Goal: Transaction & Acquisition: Purchase product/service

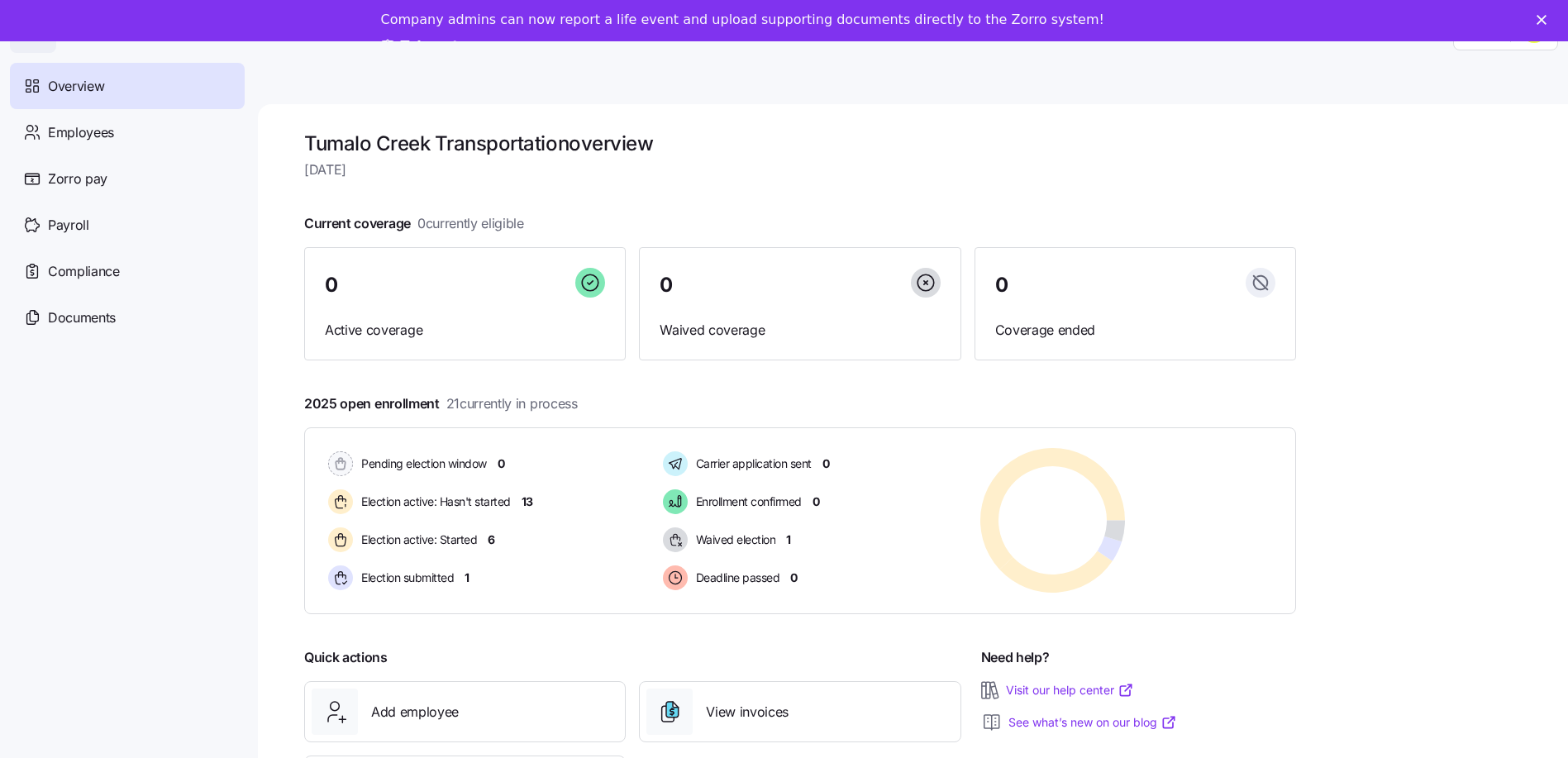
click at [95, 85] on span "Overview" at bounding box center [77, 86] width 57 height 21
click at [87, 128] on span "Employees" at bounding box center [81, 132] width 67 height 21
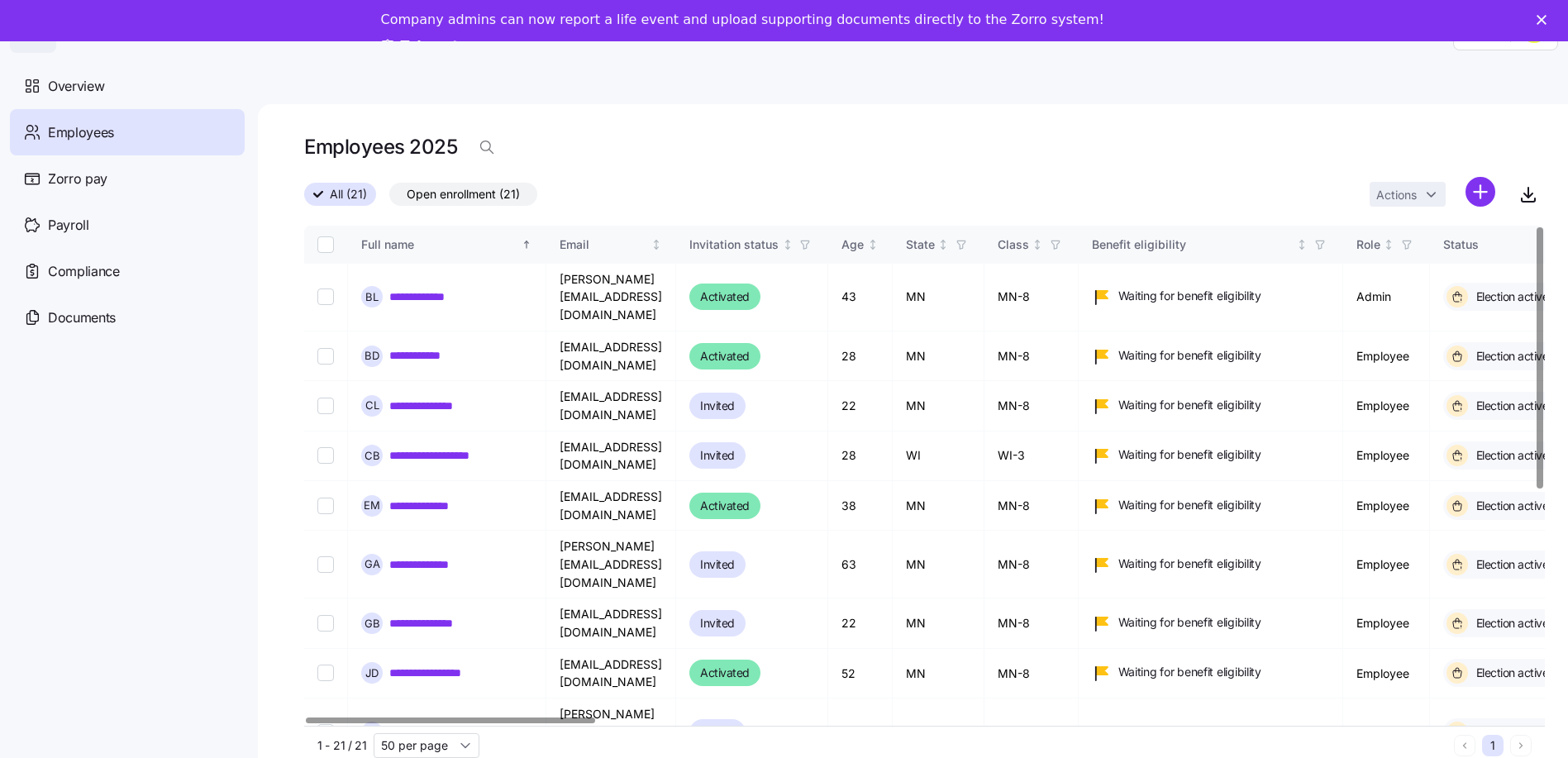
click at [351, 717] on div at bounding box center [450, 720] width 289 height 5
click at [405, 288] on link "**********" at bounding box center [428, 296] width 77 height 16
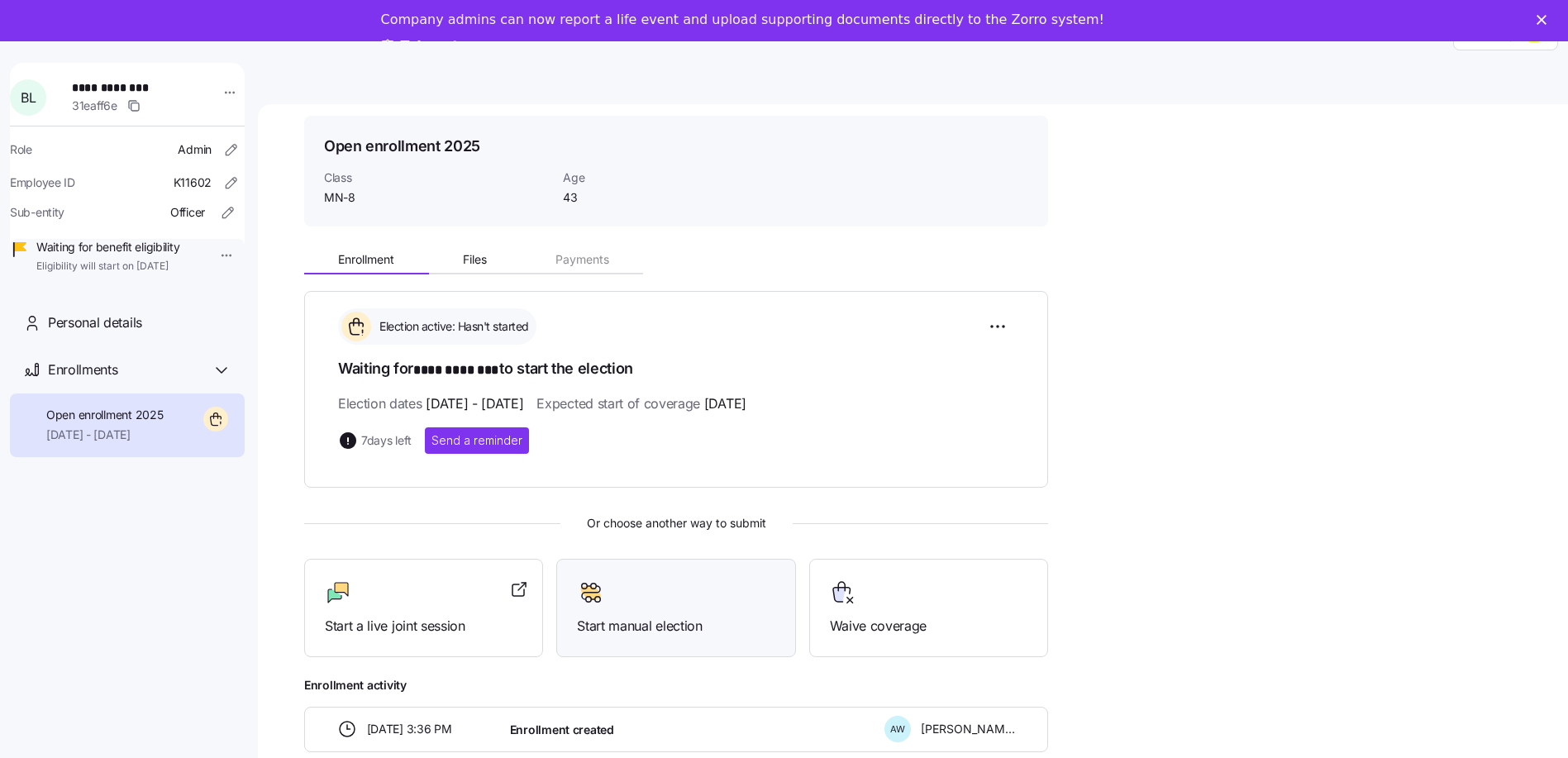
scroll to position [87, 0]
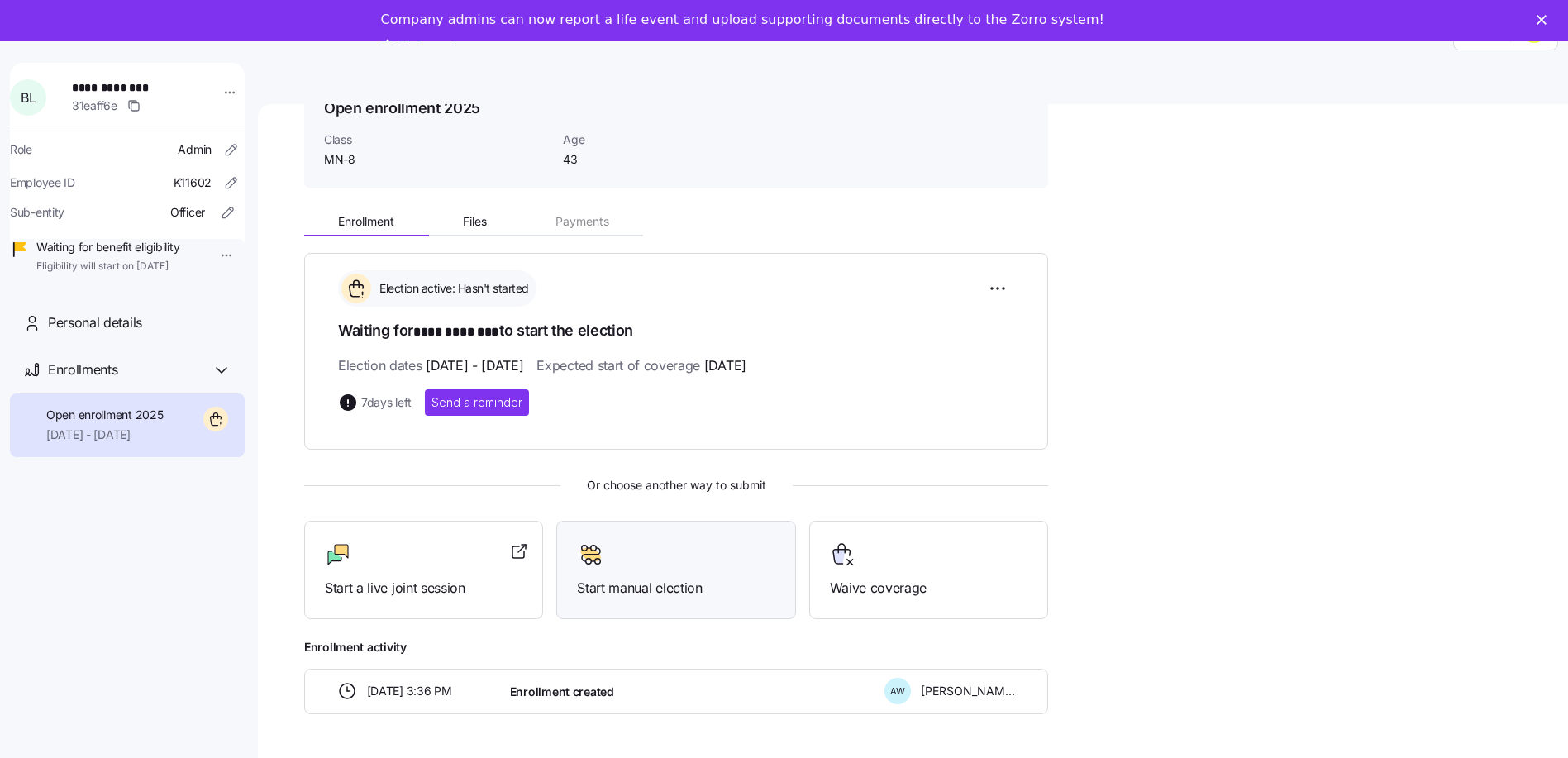
click at [683, 555] on div at bounding box center [676, 554] width 198 height 26
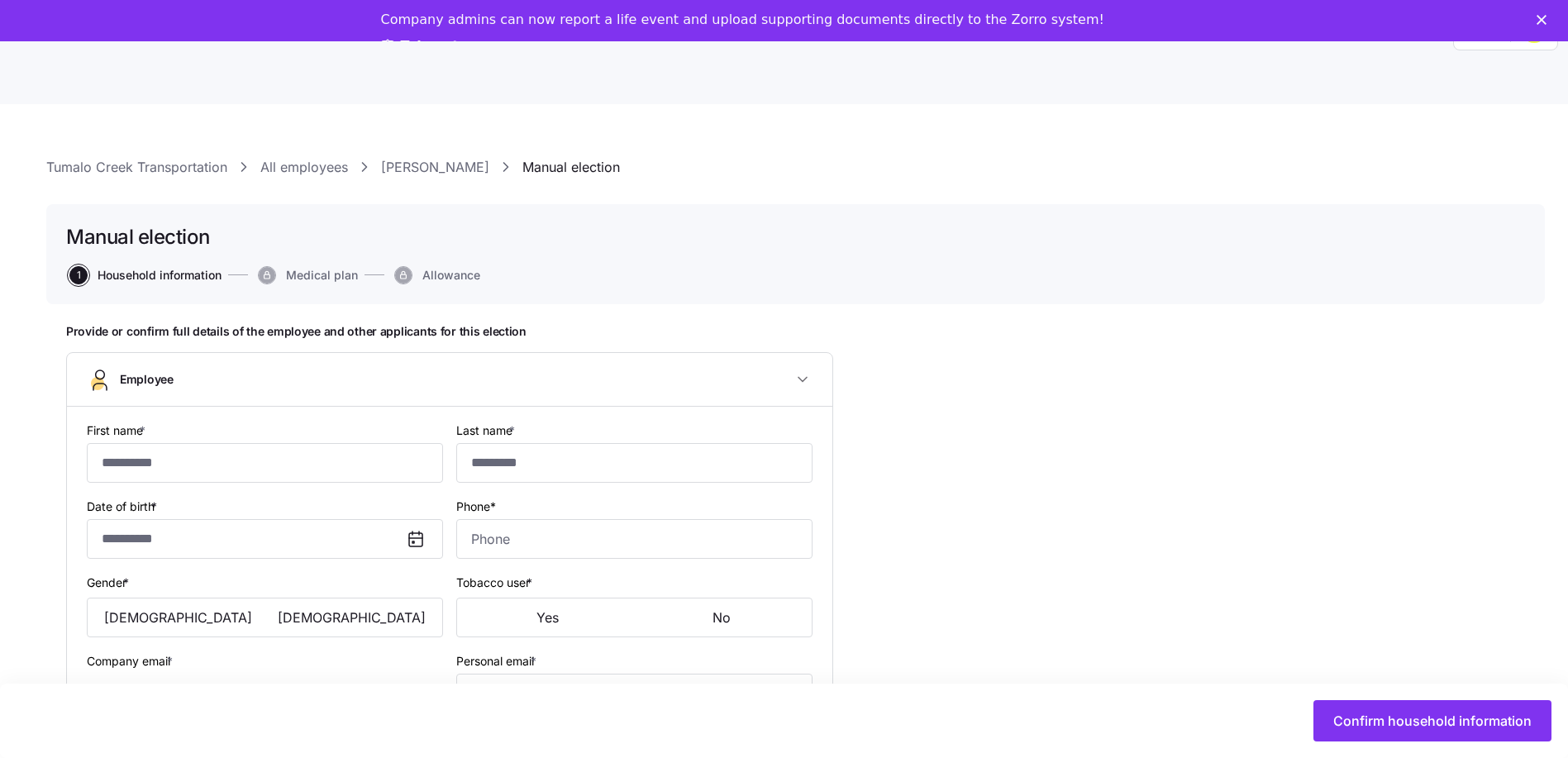
type input "****"
type input "********"
type input "[PERSON_NAME][EMAIL_ADDRESS][DOMAIN_NAME]"
type input "[EMAIL_ADDRESS][DOMAIN_NAME]"
type input "**********"
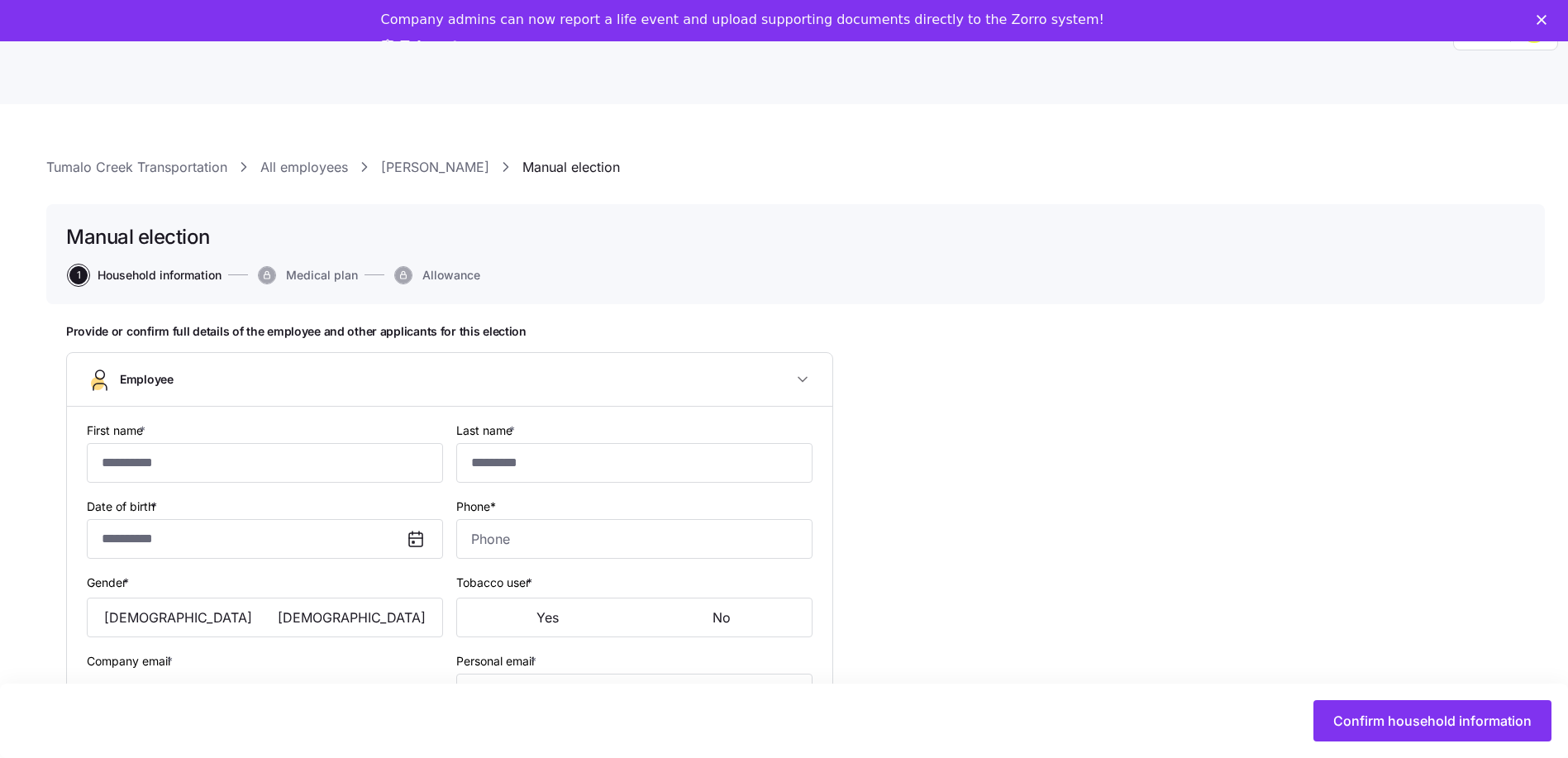
checkbox input "true"
type input "**********"
type input "[PHONE_NUMBER]"
type input "Full time"
type input "Salary"
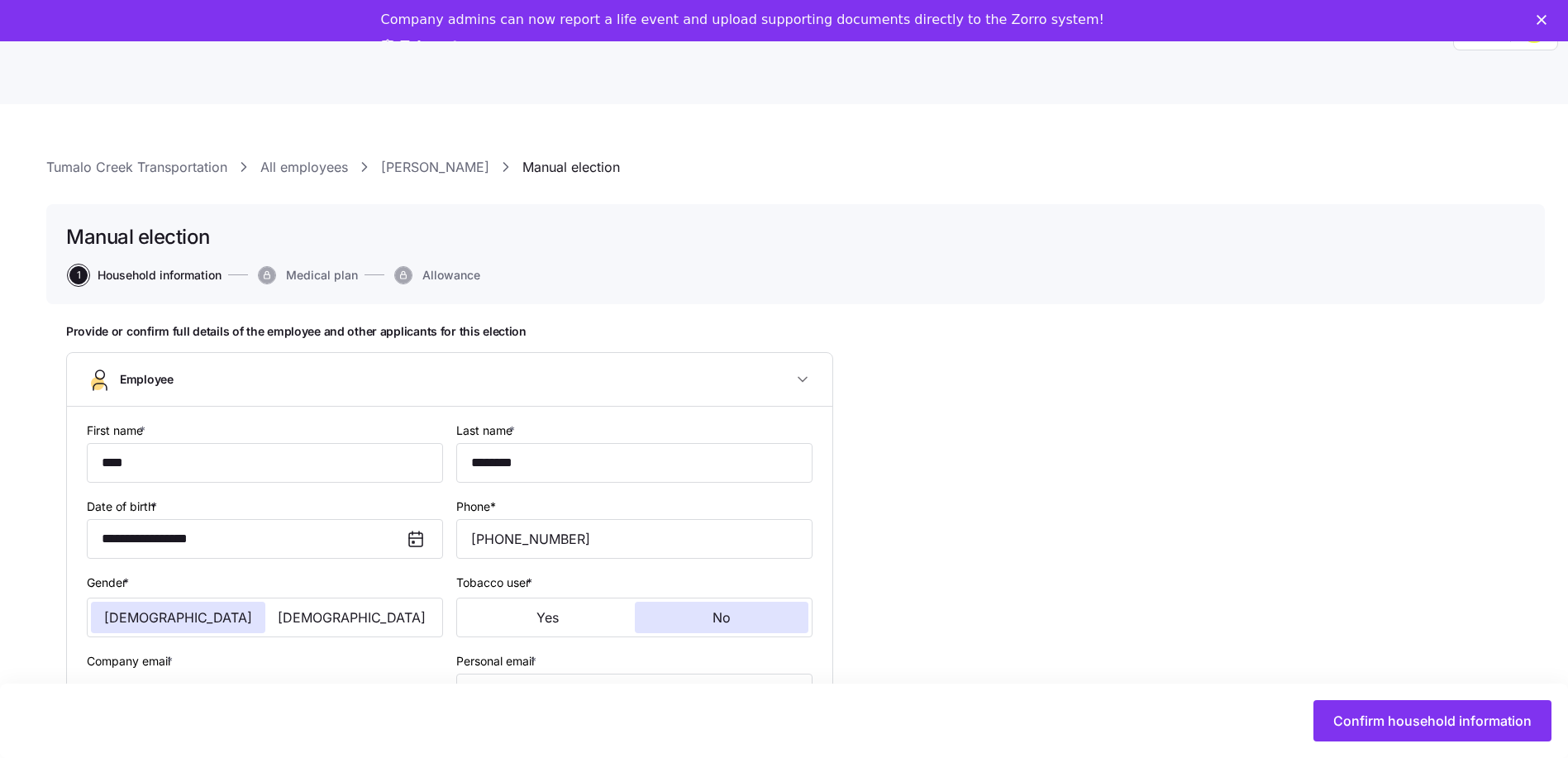
type input "MN-8"
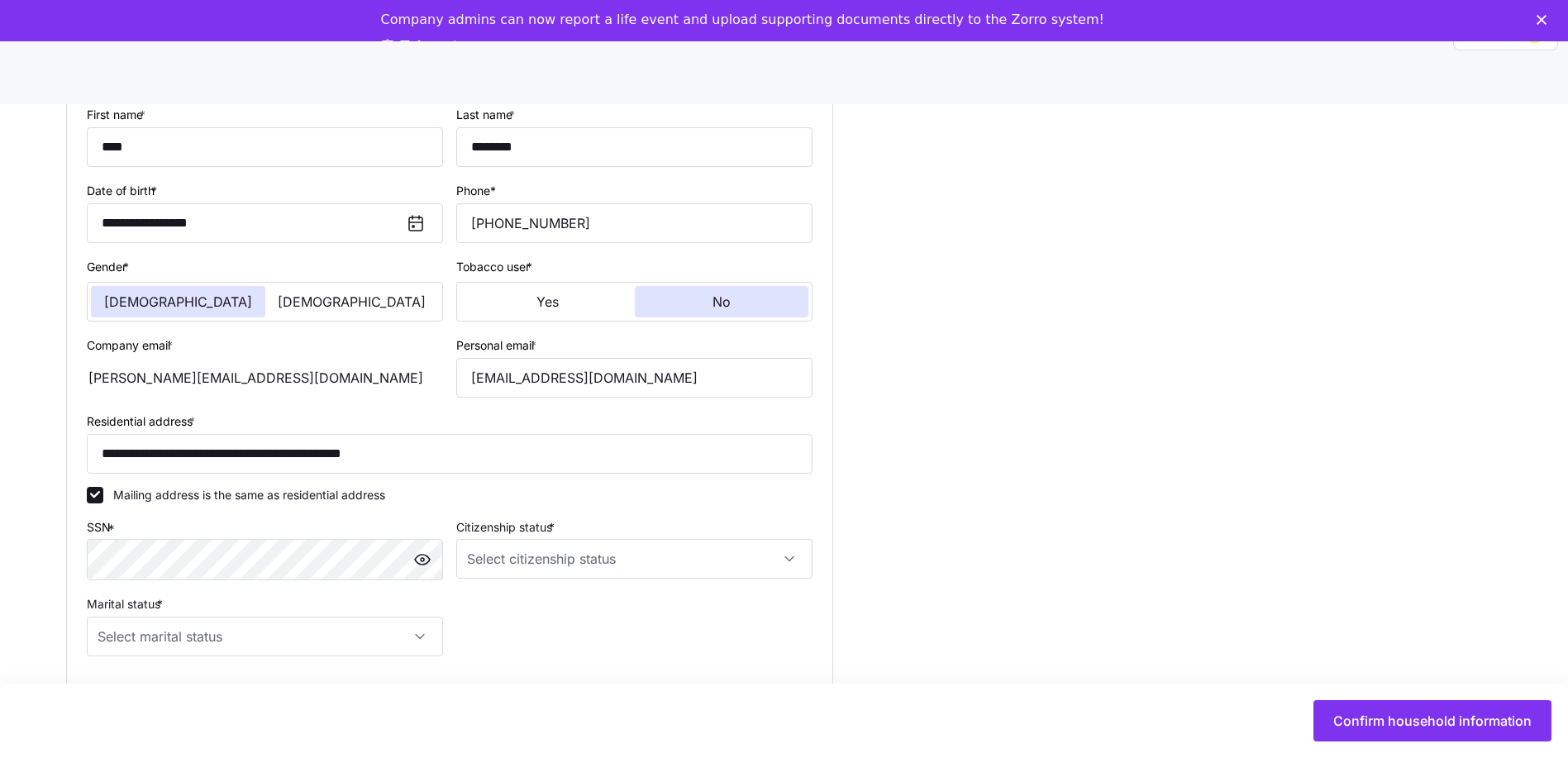
scroll to position [331, 0]
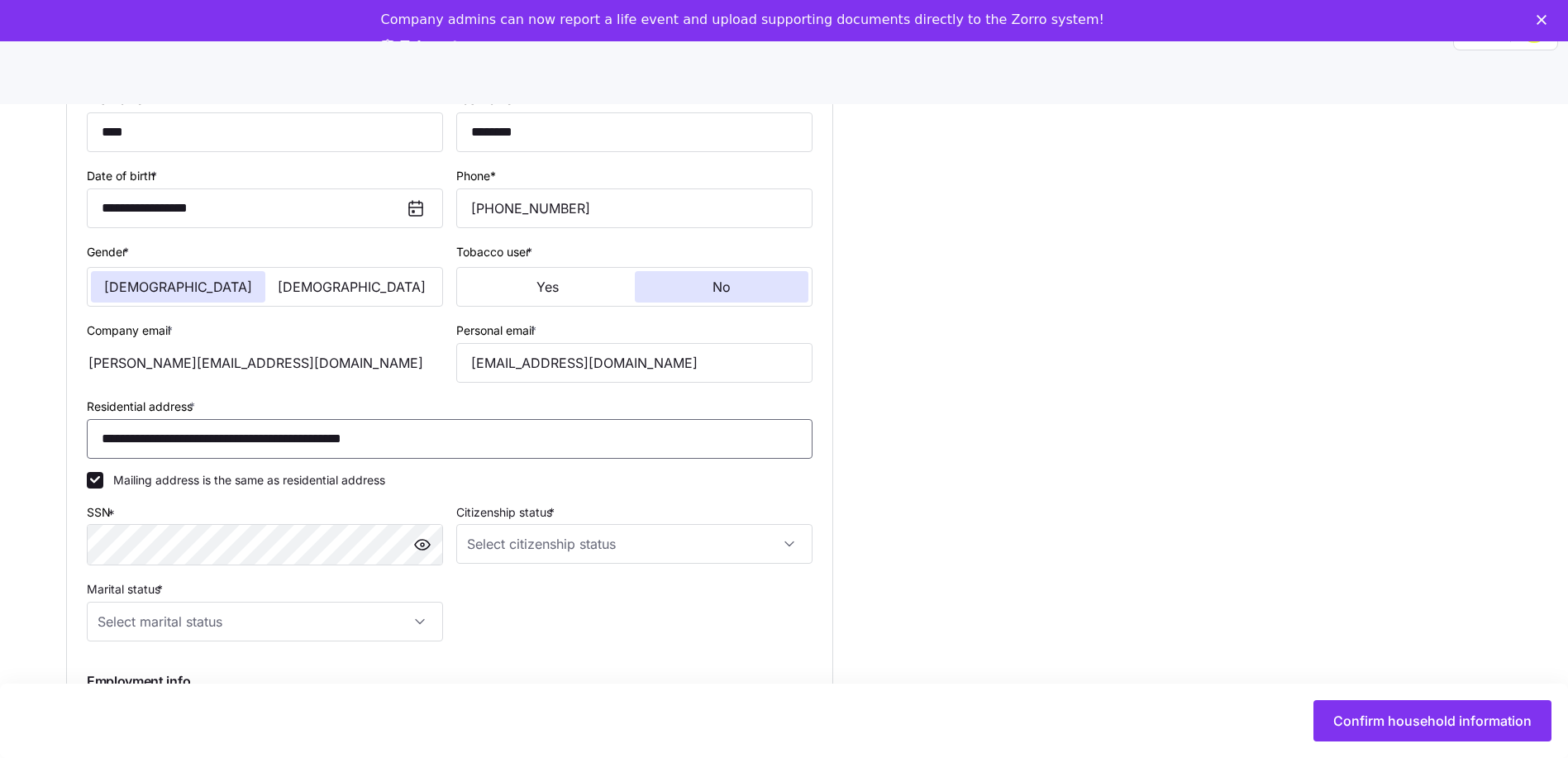
drag, startPoint x: 499, startPoint y: 441, endPoint x: -4, endPoint y: 455, distance: 503.2
click at [0, 455] on html "**********" at bounding box center [784, 394] width 1568 height 789
type input "**********"
click at [570, 548] on input "Citizenship status *" at bounding box center [634, 544] width 356 height 40
click at [528, 597] on span "[DEMOGRAPHIC_DATA] citizen" at bounding box center [560, 594] width 168 height 18
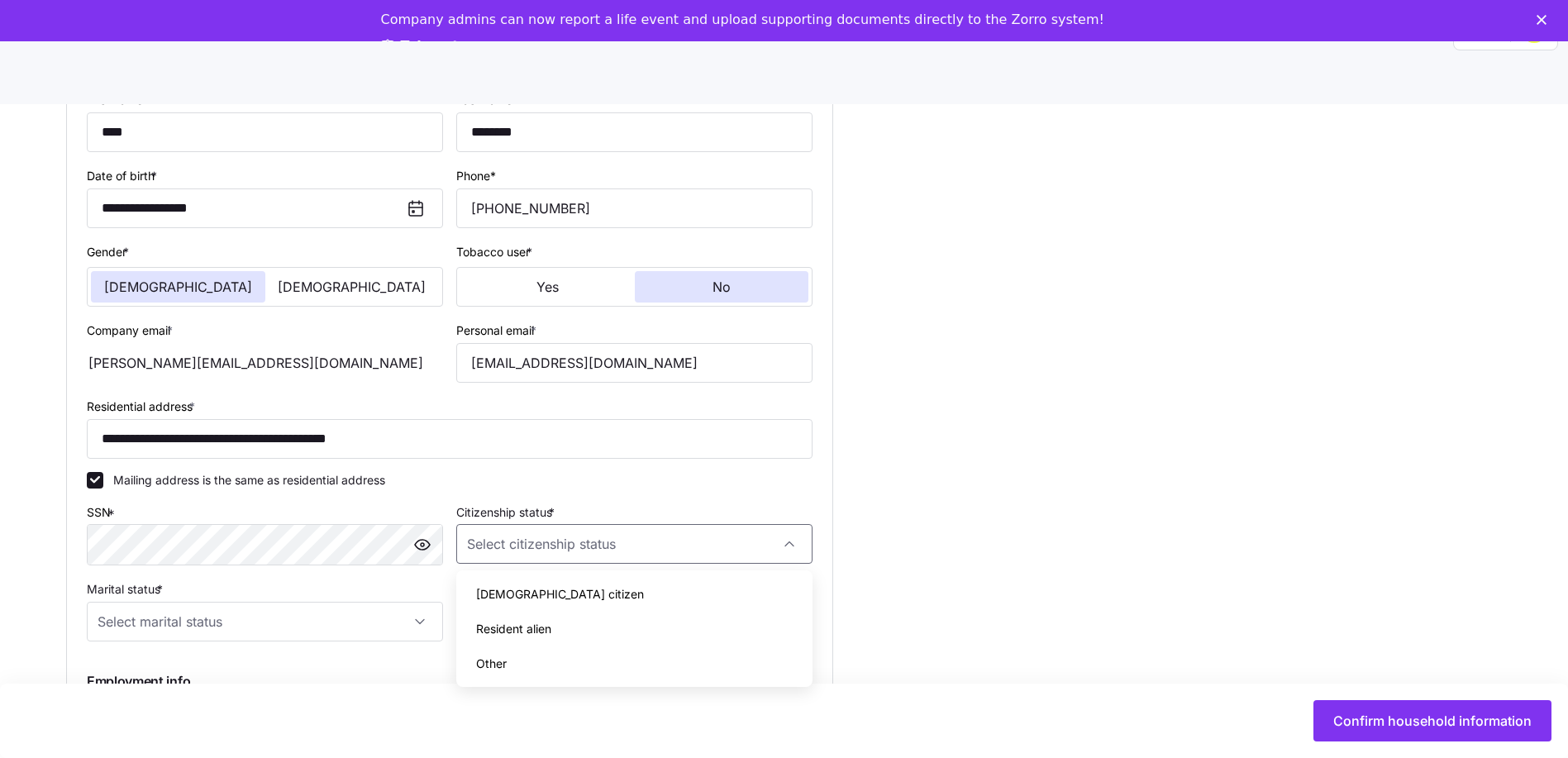
type input "[DEMOGRAPHIC_DATA] citizen"
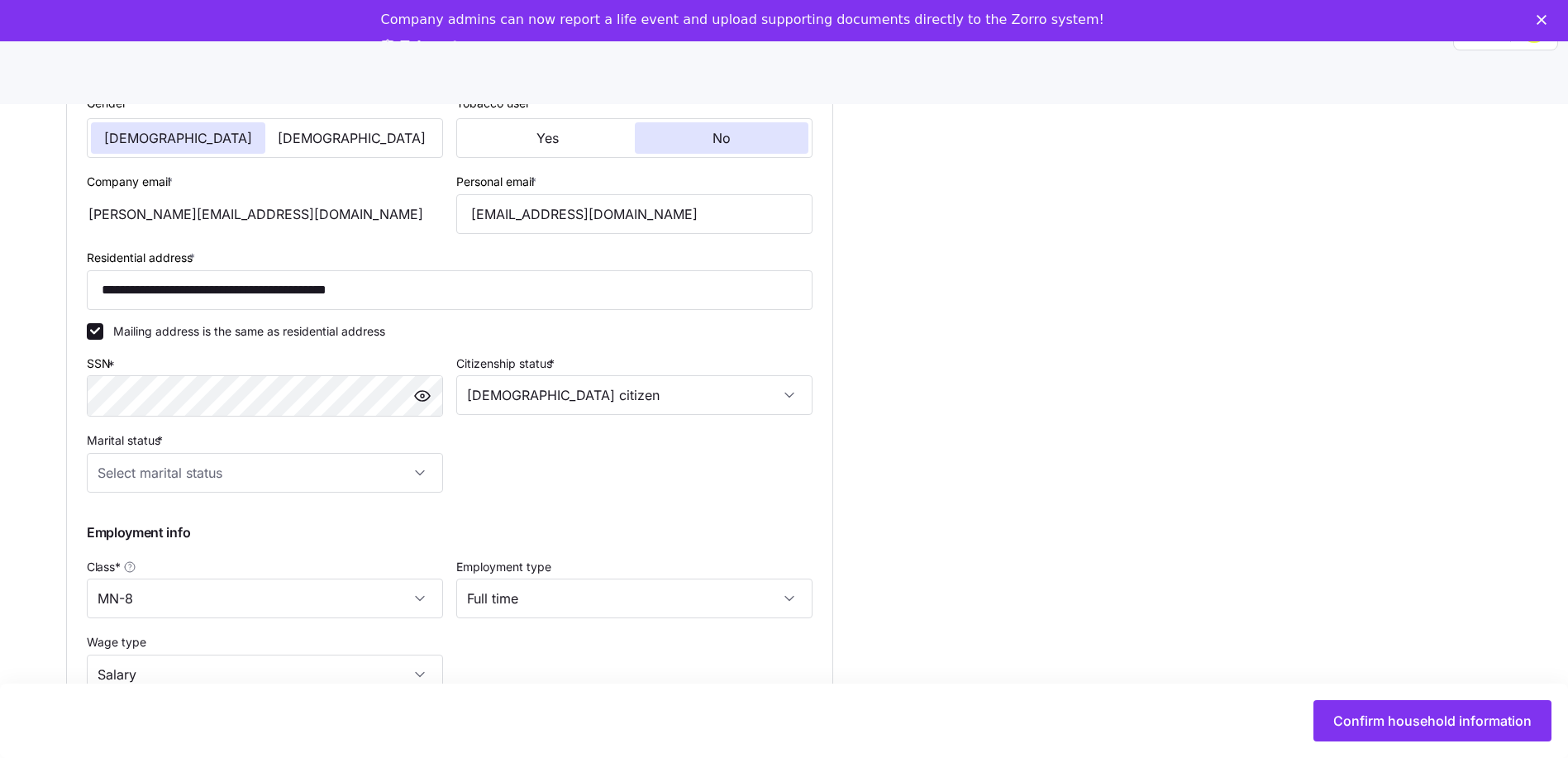
scroll to position [496, 0]
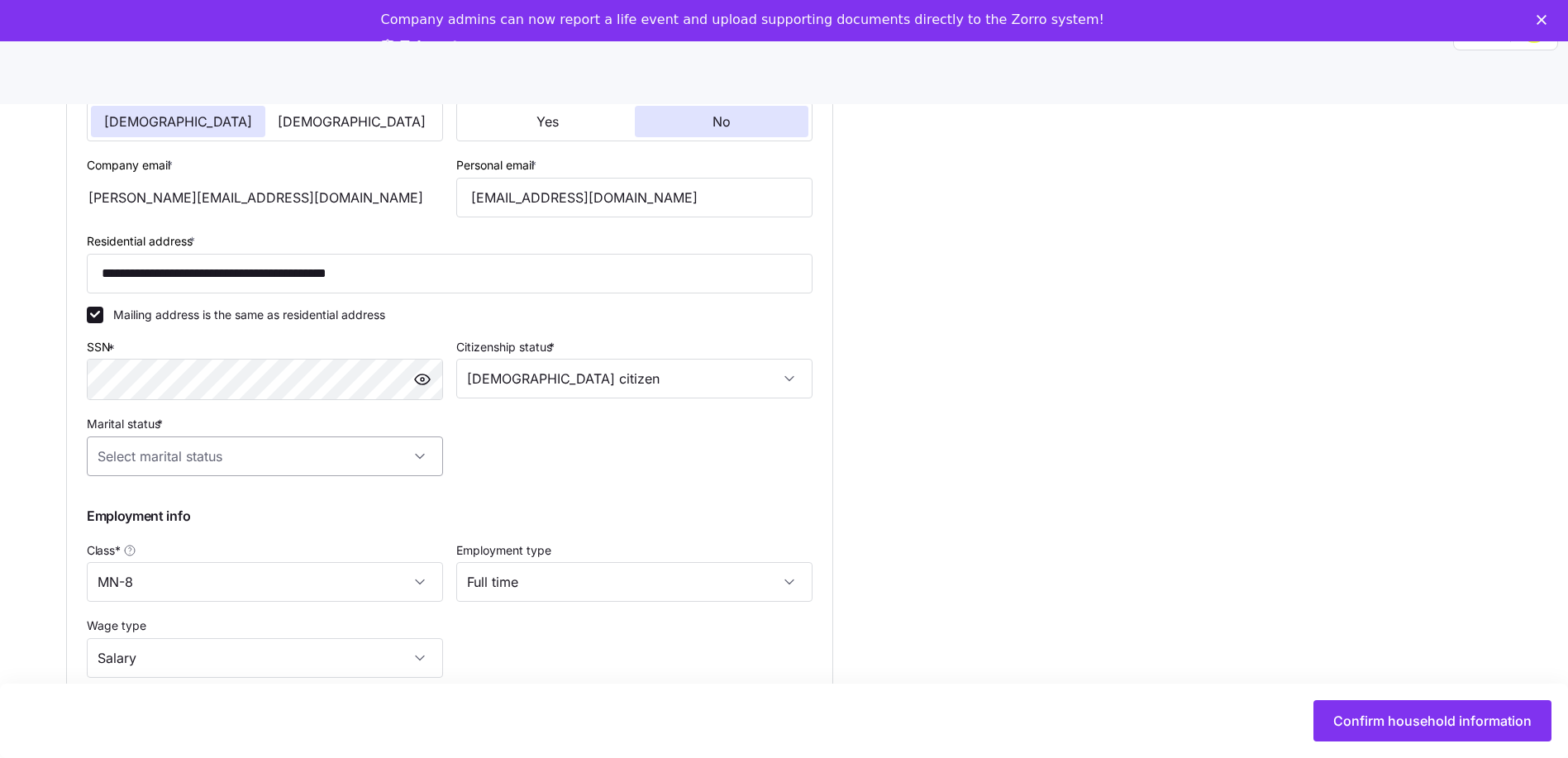
click at [200, 456] on input "Marital status *" at bounding box center [264, 456] width 356 height 40
click at [127, 513] on span "Single" at bounding box center [123, 507] width 33 height 18
type input "Single"
click at [295, 470] on input "Single" at bounding box center [264, 456] width 356 height 40
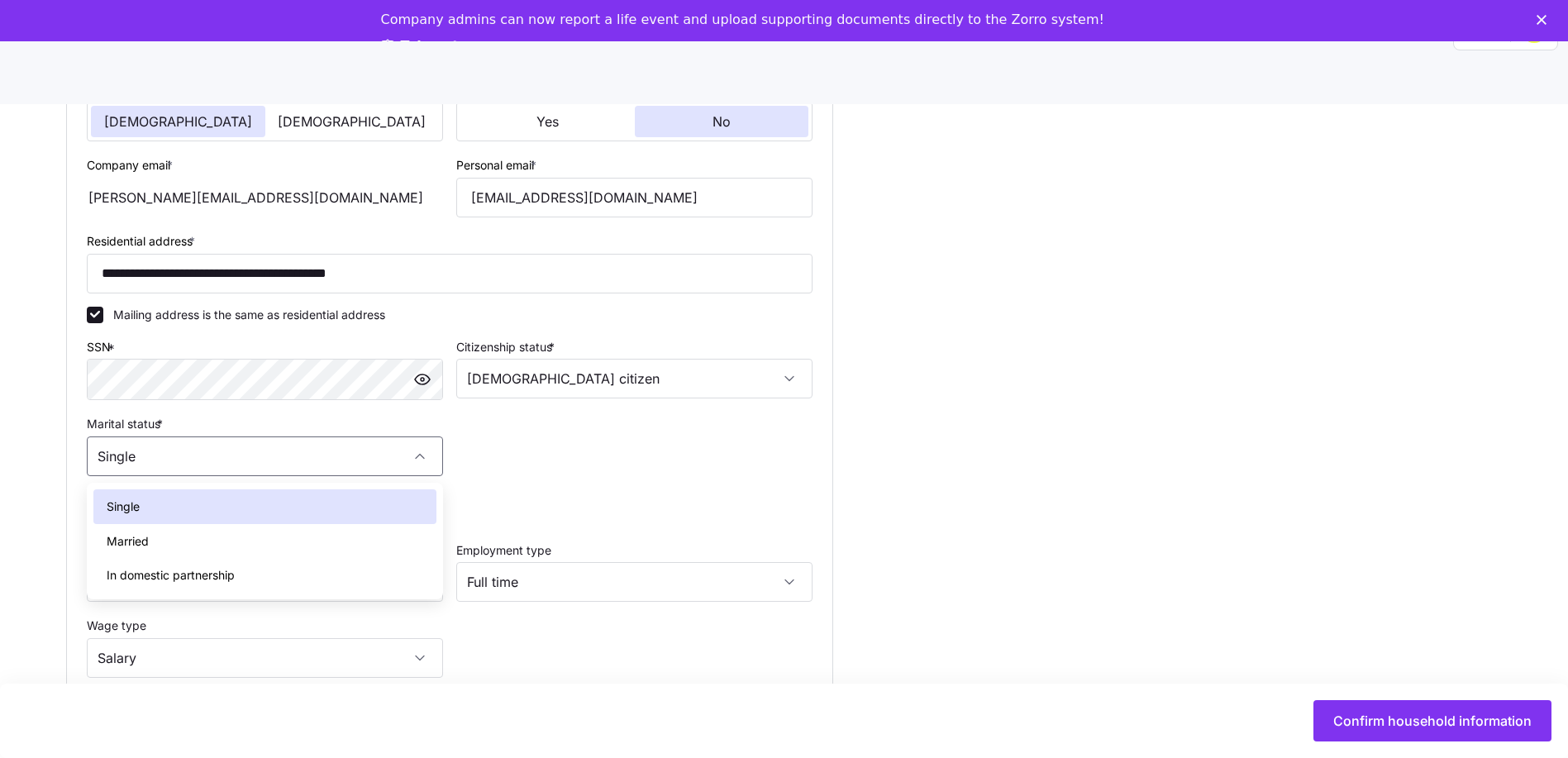
click at [139, 511] on span "Single" at bounding box center [123, 507] width 33 height 18
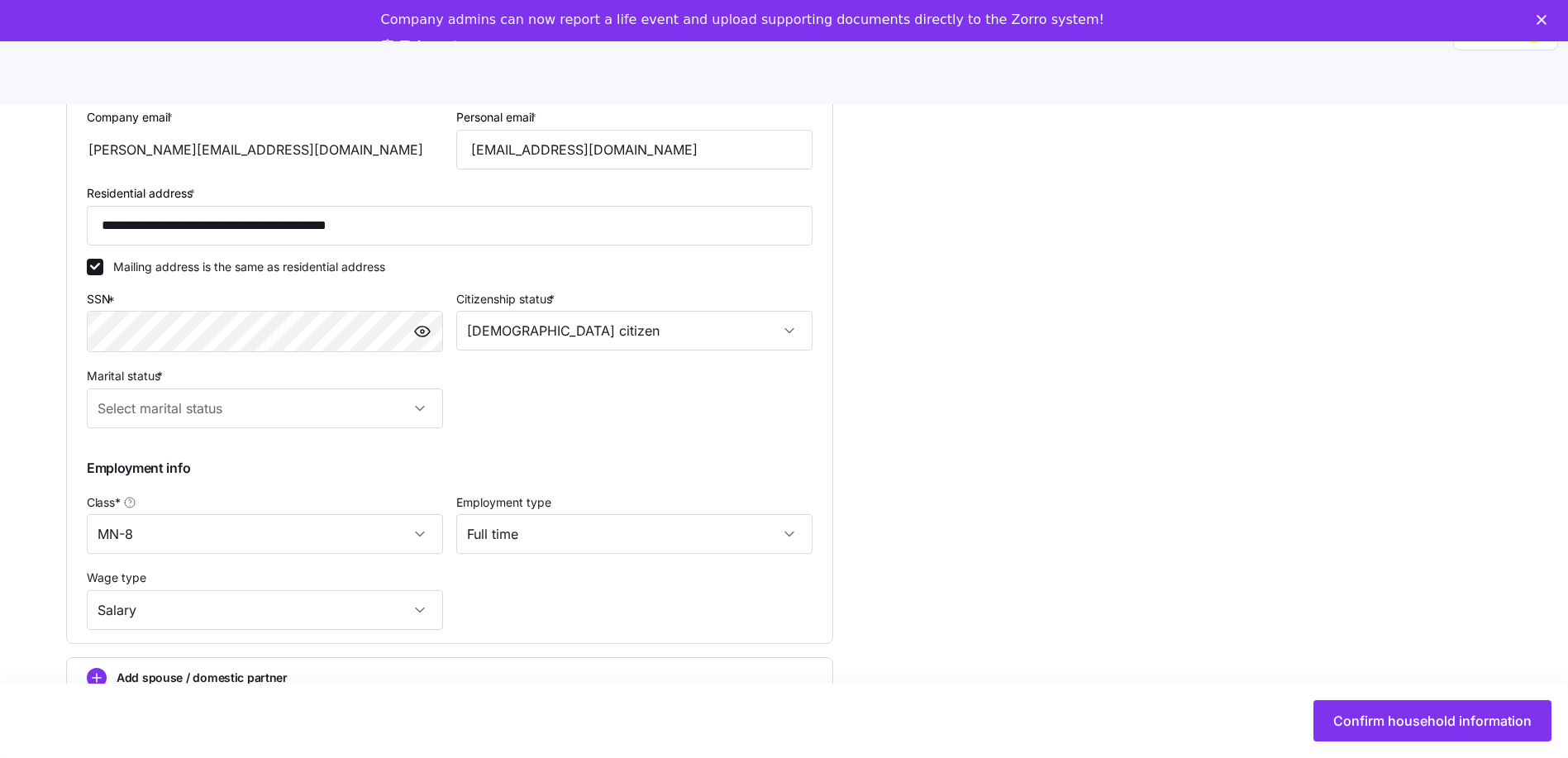
scroll to position [586, 0]
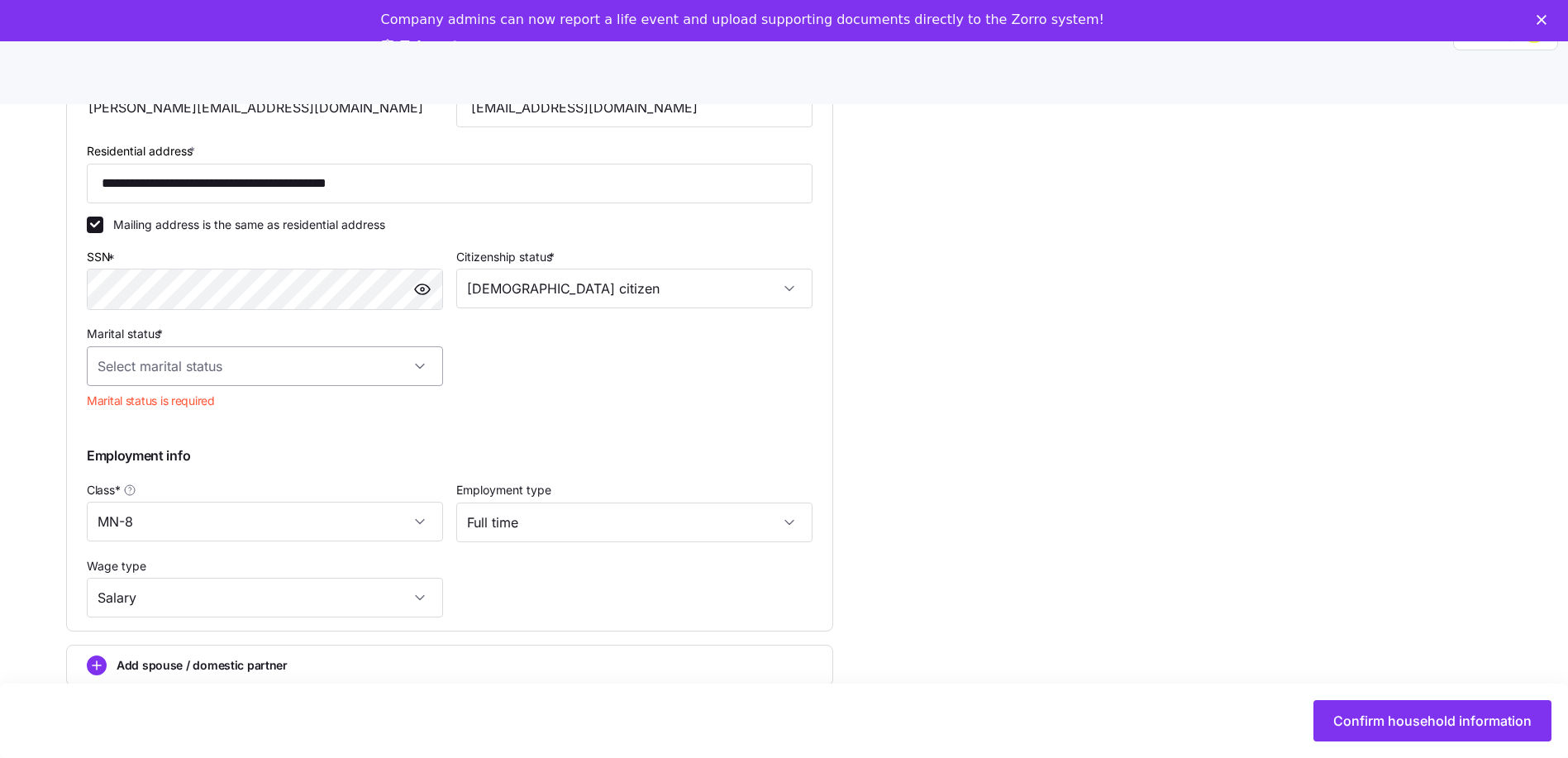
click at [270, 367] on input "Marital status *" at bounding box center [264, 366] width 356 height 40
click at [148, 413] on div "Single" at bounding box center [264, 416] width 343 height 35
type input "Single"
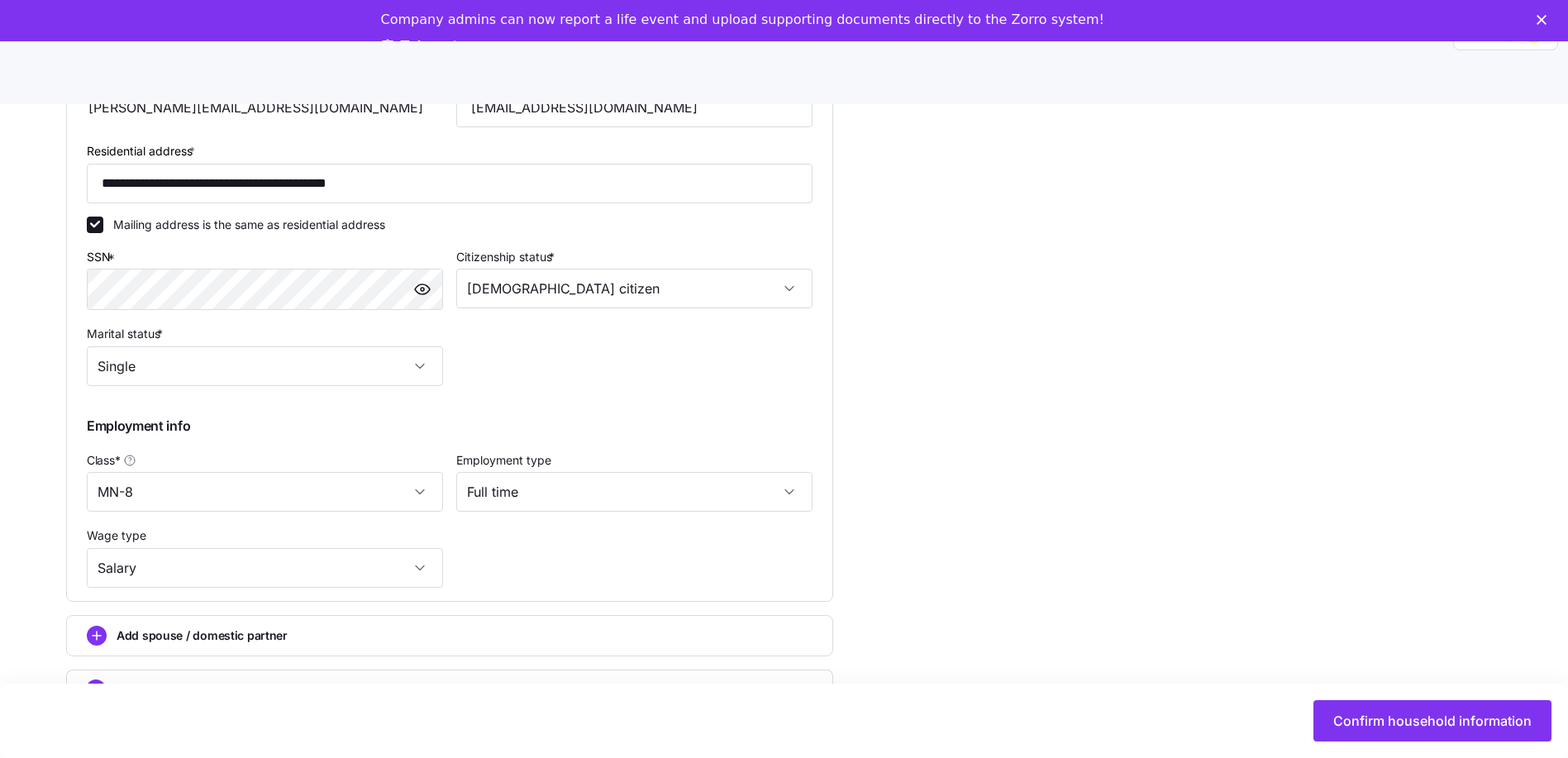
click at [1053, 406] on div "**********" at bounding box center [796, 265] width 1460 height 1053
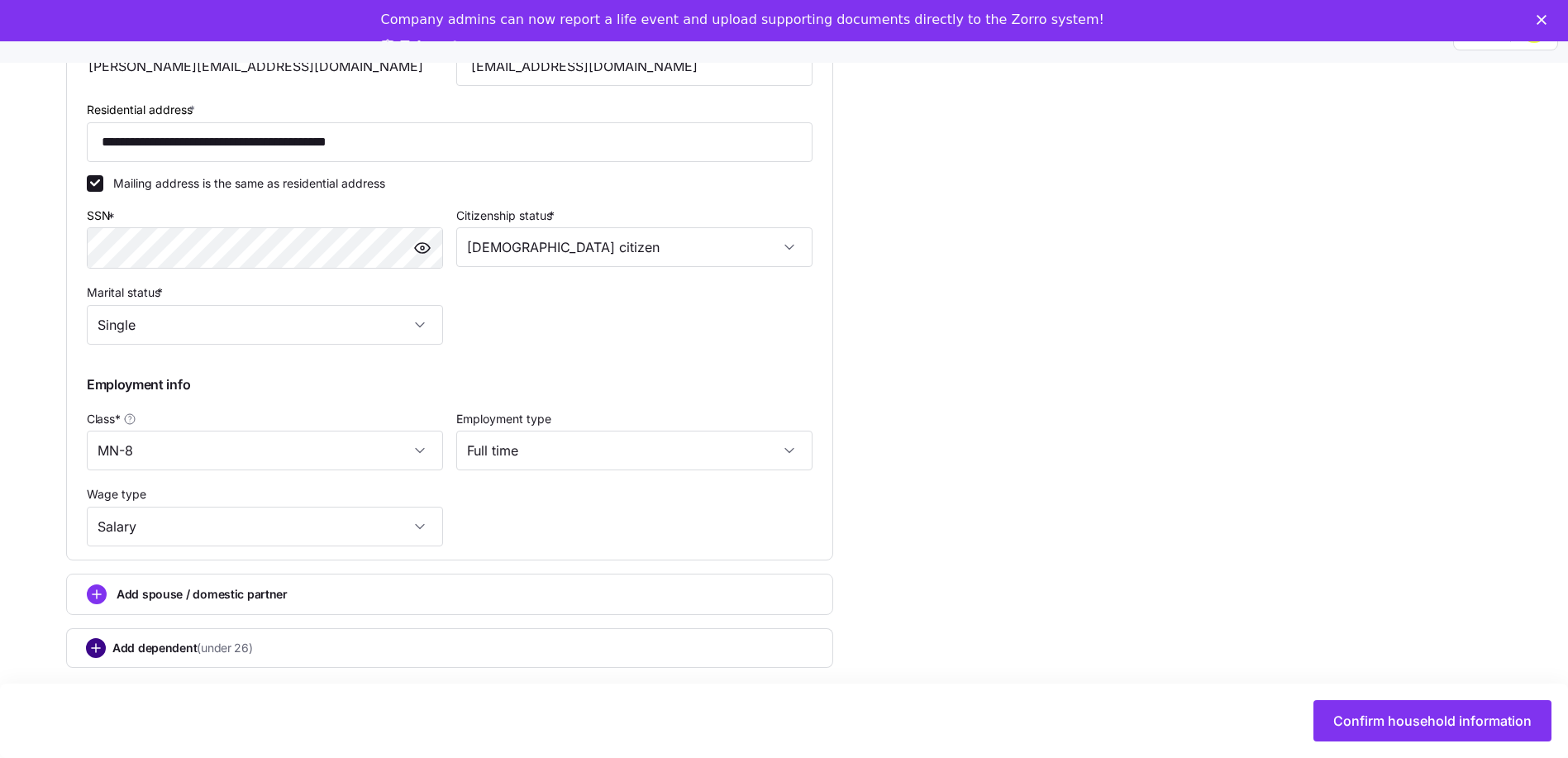
click at [94, 639] on circle "add icon" at bounding box center [96, 648] width 18 height 18
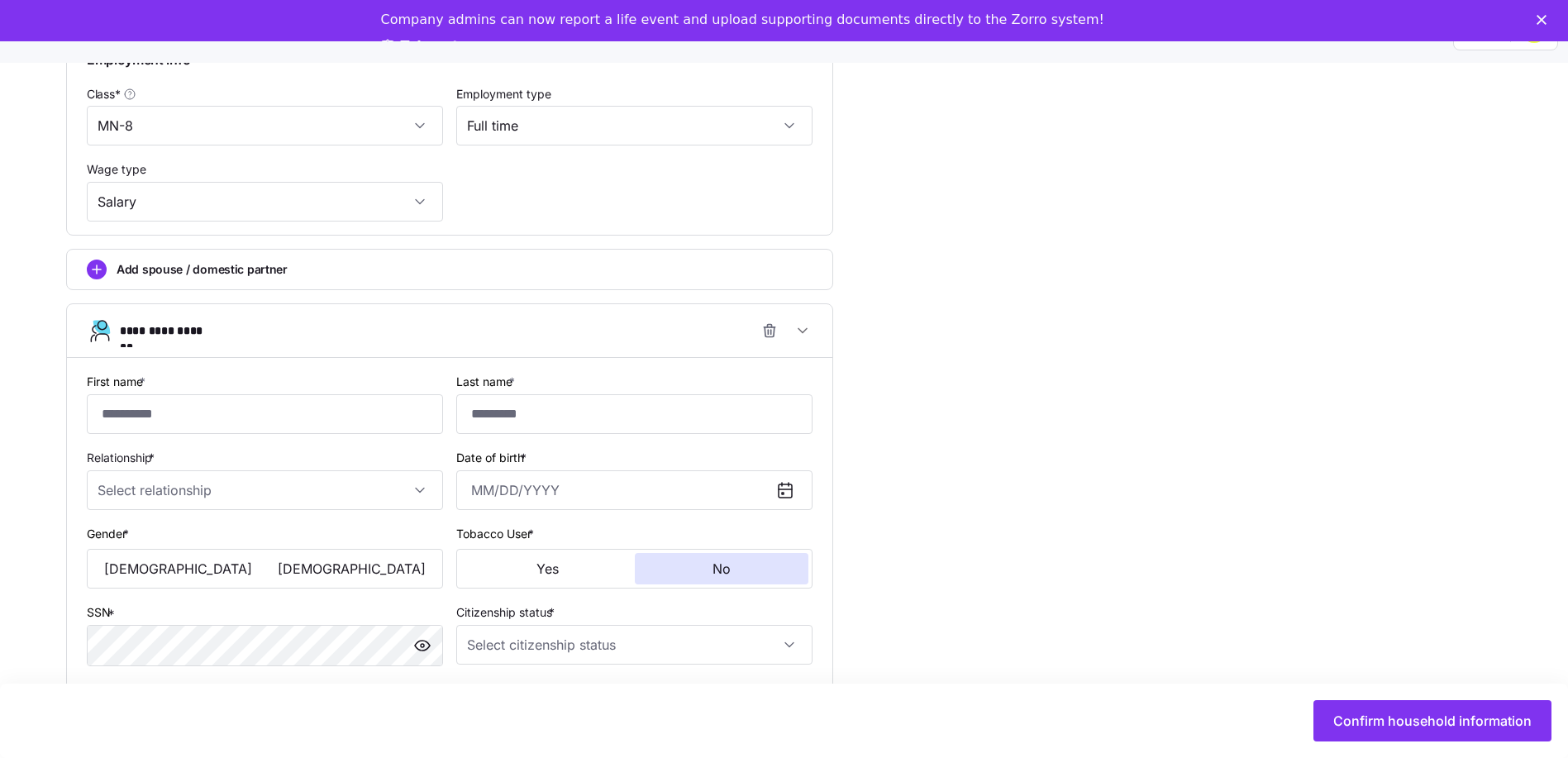
scroll to position [999, 0]
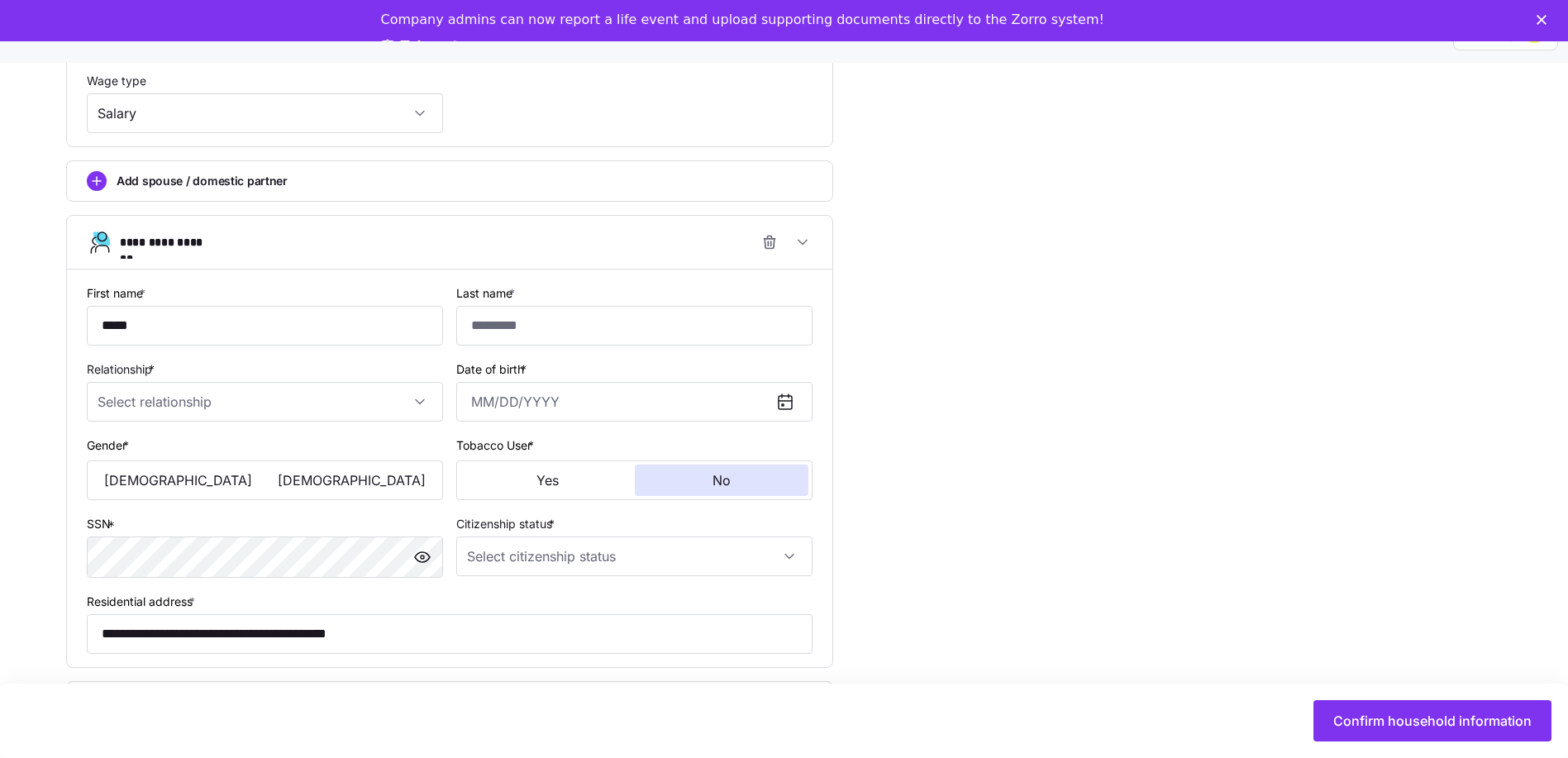
type input "****"
type input "********"
click at [253, 386] on input "Relationship *" at bounding box center [264, 402] width 356 height 40
click at [173, 439] on div "Child" at bounding box center [264, 452] width 343 height 35
type input "Child"
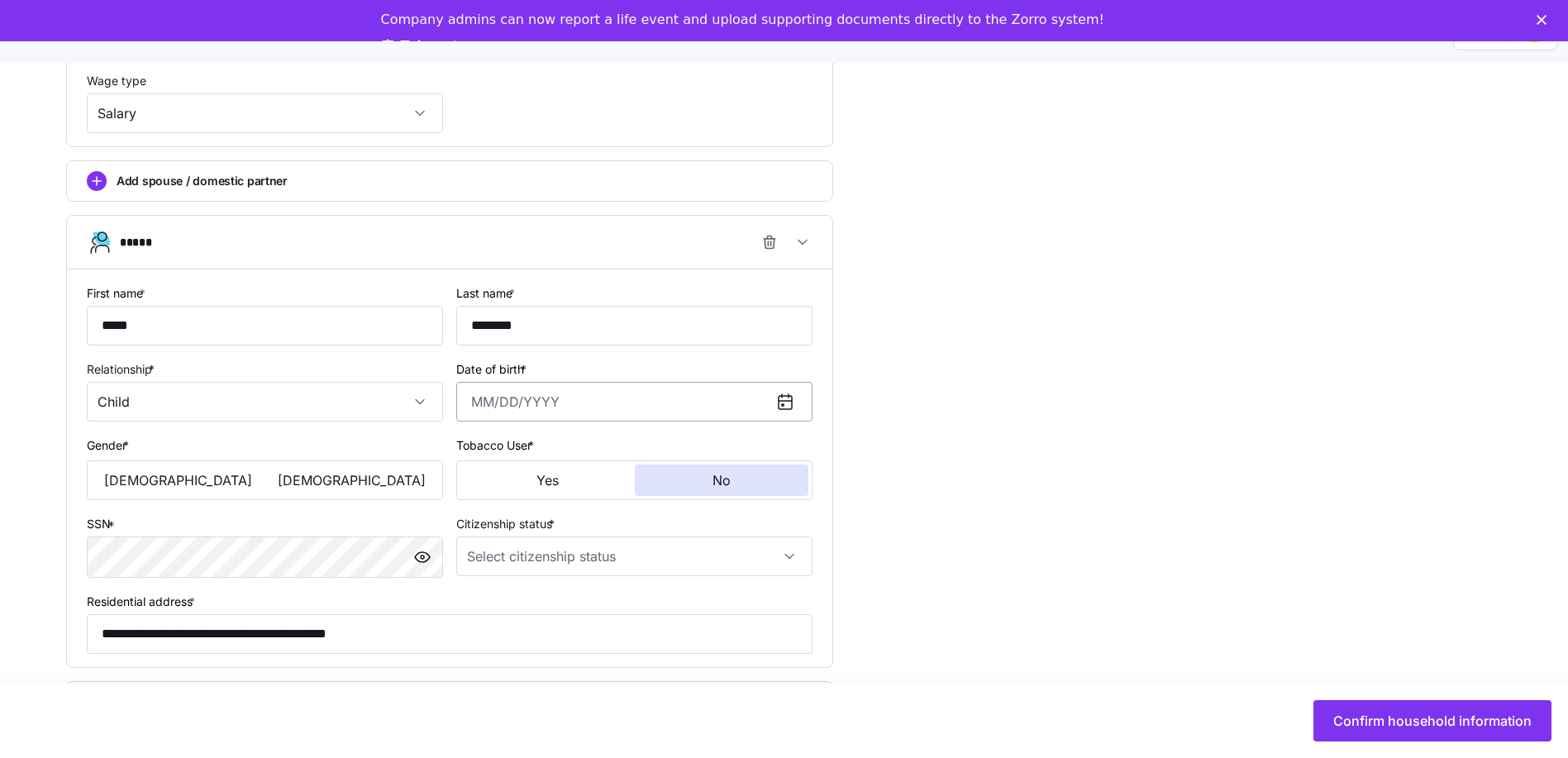
click at [504, 394] on input "Date of birth *" at bounding box center [634, 402] width 356 height 40
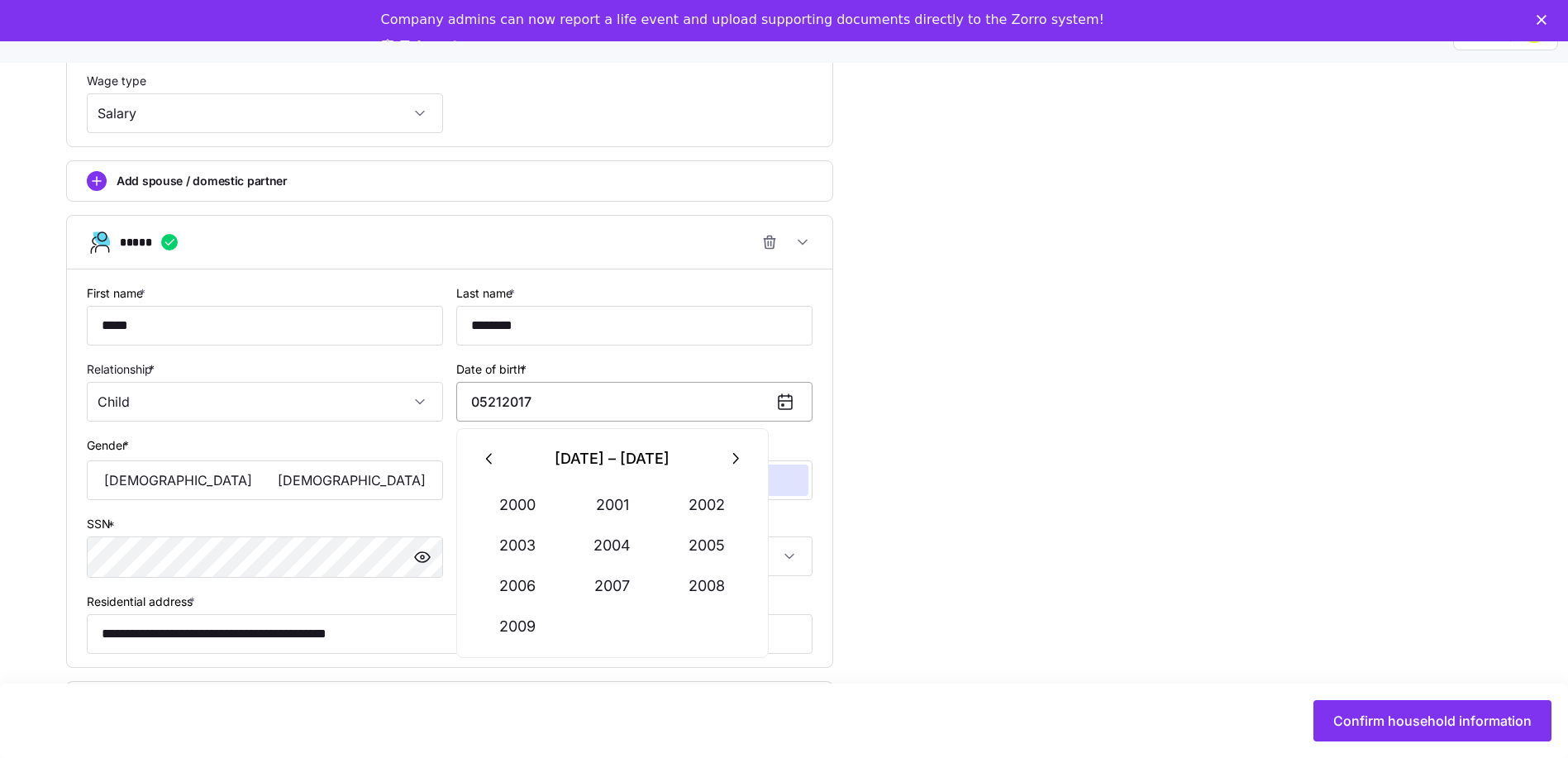
type input "[DATE]"
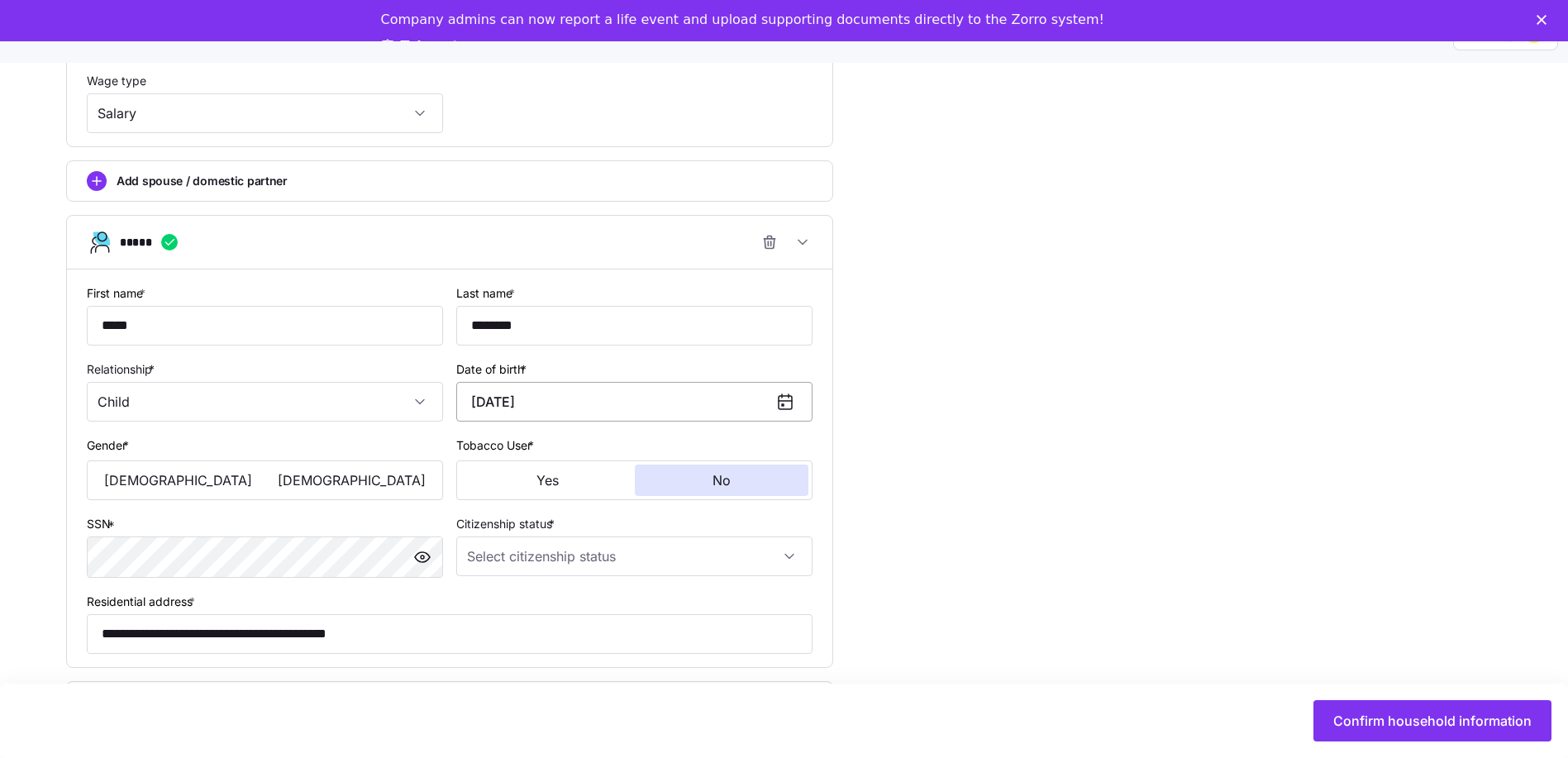
click at [559, 394] on input "[DATE]" at bounding box center [634, 402] width 356 height 40
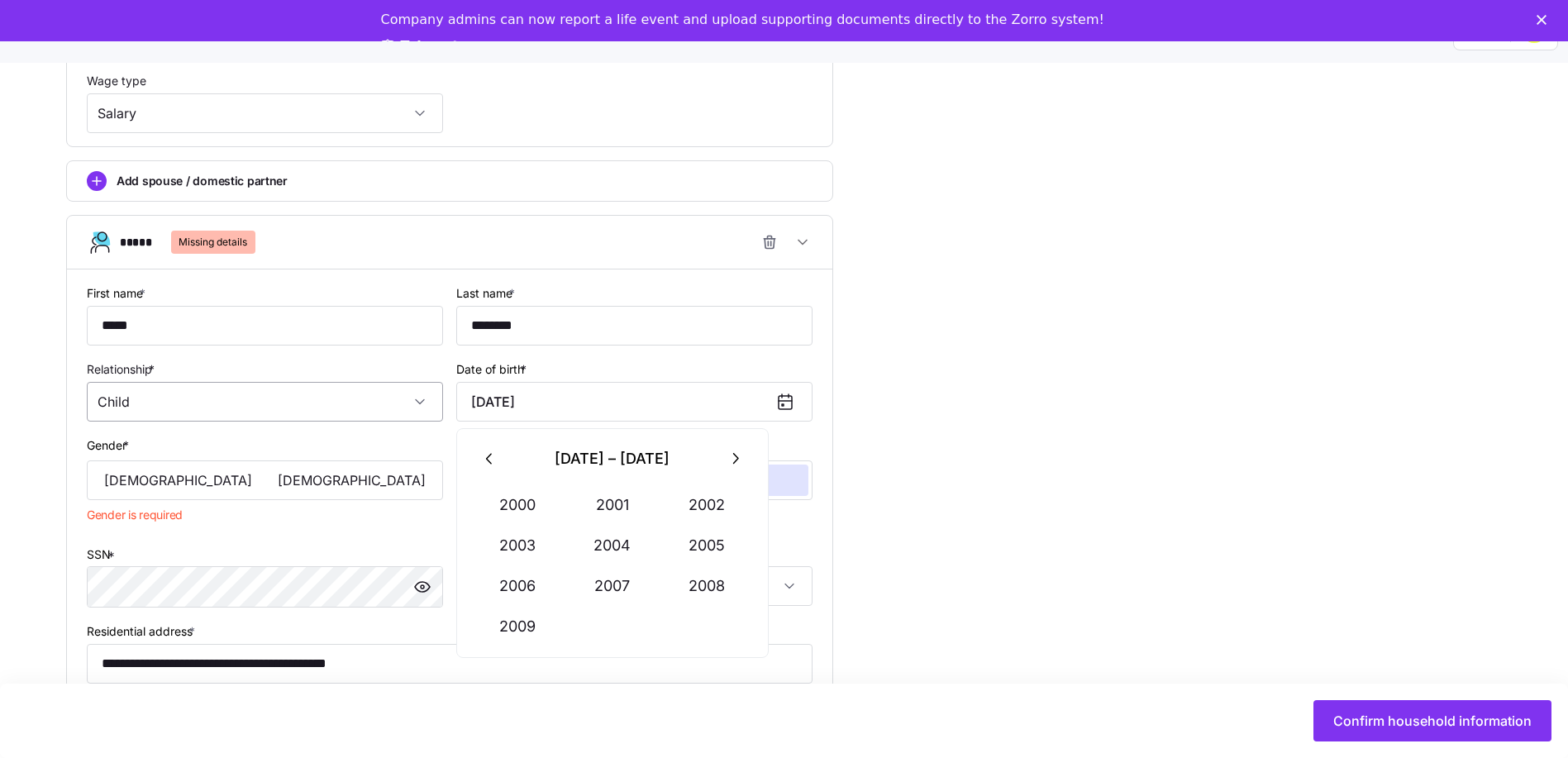
drag, startPoint x: 580, startPoint y: 374, endPoint x: 404, endPoint y: 383, distance: 176.2
click at [404, 383] on div "**********" at bounding box center [449, 483] width 739 height 414
click at [609, 583] on button "2017" at bounding box center [612, 586] width 94 height 40
click at [612, 533] on button "May" at bounding box center [612, 546] width 94 height 40
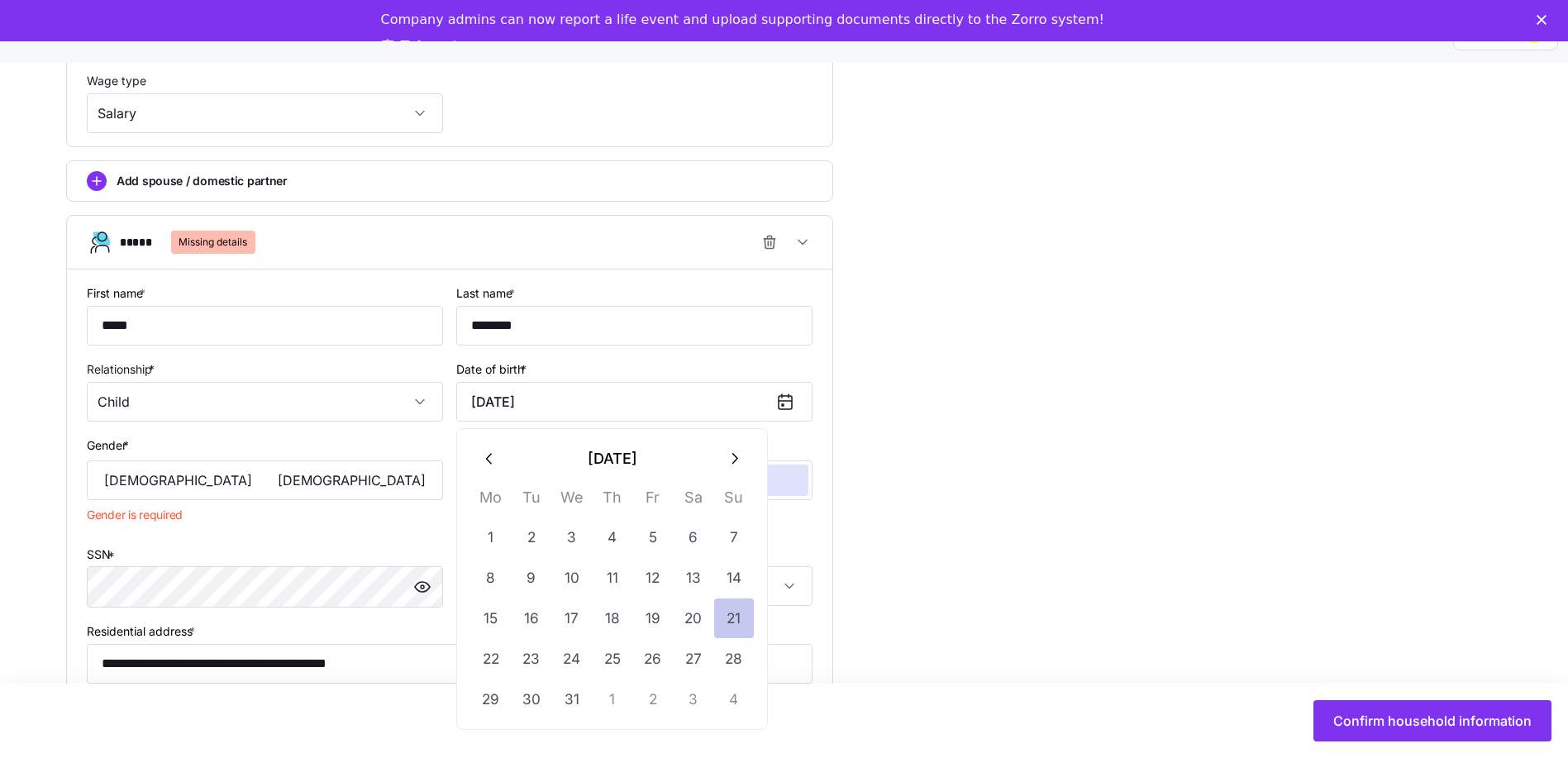
click at [733, 612] on button "21" at bounding box center [735, 619] width 40 height 40
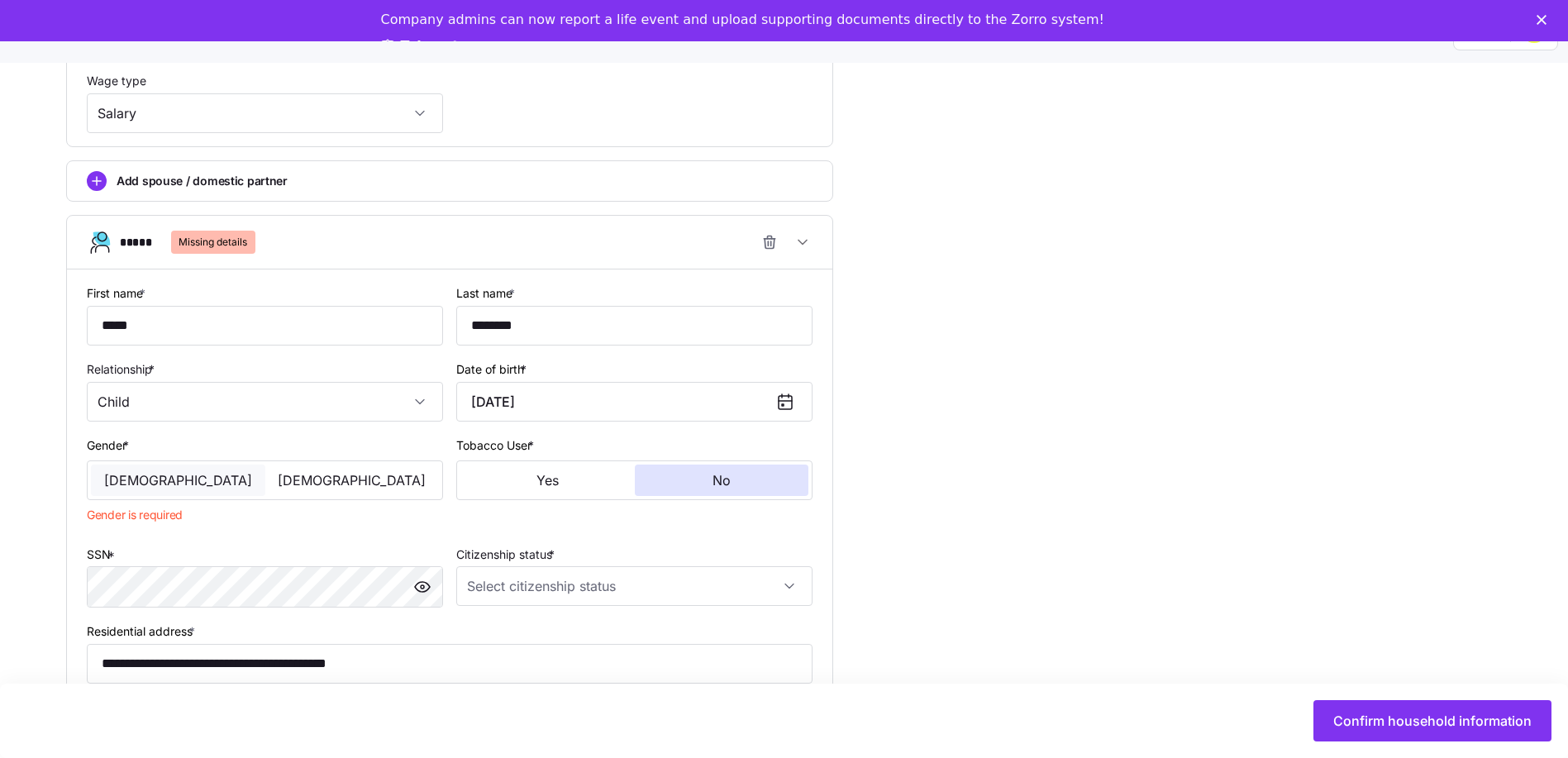
type input "[DATE]"
click at [190, 474] on span "[DEMOGRAPHIC_DATA]" at bounding box center [178, 480] width 148 height 14
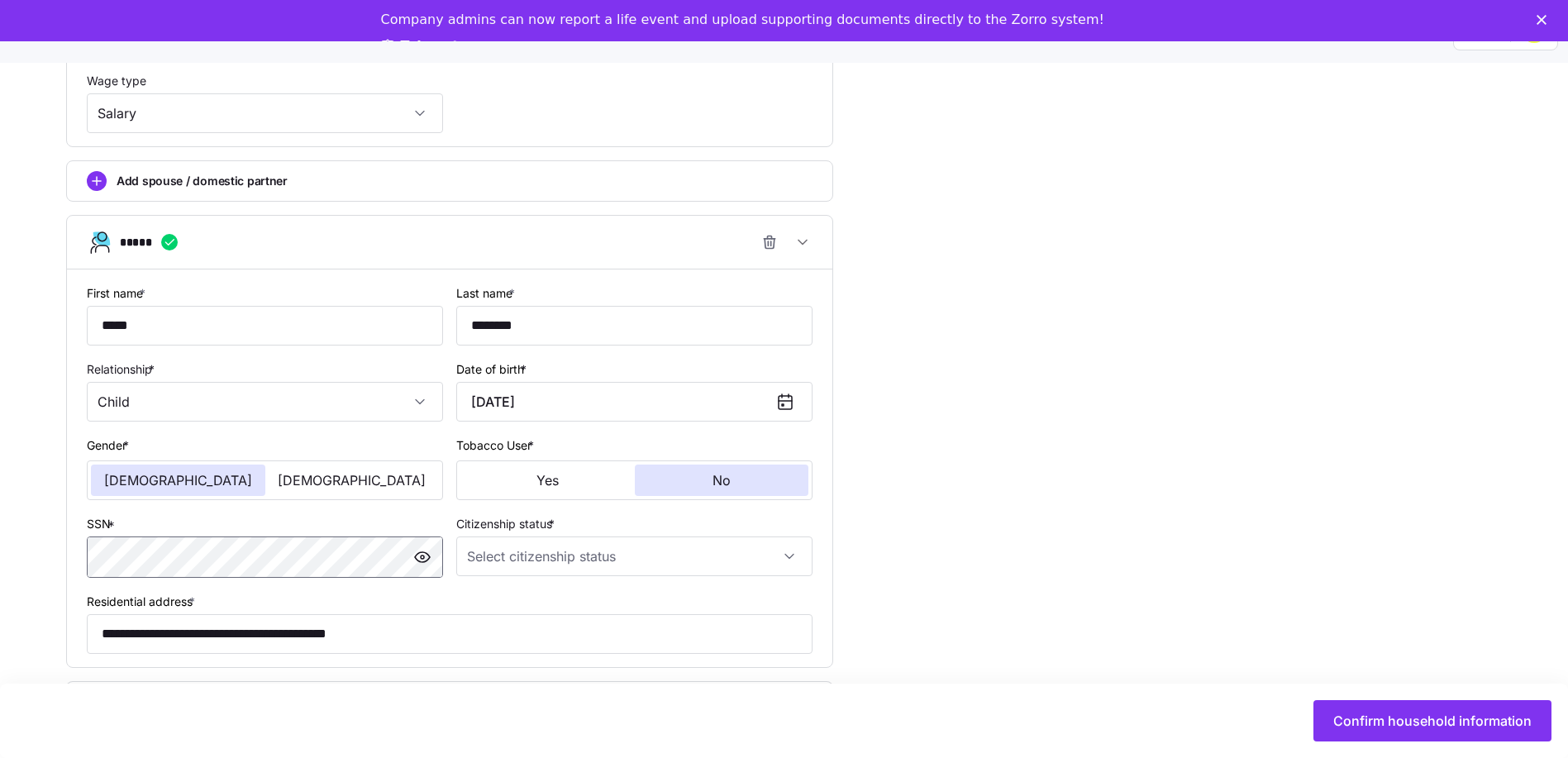
click at [0, 561] on html "**********" at bounding box center [784, 353] width 1568 height 789
click at [562, 556] on input "Citizenship status *" at bounding box center [634, 557] width 356 height 40
click at [518, 598] on span "[DEMOGRAPHIC_DATA] citizen" at bounding box center [560, 607] width 168 height 18
type input "[DEMOGRAPHIC_DATA] citizen"
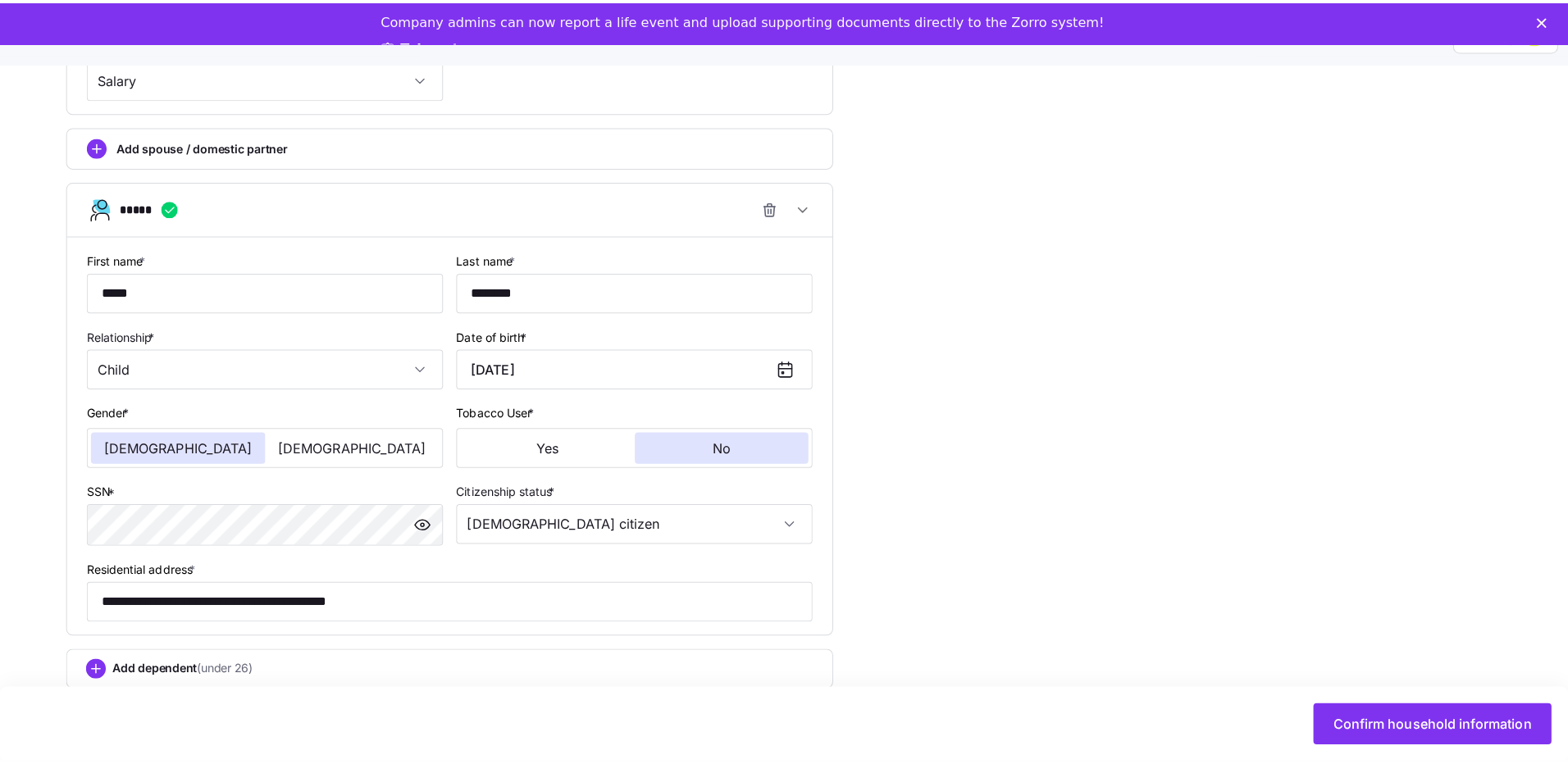
scroll to position [1043, 0]
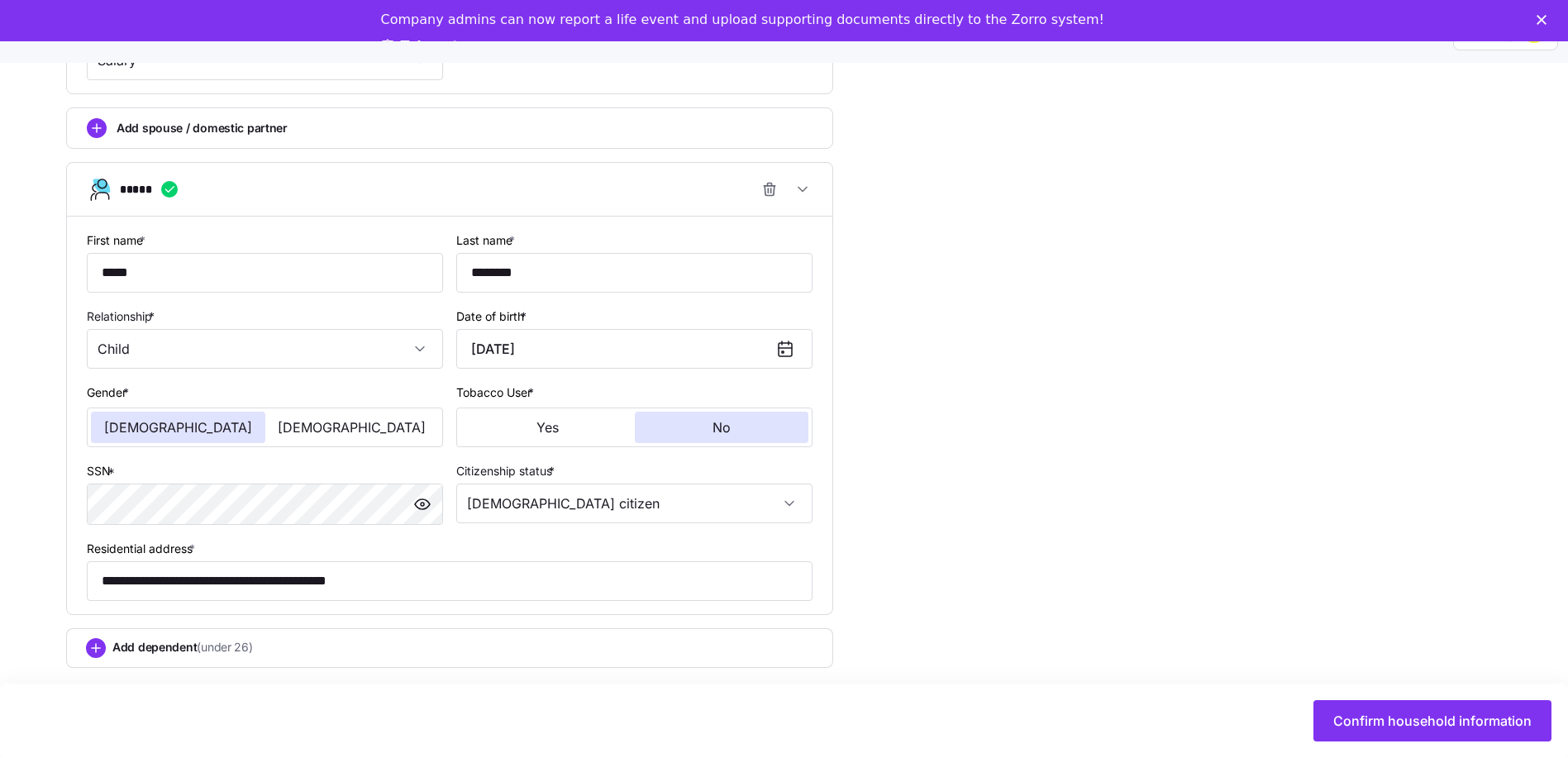
click at [1444, 720] on span "Confirm household information" at bounding box center [1433, 721] width 199 height 20
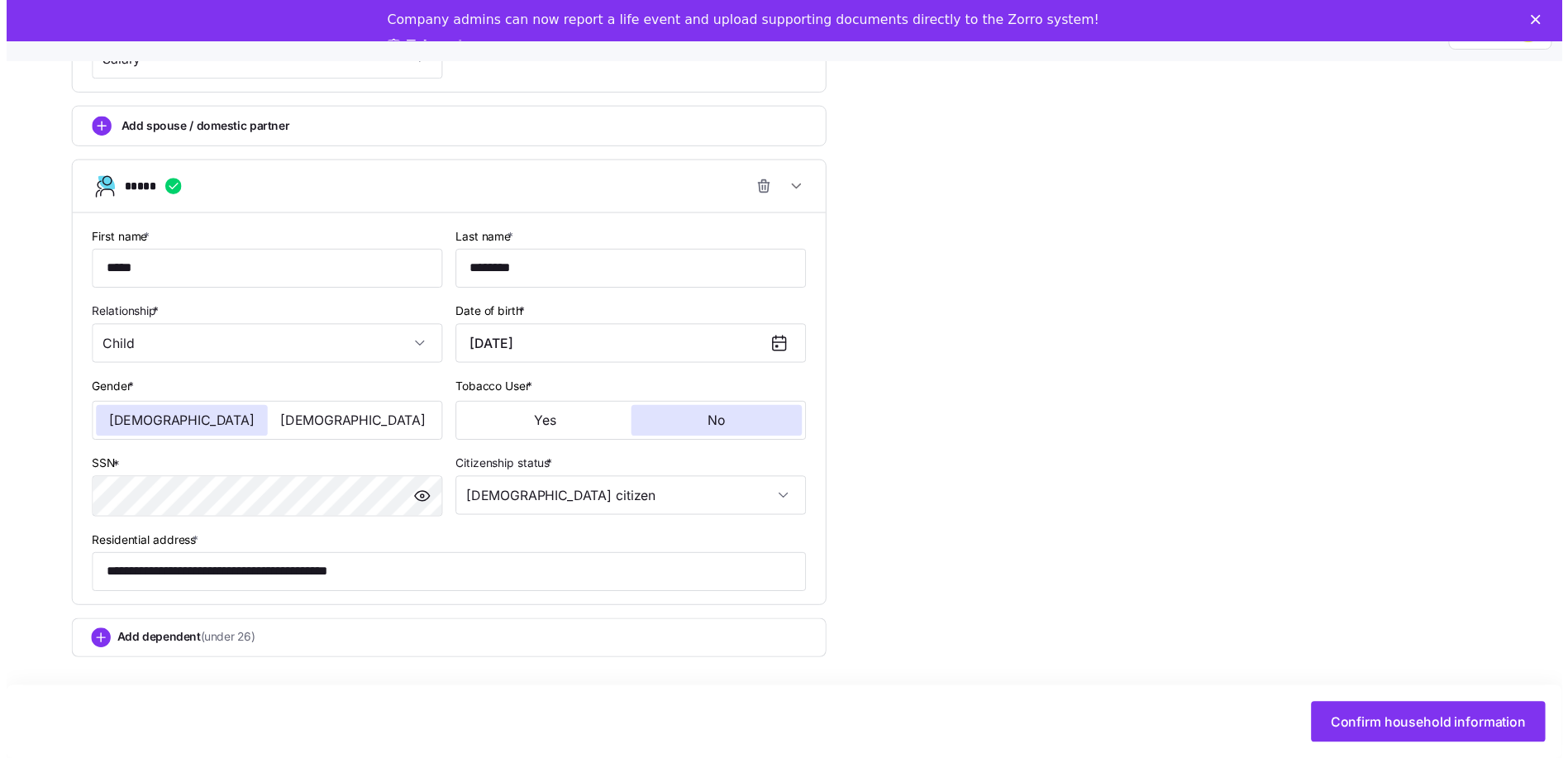
scroll to position [41, 0]
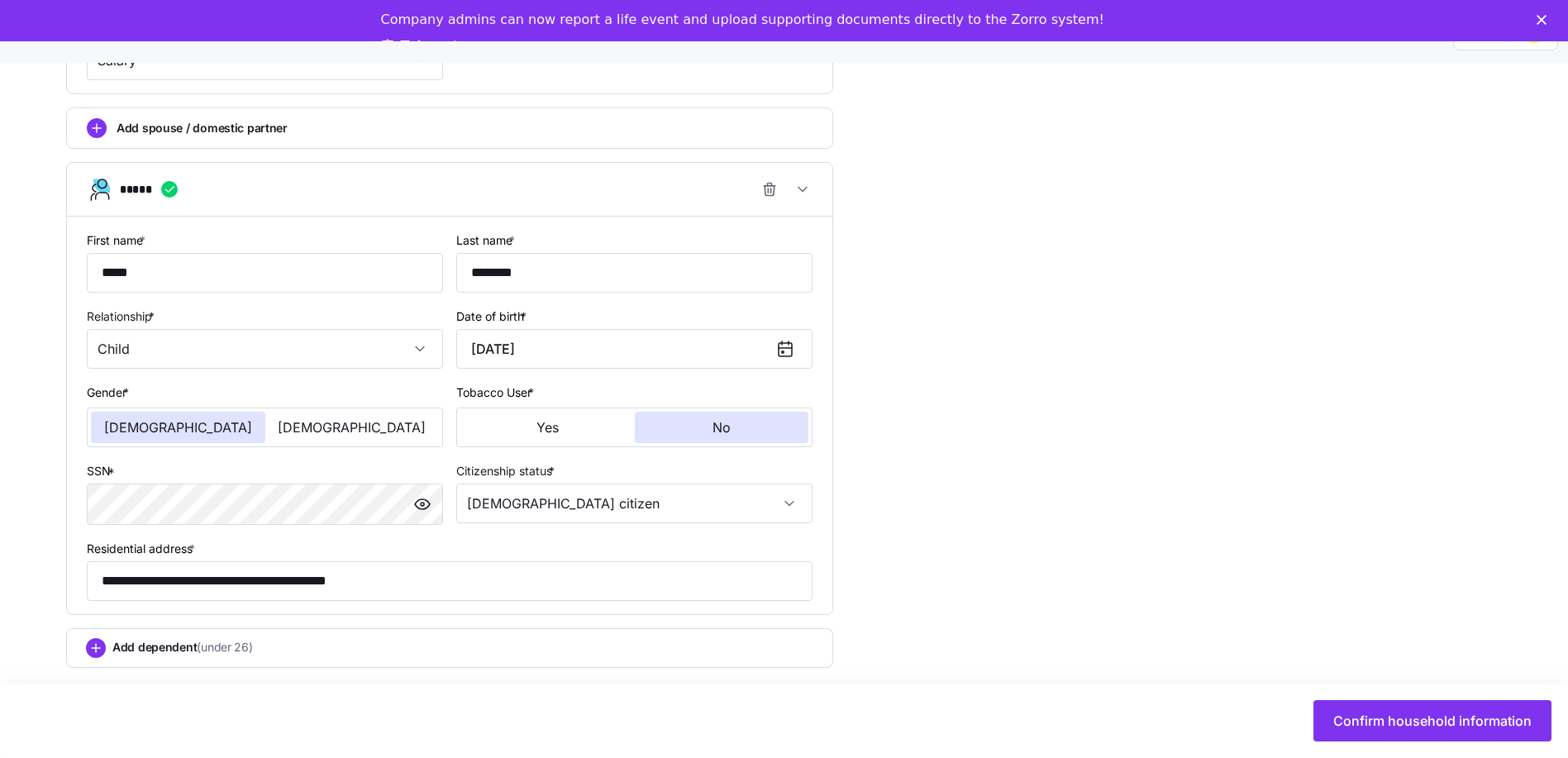
type input "**********"
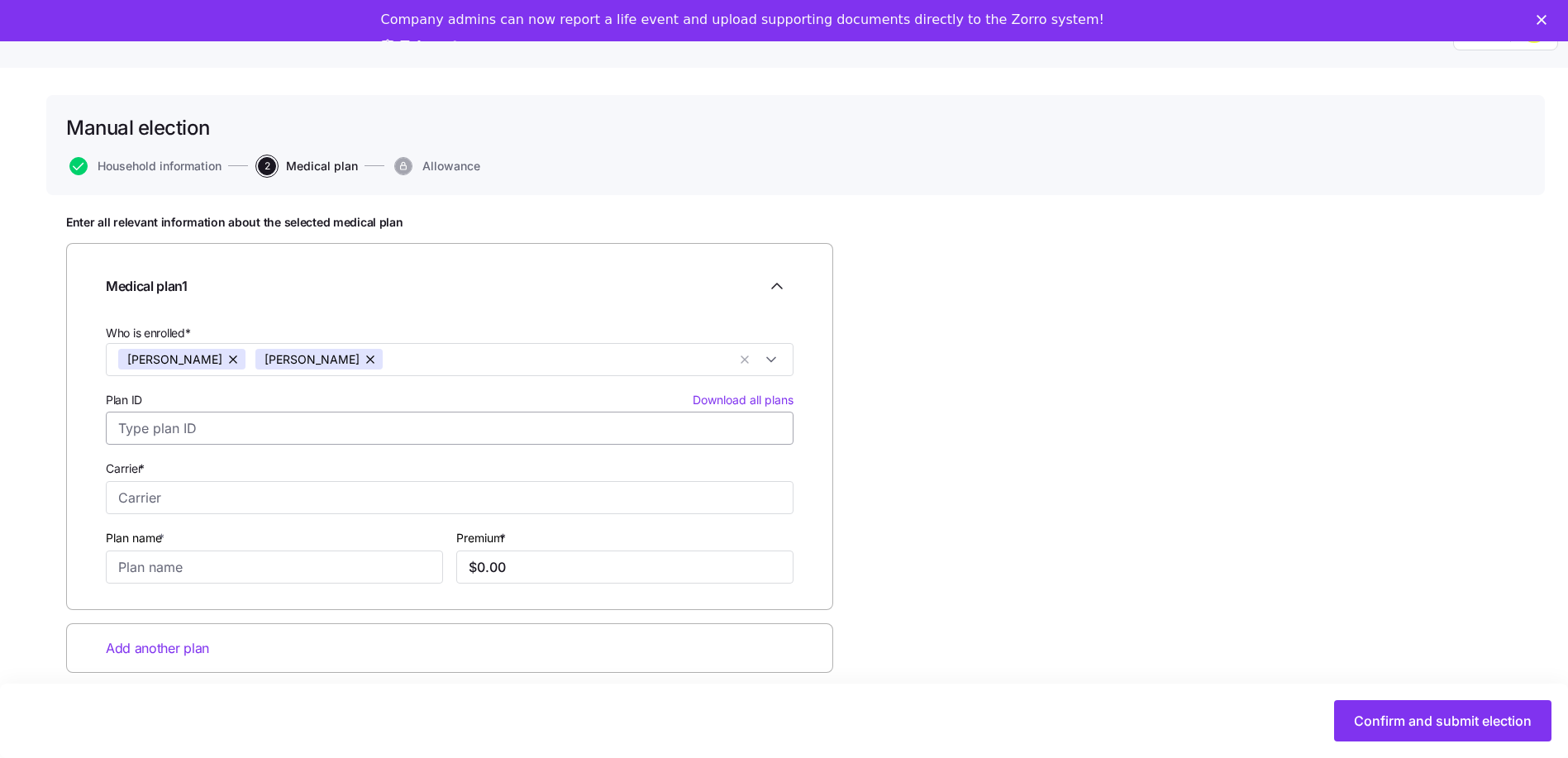
scroll to position [54, 0]
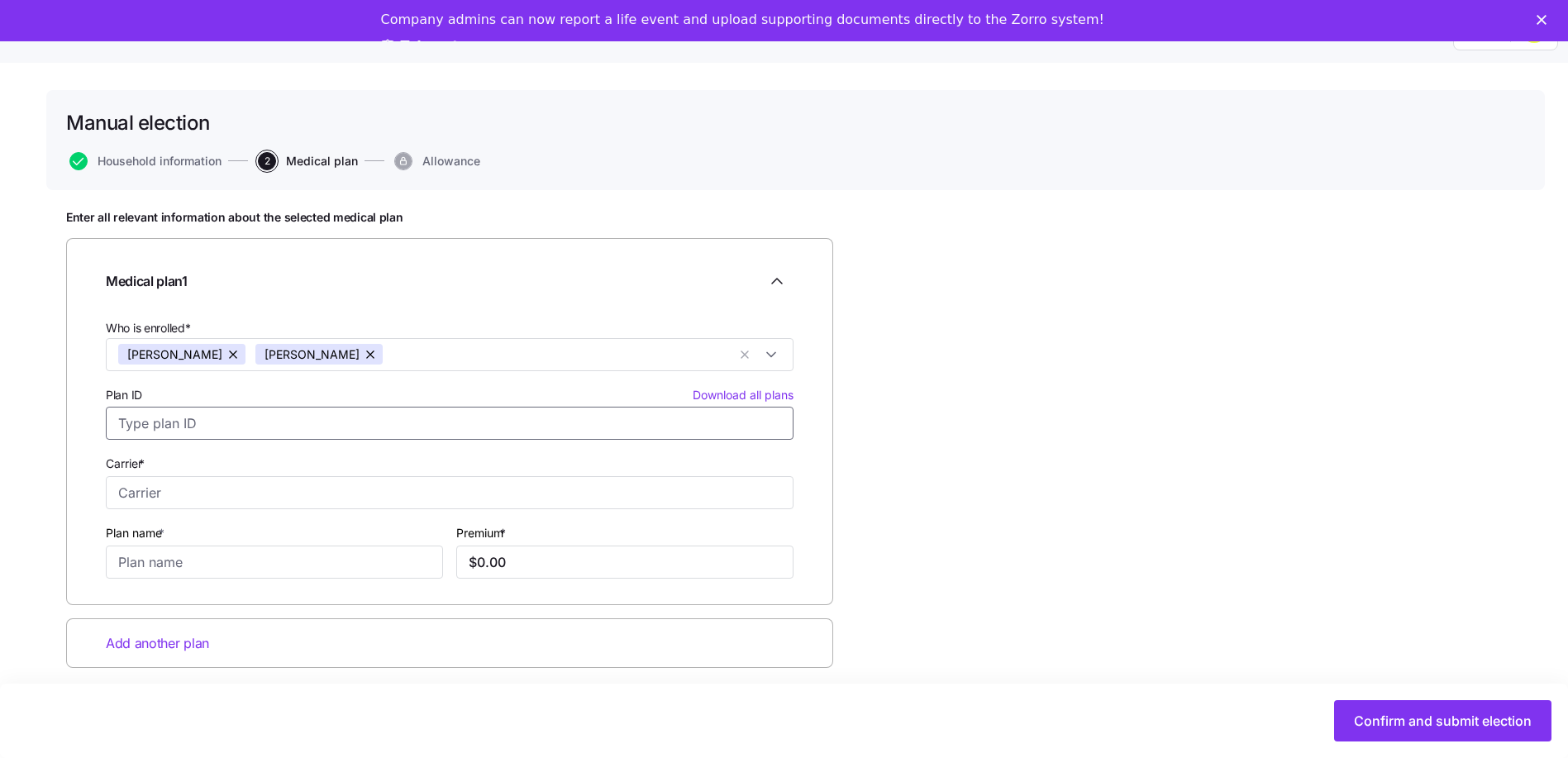
click at [361, 406] on input "Plan ID Download all plans" at bounding box center [449, 423] width 688 height 33
click at [1125, 319] on div "Enter all relevant information about the selected medical plan Medical plan 1 W…" at bounding box center [796, 479] width 1460 height 540
click at [739, 386] on span "Download all plans" at bounding box center [743, 394] width 101 height 16
click at [1321, 405] on div "Enter all relevant information about the selected medical plan Medical plan 1 W…" at bounding box center [796, 479] width 1460 height 540
click at [167, 155] on span "Household information" at bounding box center [160, 160] width 124 height 12
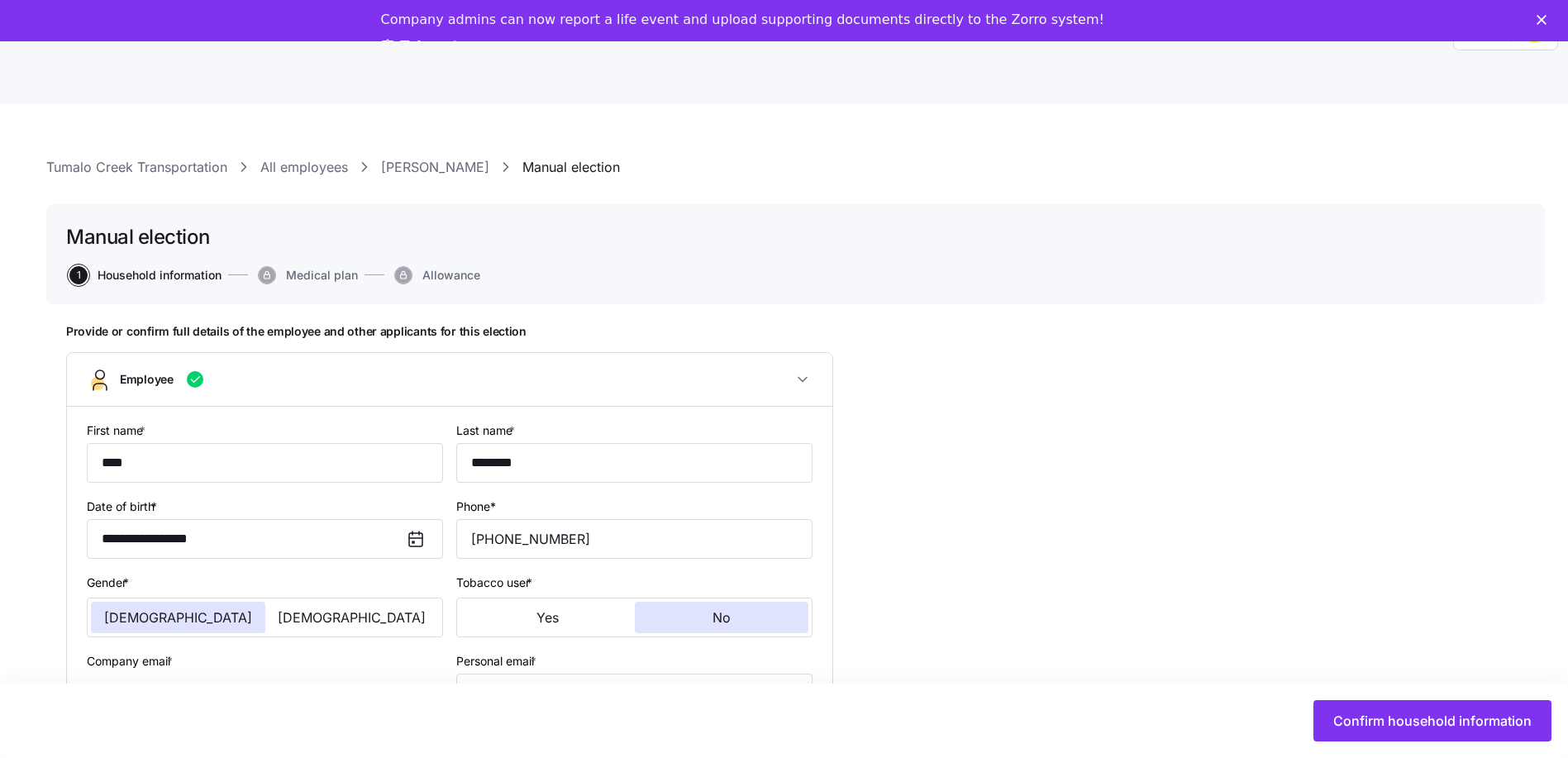
click at [1546, 14] on div "Company admins can now report a life event and upload supporting documents dire…" at bounding box center [784, 34] width 1568 height 55
click at [1549, 18] on div "Company admins can now report a life event and upload supporting documents dire…" at bounding box center [784, 34] width 1568 height 55
click at [1547, 23] on icon "Close" at bounding box center [1542, 19] width 10 height 10
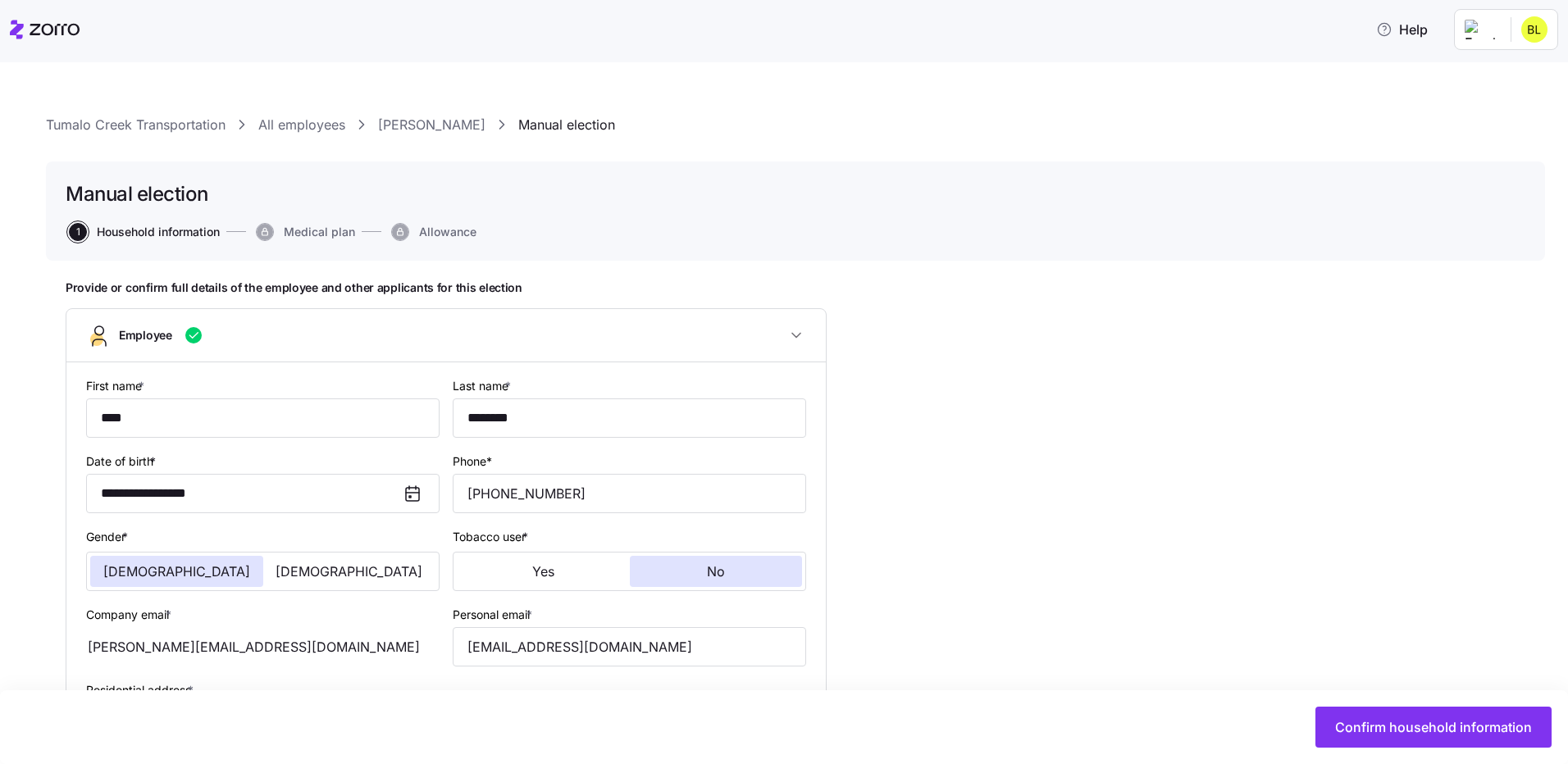
click at [1532, 30] on html "**********" at bounding box center [784, 377] width 1568 height 754
click at [1508, 75] on div "My settings" at bounding box center [1479, 74] width 86 height 18
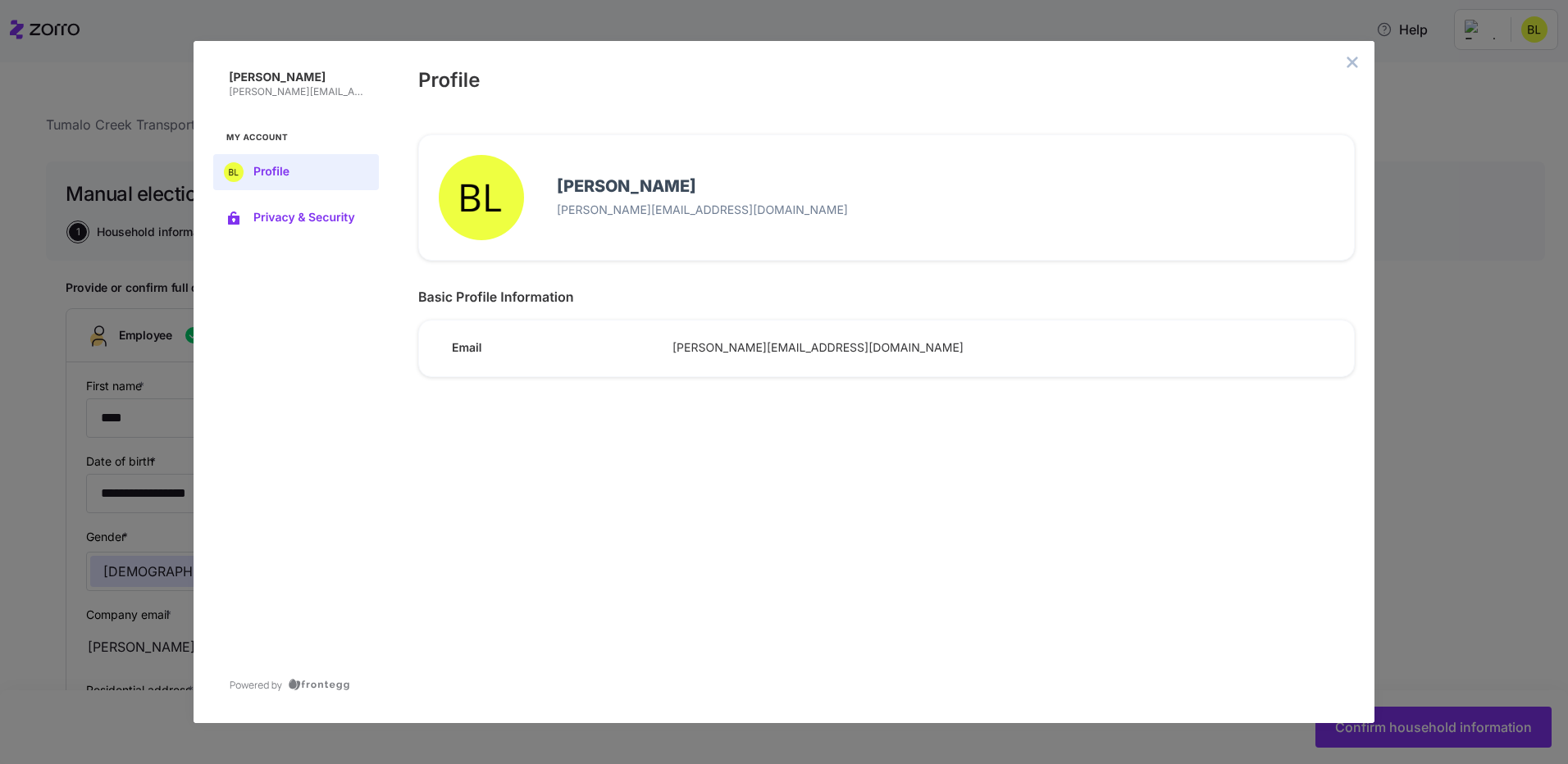
click at [318, 215] on span "Privacy & Security" at bounding box center [308, 218] width 111 height 14
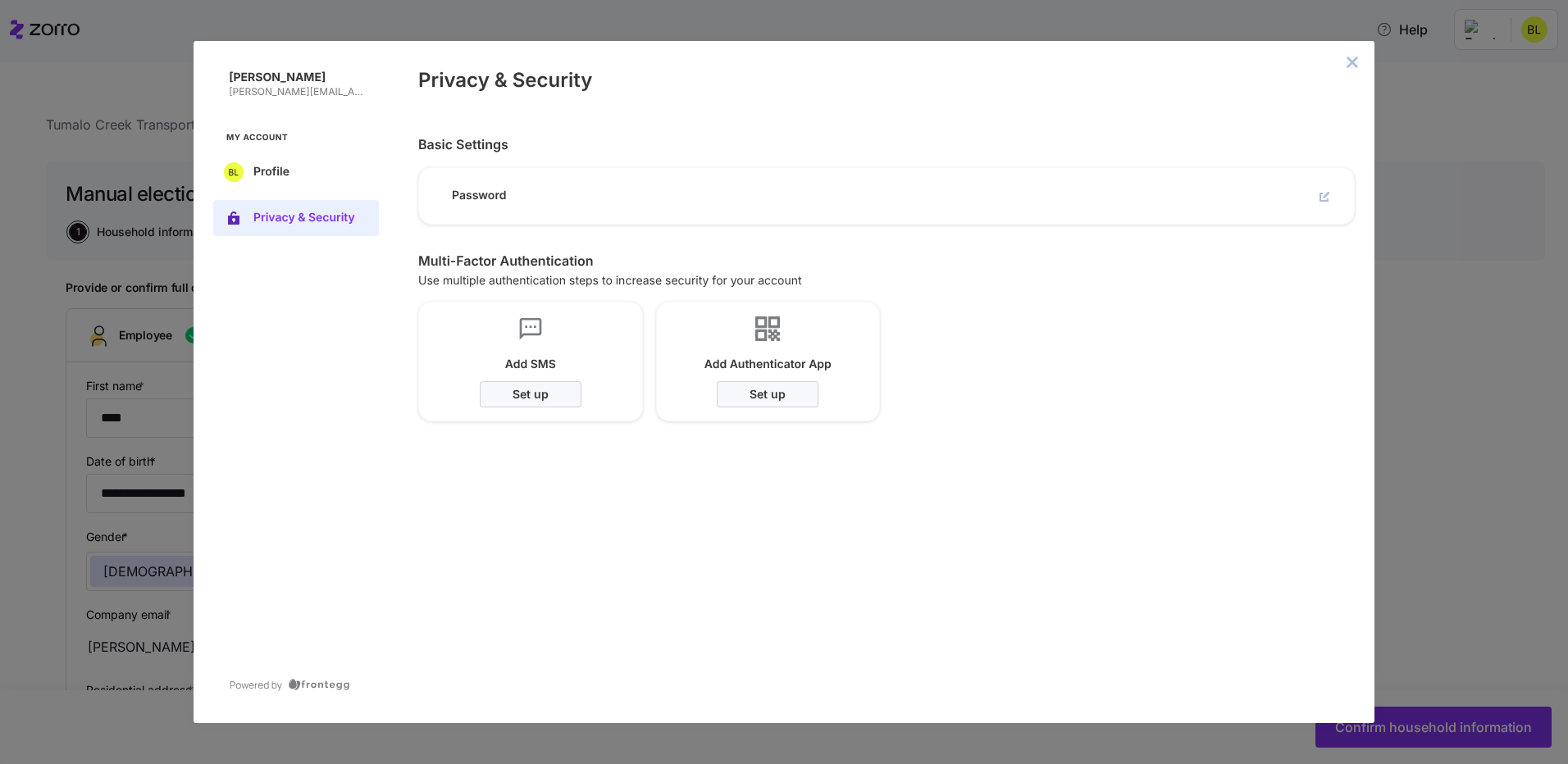
click at [1349, 62] on icon "close admin-box" at bounding box center [1352, 62] width 14 height 14
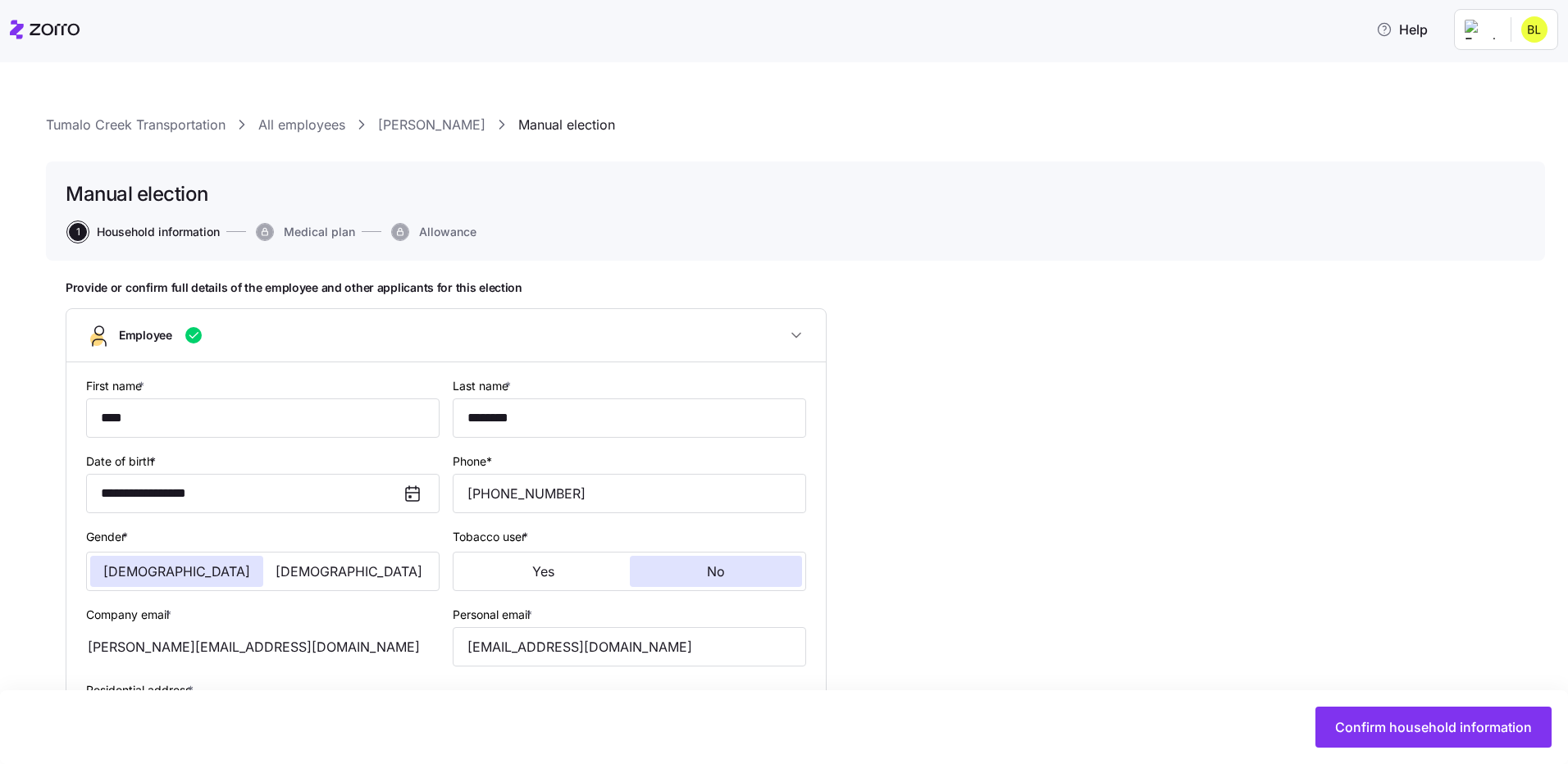
click at [1485, 26] on html "**********" at bounding box center [784, 377] width 1568 height 754
click at [1512, 66] on div "My settings" at bounding box center [1479, 74] width 86 height 18
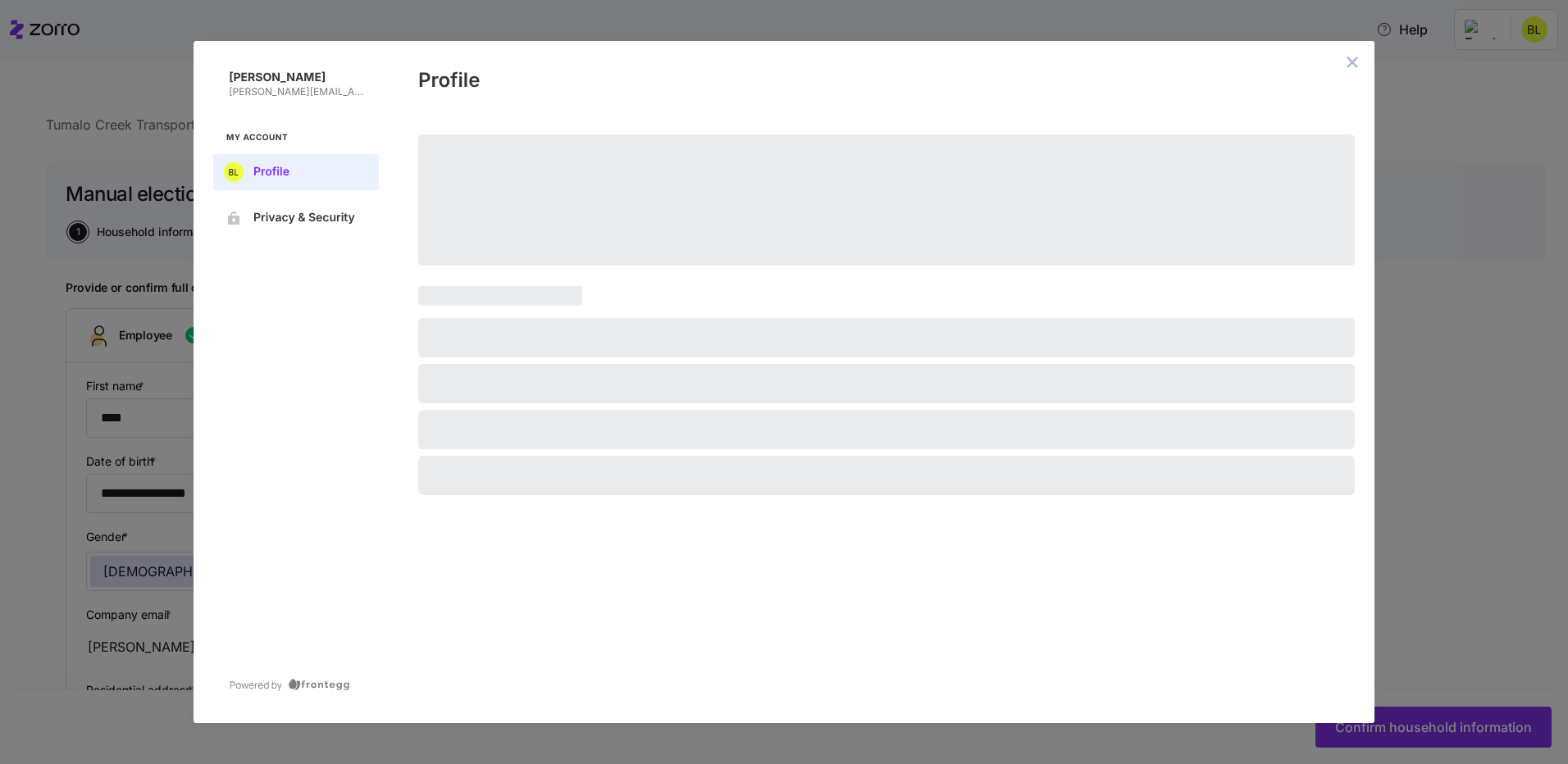
click at [123, 56] on div "[PERSON_NAME] [PERSON_NAME][EMAIL_ADDRESS][DOMAIN_NAME] My Account Profile Priv…" at bounding box center [784, 382] width 1568 height 764
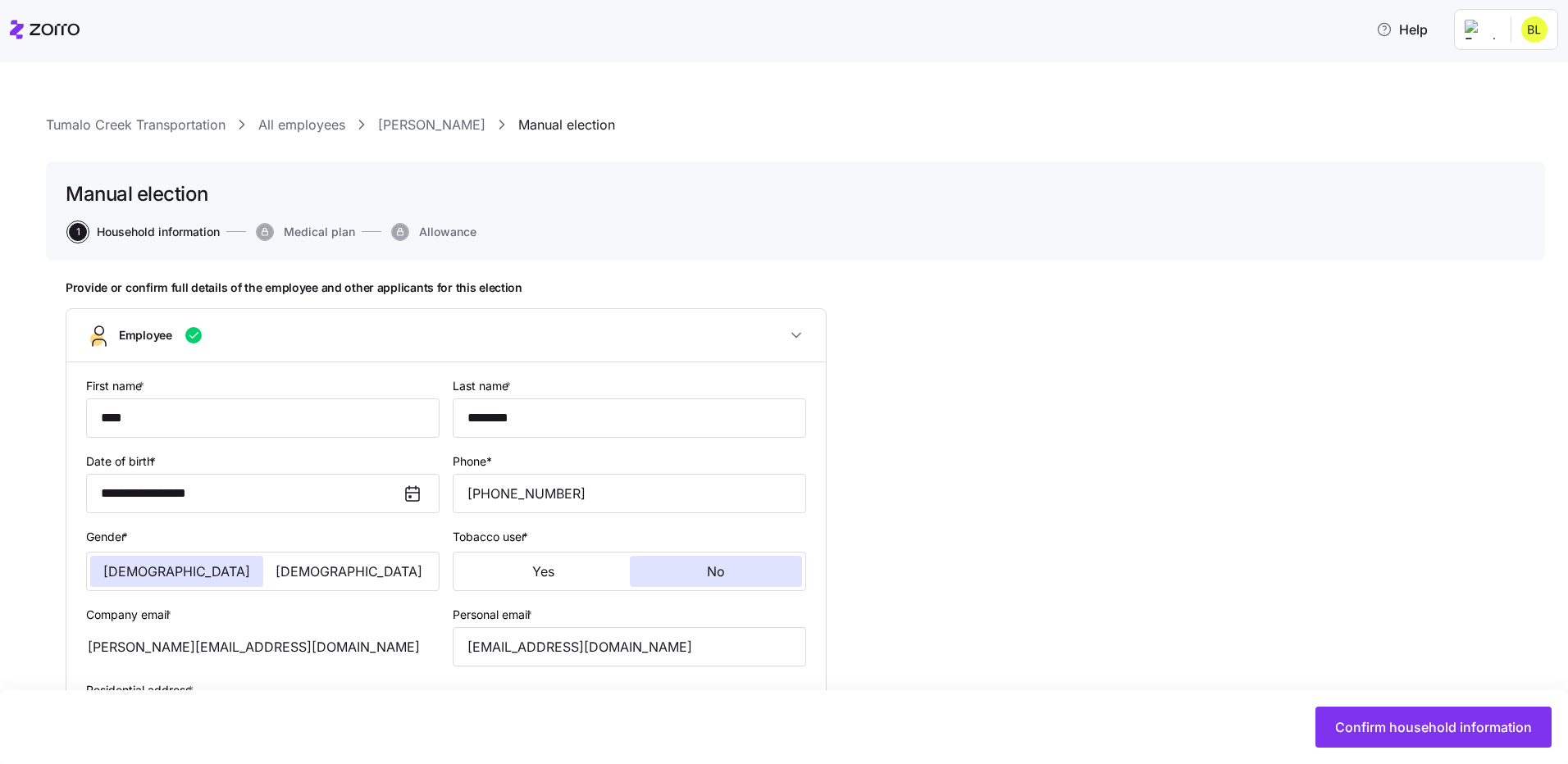
click at [49, 31] on icon at bounding box center [44, 30] width 70 height 20
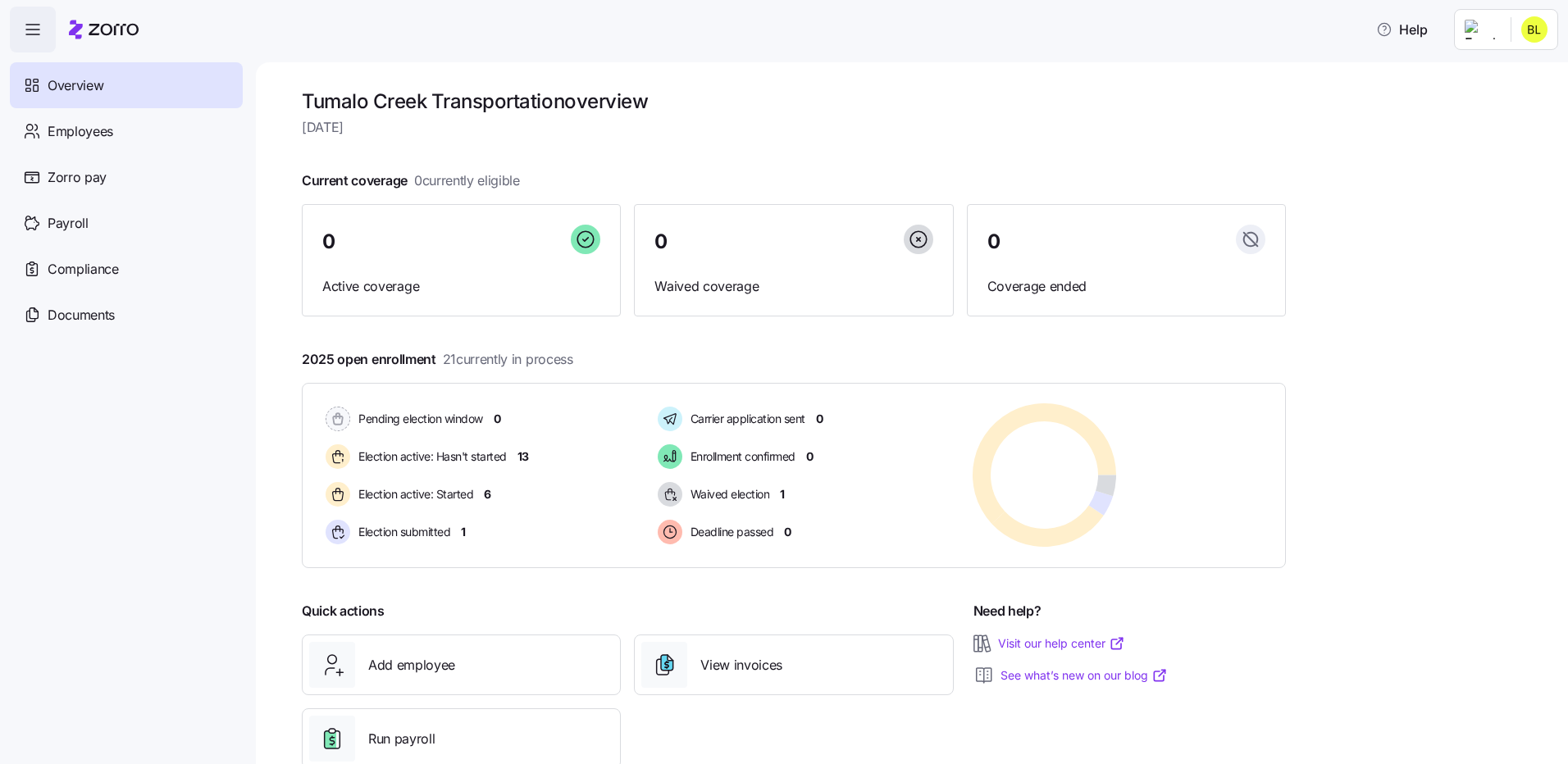
click at [1545, 31] on html "Help Overview Employees Zorro pay Payroll Compliance Documents Tumalo Creek Tra…" at bounding box center [784, 377] width 1568 height 754
click at [1506, 71] on div "Personal view" at bounding box center [1485, 74] width 97 height 18
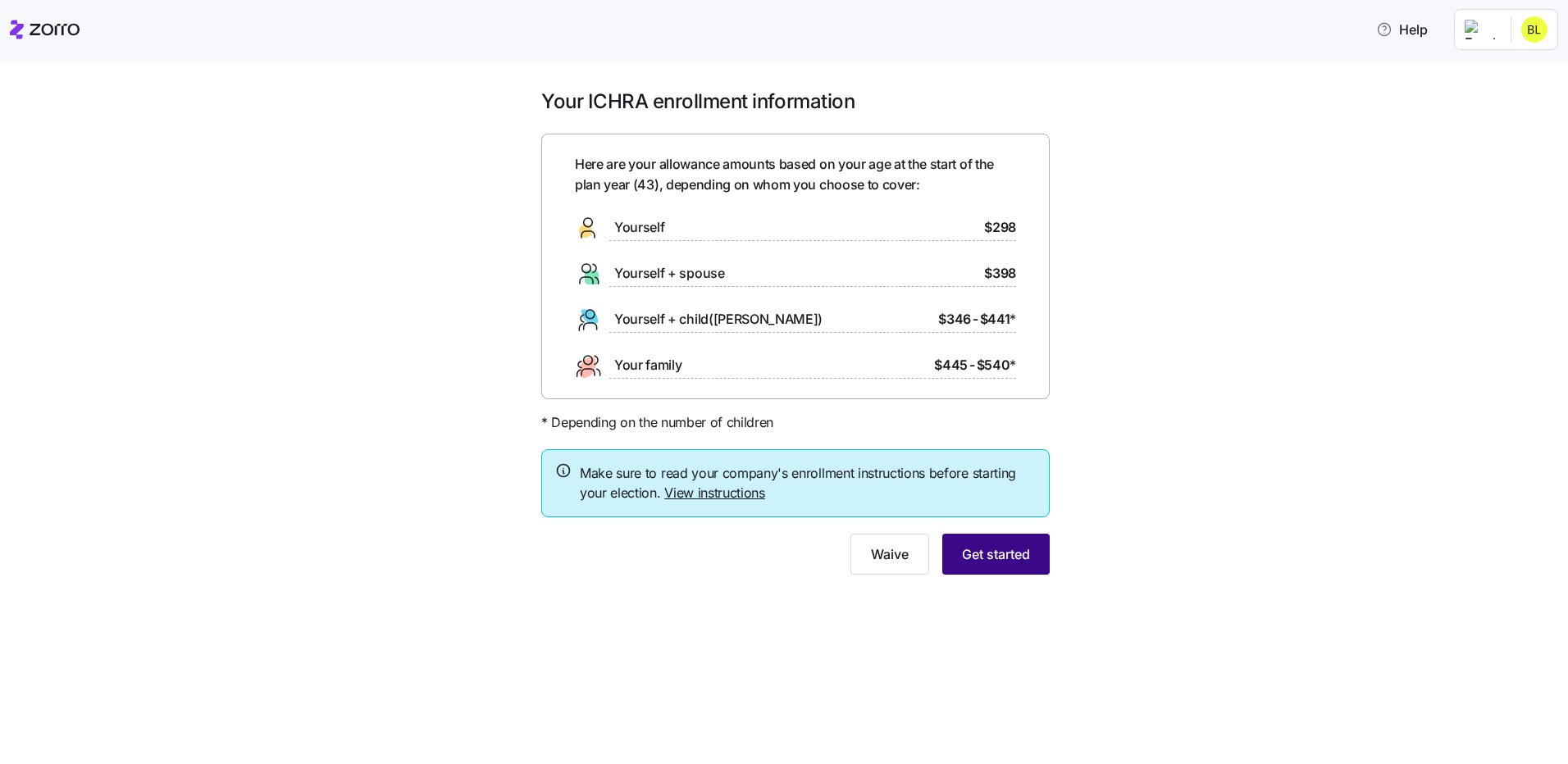
click at [1015, 560] on span "Get started" at bounding box center [996, 554] width 68 height 20
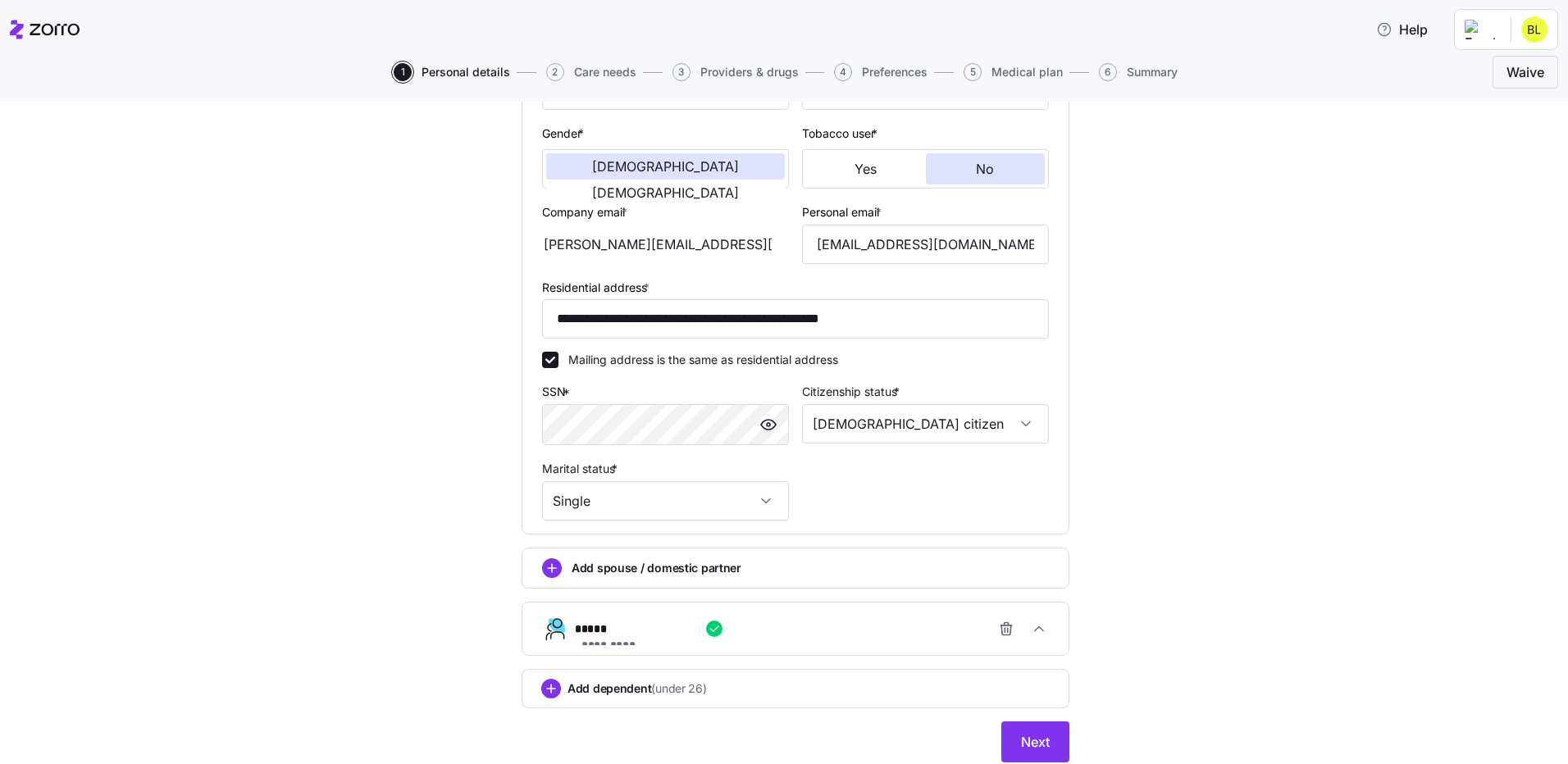
scroll to position [358, 0]
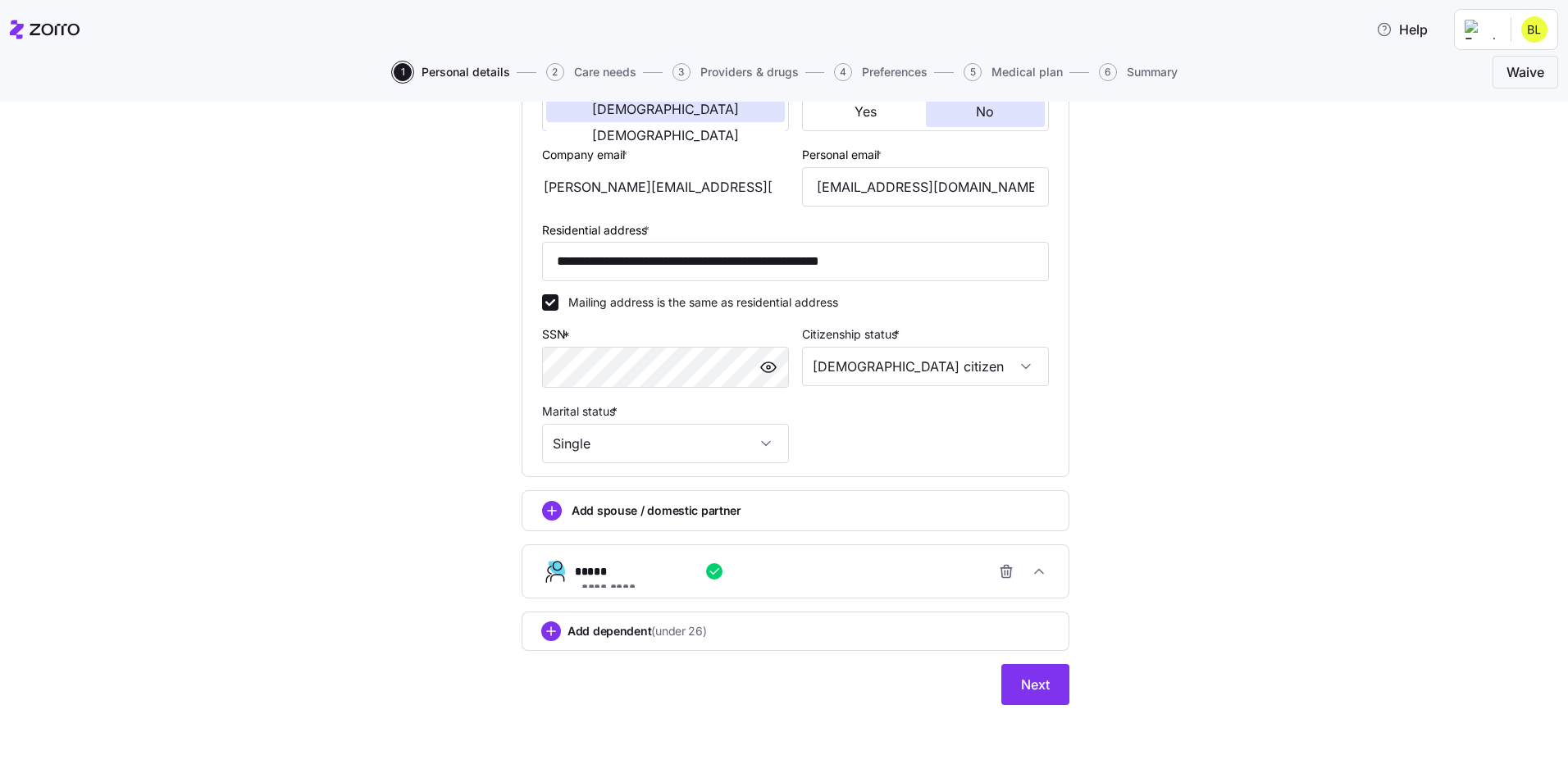
click at [752, 579] on div "**********" at bounding box center [802, 571] width 454 height 33
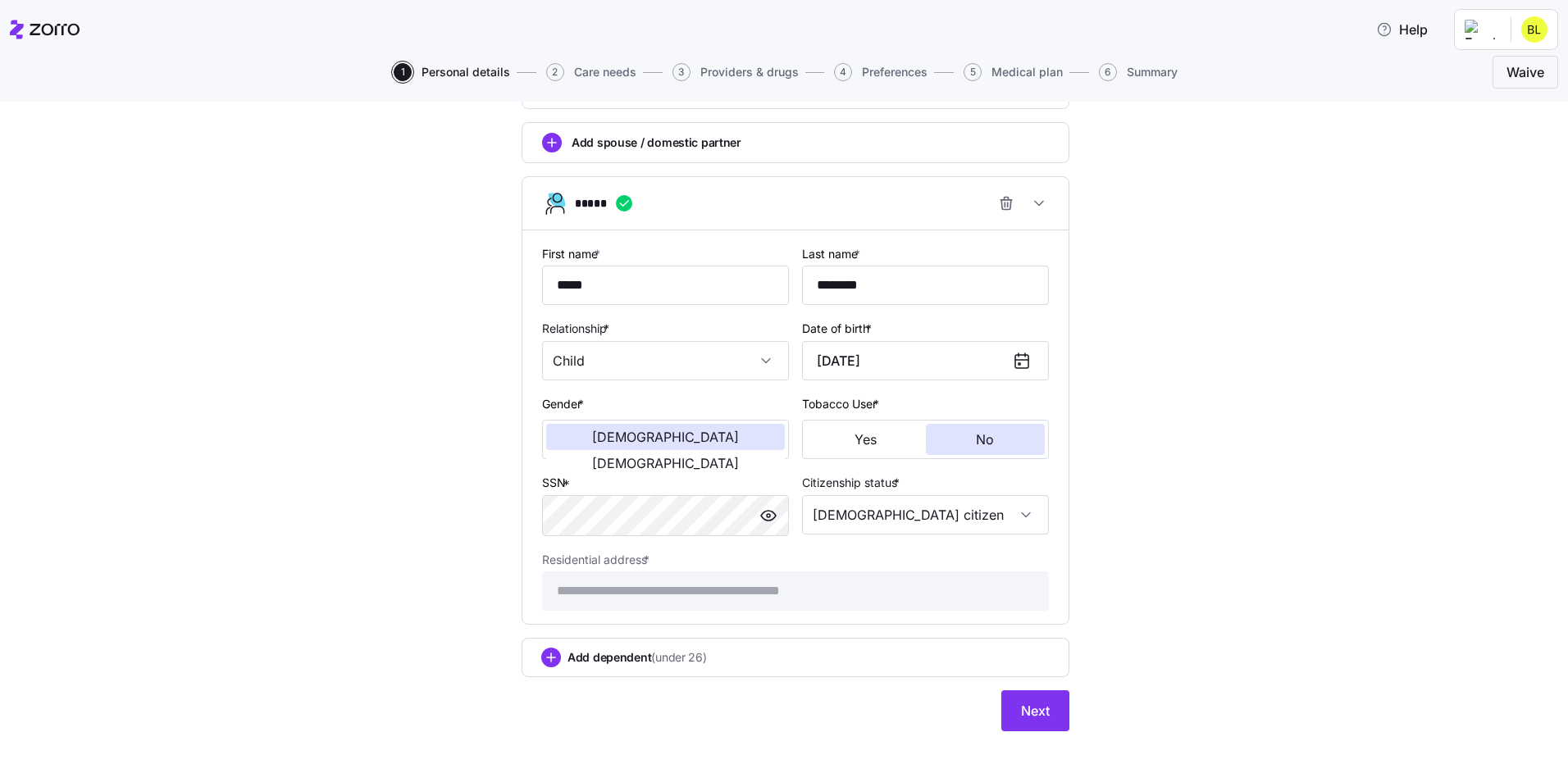
scroll to position [752, 0]
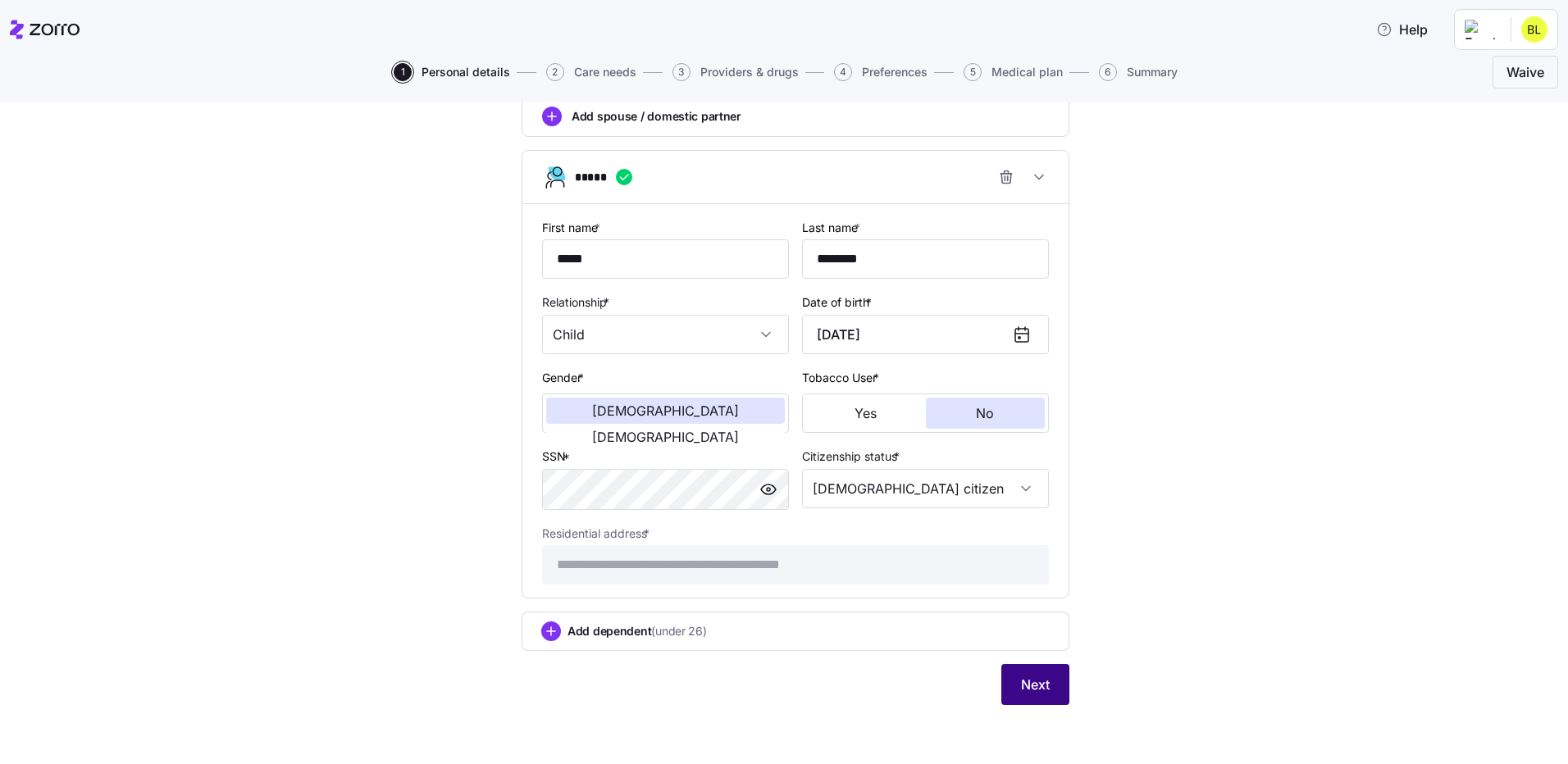
click at [1034, 684] on span "Next" at bounding box center [1035, 684] width 29 height 20
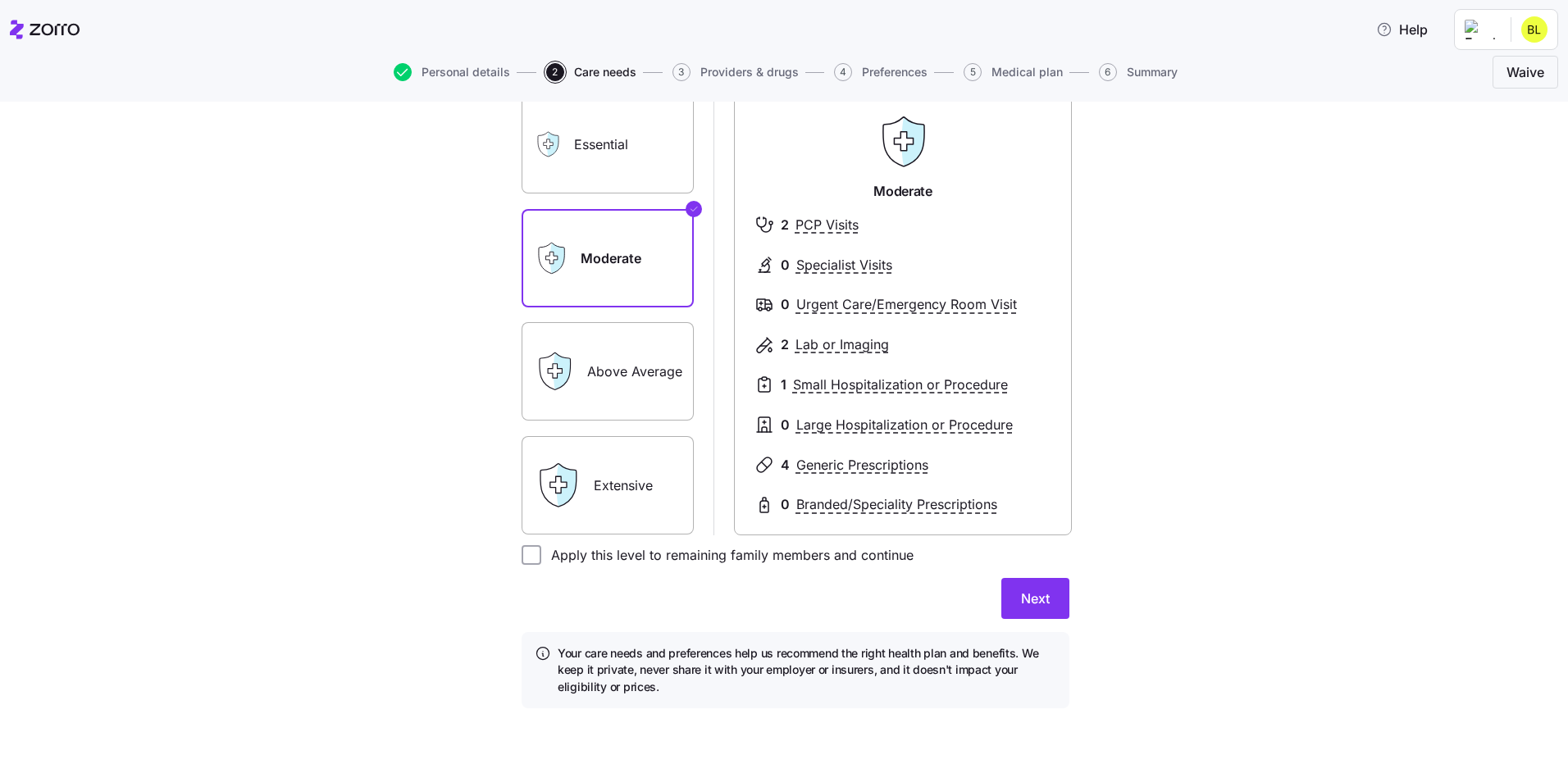
scroll to position [151, 0]
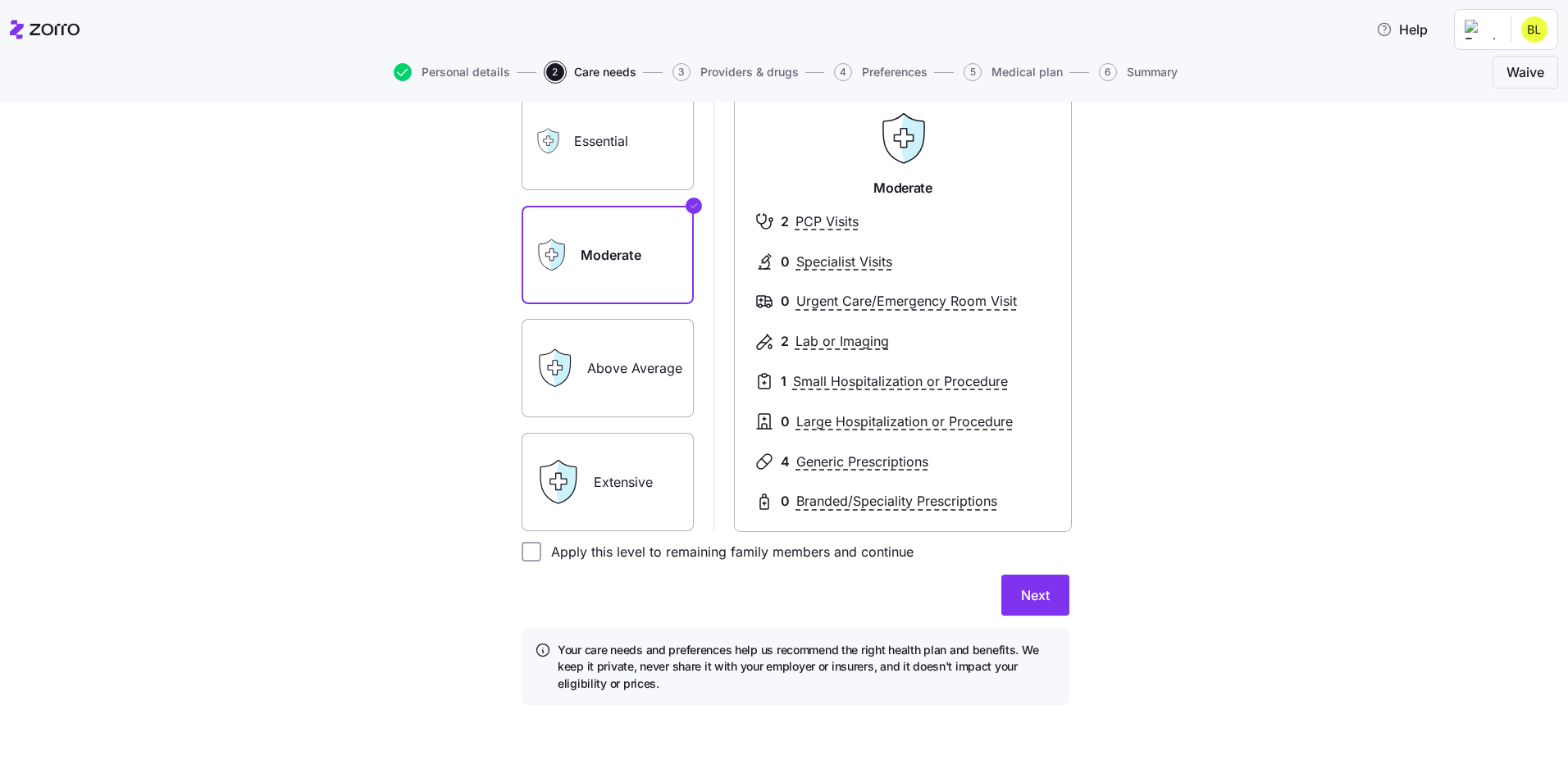
click at [655, 358] on label "Above Average" at bounding box center [608, 368] width 172 height 99
click at [0, 0] on input "Above Average" at bounding box center [0, 0] width 0 height 0
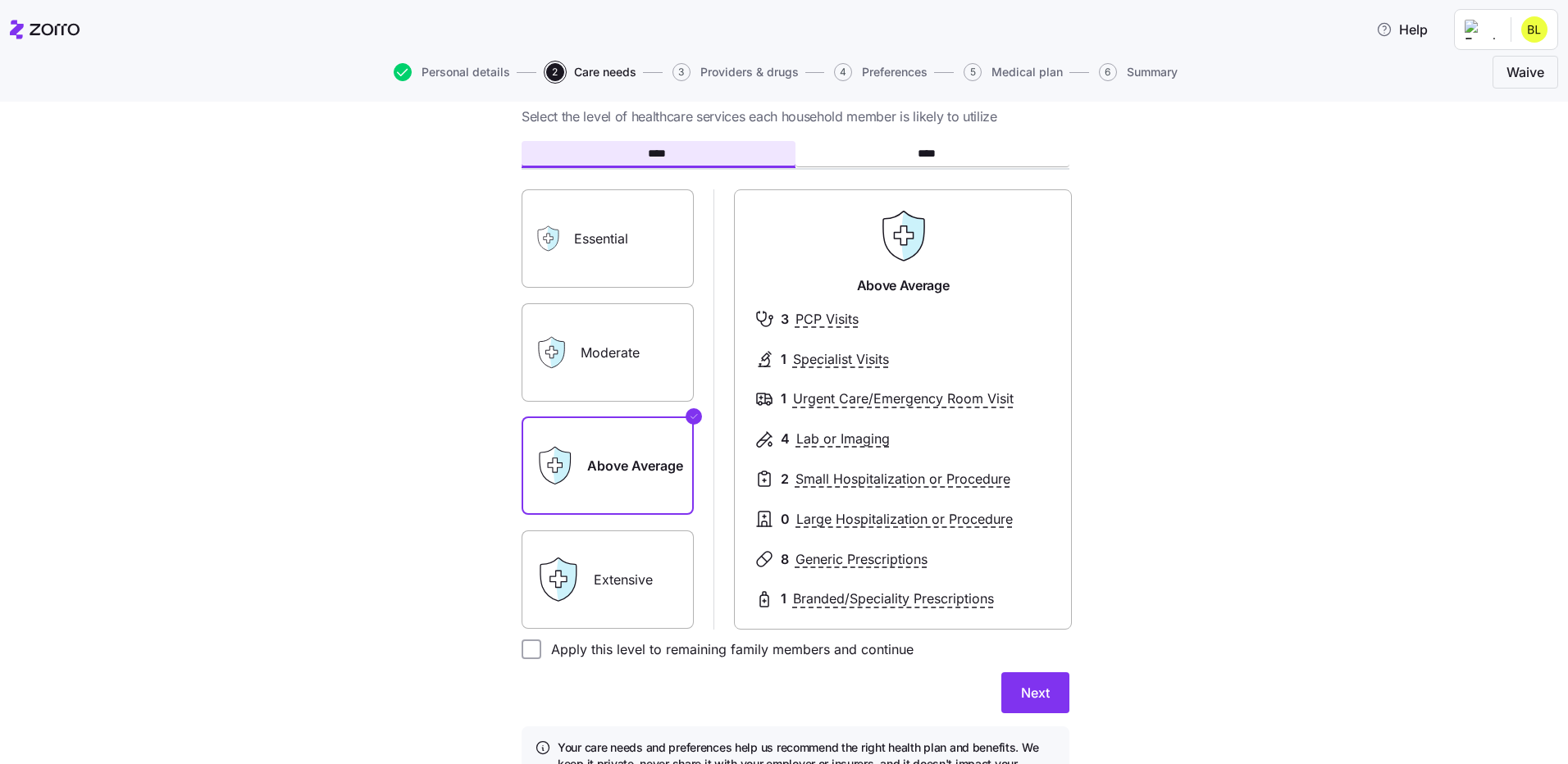
scroll to position [82, 0]
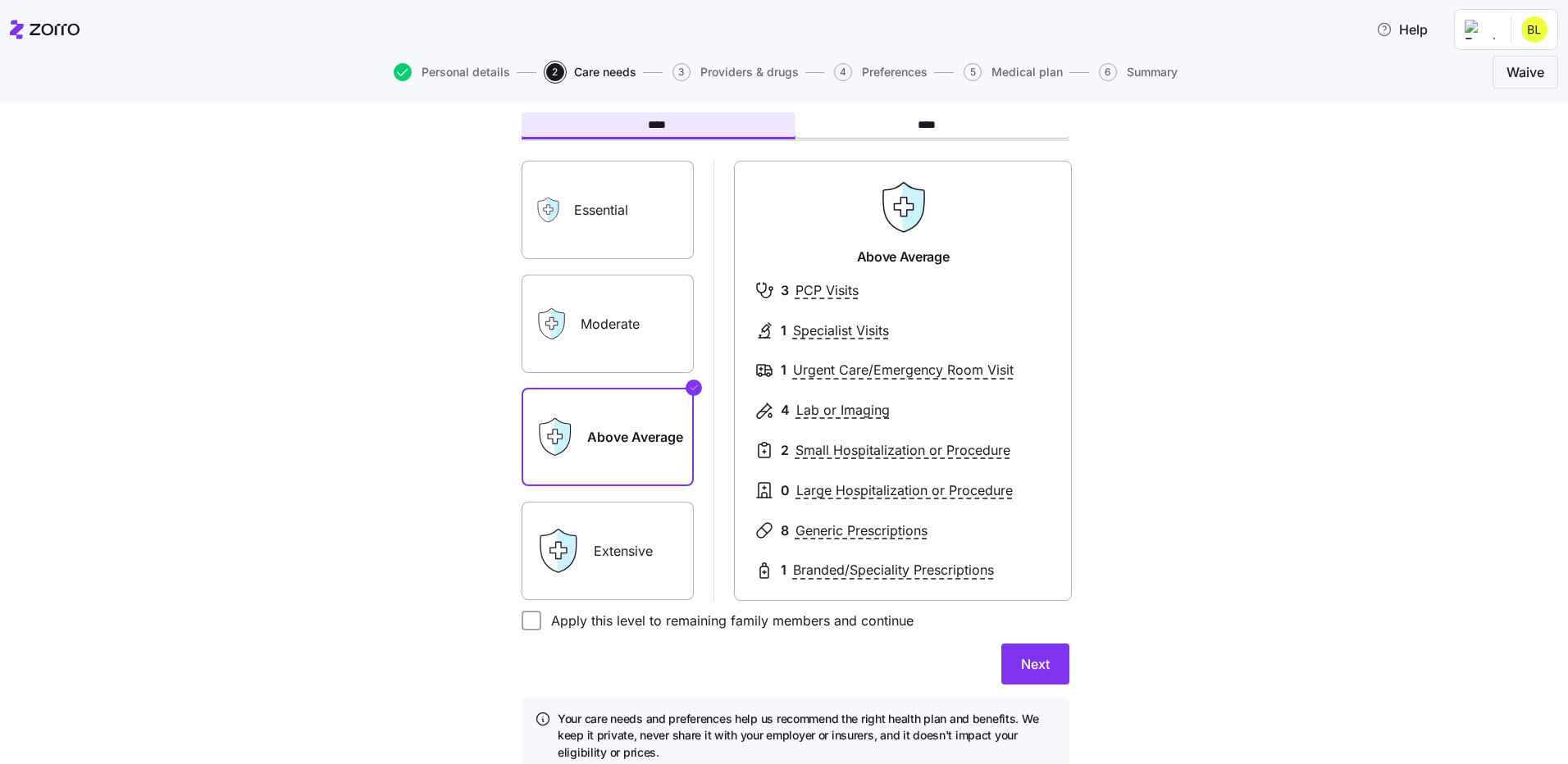
click at [604, 325] on label "Moderate" at bounding box center [608, 324] width 172 height 99
click at [0, 0] on input "Moderate" at bounding box center [0, 0] width 0 height 0
click at [675, 613] on label "Apply this level to remaining family members and continue" at bounding box center [728, 621] width 373 height 20
click at [542, 613] on input "Apply this level to remaining family members and continue" at bounding box center [532, 621] width 20 height 20
checkbox input "true"
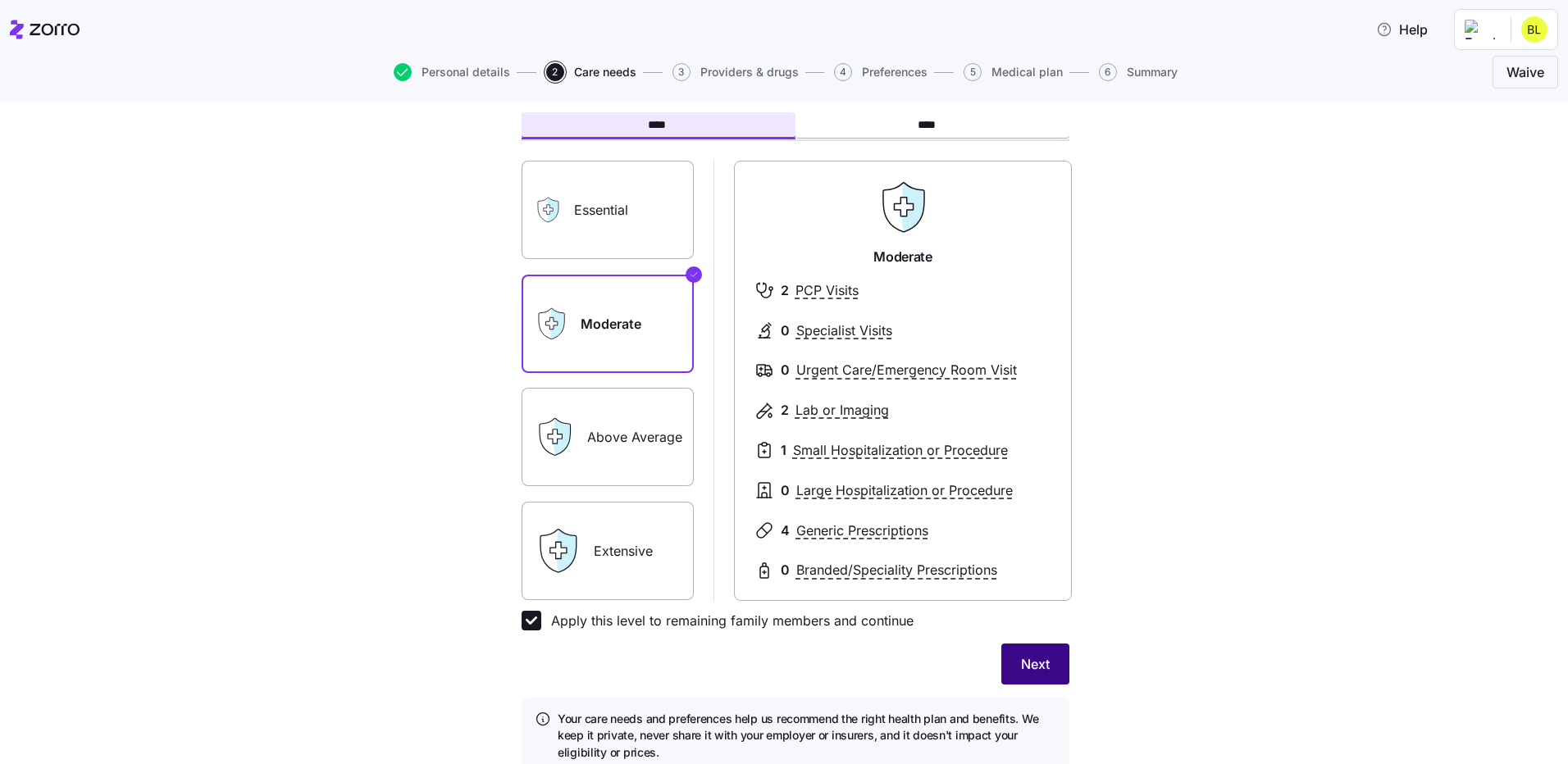
click at [1047, 672] on button "Next" at bounding box center [1034, 664] width 68 height 41
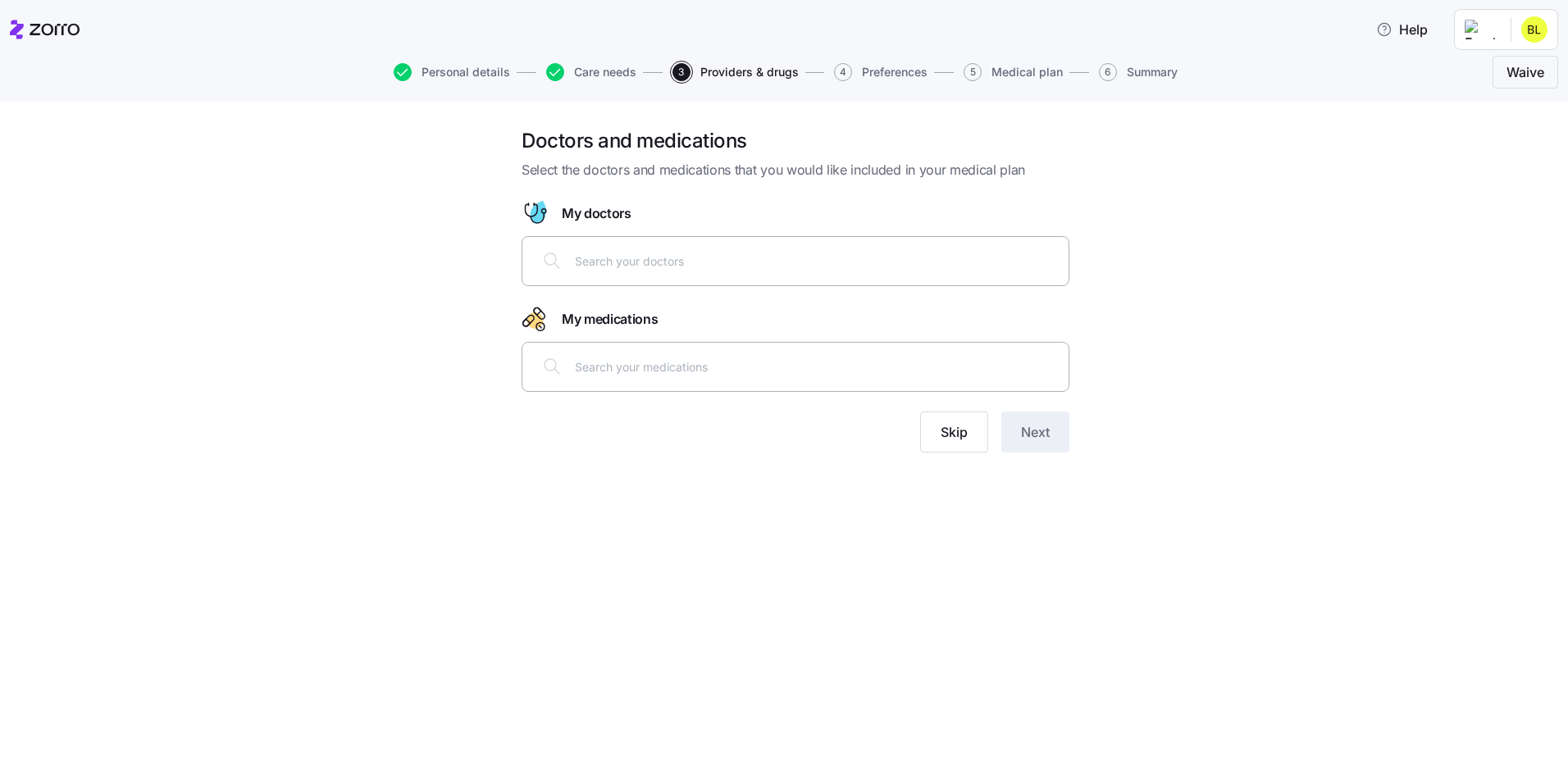
click at [628, 270] on div at bounding box center [796, 261] width 526 height 40
click at [675, 260] on input "text" at bounding box center [817, 260] width 484 height 18
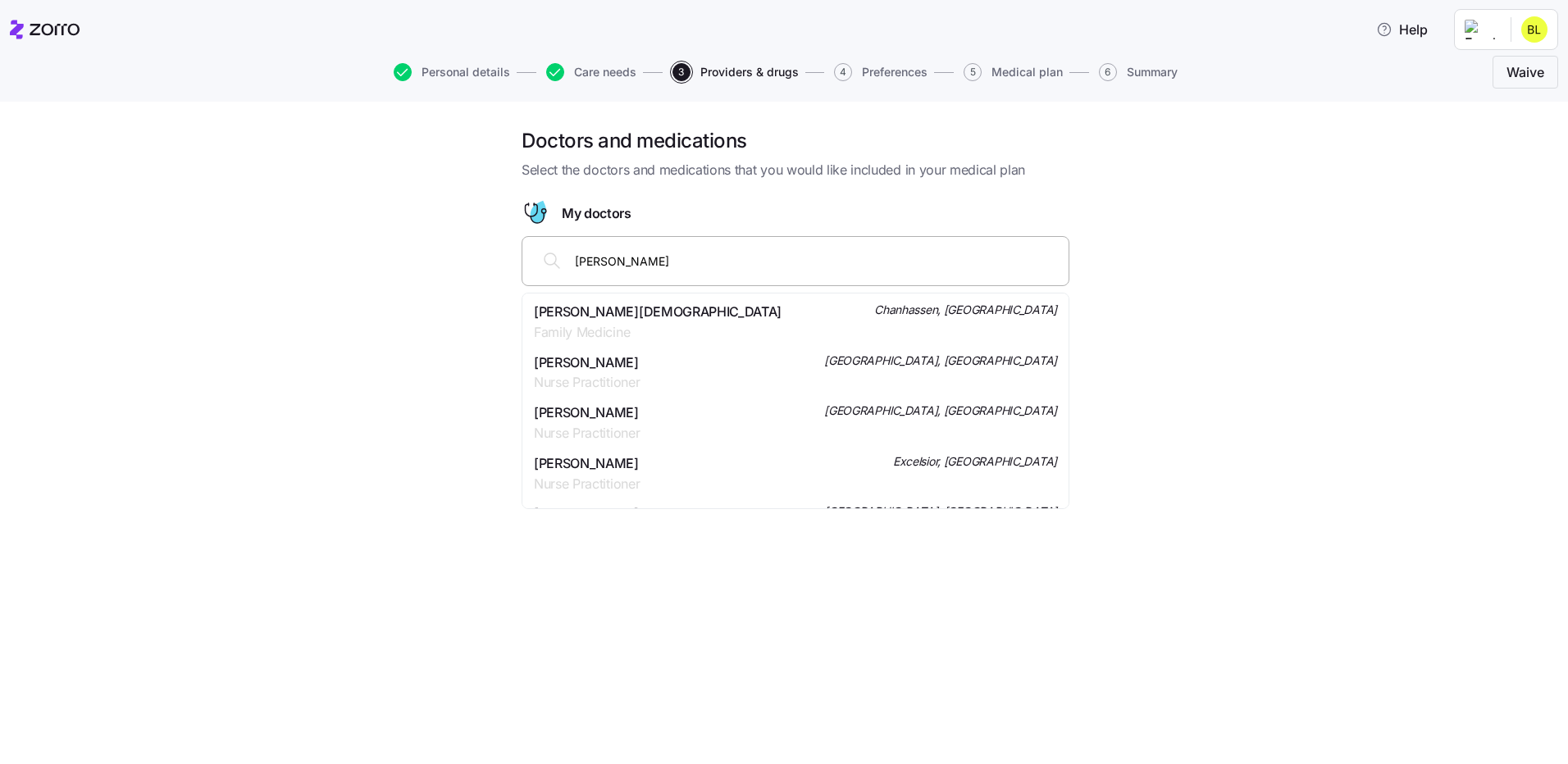
click at [635, 269] on input "[PERSON_NAME]" at bounding box center [817, 260] width 484 height 18
drag, startPoint x: 591, startPoint y: 264, endPoint x: 545, endPoint y: 262, distance: 46.0
click at [545, 262] on div "[PERSON_NAME]" at bounding box center [796, 261] width 526 height 40
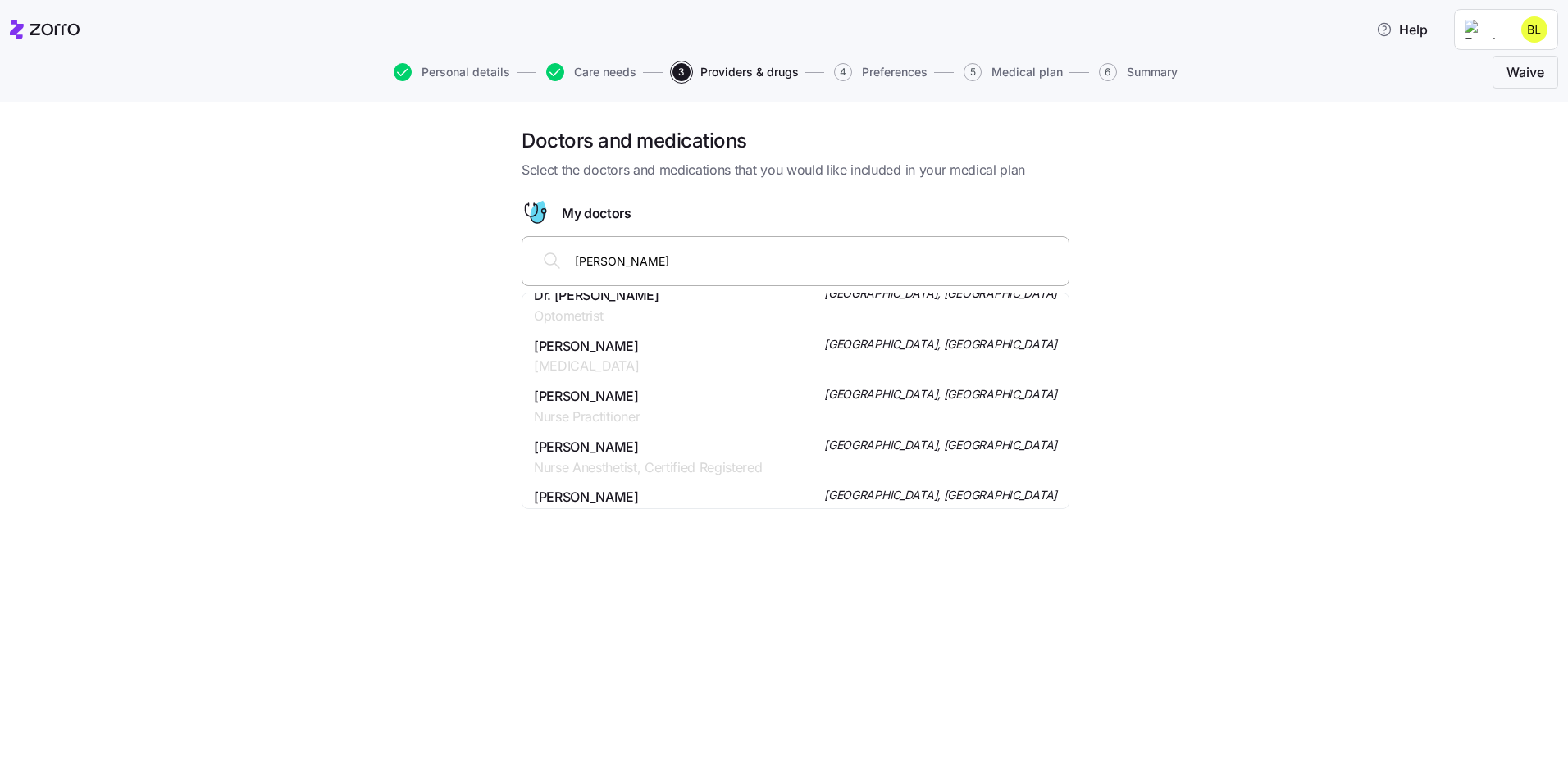
scroll to position [973, 0]
click at [742, 269] on input "[PERSON_NAME]" at bounding box center [817, 260] width 484 height 18
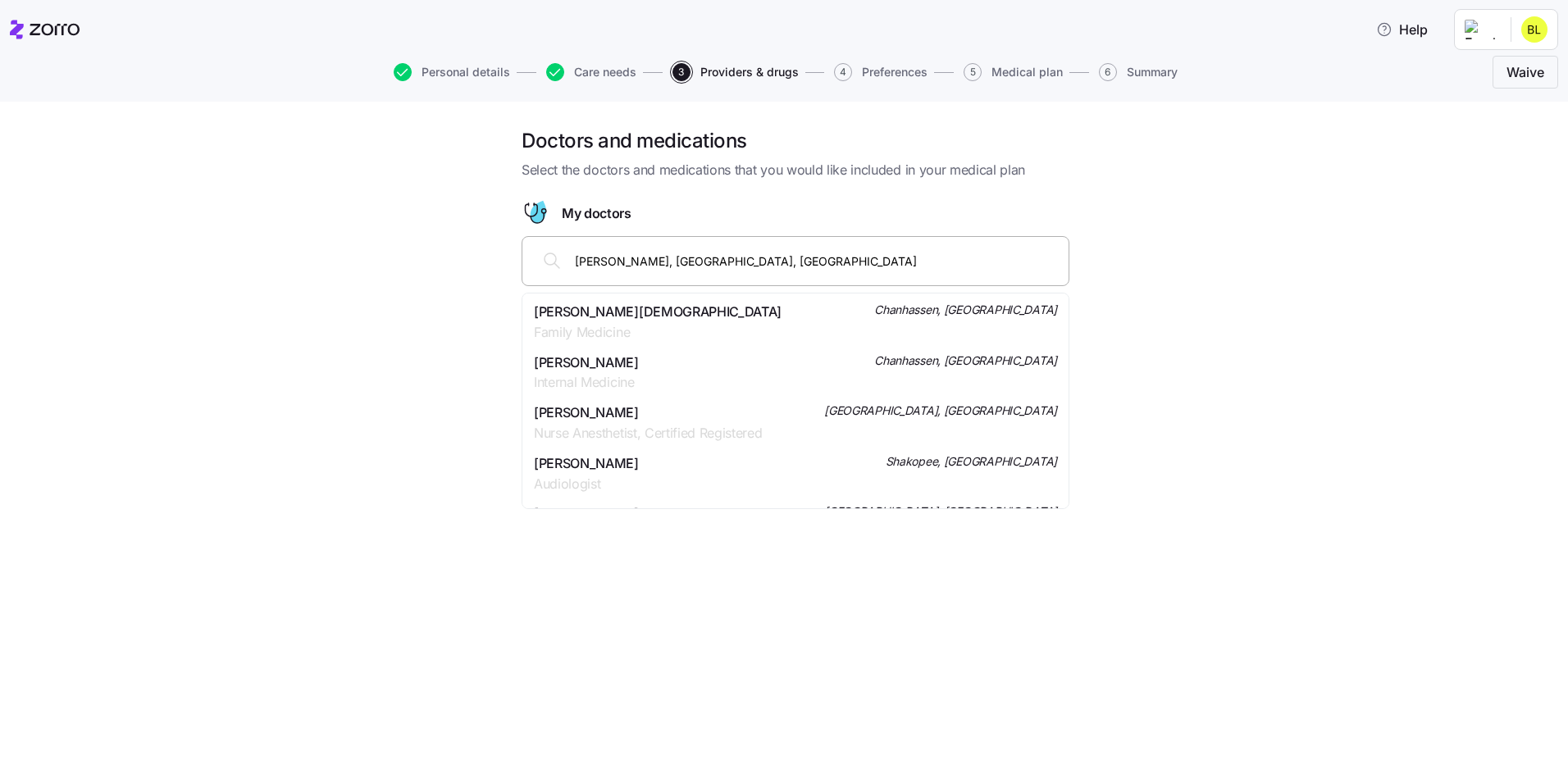
type input "[PERSON_NAME], [GEOGRAPHIC_DATA], [GEOGRAPHIC_DATA]"
click at [626, 314] on span "[PERSON_NAME][DEMOGRAPHIC_DATA]" at bounding box center [657, 312] width 248 height 21
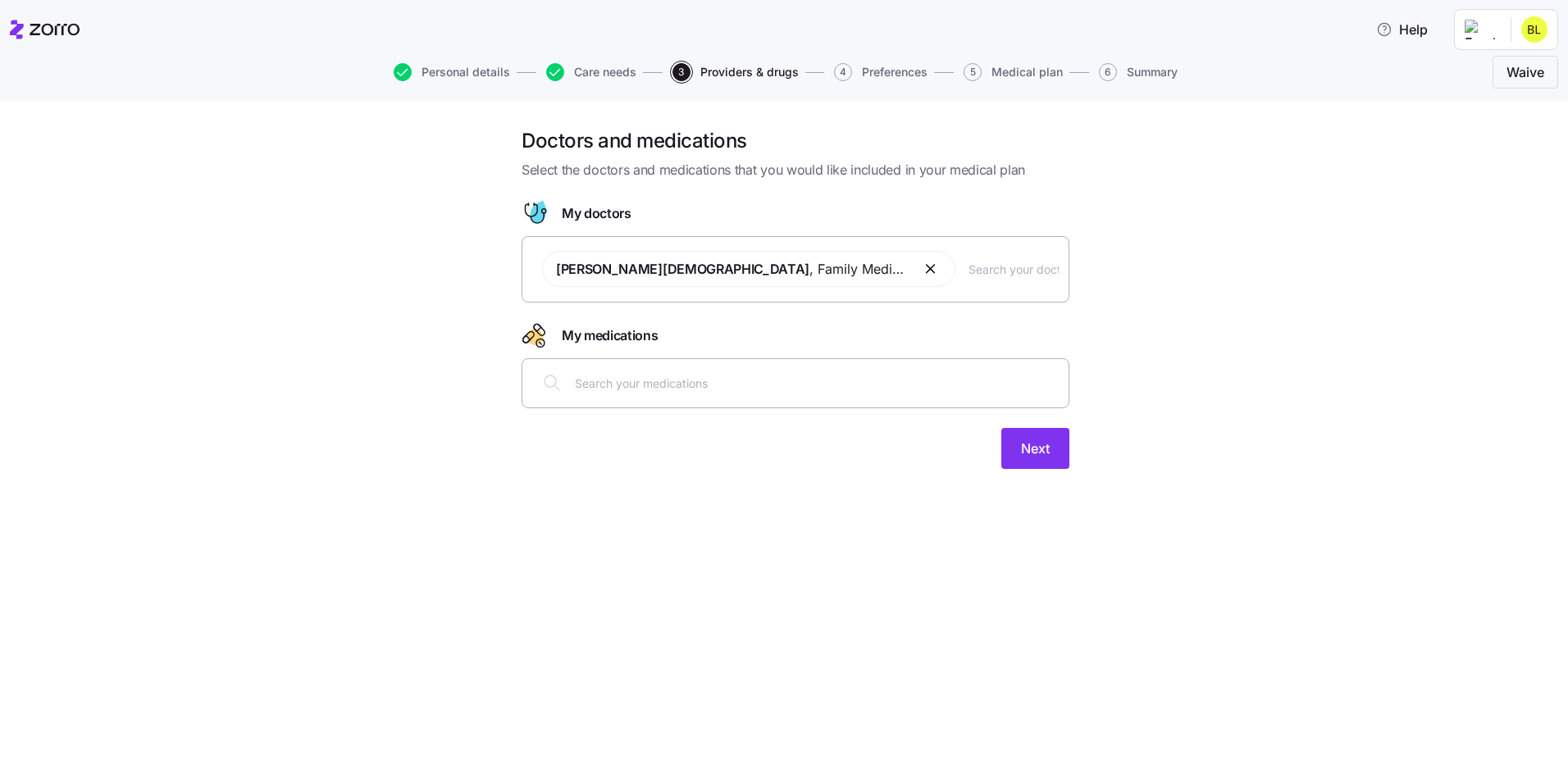
click at [713, 397] on div at bounding box center [796, 383] width 526 height 40
type input "Tadalifil"
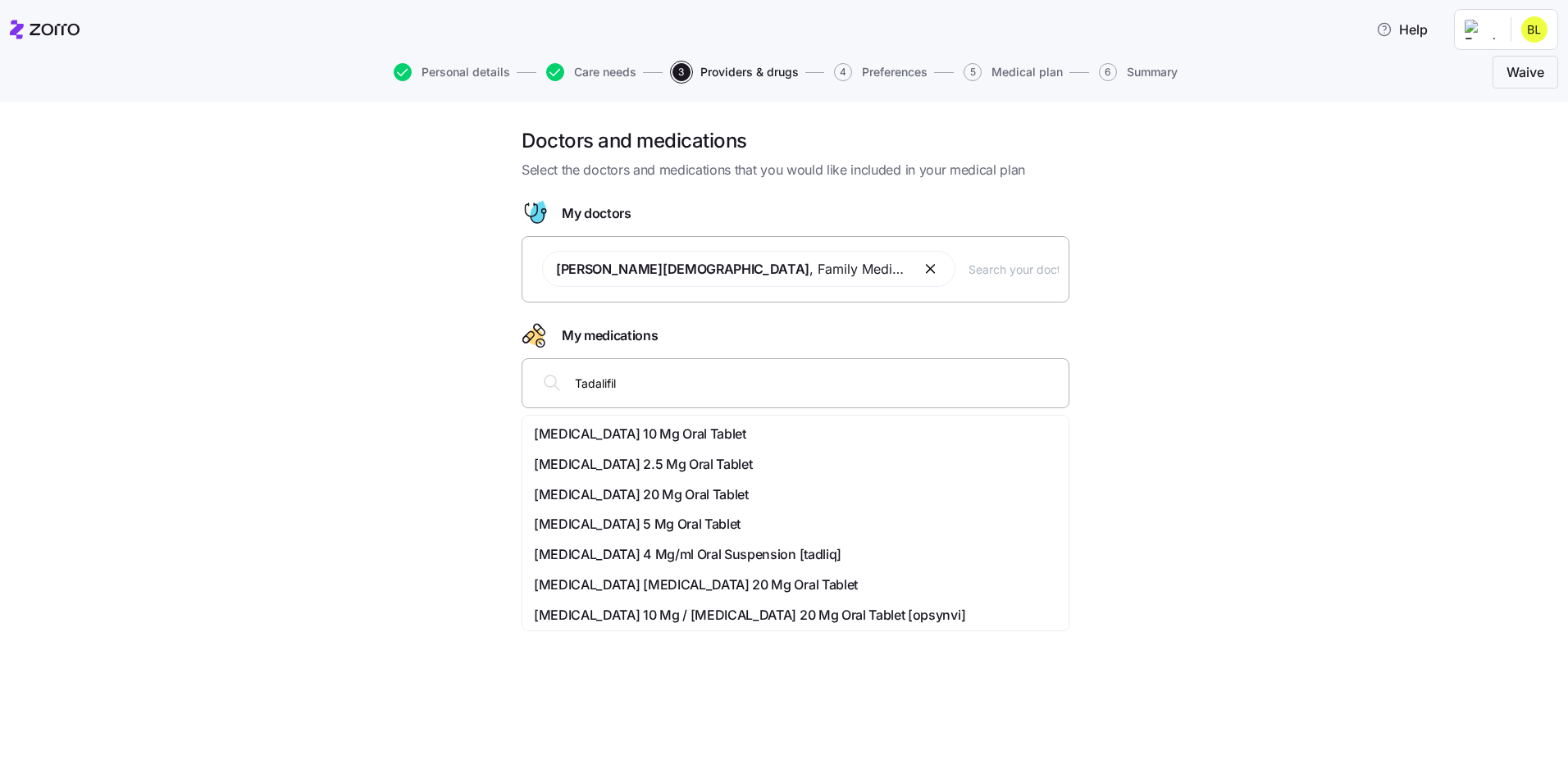
click at [665, 363] on div "Tadalifil" at bounding box center [796, 383] width 526 height 40
drag, startPoint x: 638, startPoint y: 387, endPoint x: 486, endPoint y: 383, distance: 152.1
click at [486, 383] on div "Doctors and medications Select the doctors and medications that you would like …" at bounding box center [796, 307] width 1499 height 361
click at [1289, 314] on div "Doctors and medications Select the doctors and medications that you would like …" at bounding box center [796, 307] width 1499 height 361
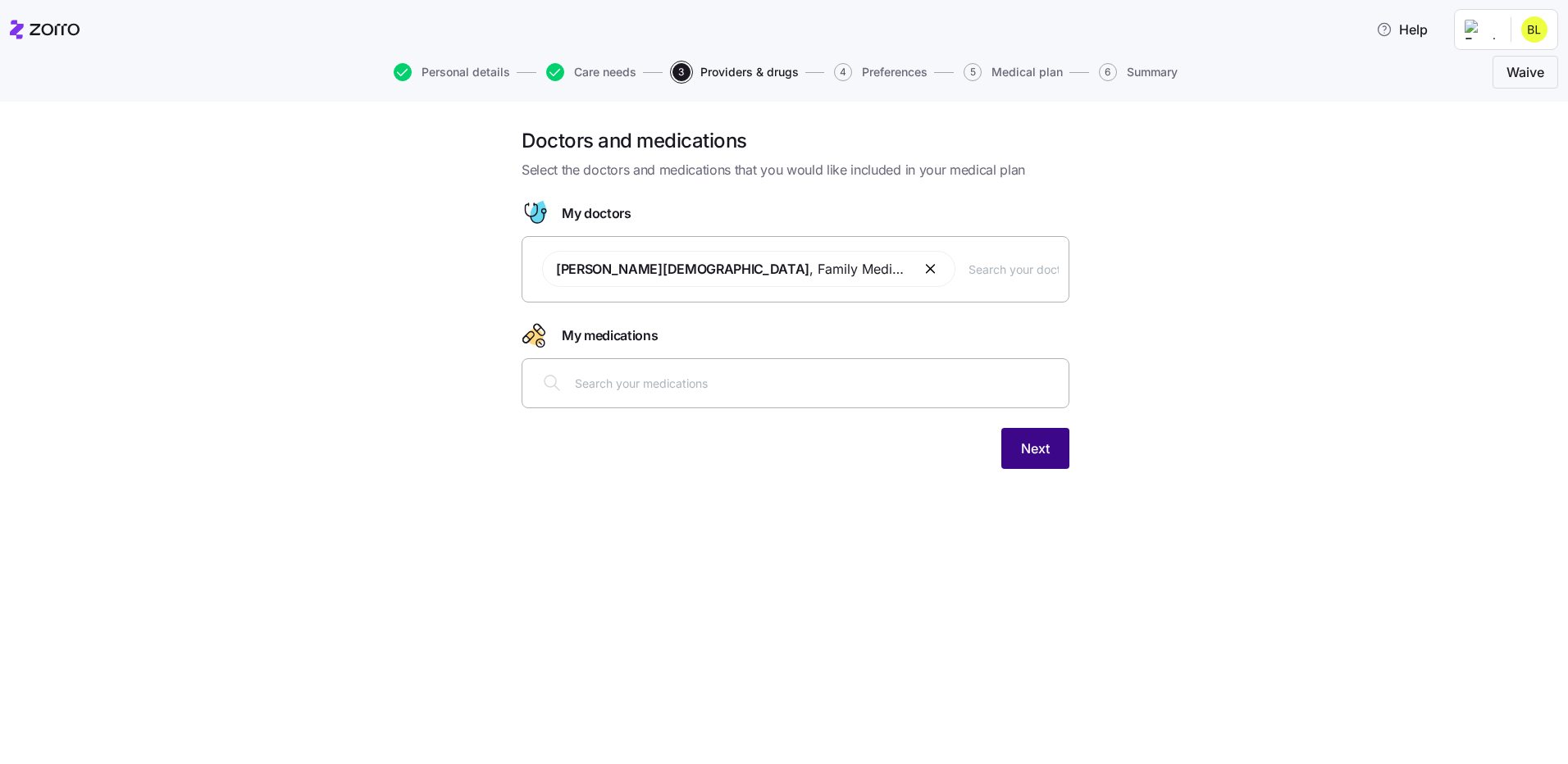
click at [1026, 456] on span "Next" at bounding box center [1035, 448] width 29 height 20
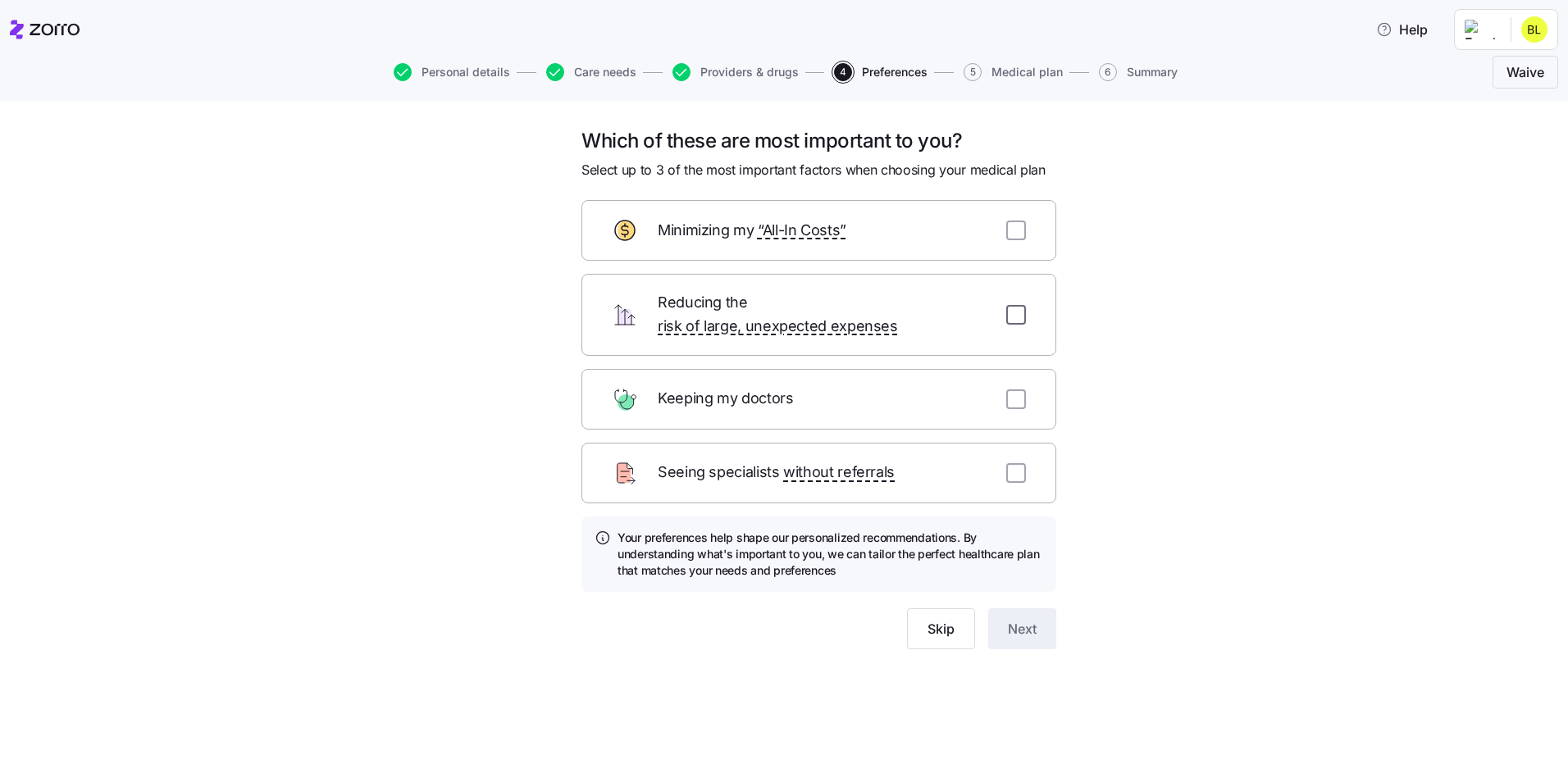
click at [1021, 305] on input "checkbox" at bounding box center [1016, 315] width 20 height 20
checkbox input "true"
click at [1016, 390] on input "checkbox" at bounding box center [1016, 400] width 20 height 20
checkbox input "true"
click at [1014, 463] on input "checkbox" at bounding box center [1016, 473] width 20 height 20
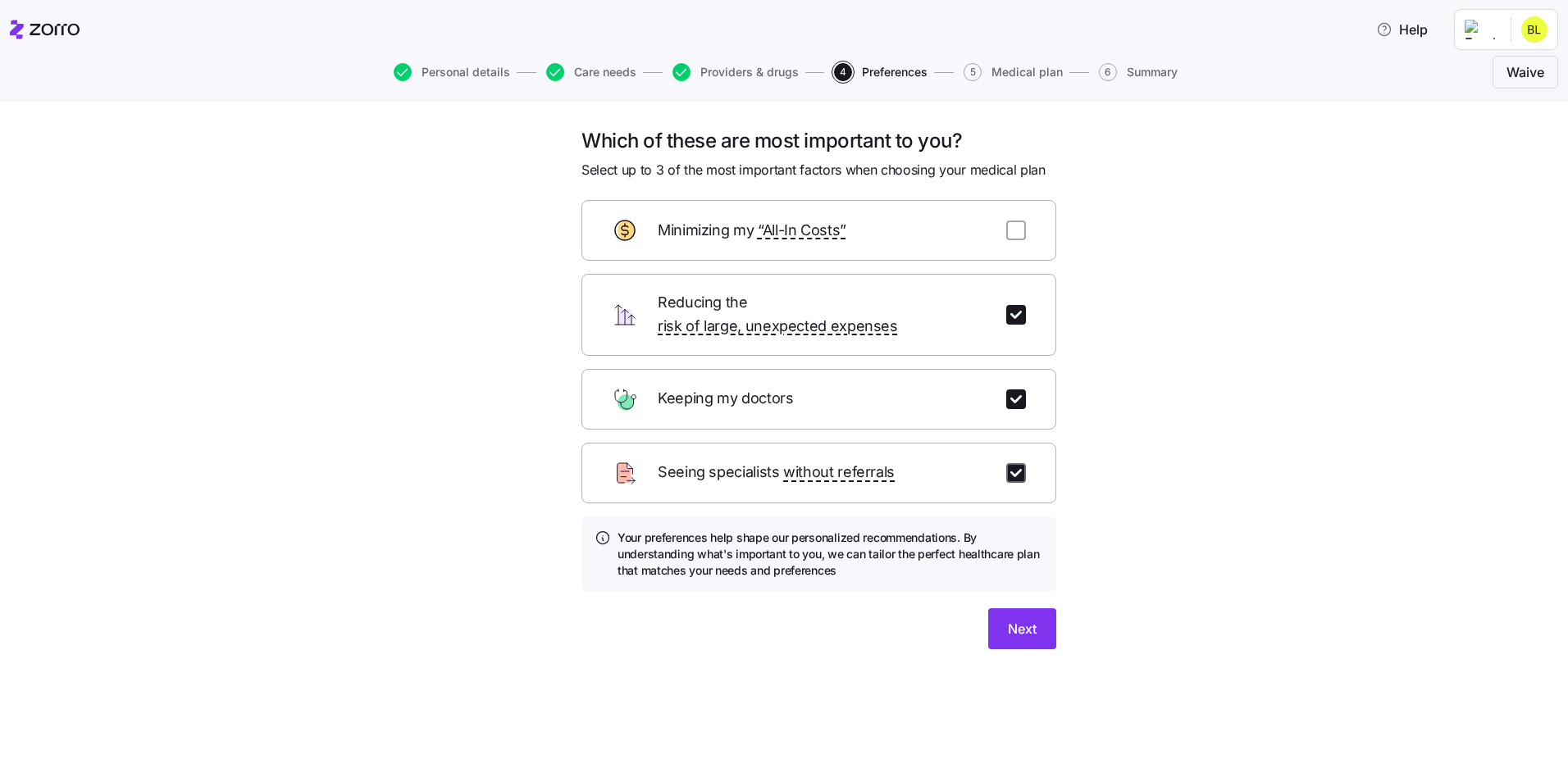
checkbox input "true"
click at [1047, 623] on button "Next" at bounding box center [1022, 628] width 68 height 41
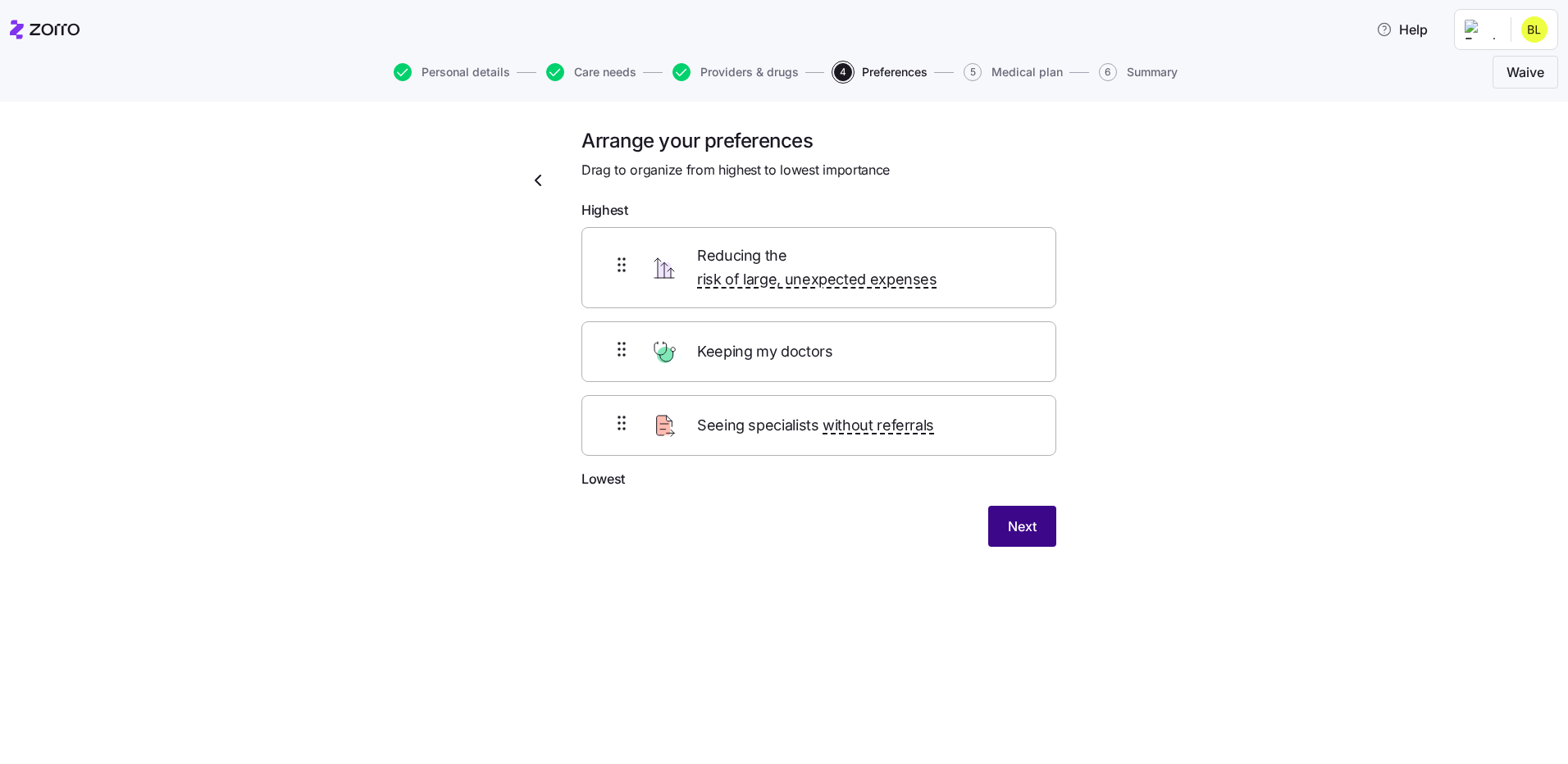
click at [1034, 516] on span "Next" at bounding box center [1023, 526] width 29 height 20
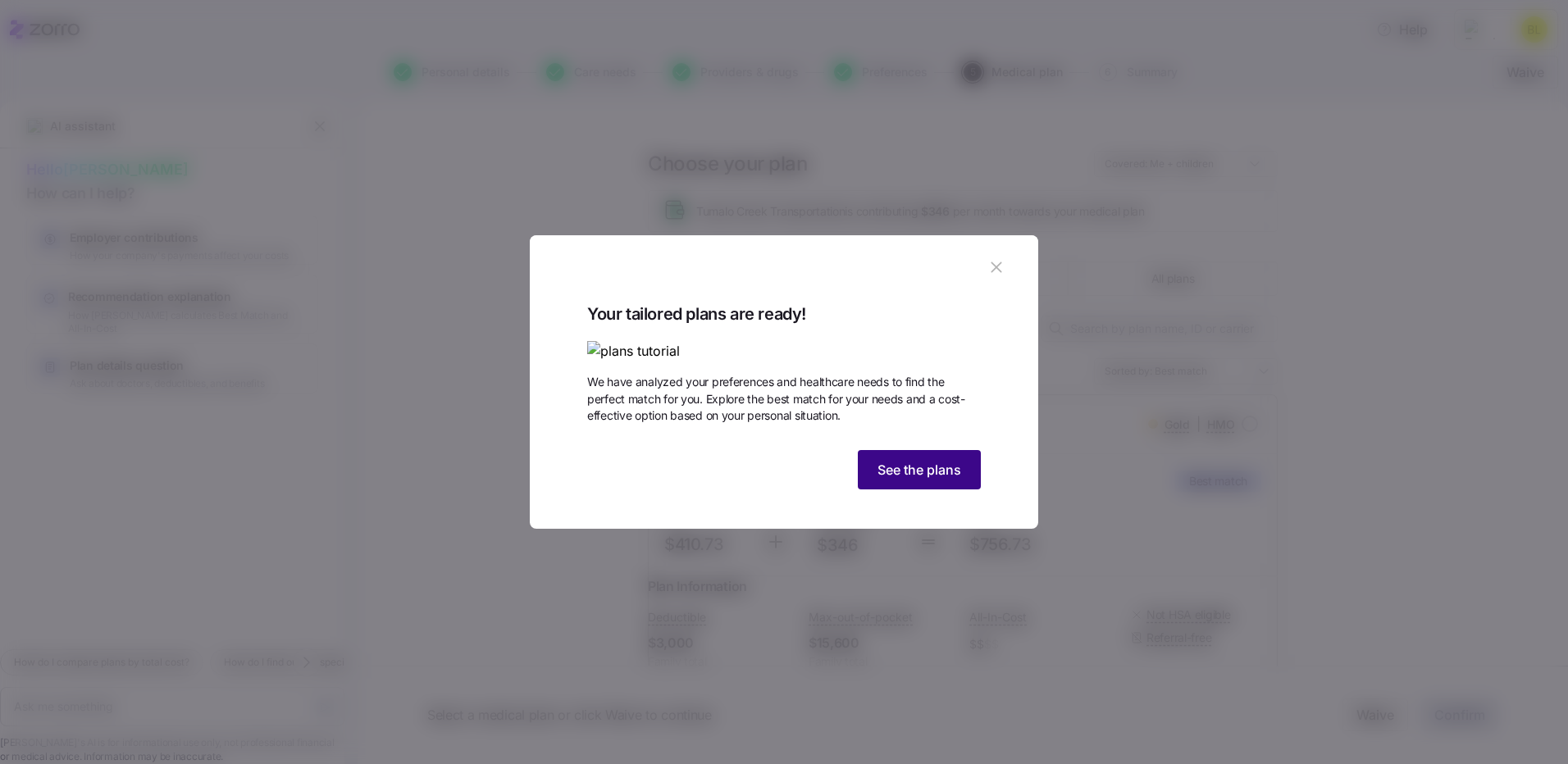
click at [929, 480] on span "See the plans" at bounding box center [919, 470] width 83 height 20
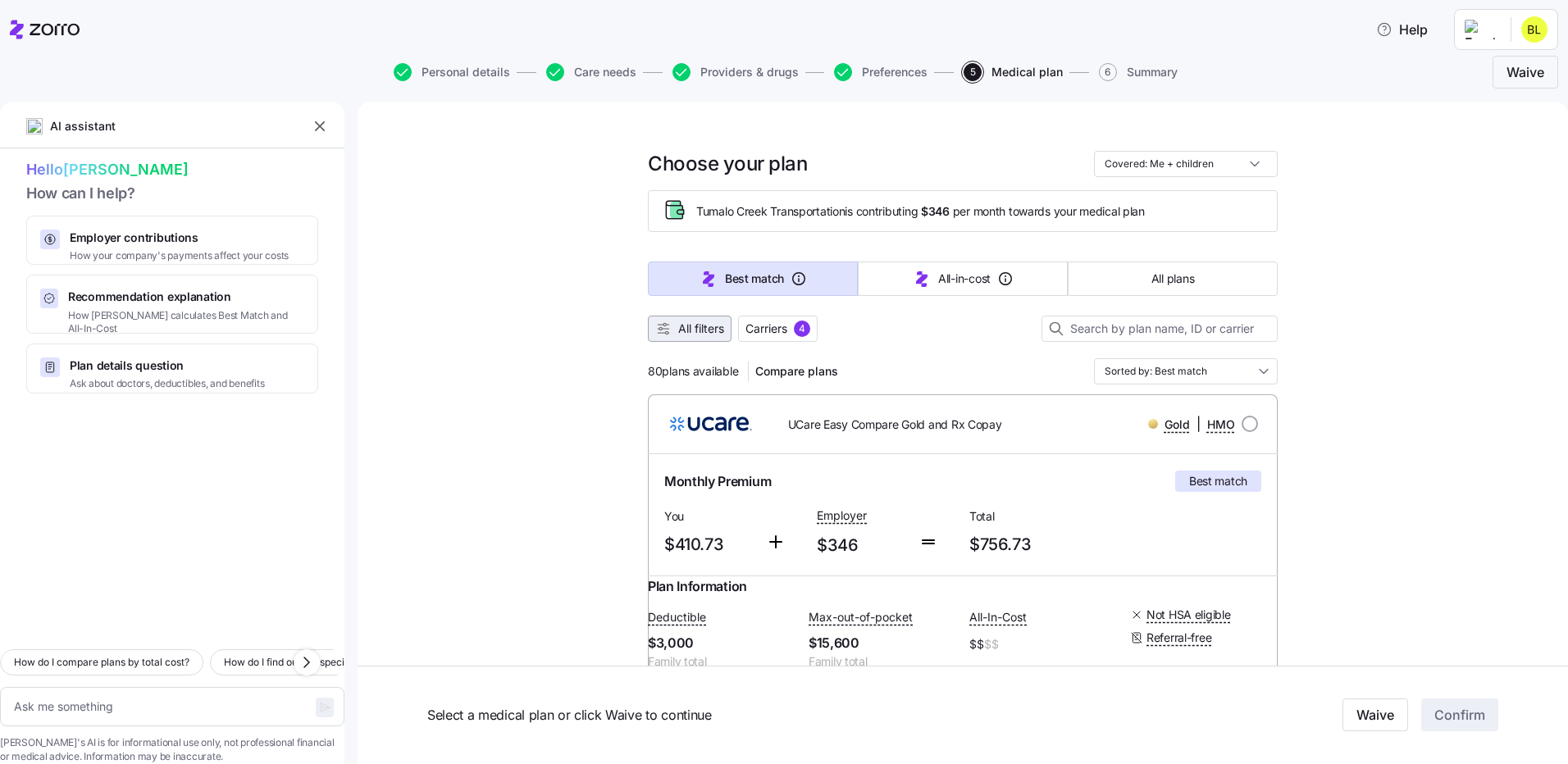
click at [680, 339] on button "All filters" at bounding box center [689, 328] width 83 height 26
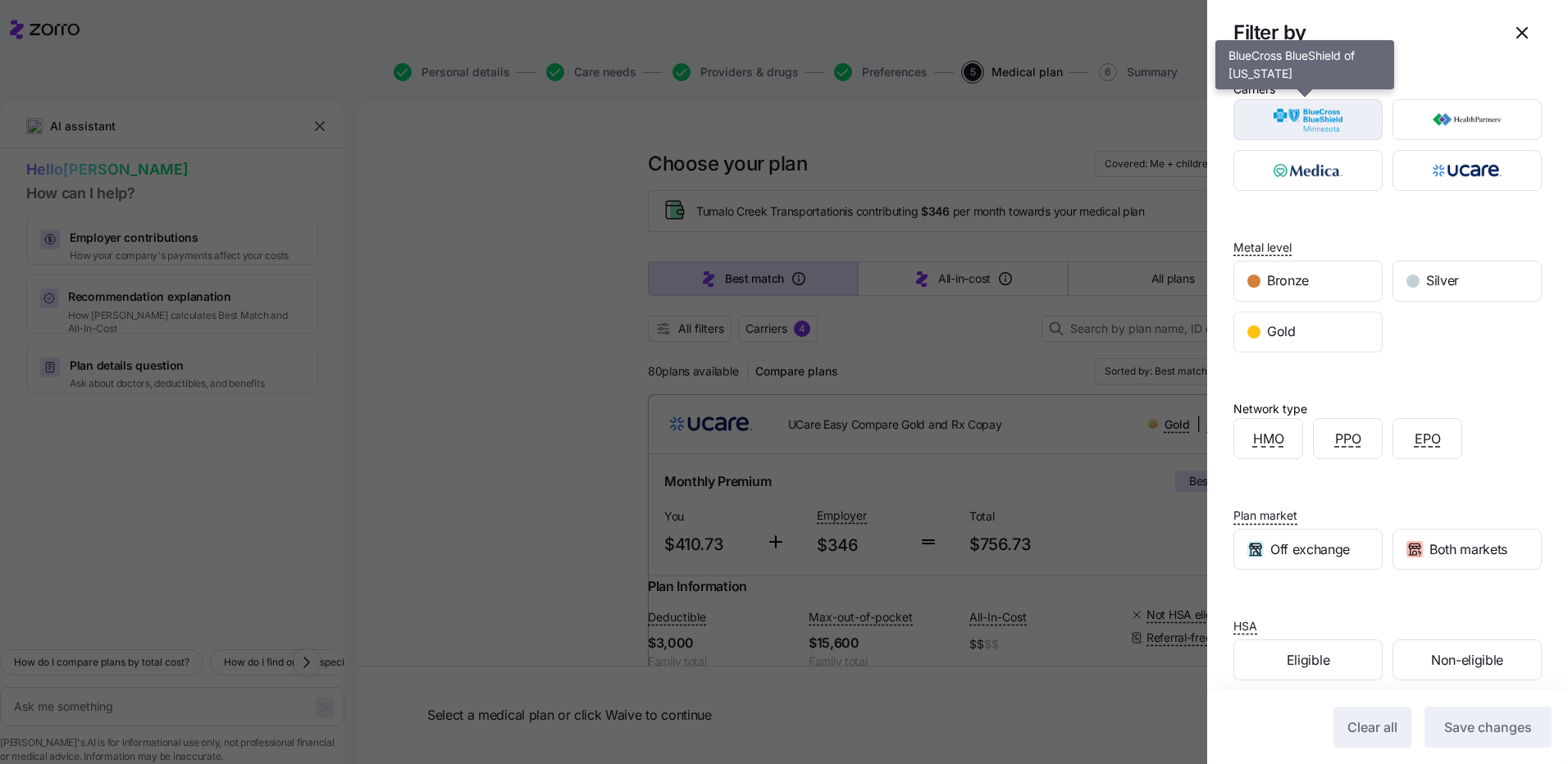
click at [1339, 118] on img "button" at bounding box center [1308, 119] width 120 height 33
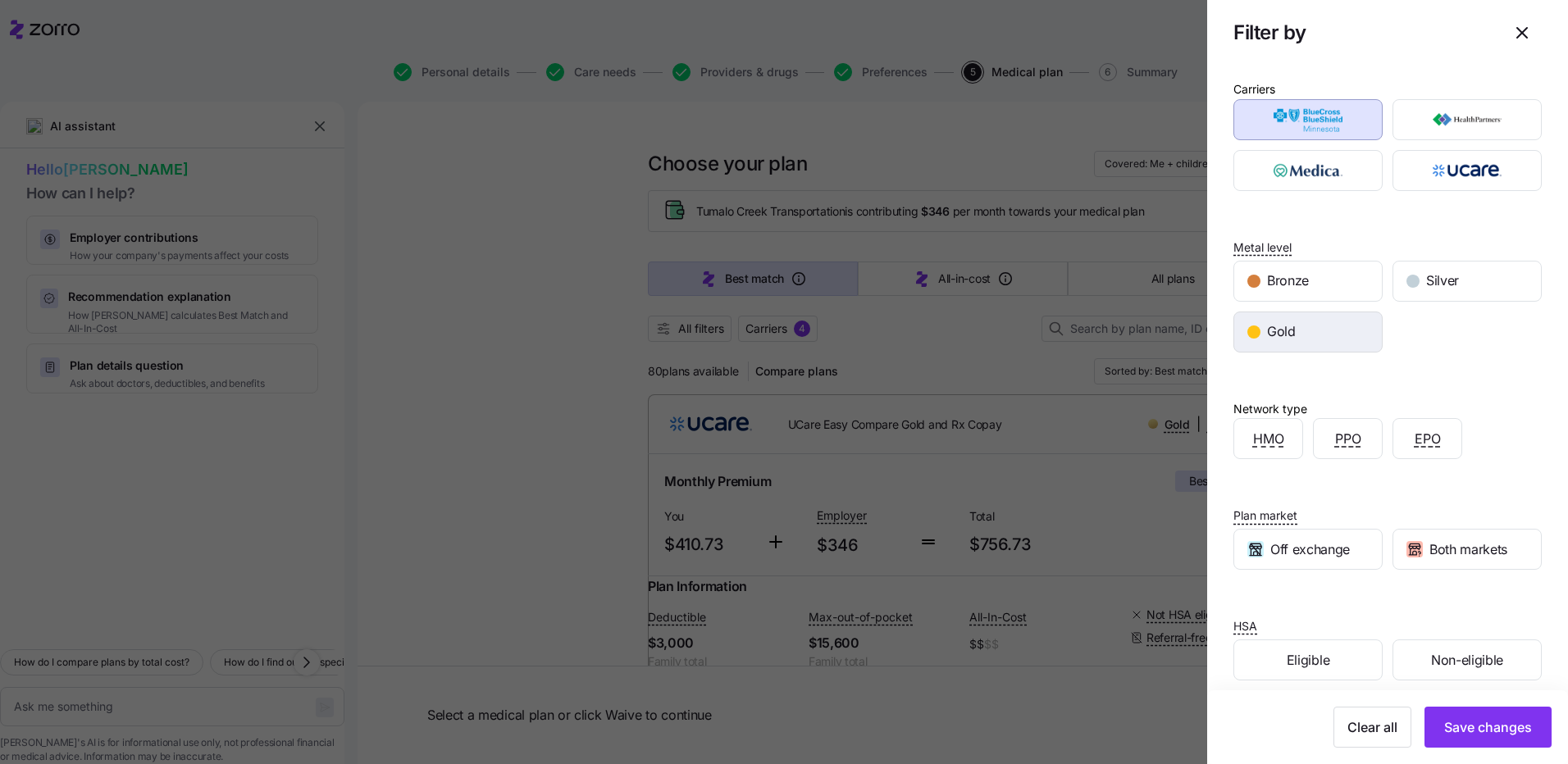
click at [1328, 325] on div "Gold" at bounding box center [1308, 333] width 147 height 40
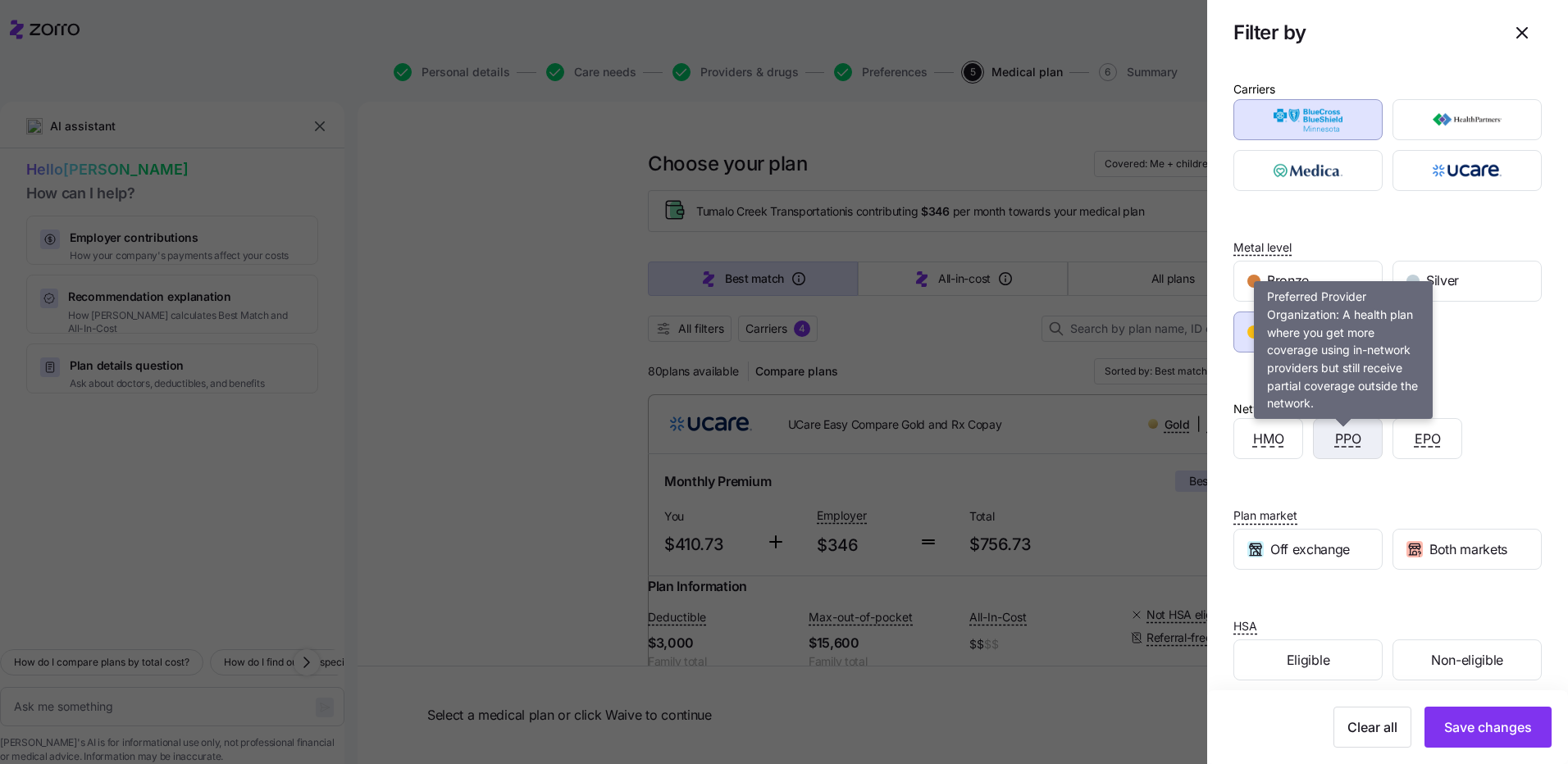
drag, startPoint x: 1353, startPoint y: 436, endPoint x: 1311, endPoint y: 448, distance: 43.7
click at [1353, 436] on span "PPO" at bounding box center [1347, 439] width 26 height 21
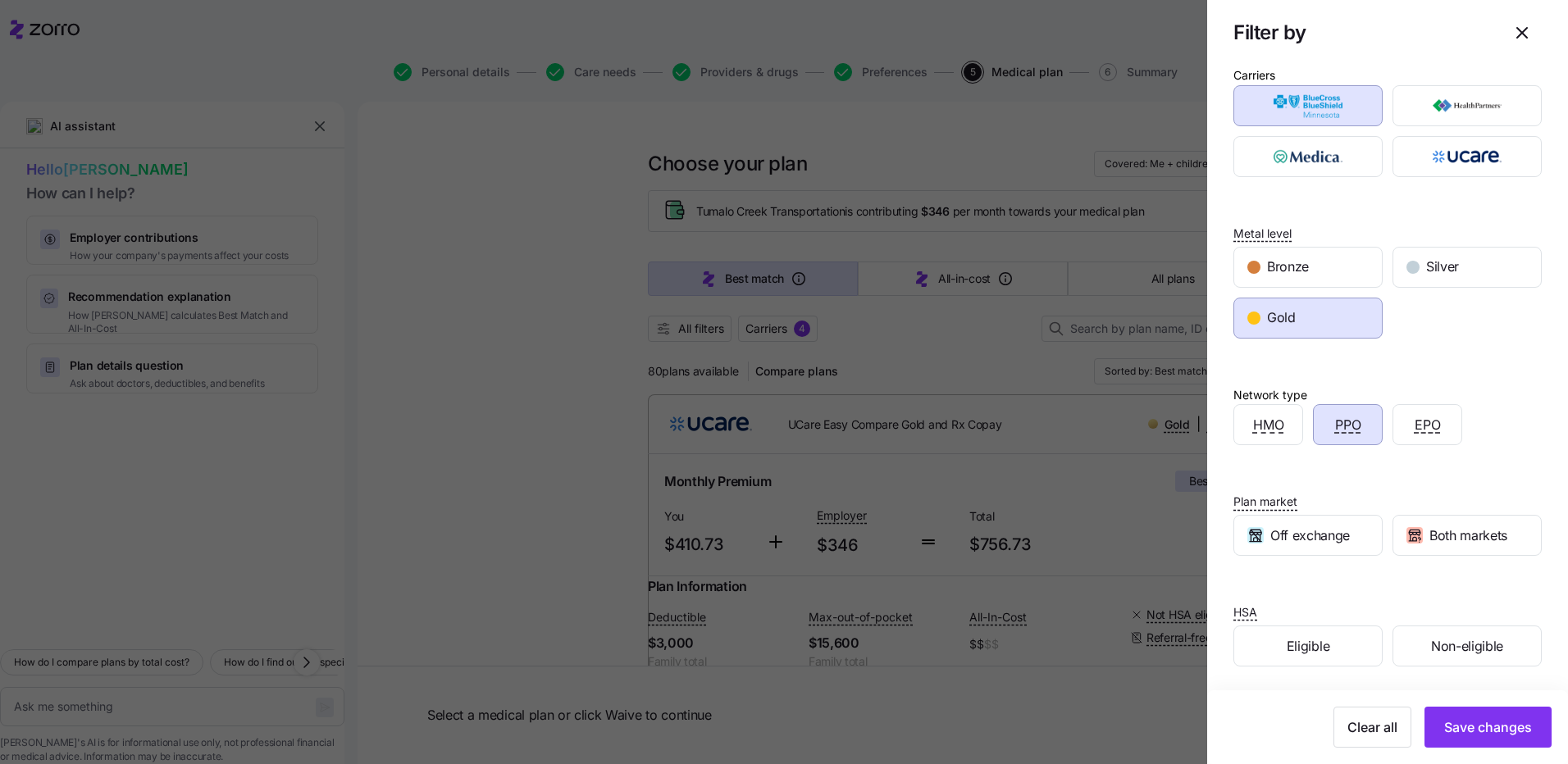
scroll to position [16, 0]
click at [1506, 407] on div "HMO PPO EPO" at bounding box center [1387, 422] width 318 height 51
click at [1321, 634] on span "Eligible" at bounding box center [1308, 644] width 43 height 21
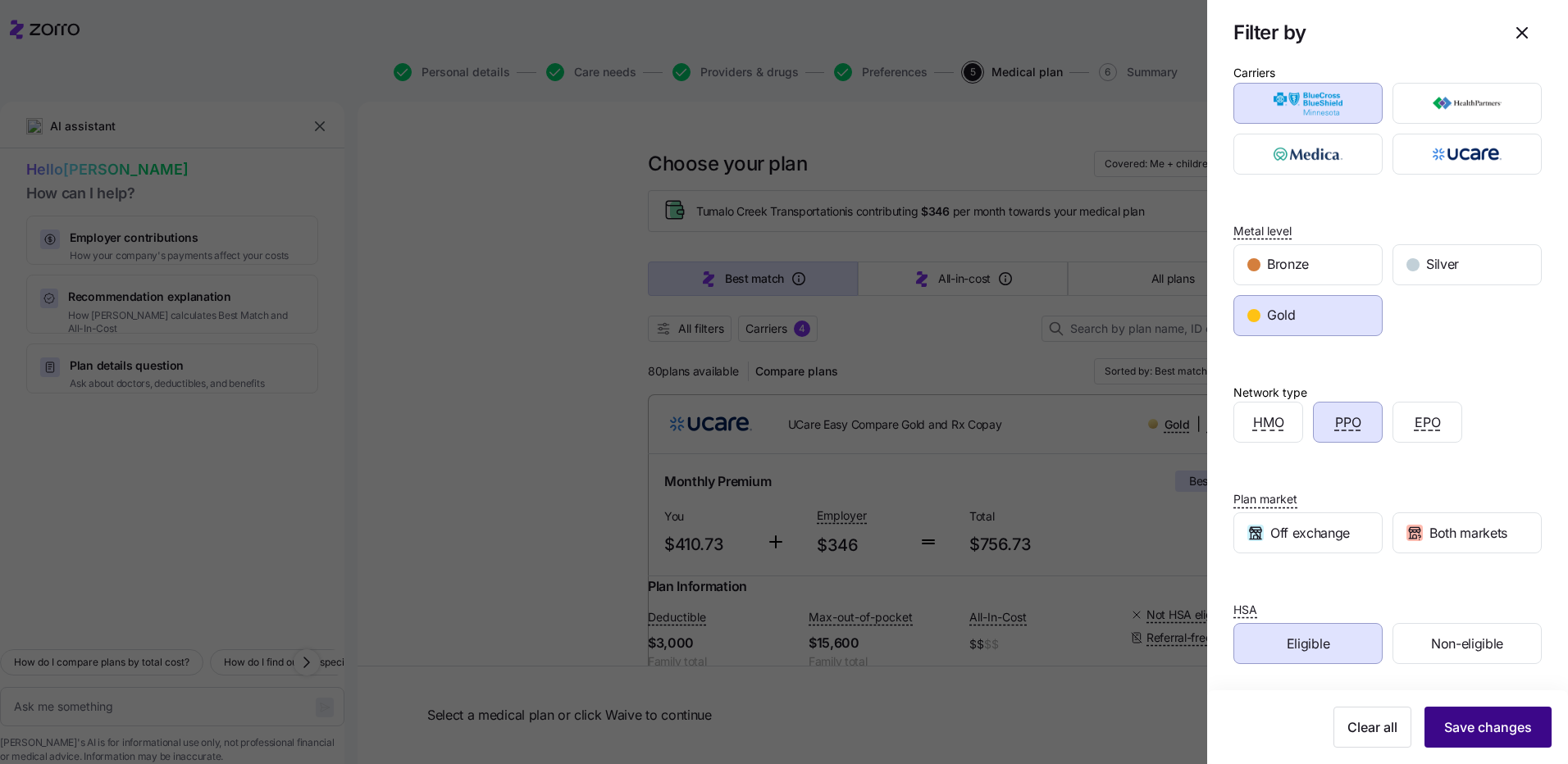
click at [1497, 726] on span "Save changes" at bounding box center [1488, 727] width 88 height 20
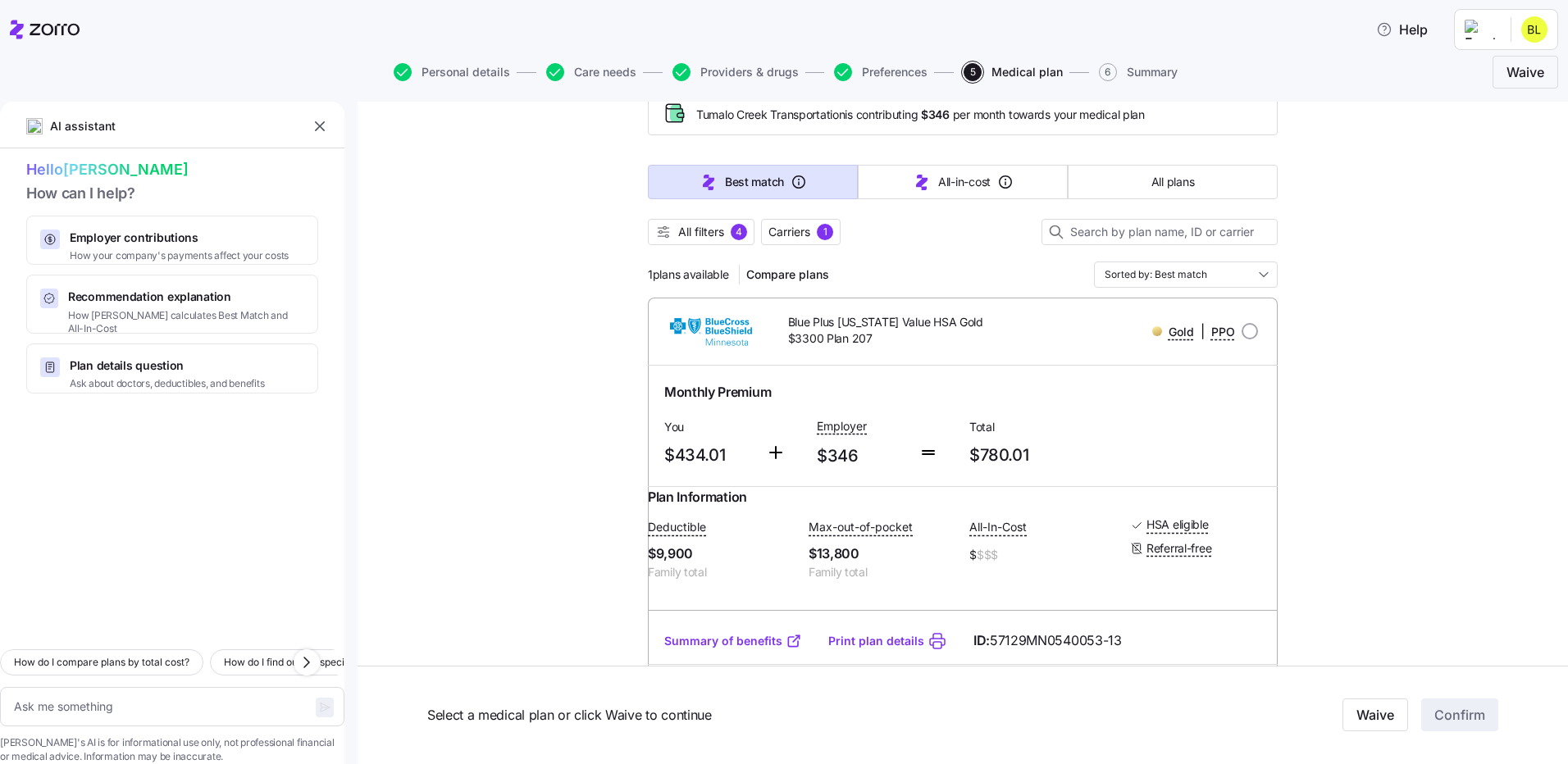
scroll to position [124, 0]
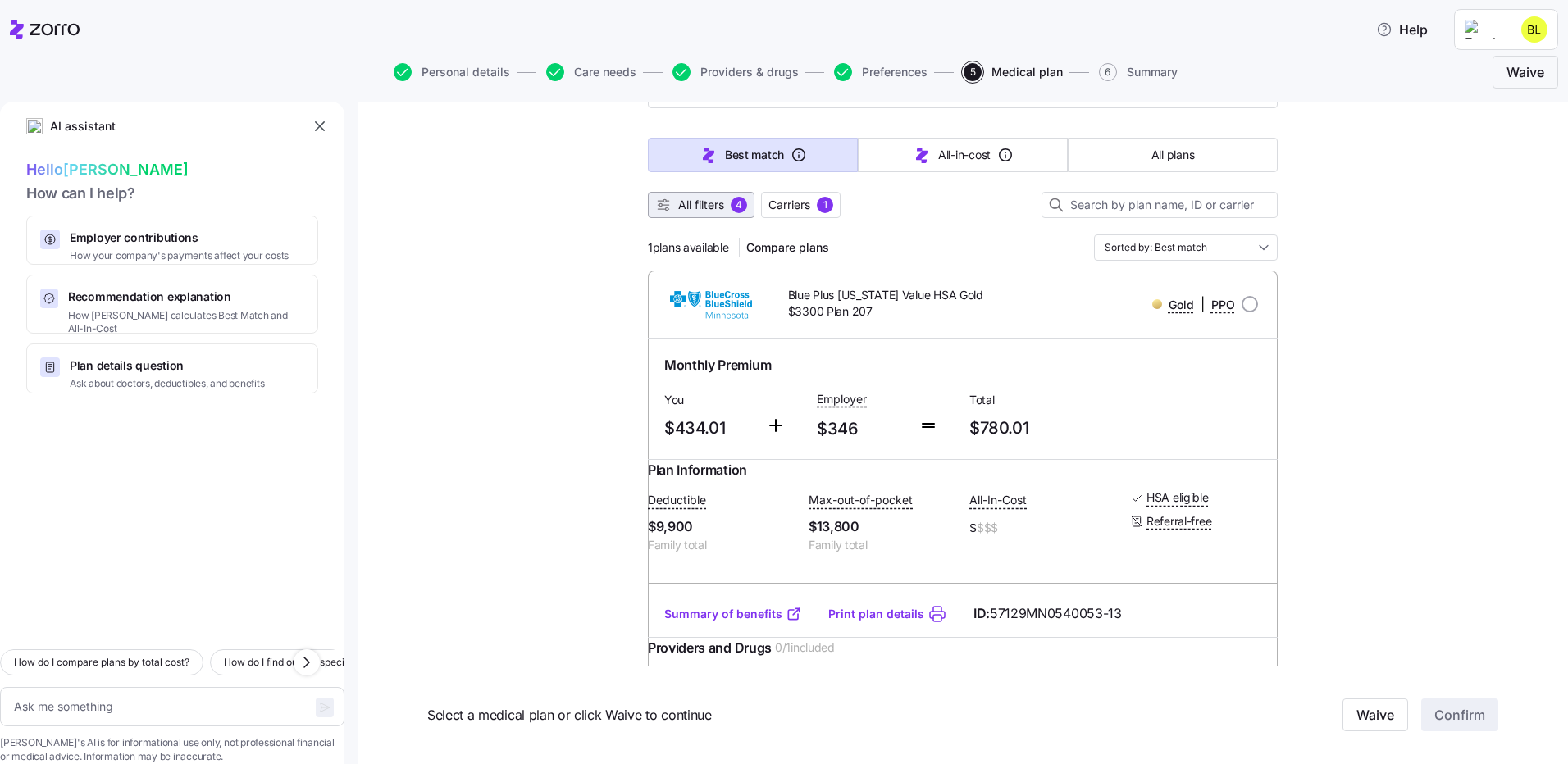
click at [710, 207] on span "All filters" at bounding box center [701, 205] width 46 height 16
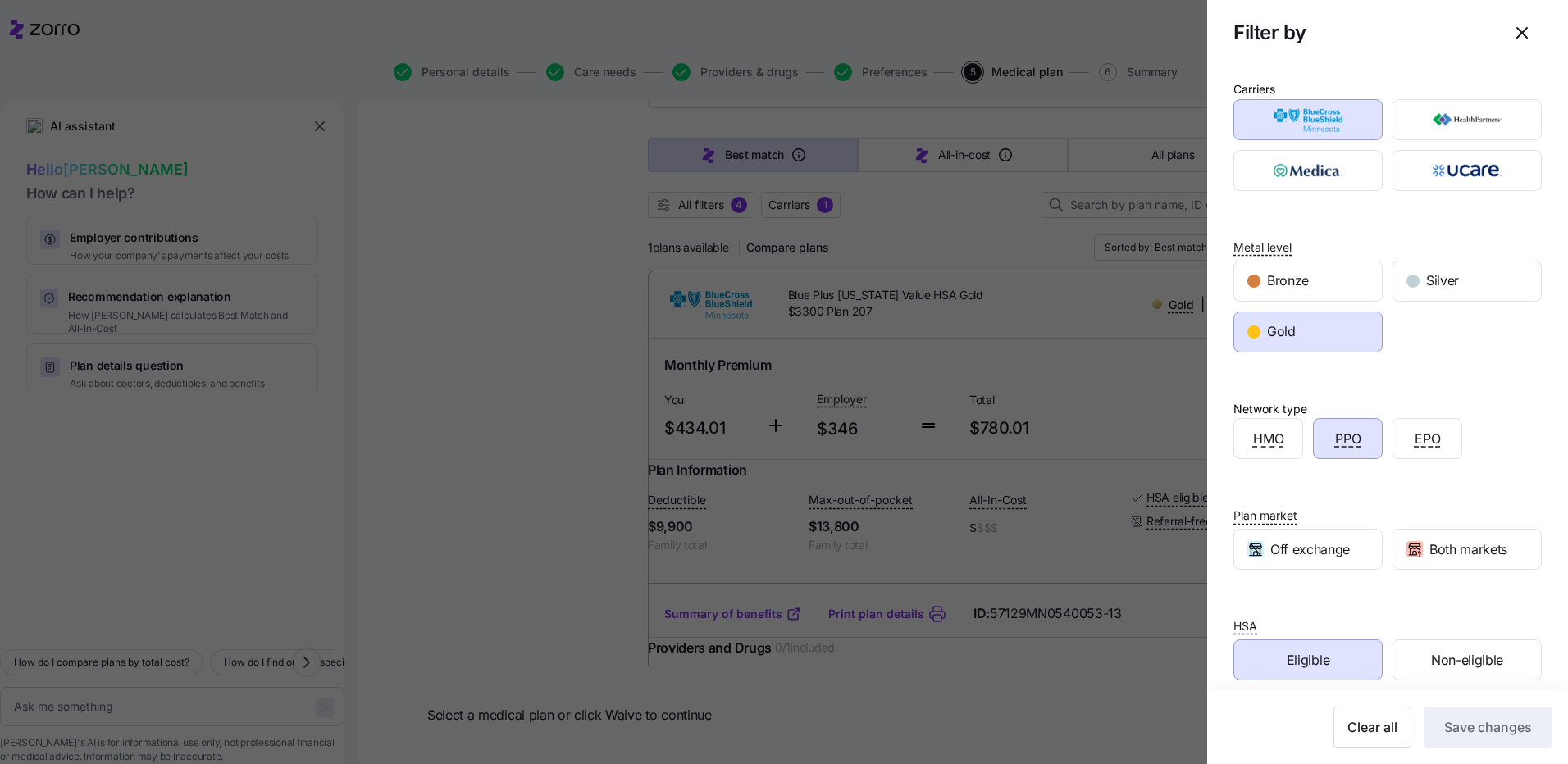
click at [550, 289] on div at bounding box center [784, 382] width 1568 height 764
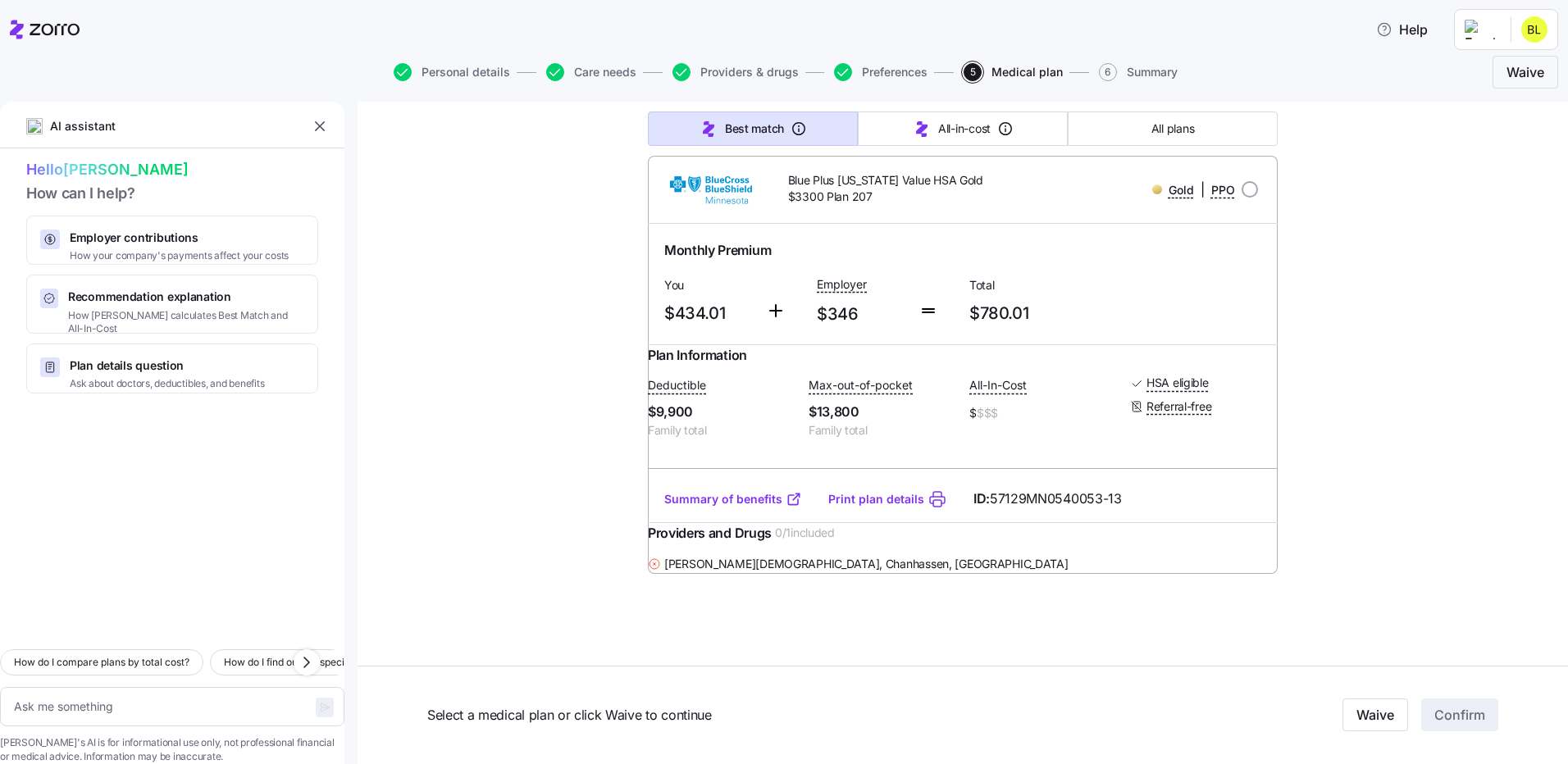
scroll to position [206, 0]
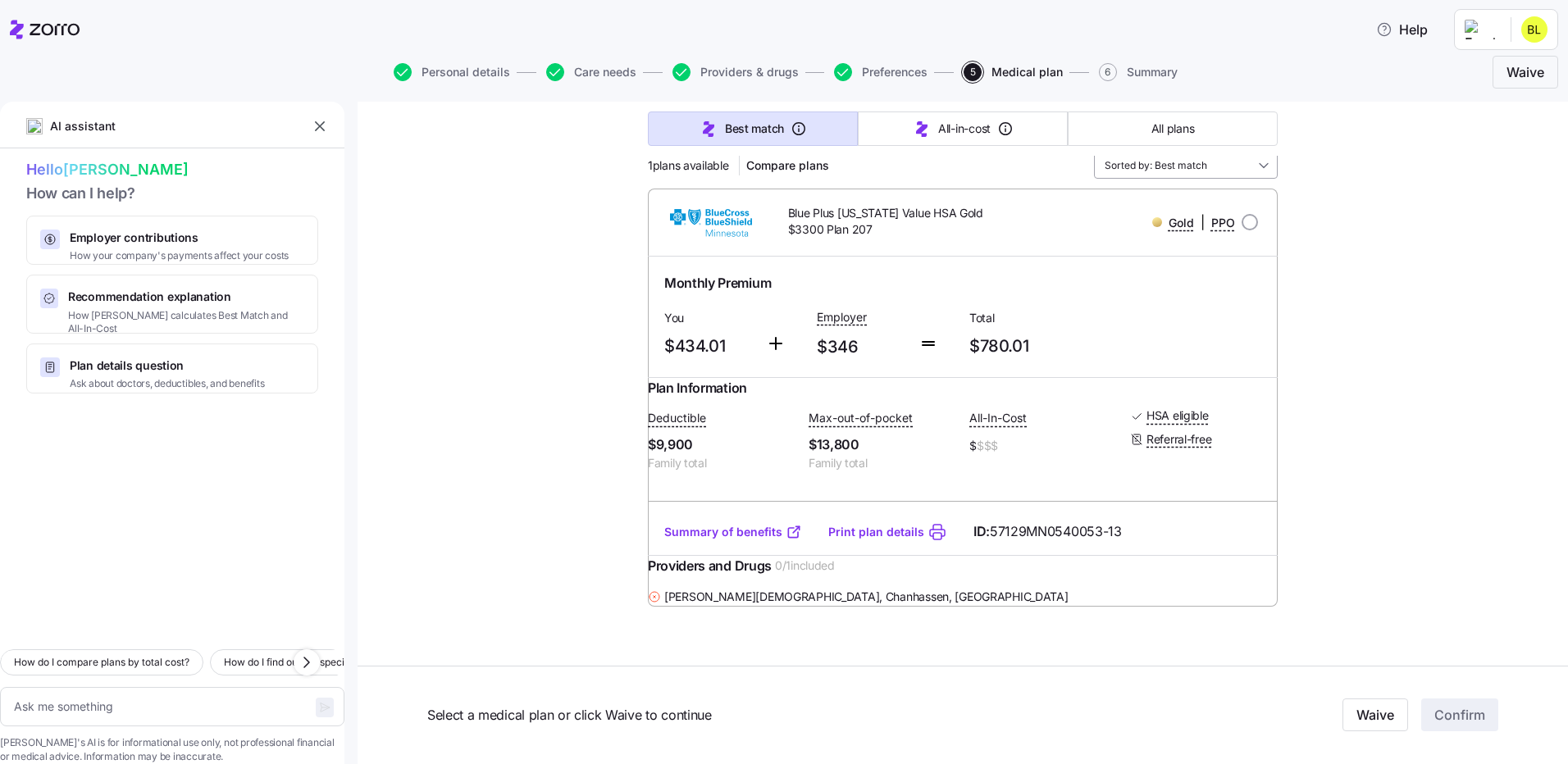
click at [1149, 171] on input "Sorted by: Best match" at bounding box center [1185, 165] width 184 height 26
click at [1164, 133] on span "All plans" at bounding box center [1172, 128] width 43 height 16
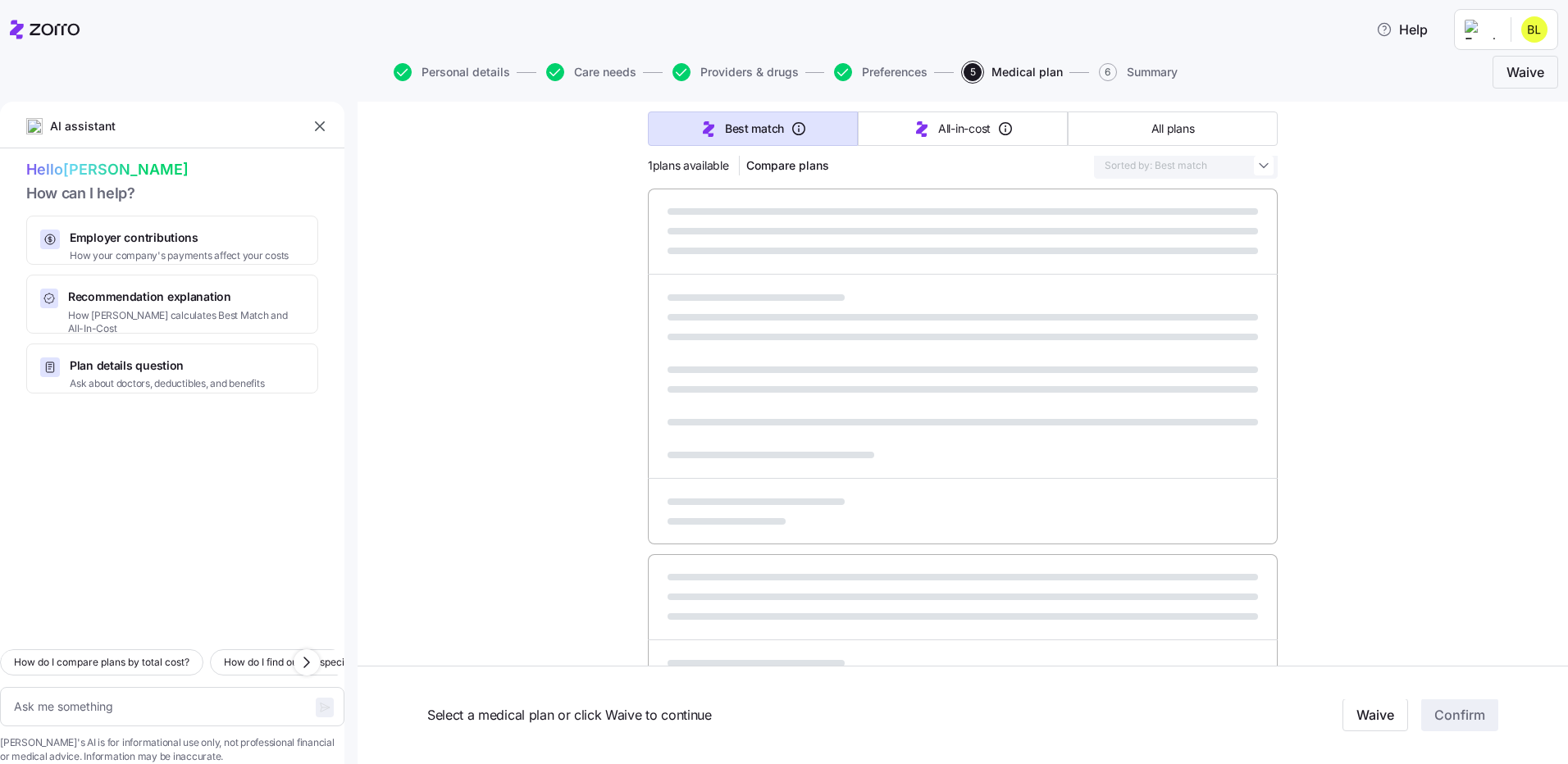
type textarea "x"
type input "Sorted by: Premium"
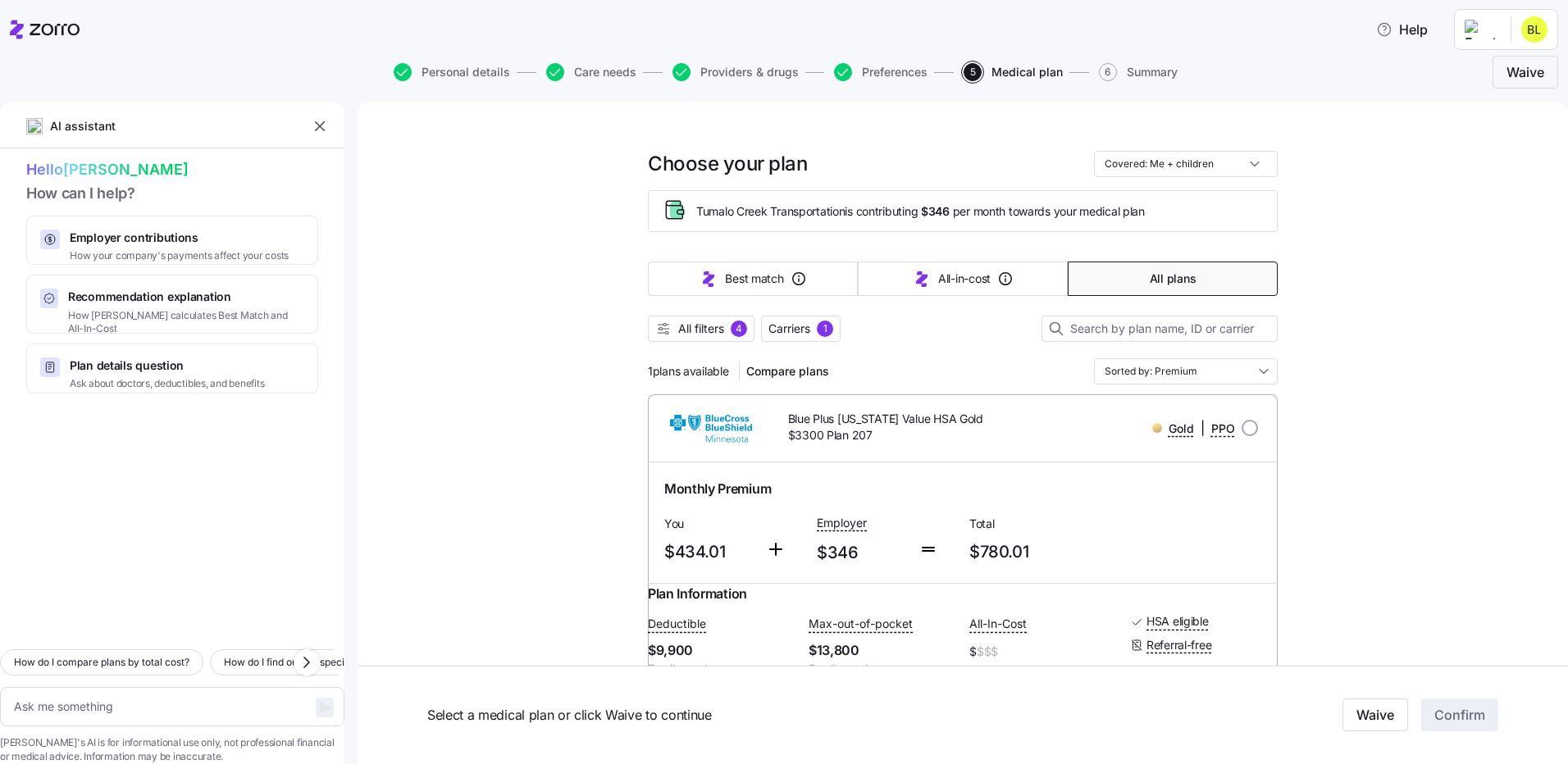
scroll to position [82, 0]
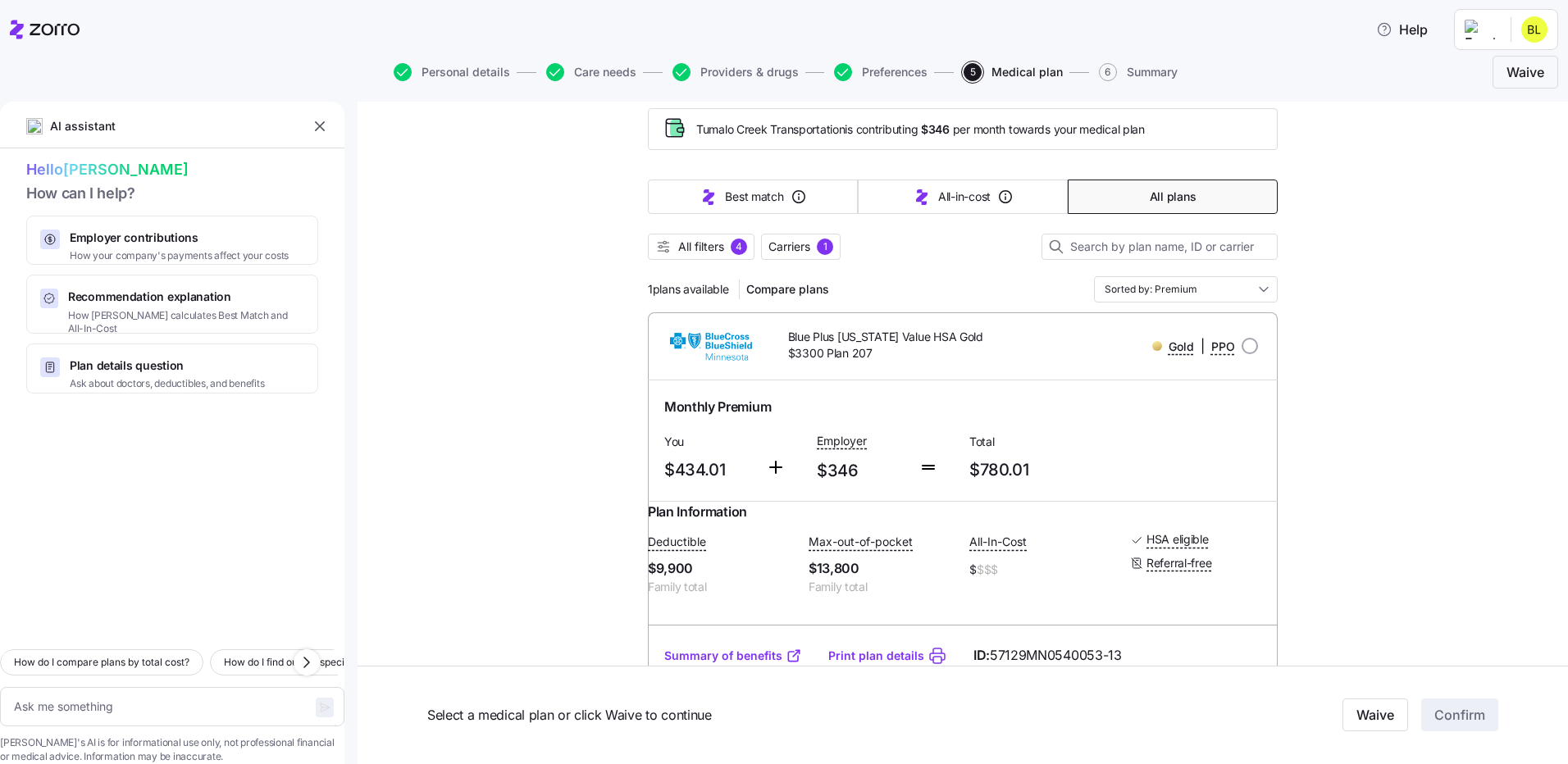
click at [851, 352] on span "Blue Plus [US_STATE] Value HSA Gold $3300 Plan 207" at bounding box center [897, 345] width 219 height 33
drag, startPoint x: 851, startPoint y: 352, endPoint x: 990, endPoint y: 358, distance: 139.1
click at [990, 358] on span "Blue Plus [US_STATE] Value HSA Gold $3300 Plan 207" at bounding box center [897, 345] width 219 height 33
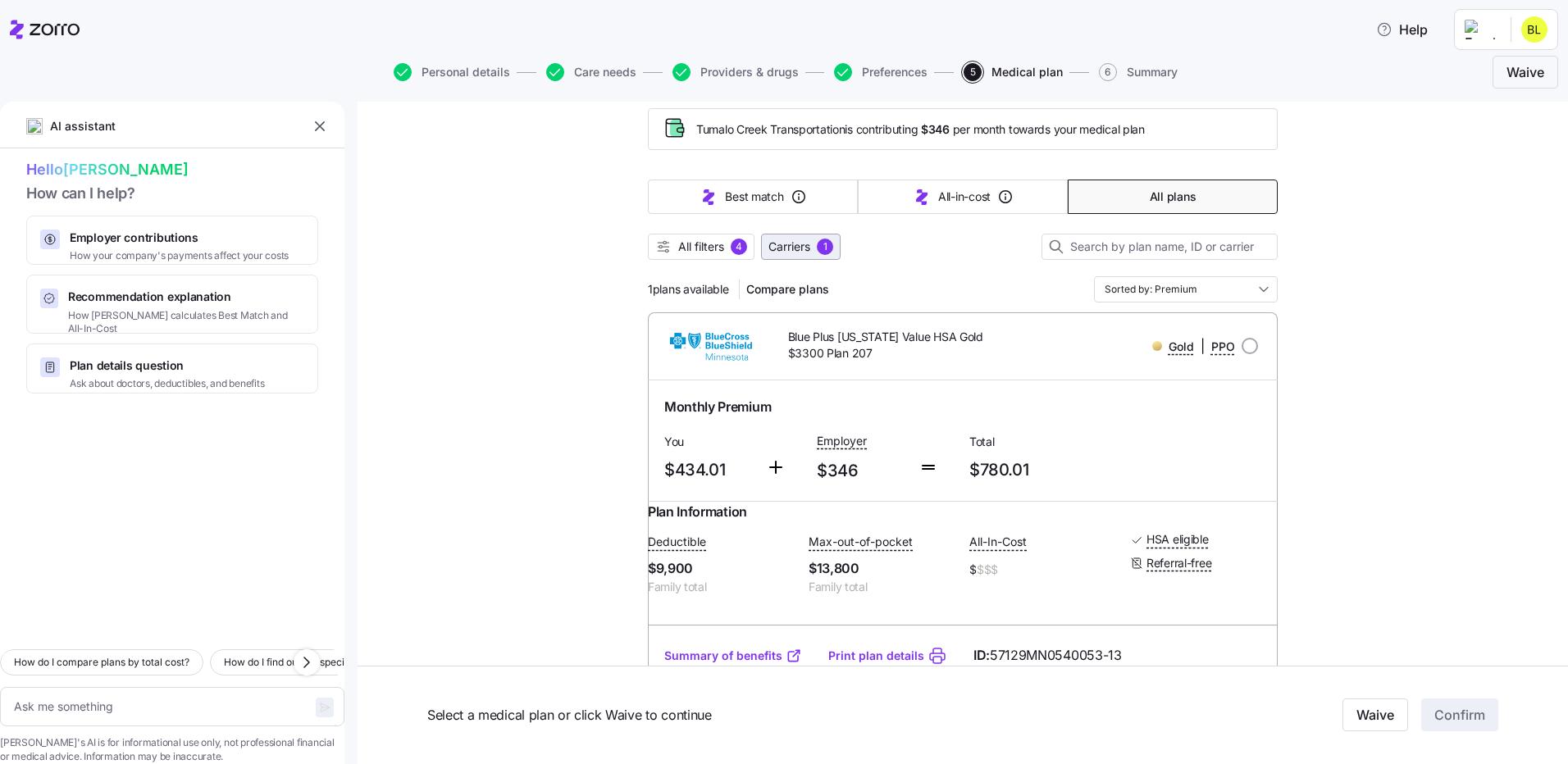
click at [797, 252] on span "Carriers" at bounding box center [789, 247] width 42 height 16
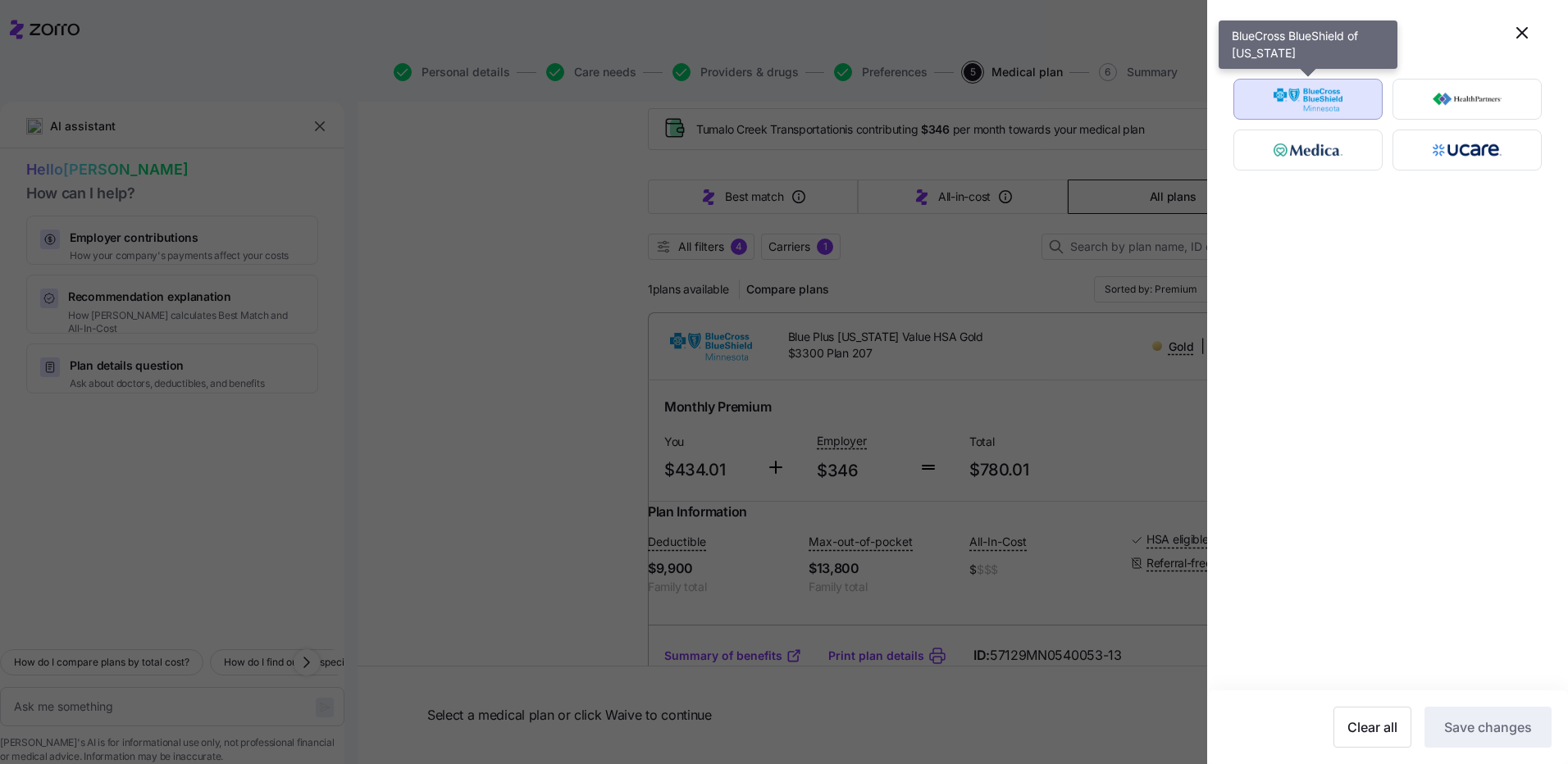
click at [1302, 99] on img "button" at bounding box center [1308, 99] width 120 height 33
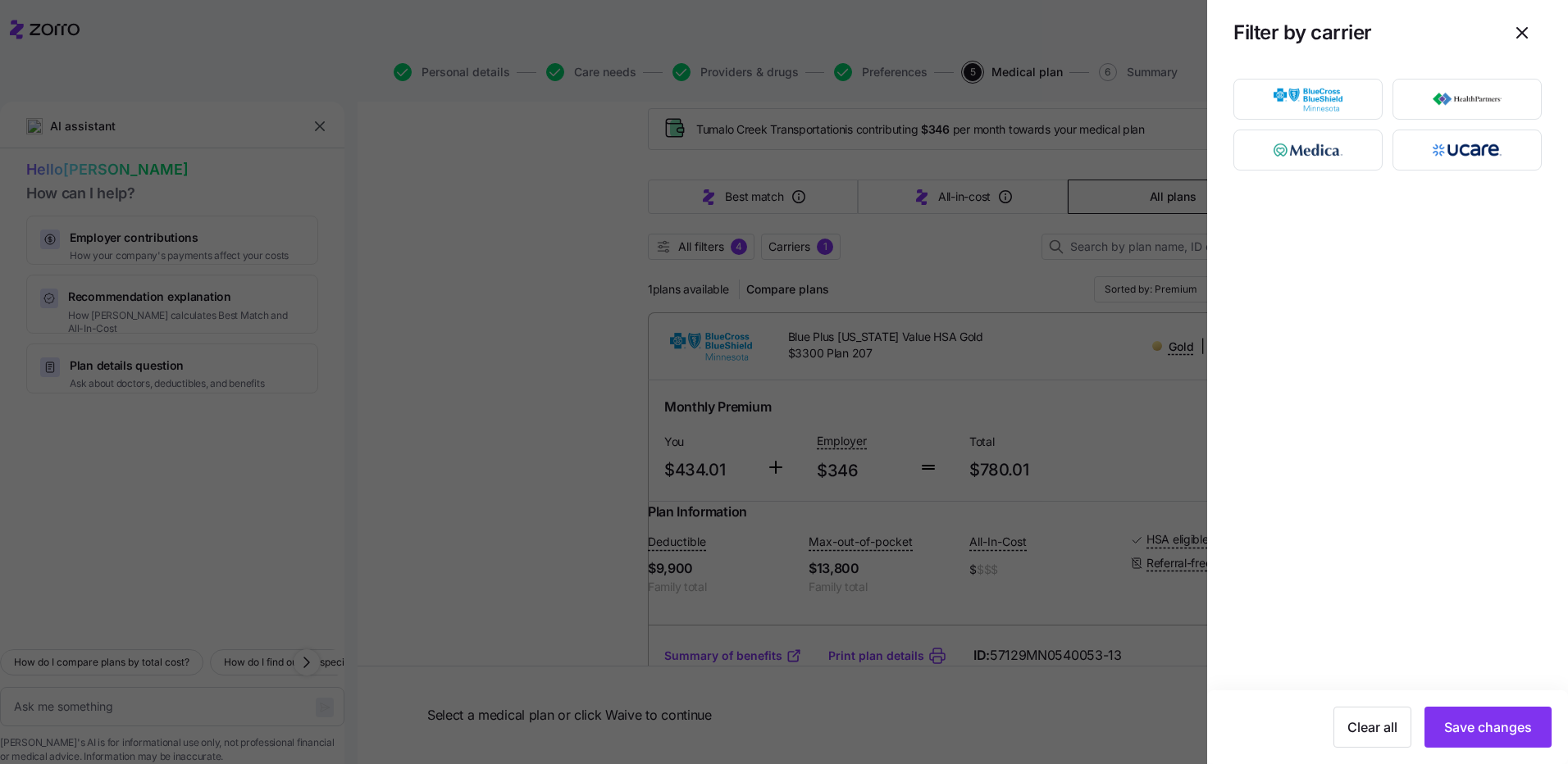
click at [515, 306] on div at bounding box center [784, 382] width 1568 height 764
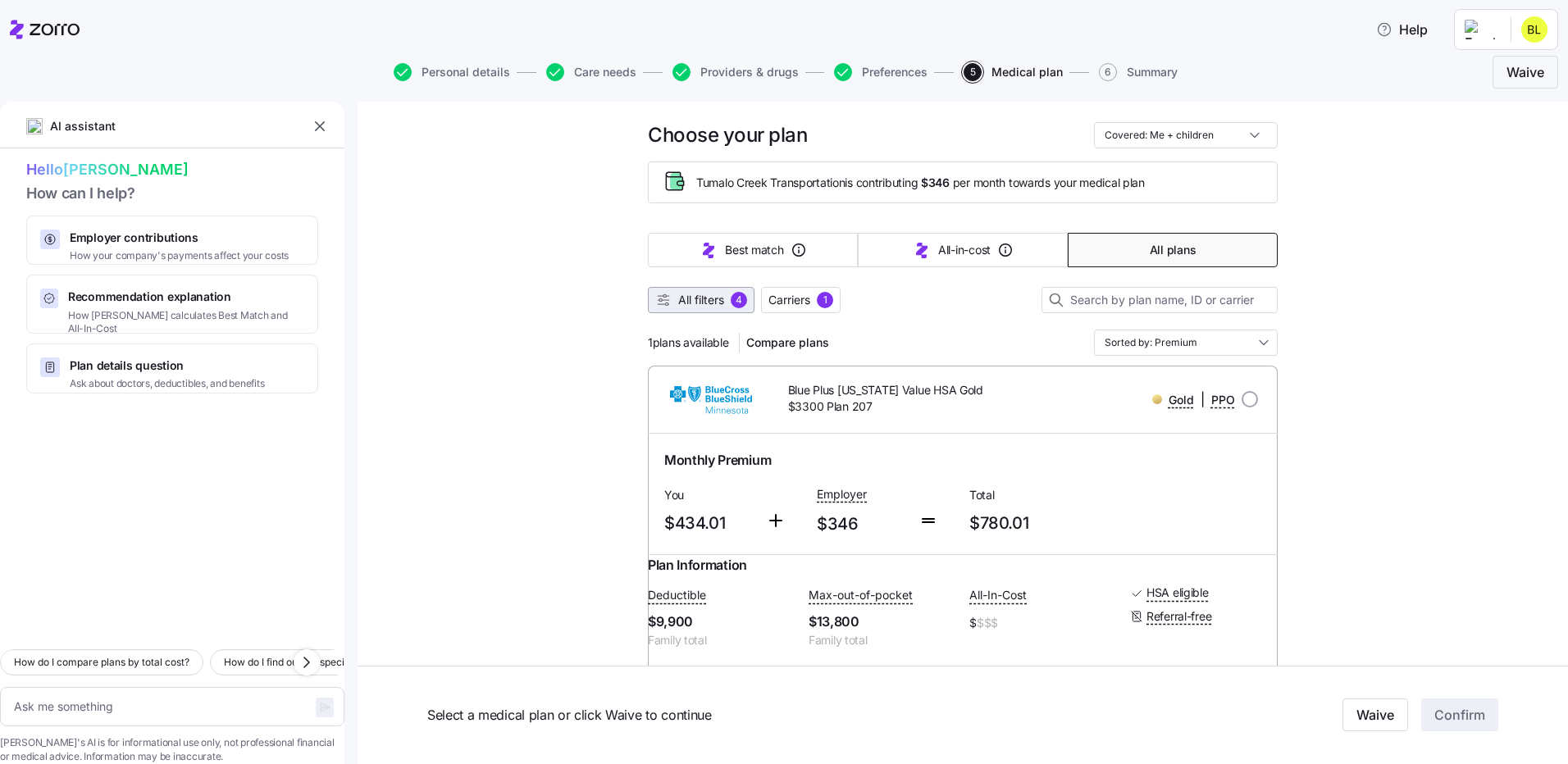
scroll to position [0, 0]
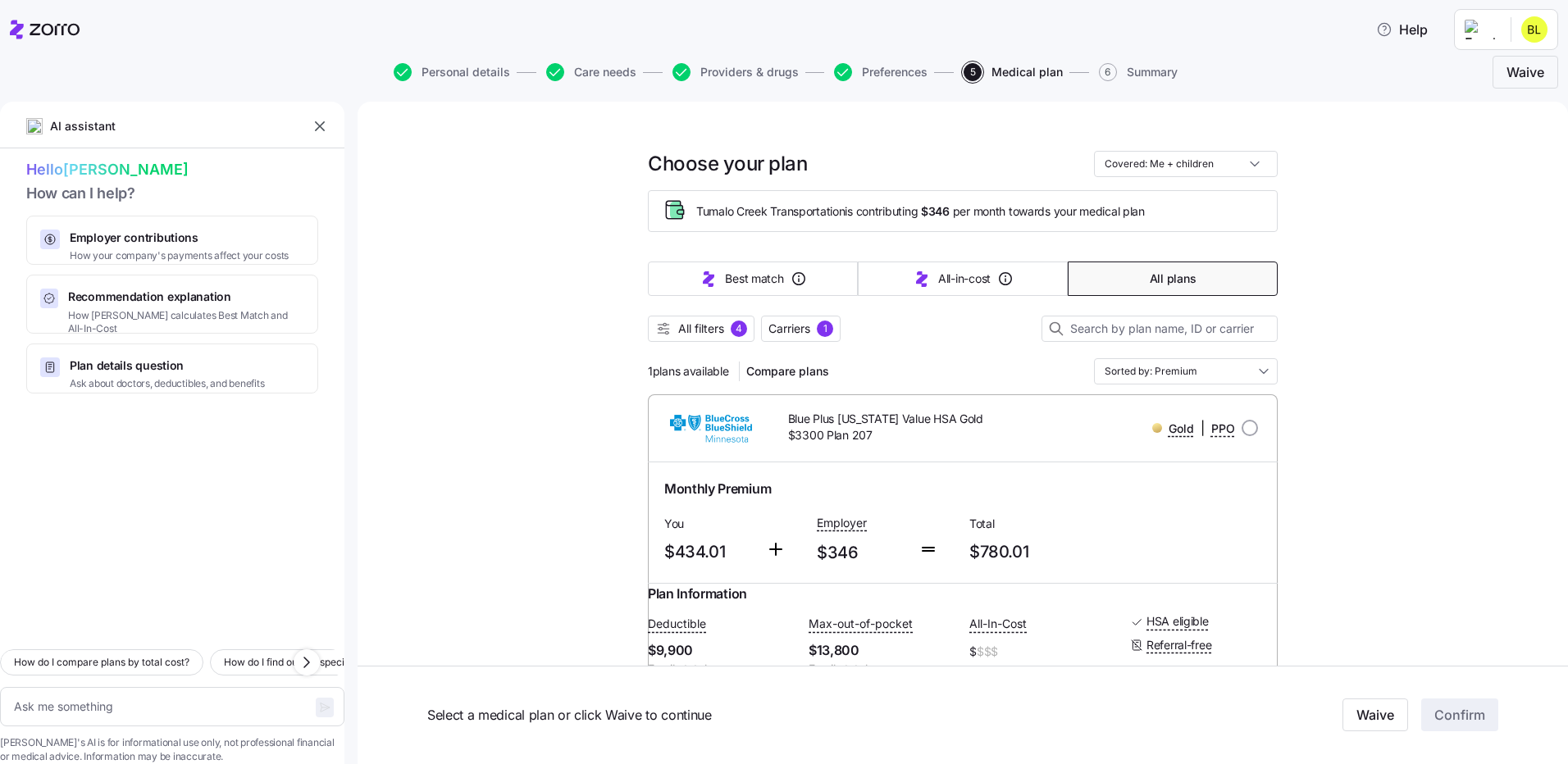
click at [683, 344] on div at bounding box center [962, 350] width 629 height 16
click at [689, 327] on span "All filters" at bounding box center [701, 329] width 46 height 16
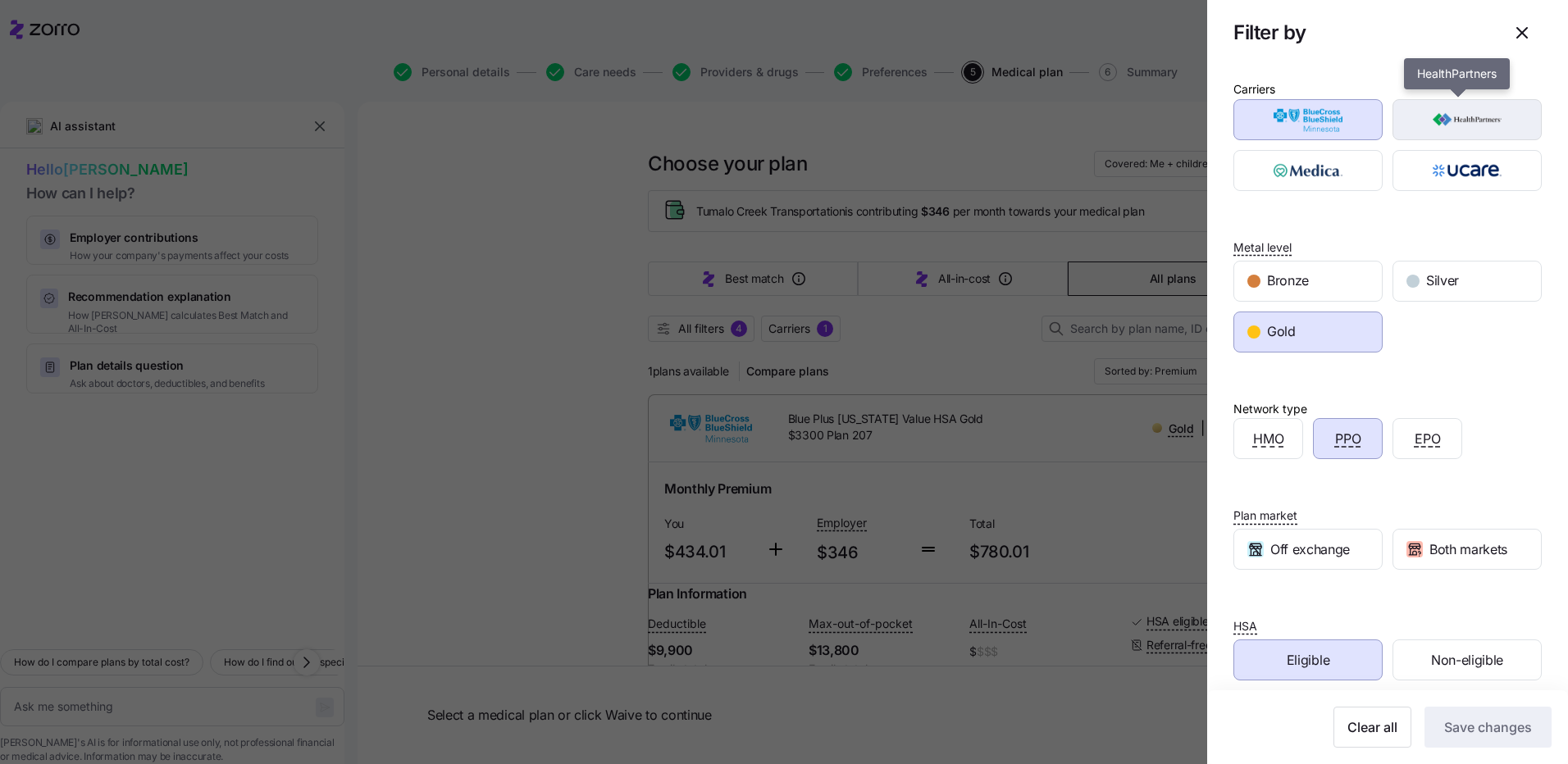
click at [1468, 110] on img "button" at bounding box center [1467, 119] width 120 height 33
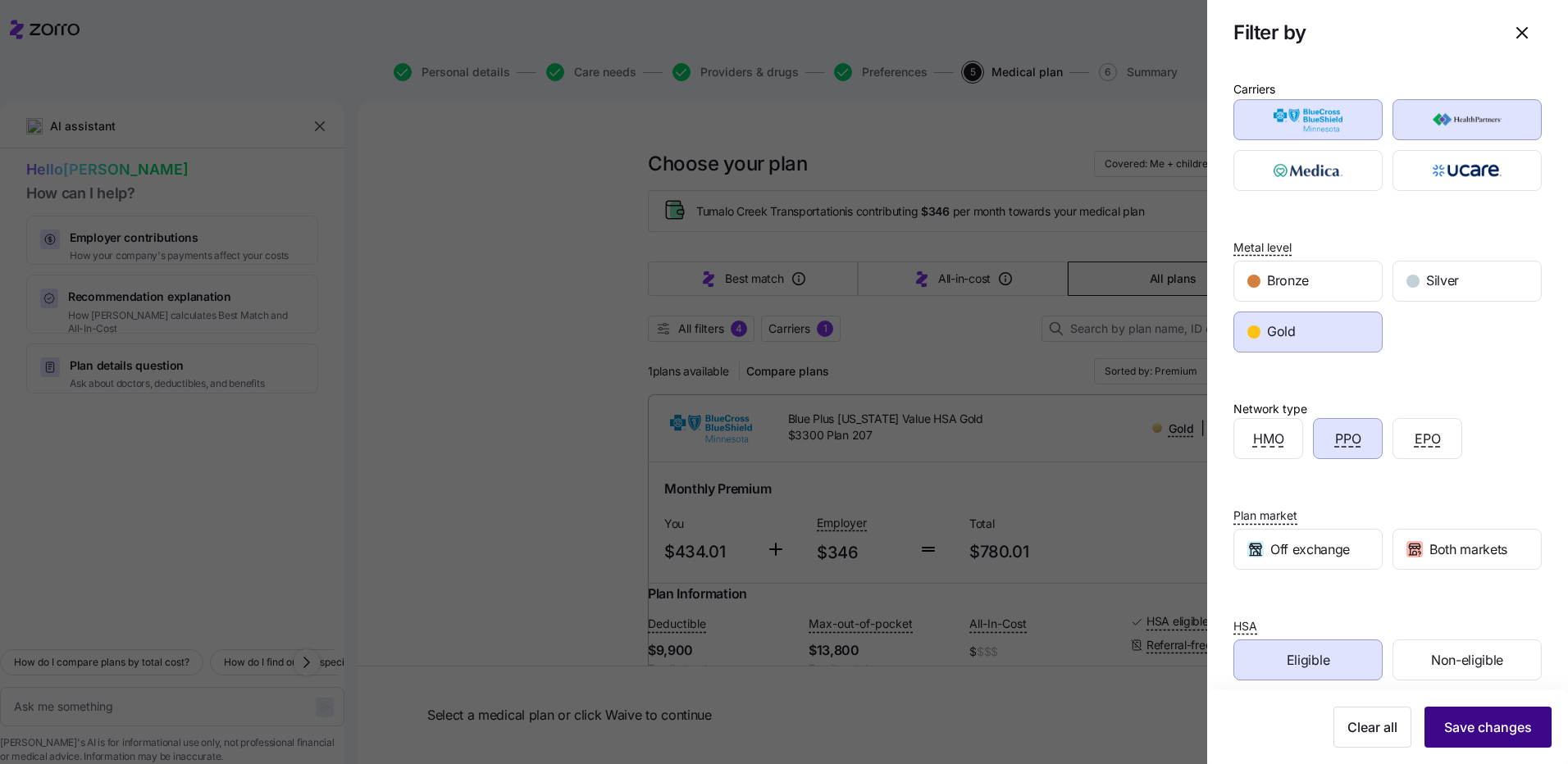
click at [1486, 730] on span "Save changes" at bounding box center [1488, 727] width 88 height 20
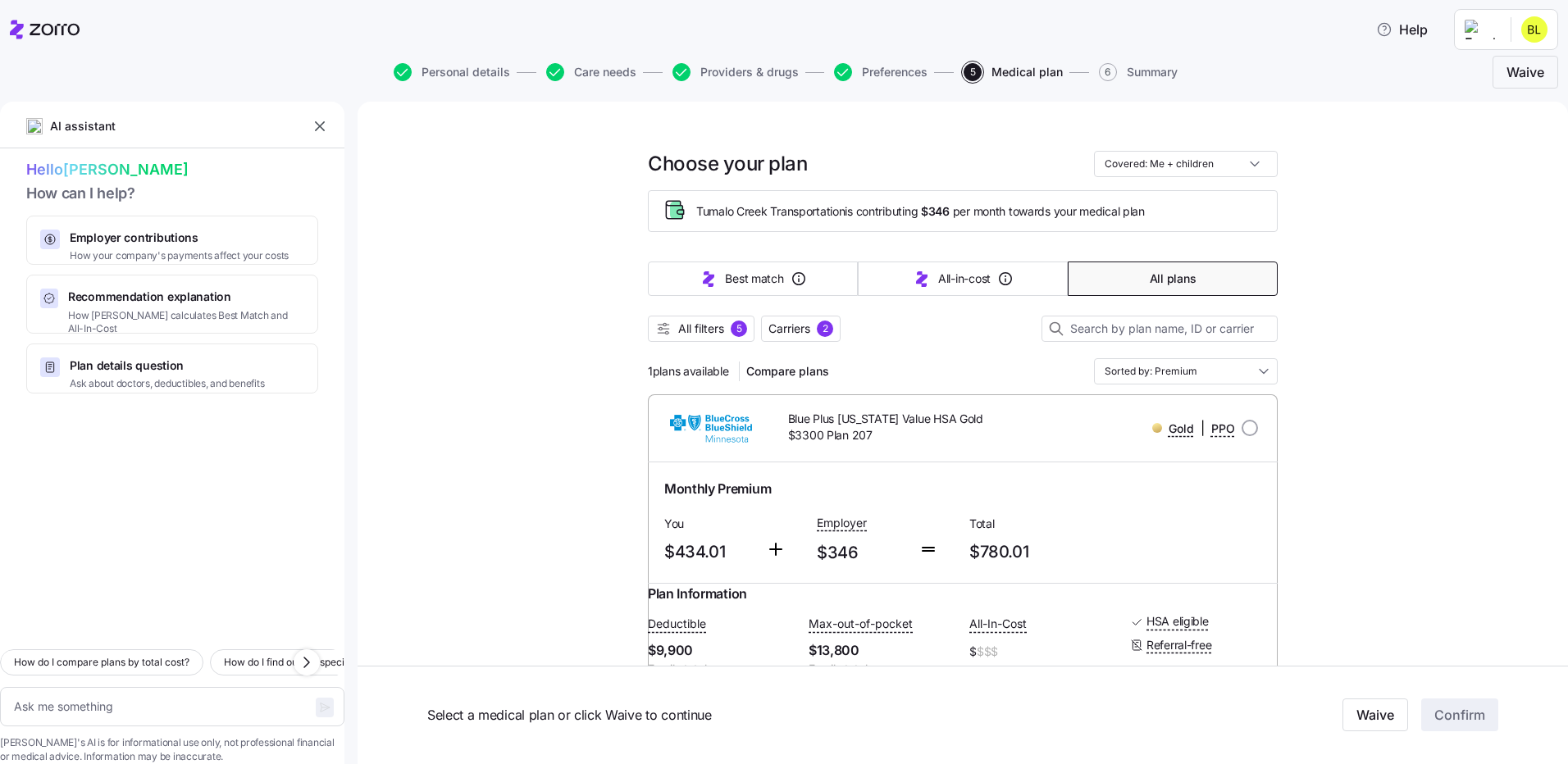
click at [682, 365] on span "1 plans available" at bounding box center [688, 372] width 81 height 16
click at [682, 370] on span "1 plans available" at bounding box center [688, 372] width 81 height 16
click at [999, 374] on div "1 plans available Compare plans Sorted by: Premium" at bounding box center [962, 371] width 629 height 26
click at [1252, 391] on div "Choose your plan Covered: Me + children Tumalo Creek Transportation is contribu…" at bounding box center [962, 495] width 629 height 753
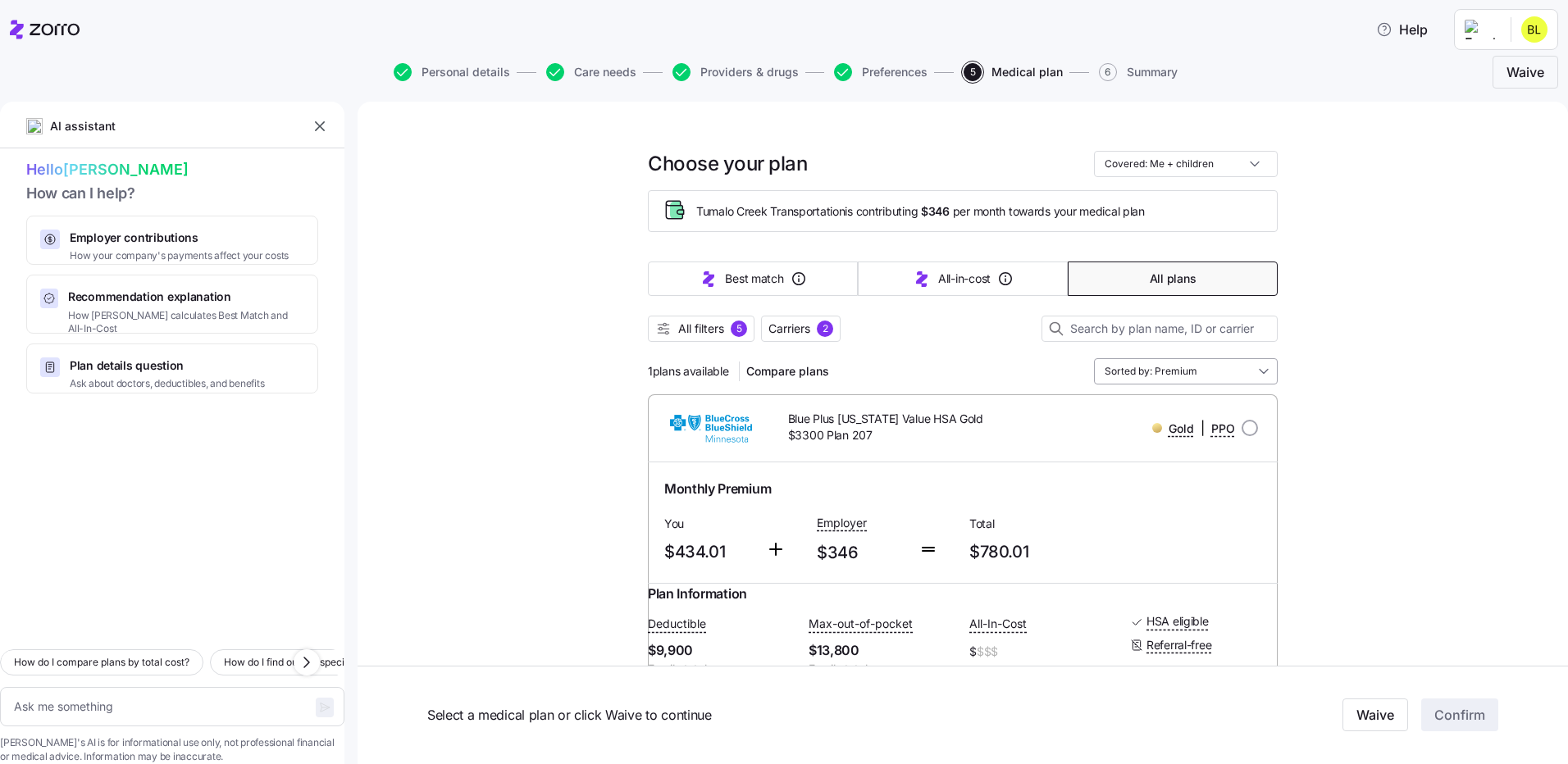
click at [1238, 381] on input "Sorted by: Premium" at bounding box center [1185, 371] width 184 height 26
click at [1140, 463] on div "Premium" at bounding box center [1180, 467] width 171 height 28
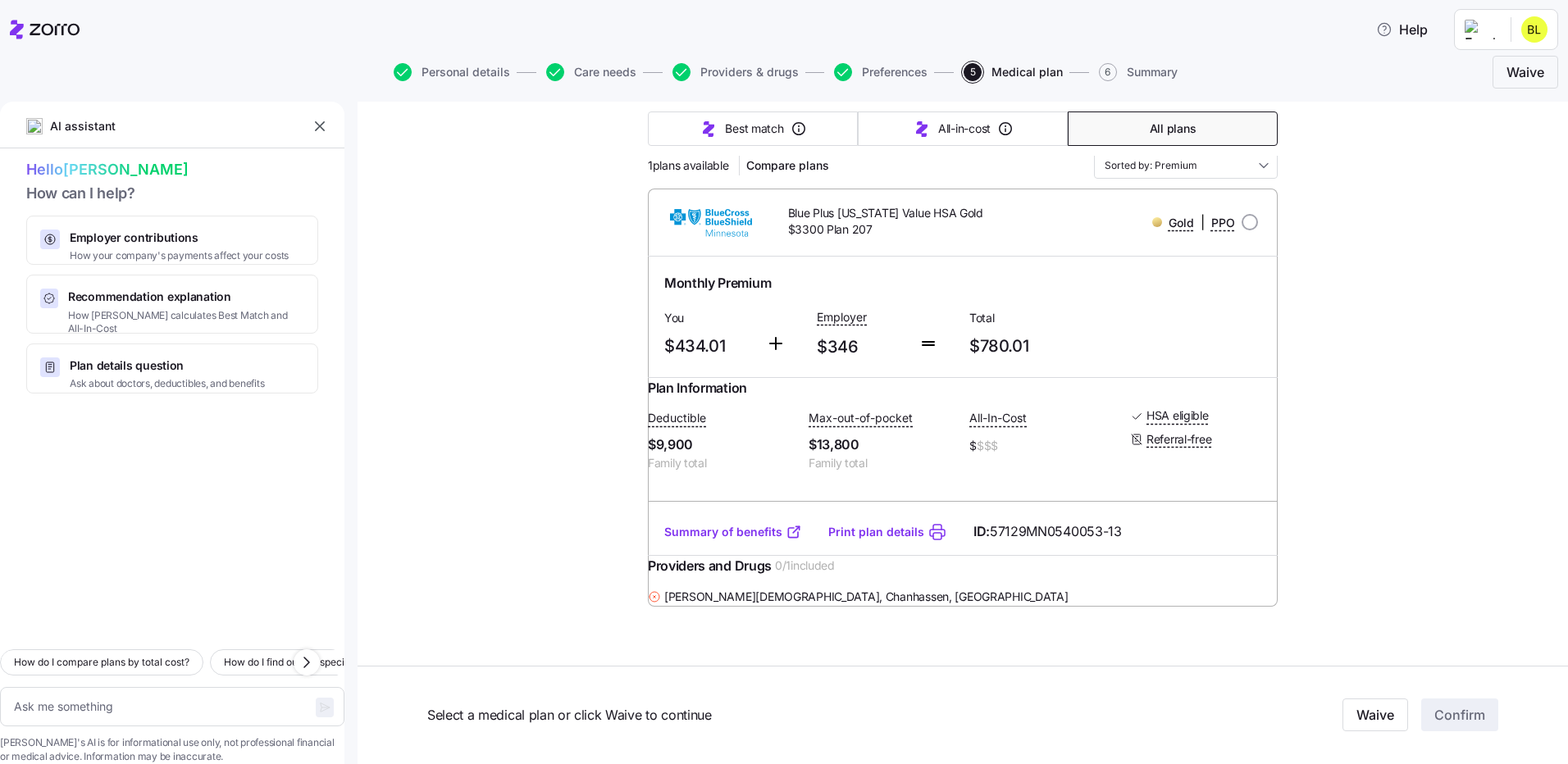
scroll to position [124, 0]
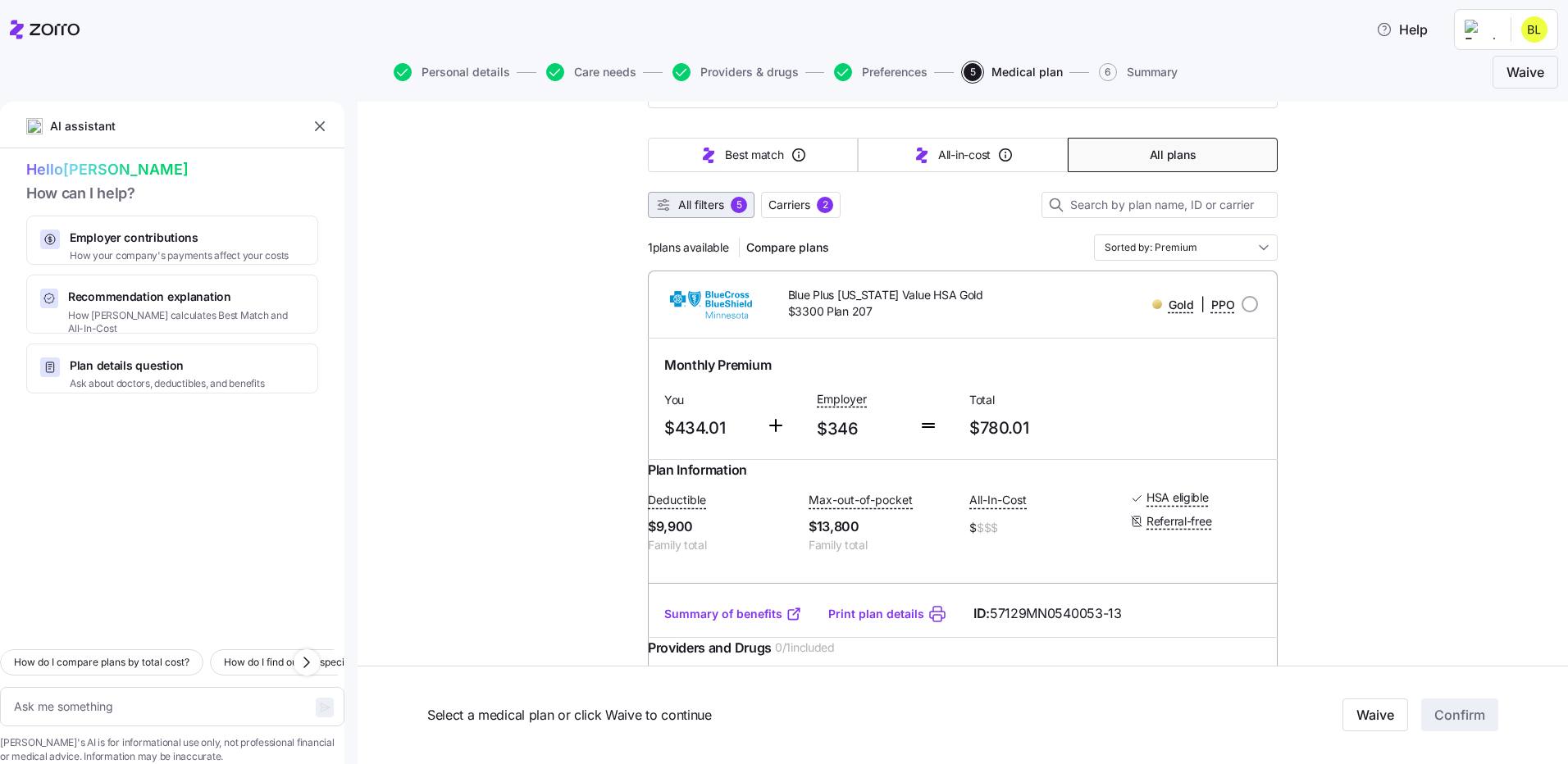
click at [725, 198] on span "All filters 5" at bounding box center [702, 205] width 92 height 16
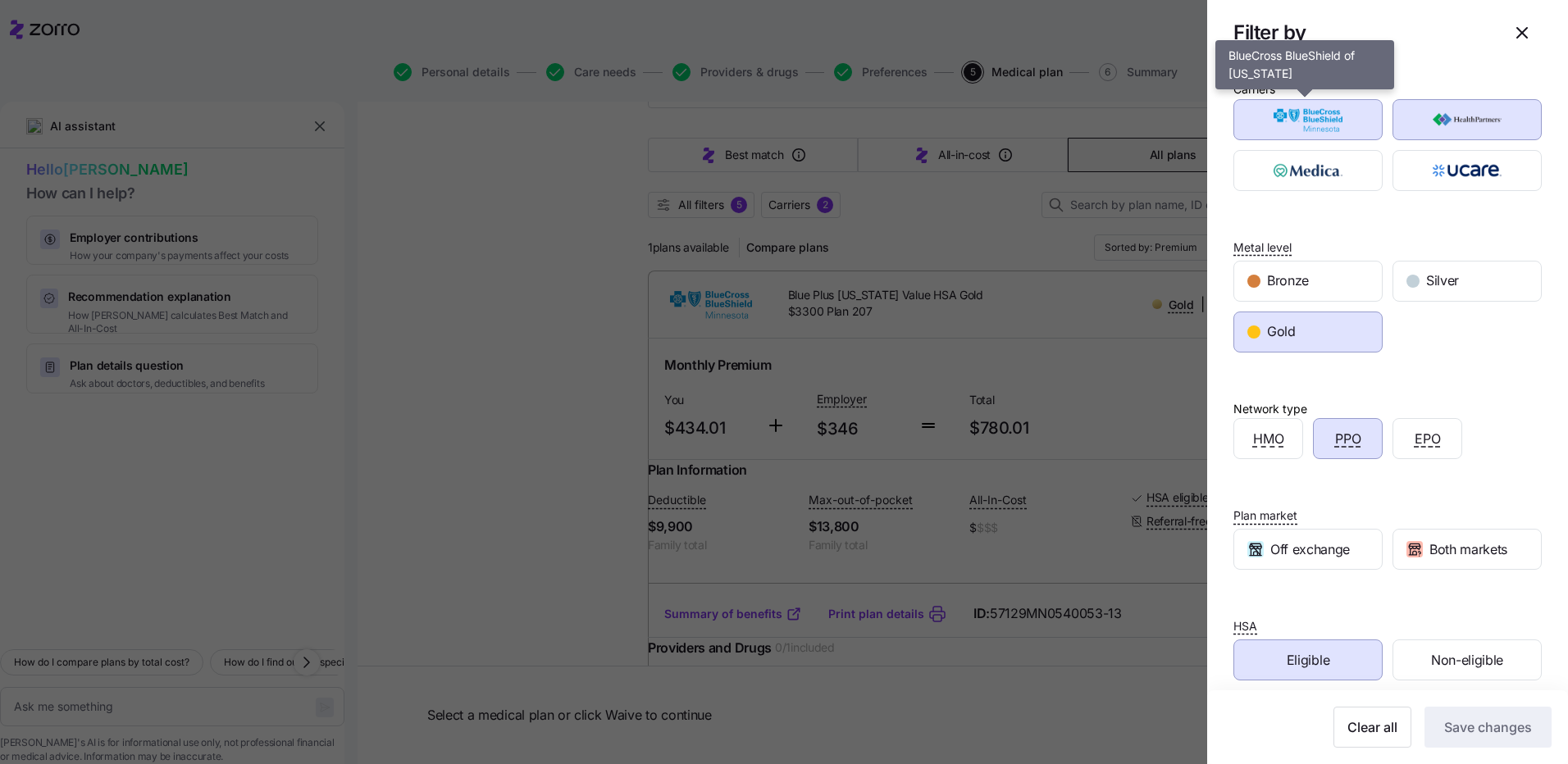
click at [1325, 115] on img "button" at bounding box center [1308, 119] width 120 height 33
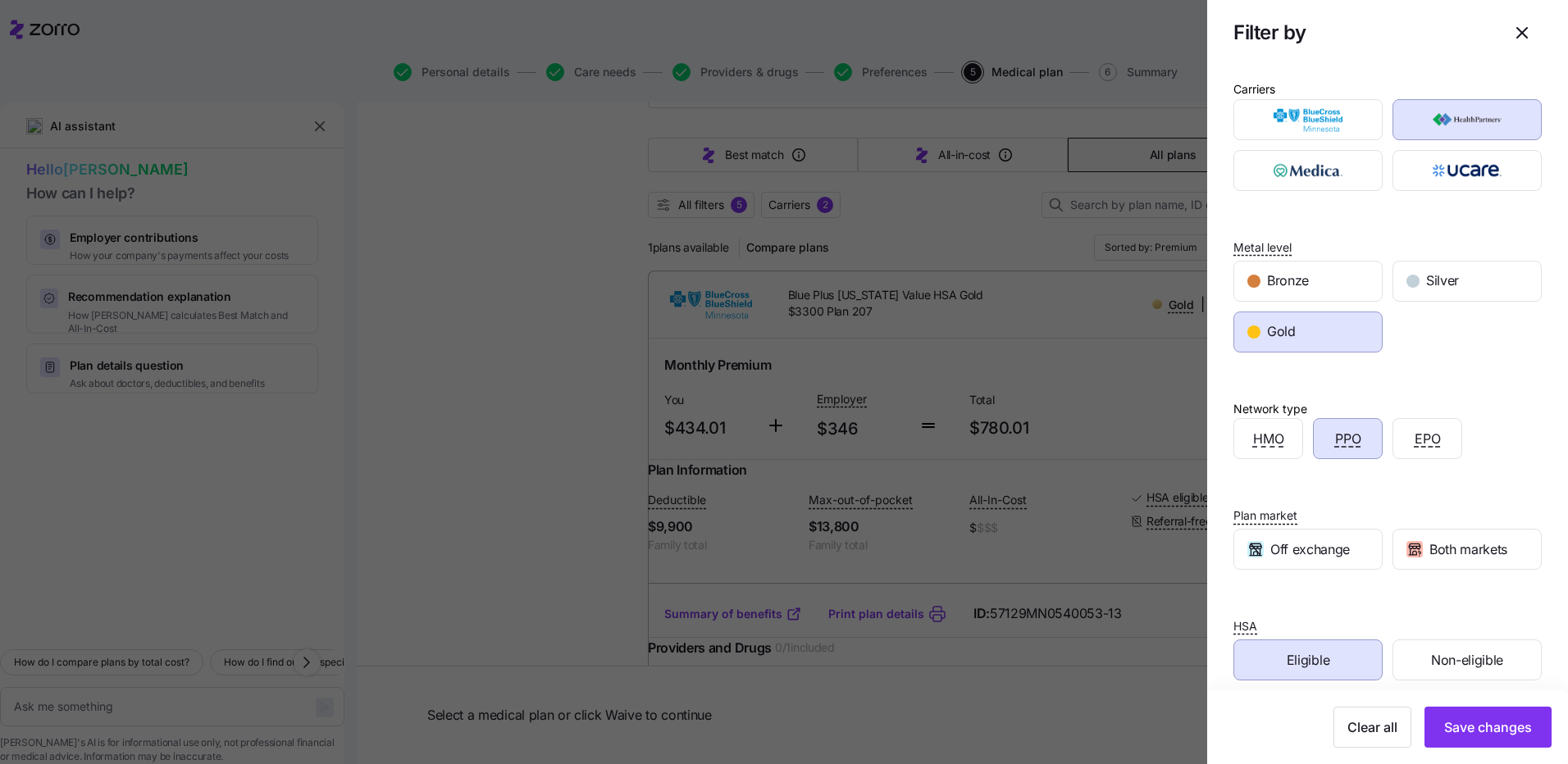
click at [1476, 103] on img "button" at bounding box center [1467, 119] width 120 height 33
click at [1317, 324] on div "Gold" at bounding box center [1308, 333] width 147 height 40
click at [1357, 443] on div "PPO" at bounding box center [1347, 439] width 68 height 40
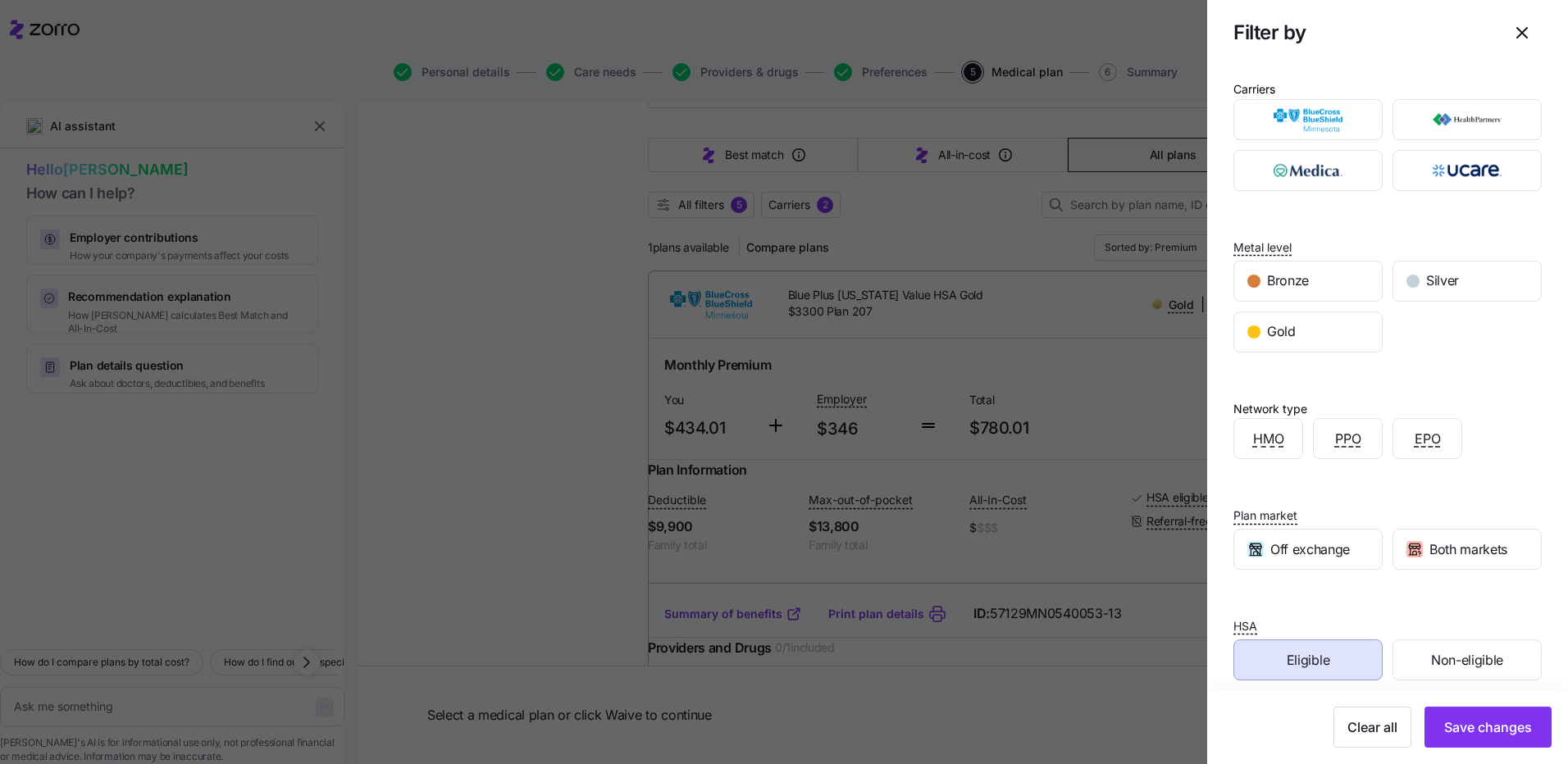
click at [1358, 644] on div "Eligible" at bounding box center [1308, 660] width 147 height 40
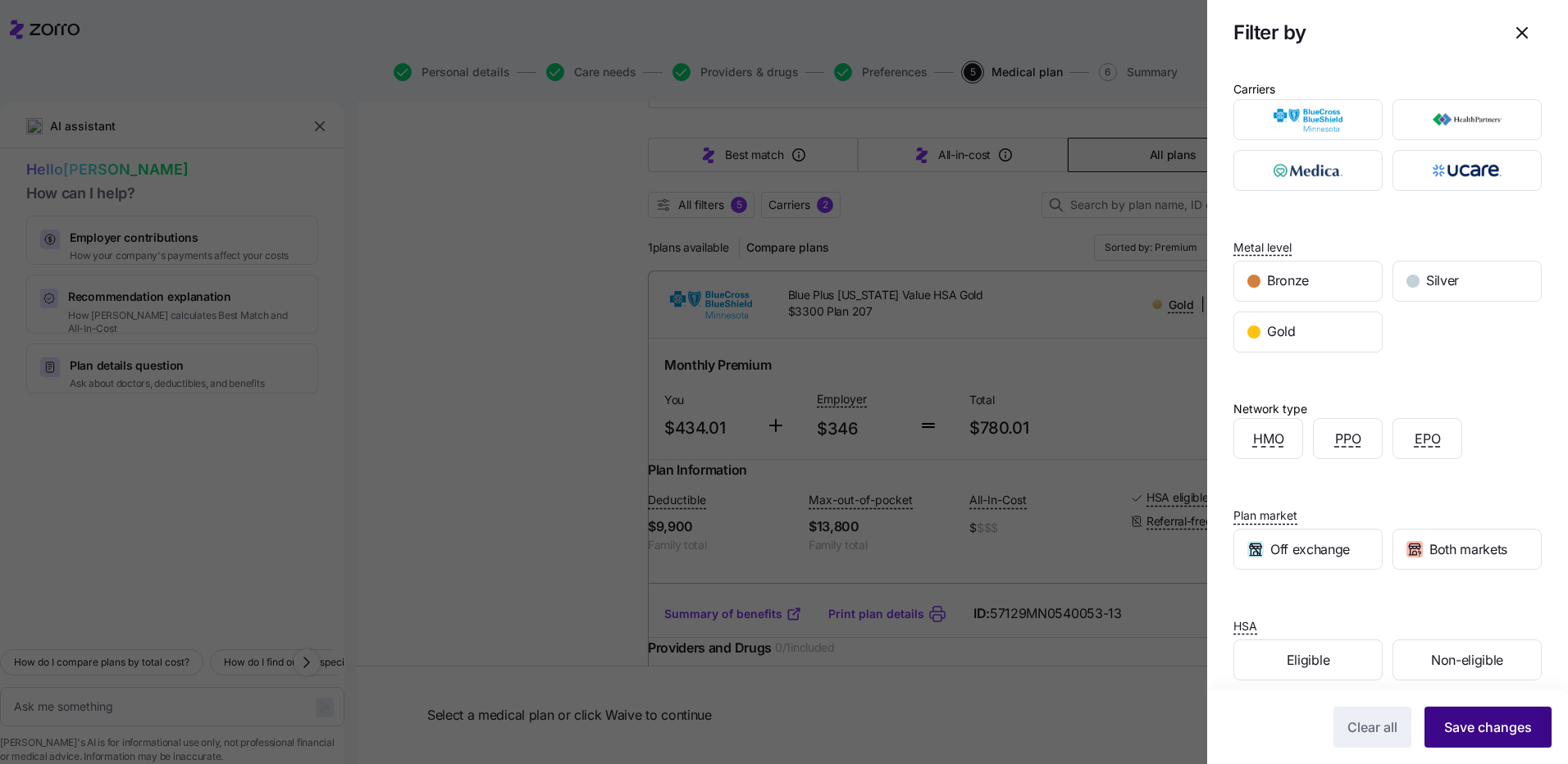
click at [1497, 733] on span "Save changes" at bounding box center [1488, 727] width 88 height 20
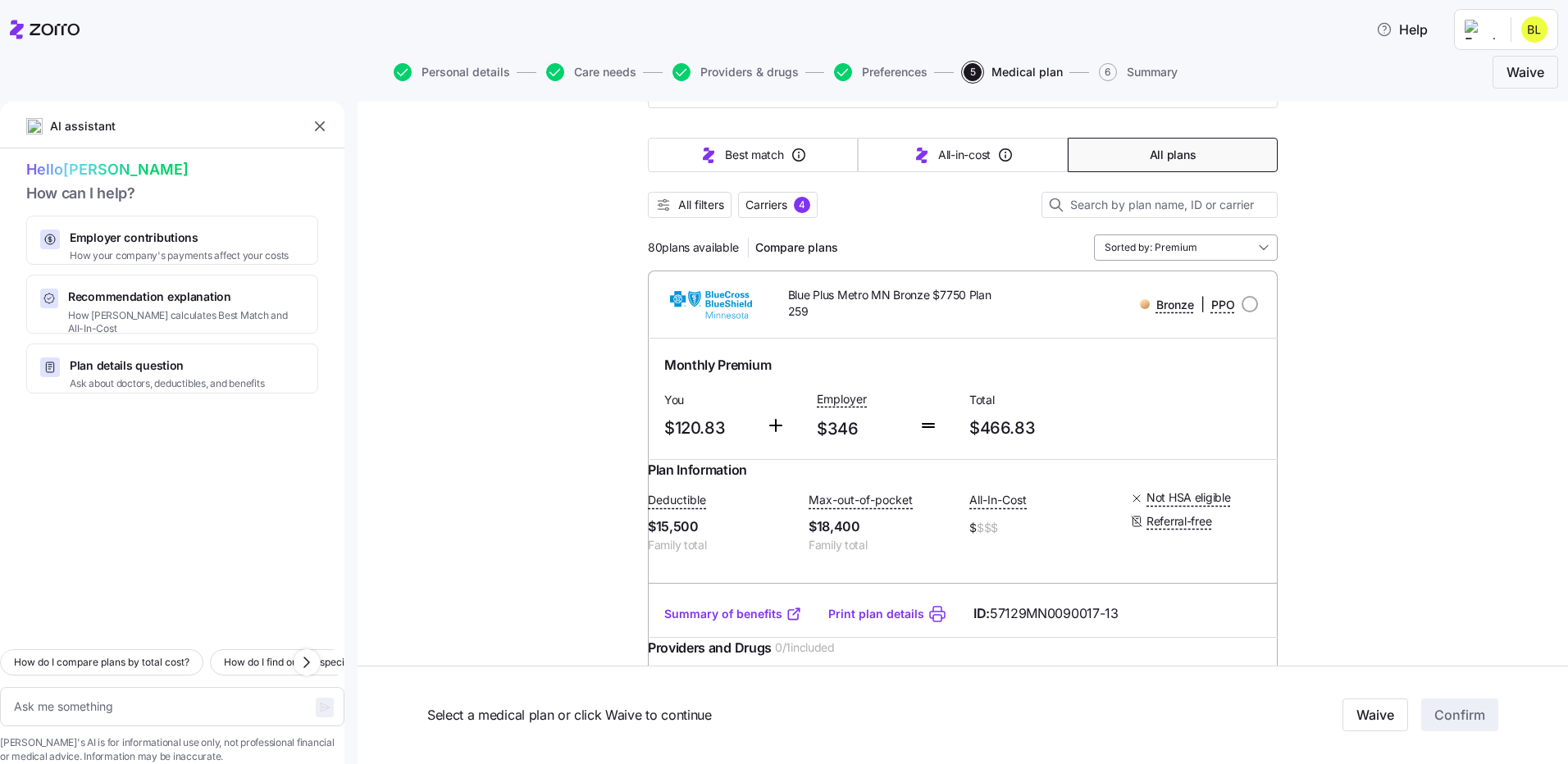
click at [1223, 237] on input "Sorted by: Premium" at bounding box center [1185, 247] width 184 height 26
click at [1131, 342] on div "Premium" at bounding box center [1180, 343] width 171 height 28
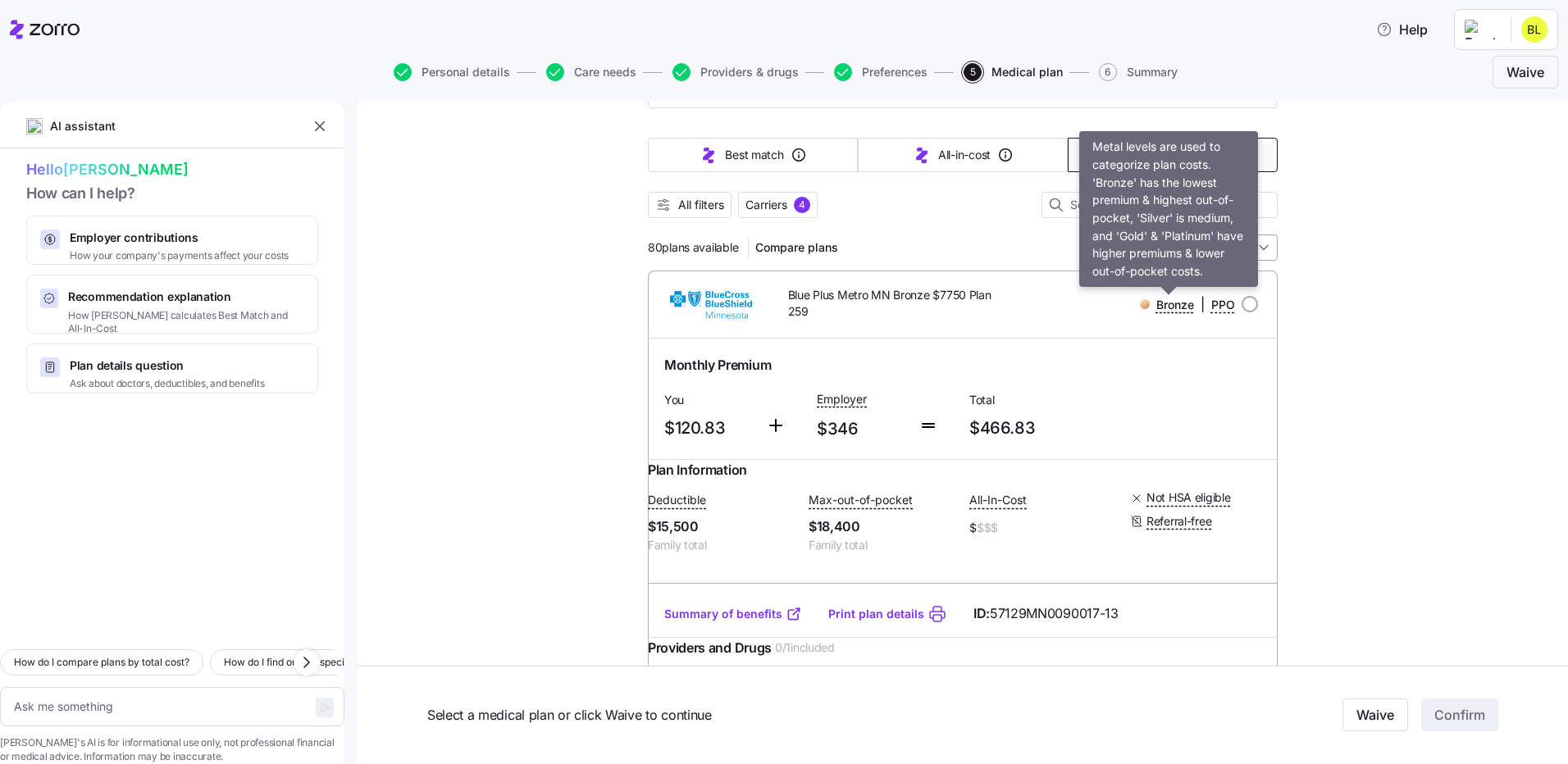
click at [1211, 259] on input "Sorted by: Premium" at bounding box center [1185, 247] width 184 height 26
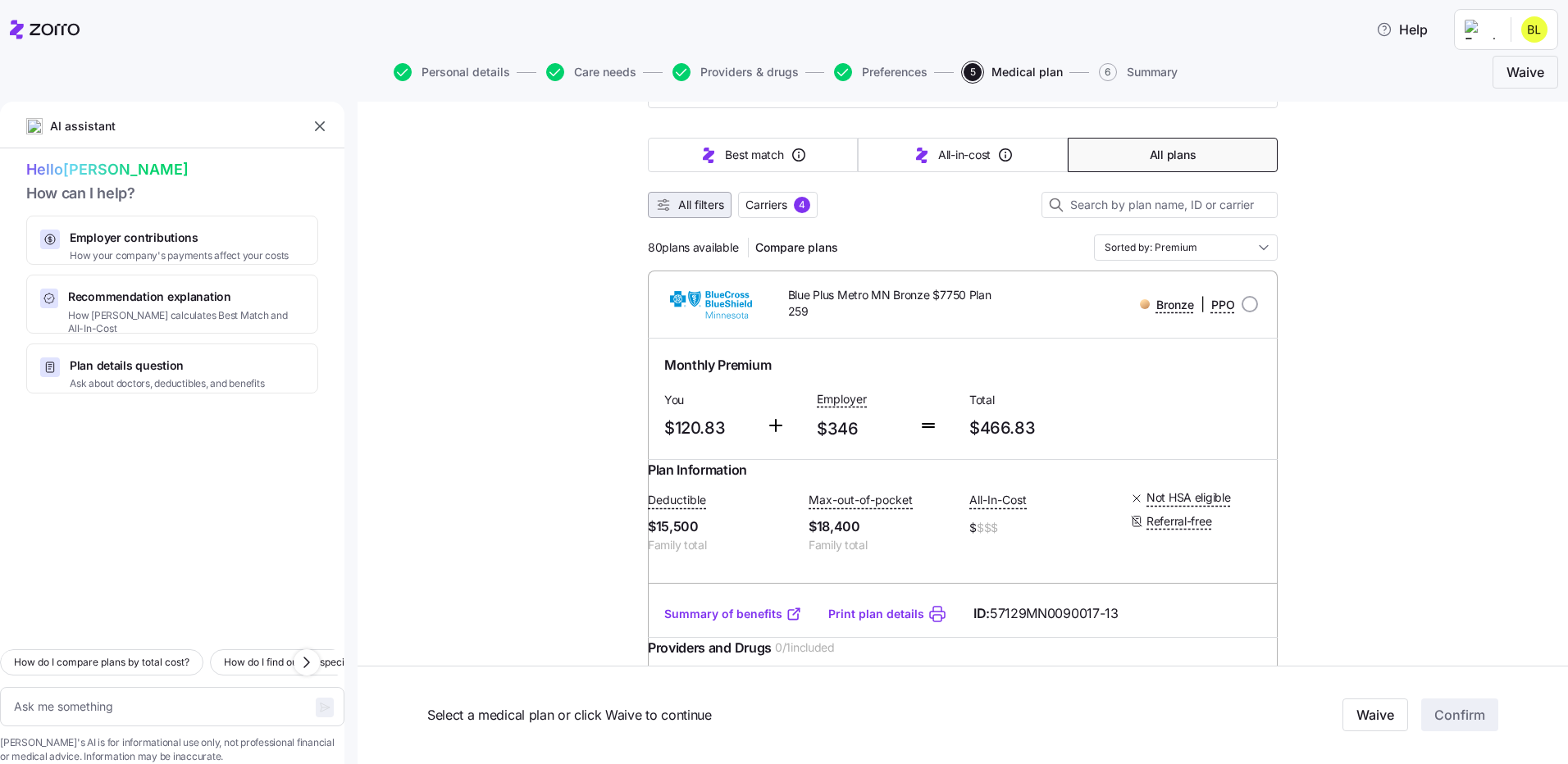
click at [664, 192] on div "All filters Carriers 4" at bounding box center [962, 204] width 629 height 26
click at [696, 207] on span "All filters" at bounding box center [701, 205] width 46 height 16
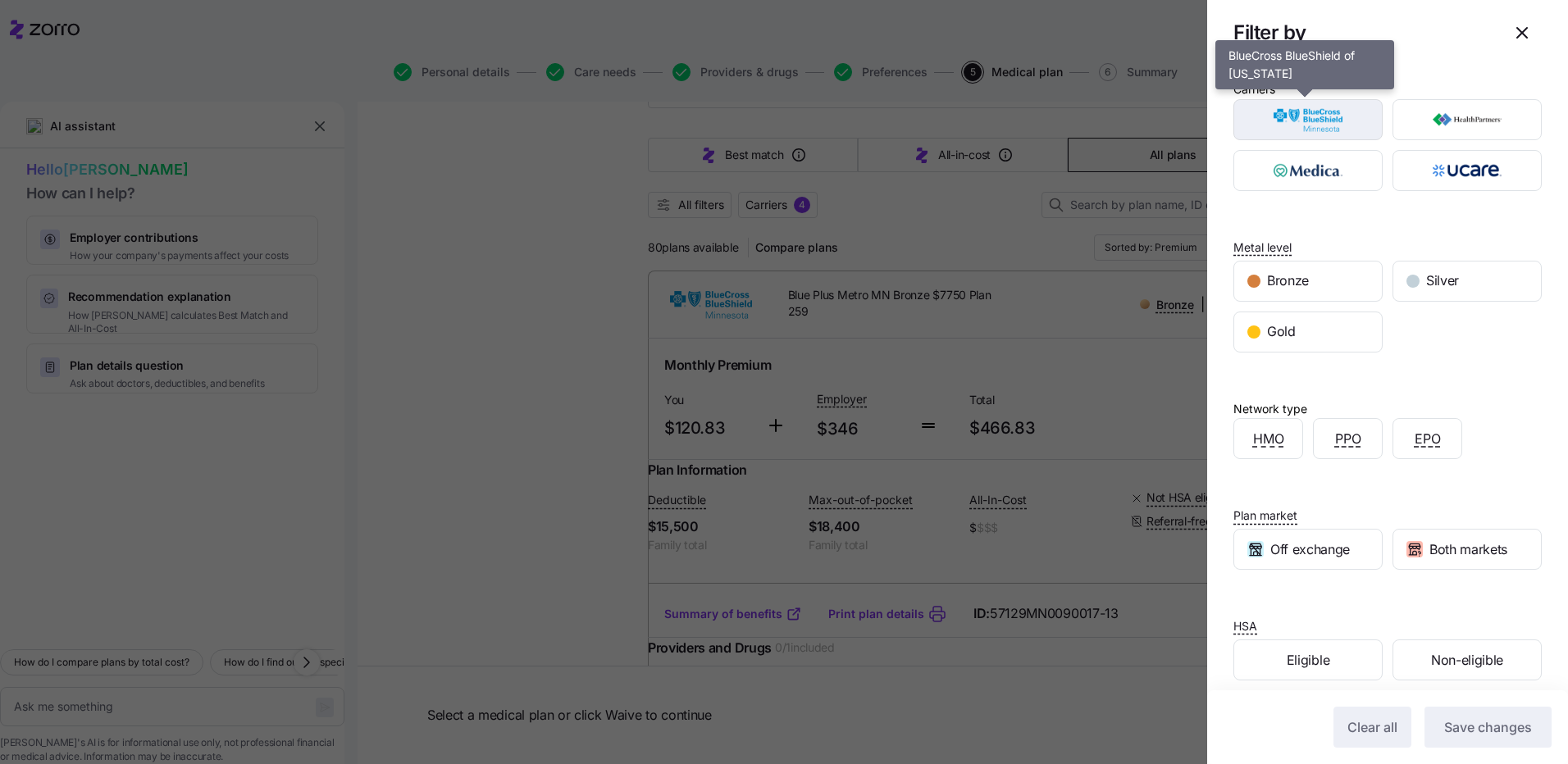
click at [1289, 118] on img "button" at bounding box center [1308, 119] width 120 height 33
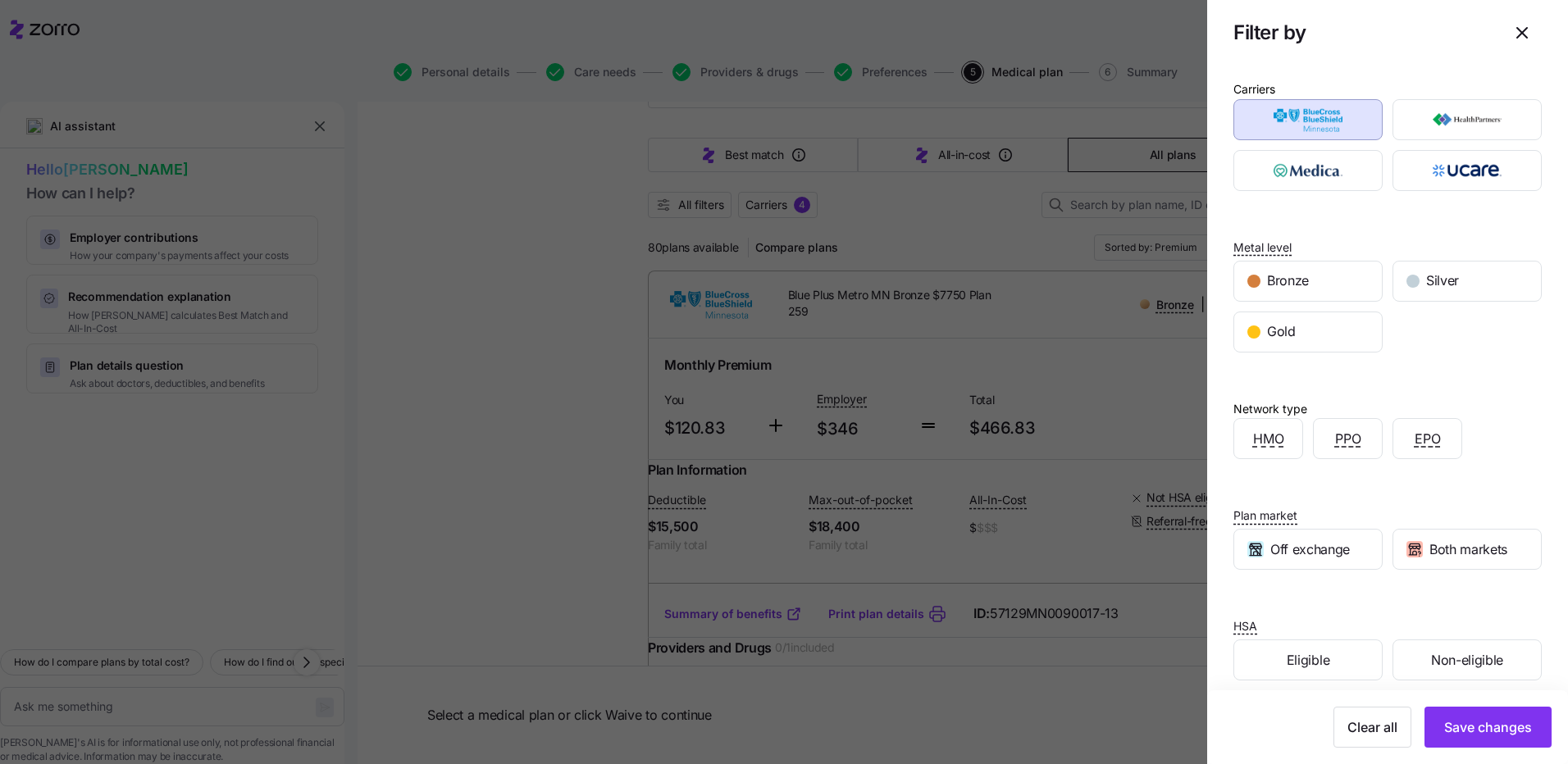
click at [1337, 112] on img "button" at bounding box center [1308, 119] width 120 height 33
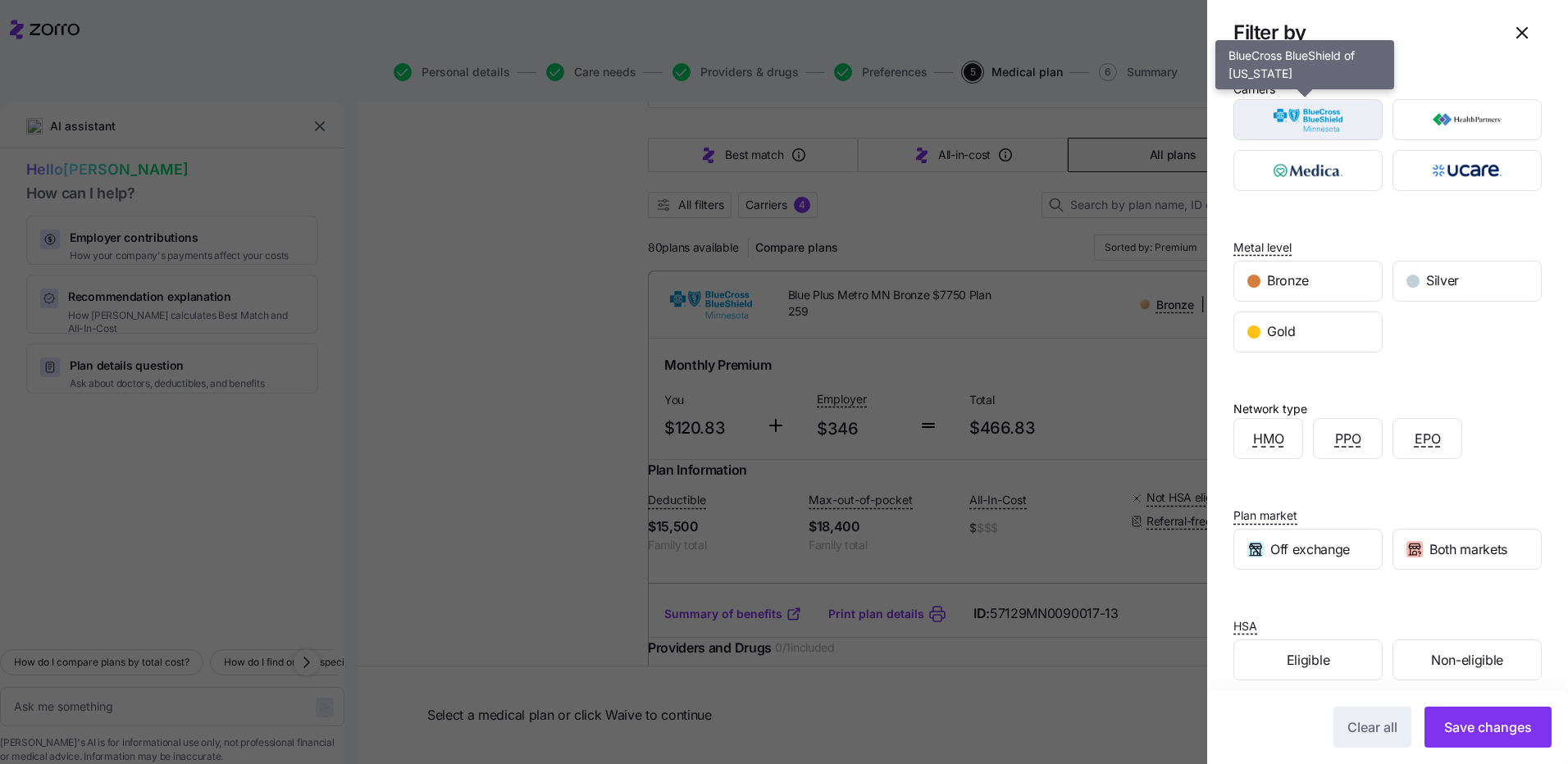
click at [1352, 110] on img "button" at bounding box center [1308, 119] width 120 height 33
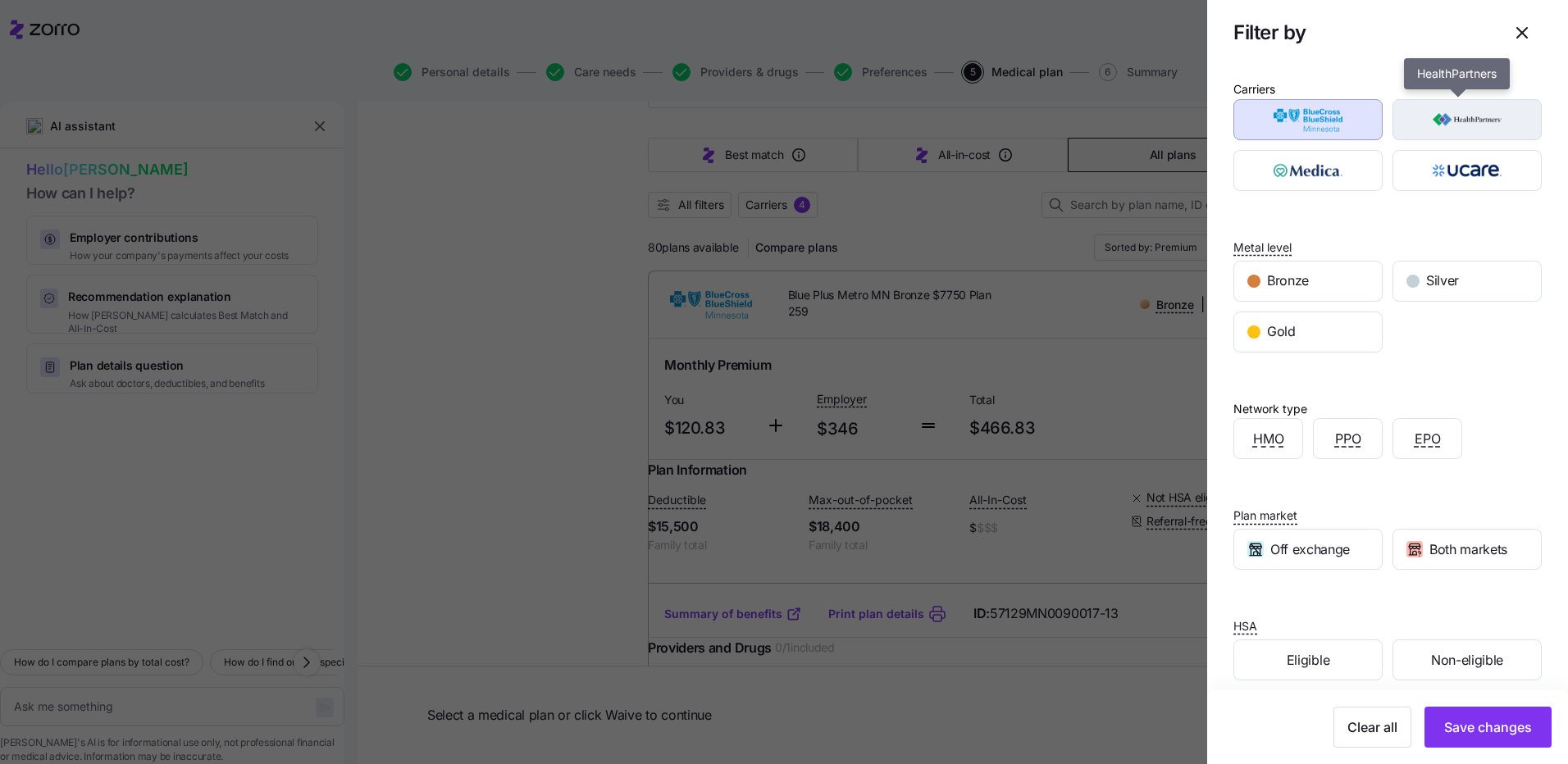
click at [1452, 116] on img "button" at bounding box center [1467, 119] width 120 height 33
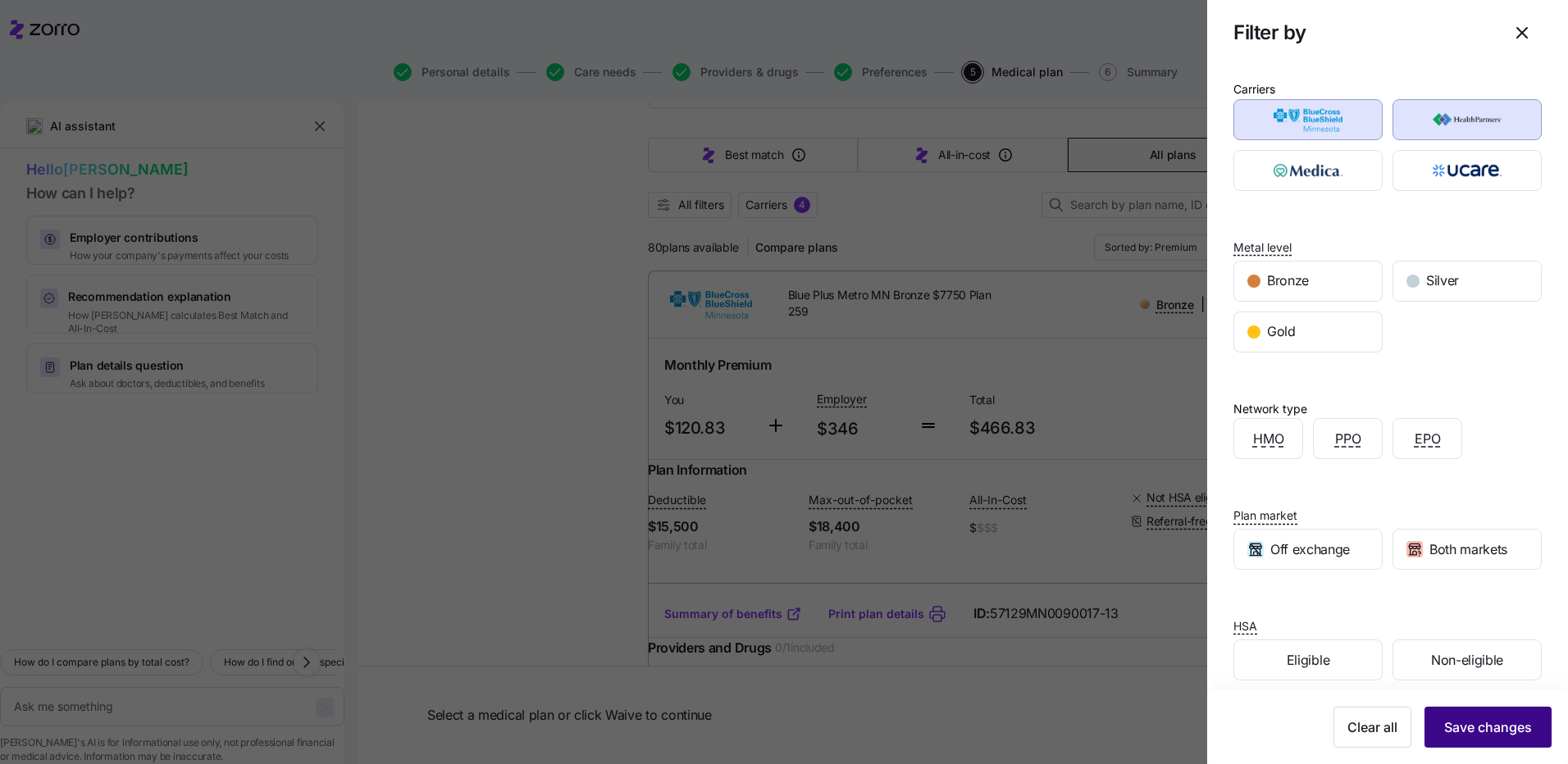
click at [1456, 741] on button "Save changes" at bounding box center [1488, 727] width 128 height 41
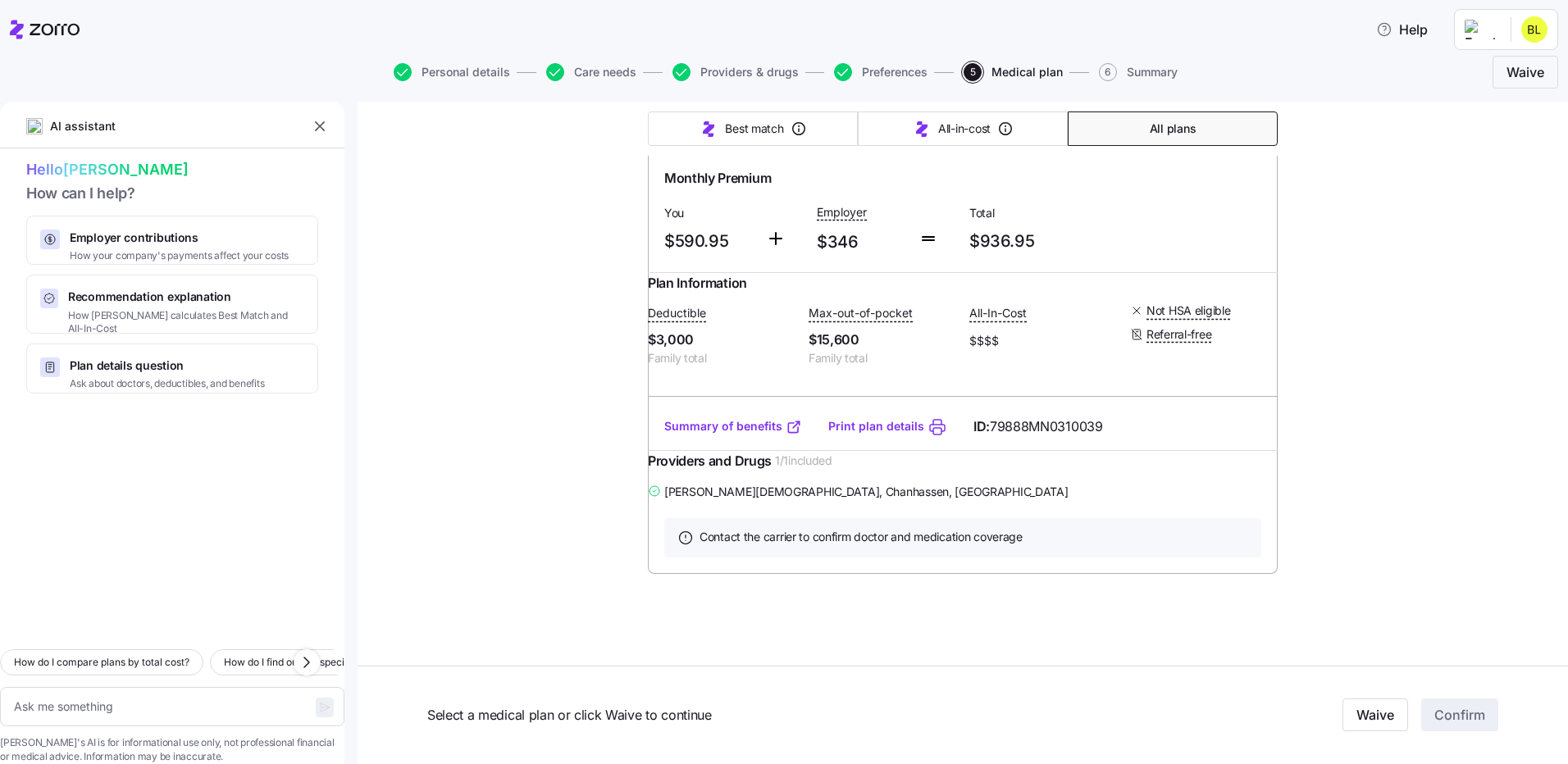
scroll to position [15956, 0]
click at [115, 687] on textarea at bounding box center [172, 707] width 345 height 40
type textarea "x"
type textarea "if"
type textarea "x"
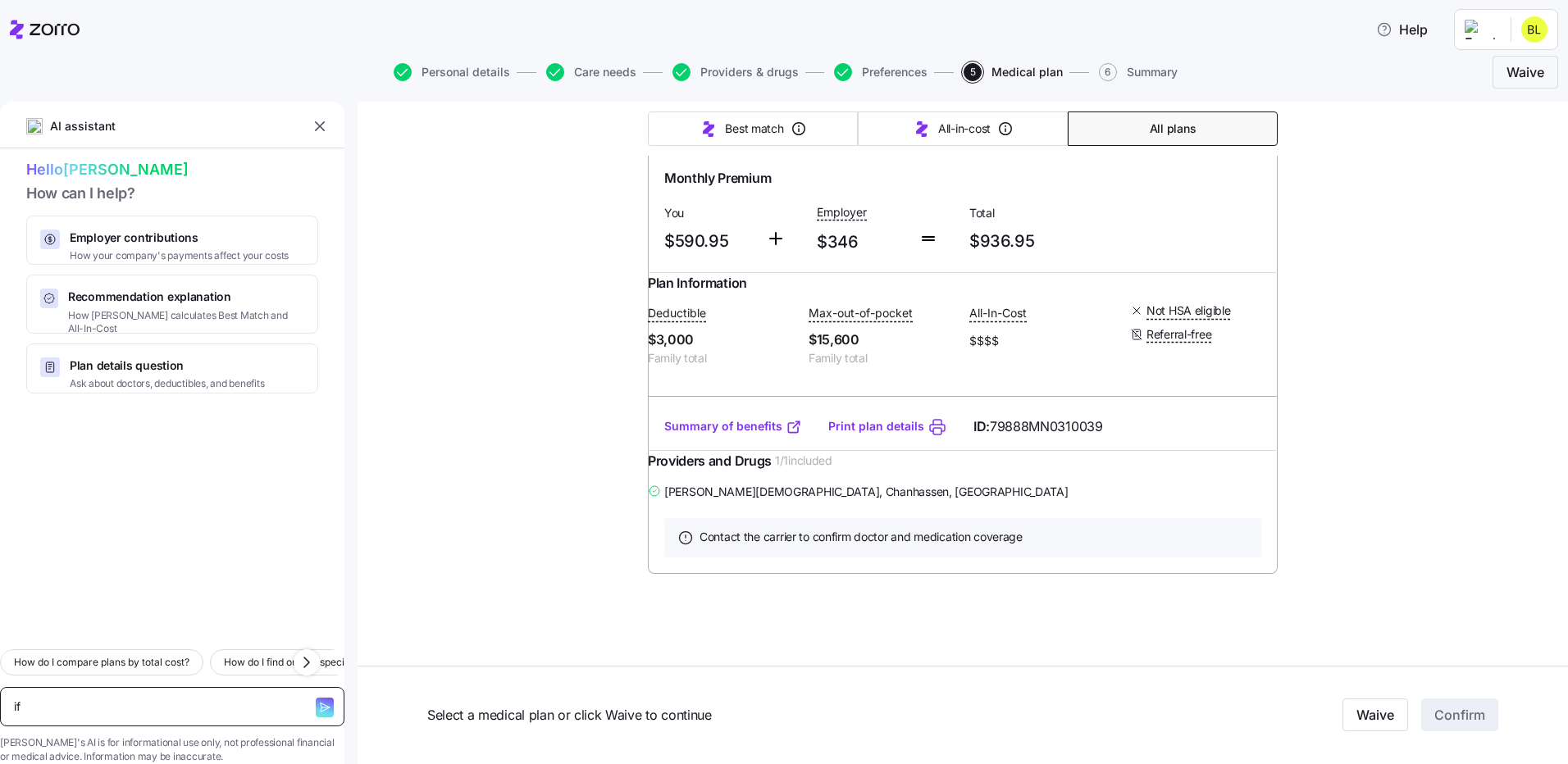
type textarea "if"
type textarea "x"
type textarea "if i"
type textarea "x"
type textarea "if"
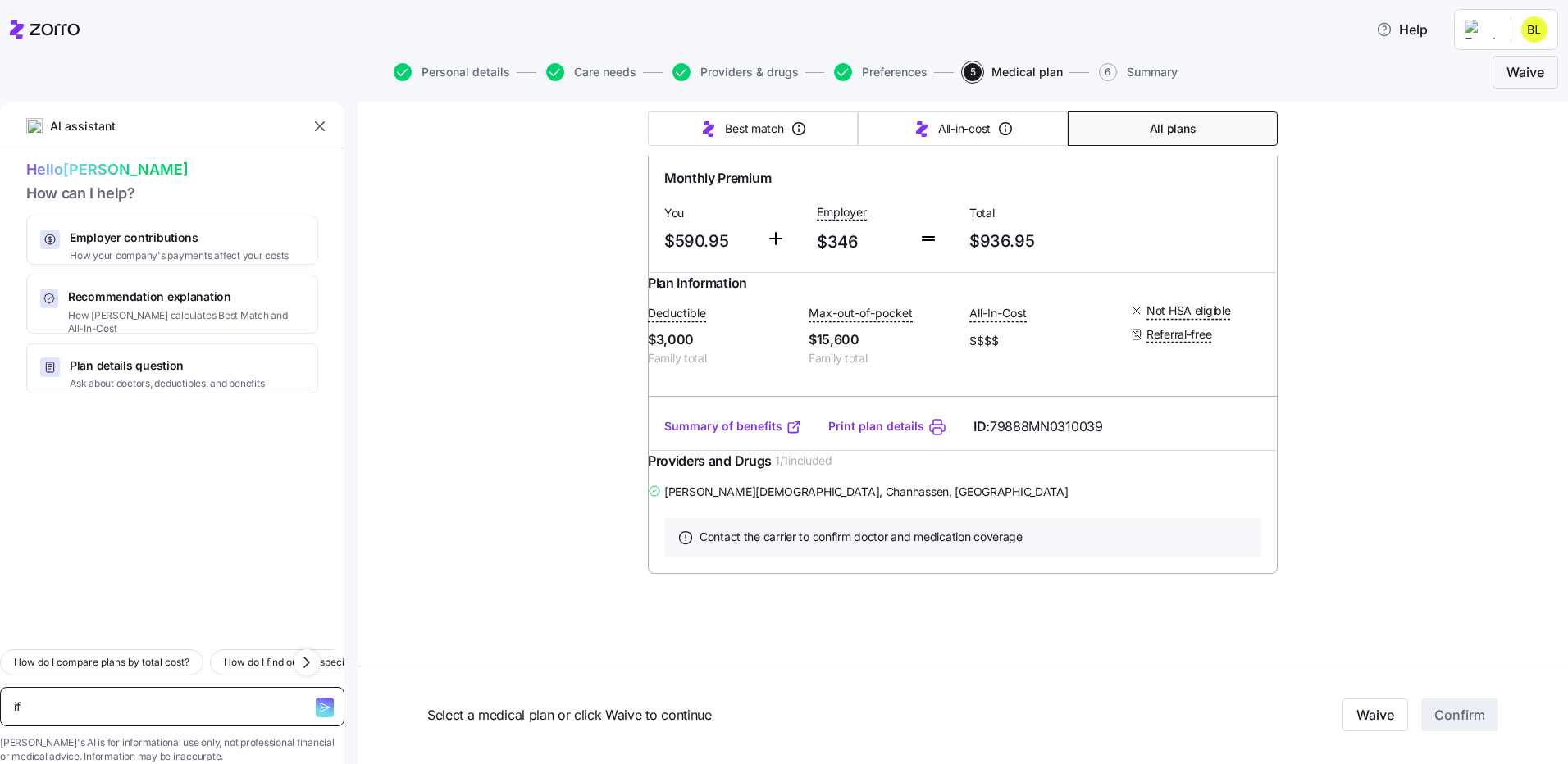
type textarea "x"
type textarea "if a"
type textarea "x"
type textarea "if a"
type textarea "x"
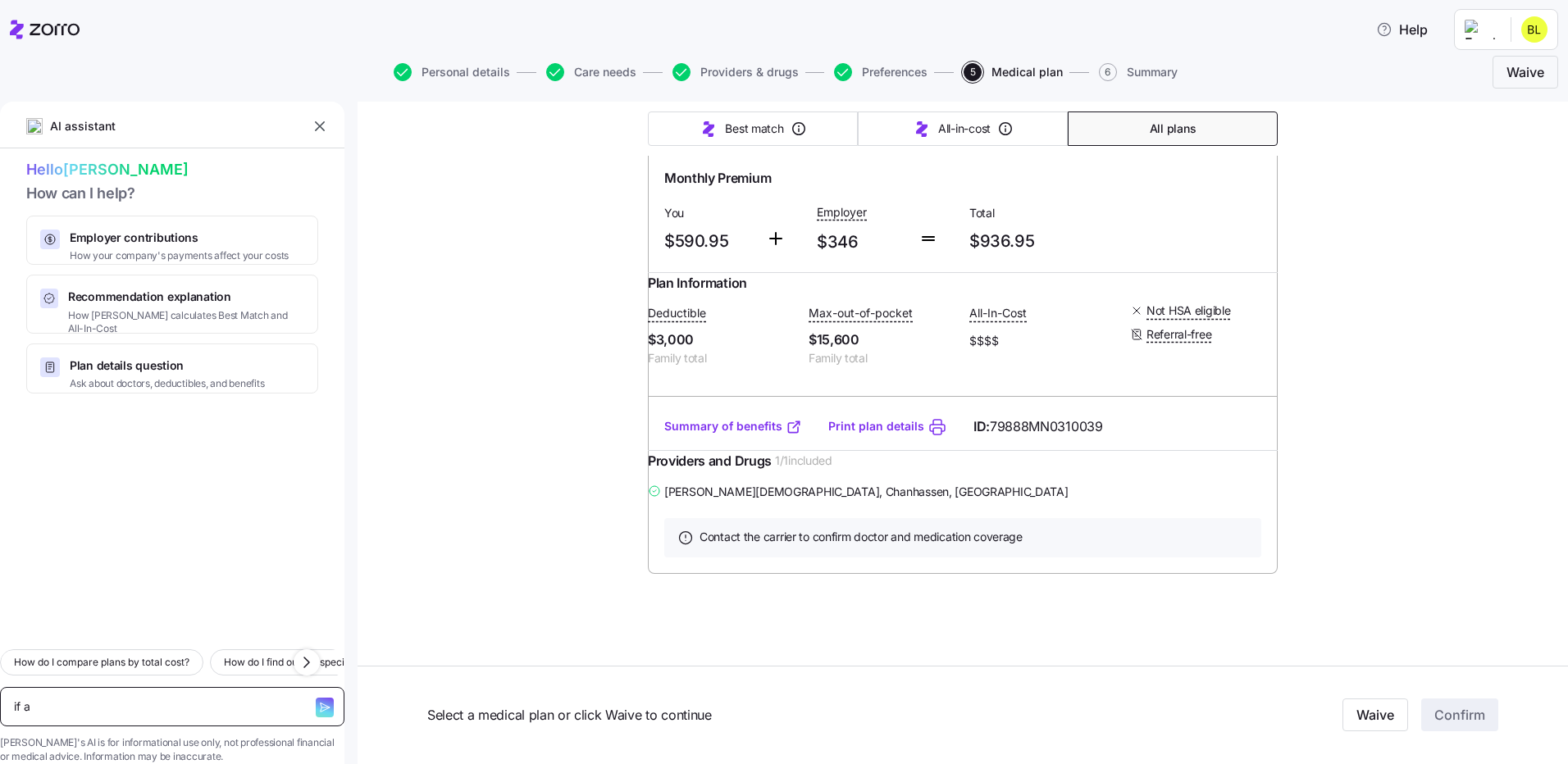
type textarea "if a p"
type textarea "x"
type textarea "if a pl"
type textarea "x"
type textarea "if a plan"
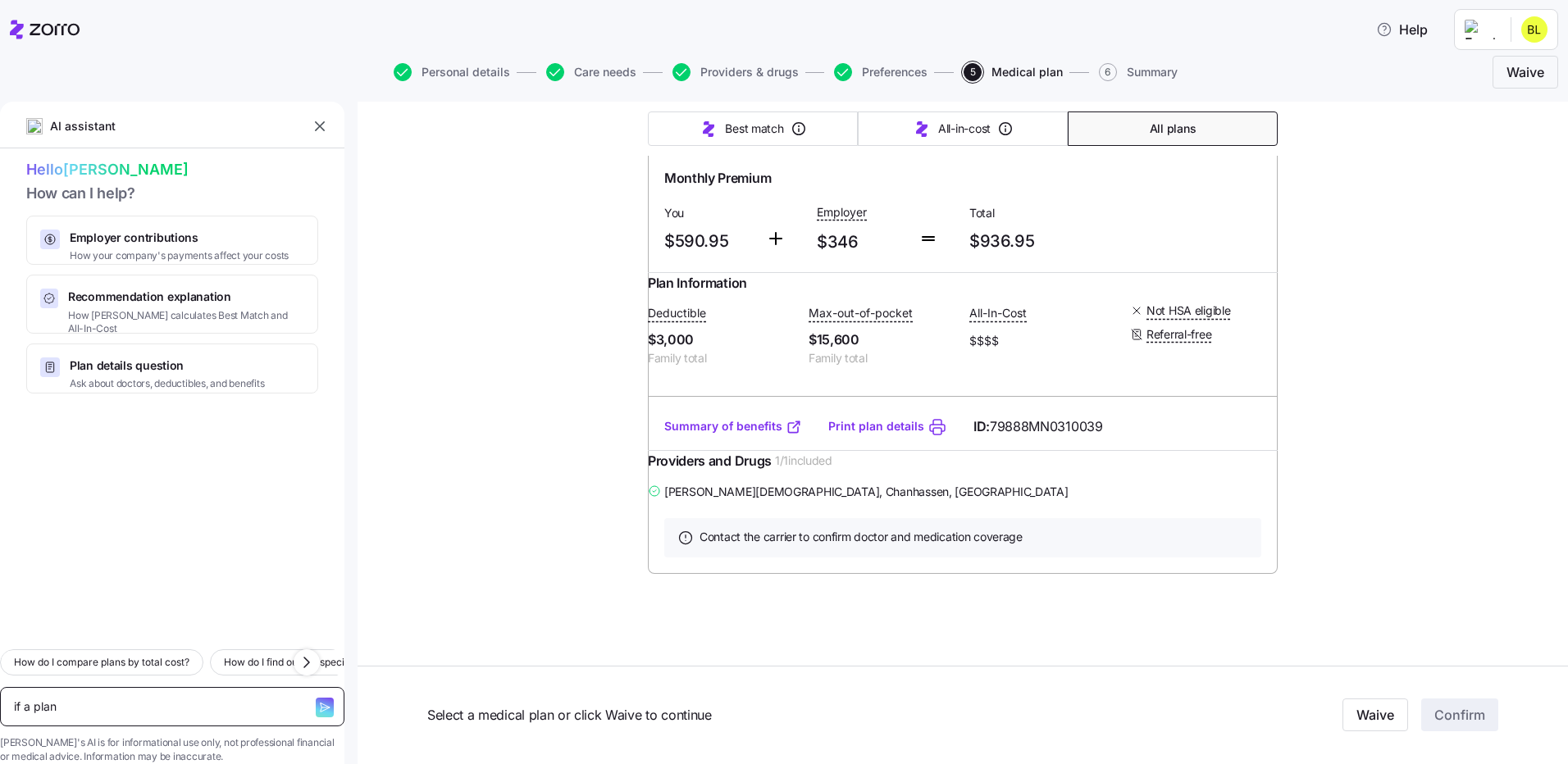
type textarea "x"
type textarea "if a plan"
type textarea "x"
type textarea "if a plan i"
type textarea "x"
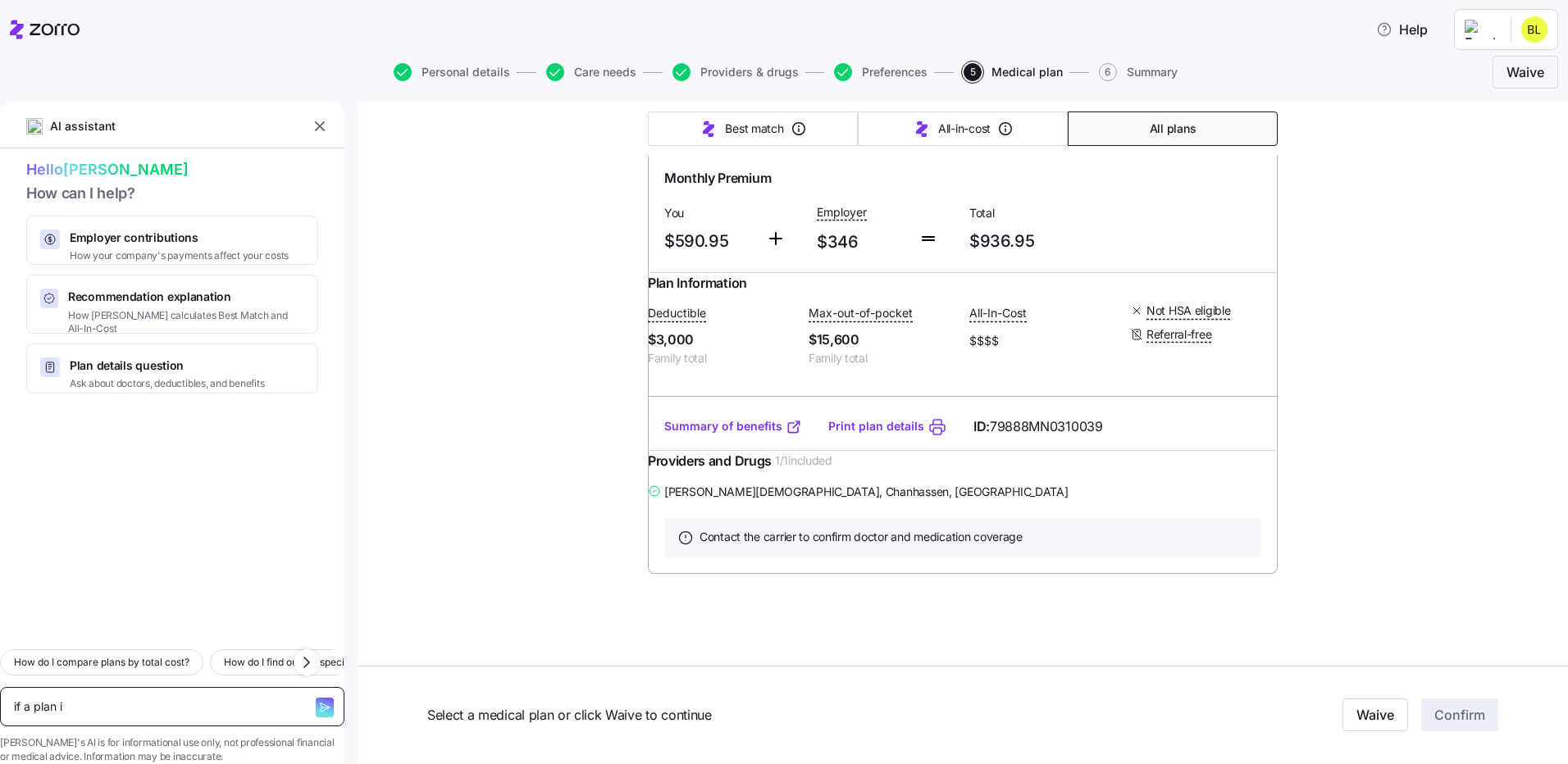
type textarea "if a plan is"
type textarea "x"
type textarea "if a plan is"
type textarea "x"
type textarea "if a plan is n"
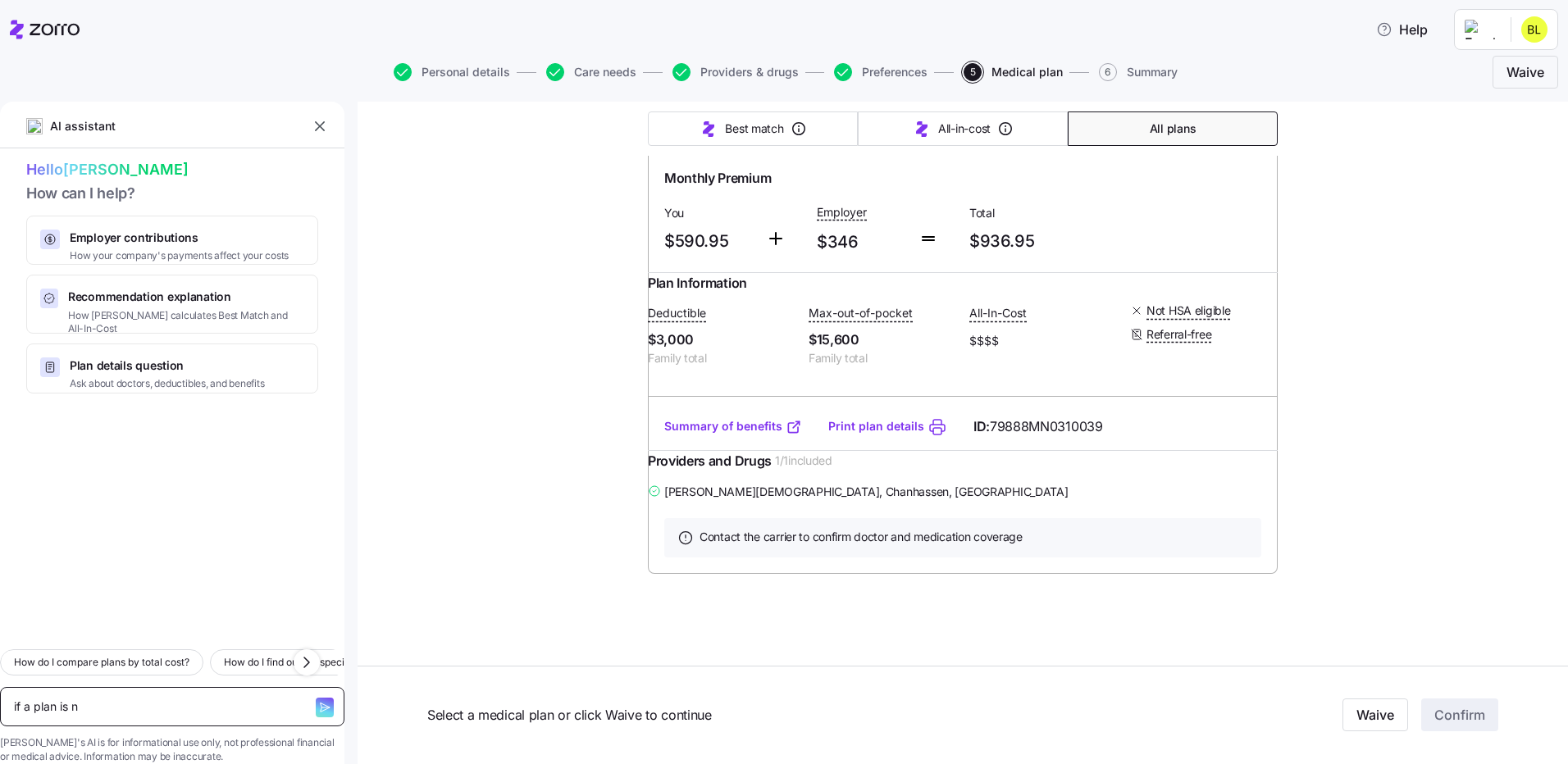
type textarea "x"
type textarea "if a plan is not"
type textarea "x"
type textarea "if a plan is not"
type textarea "x"
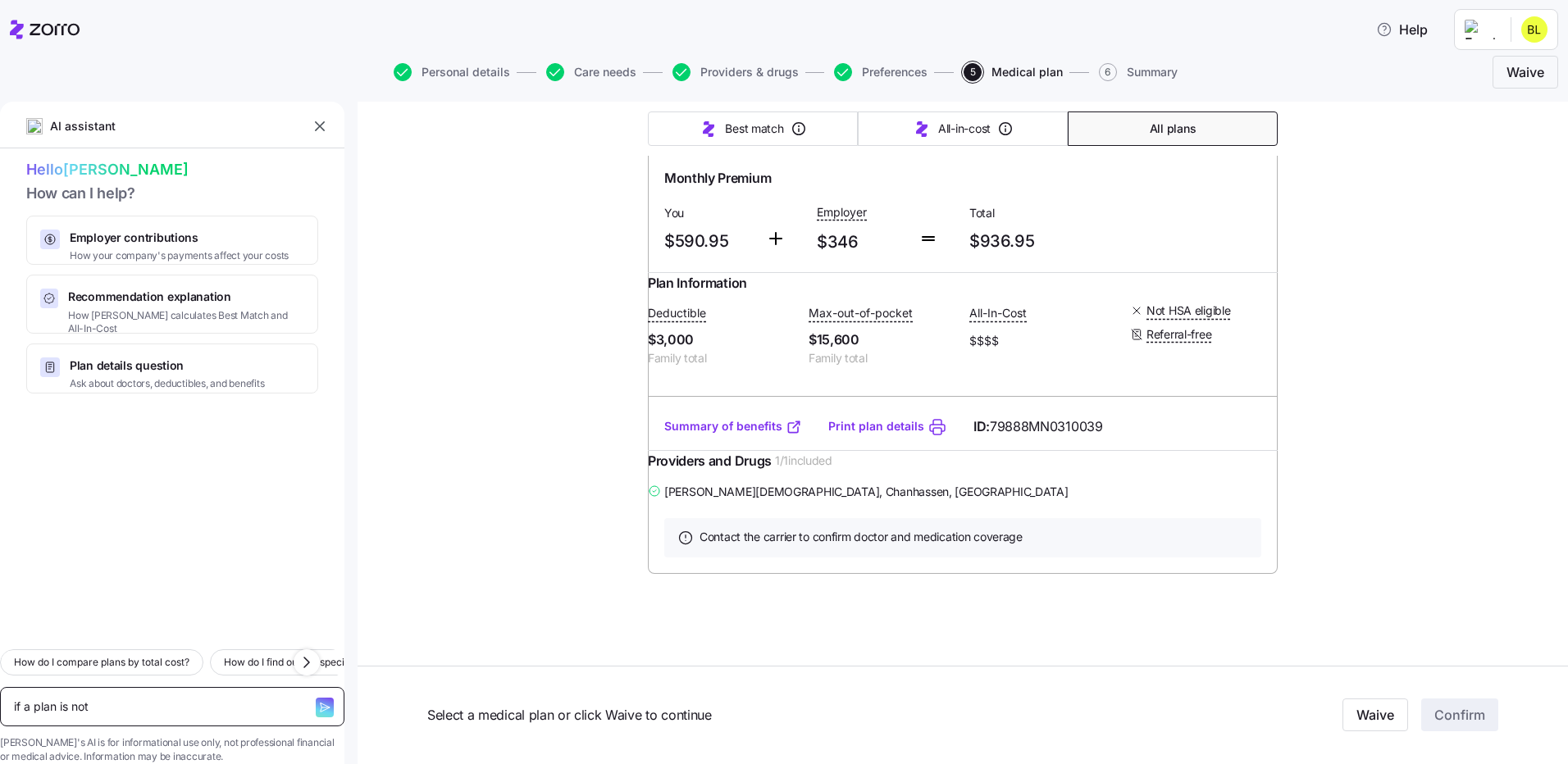
type textarea "if a plan is not H"
type textarea "x"
type textarea "if a plan is not HS"
type textarea "x"
type textarea "if a plan is not HSA"
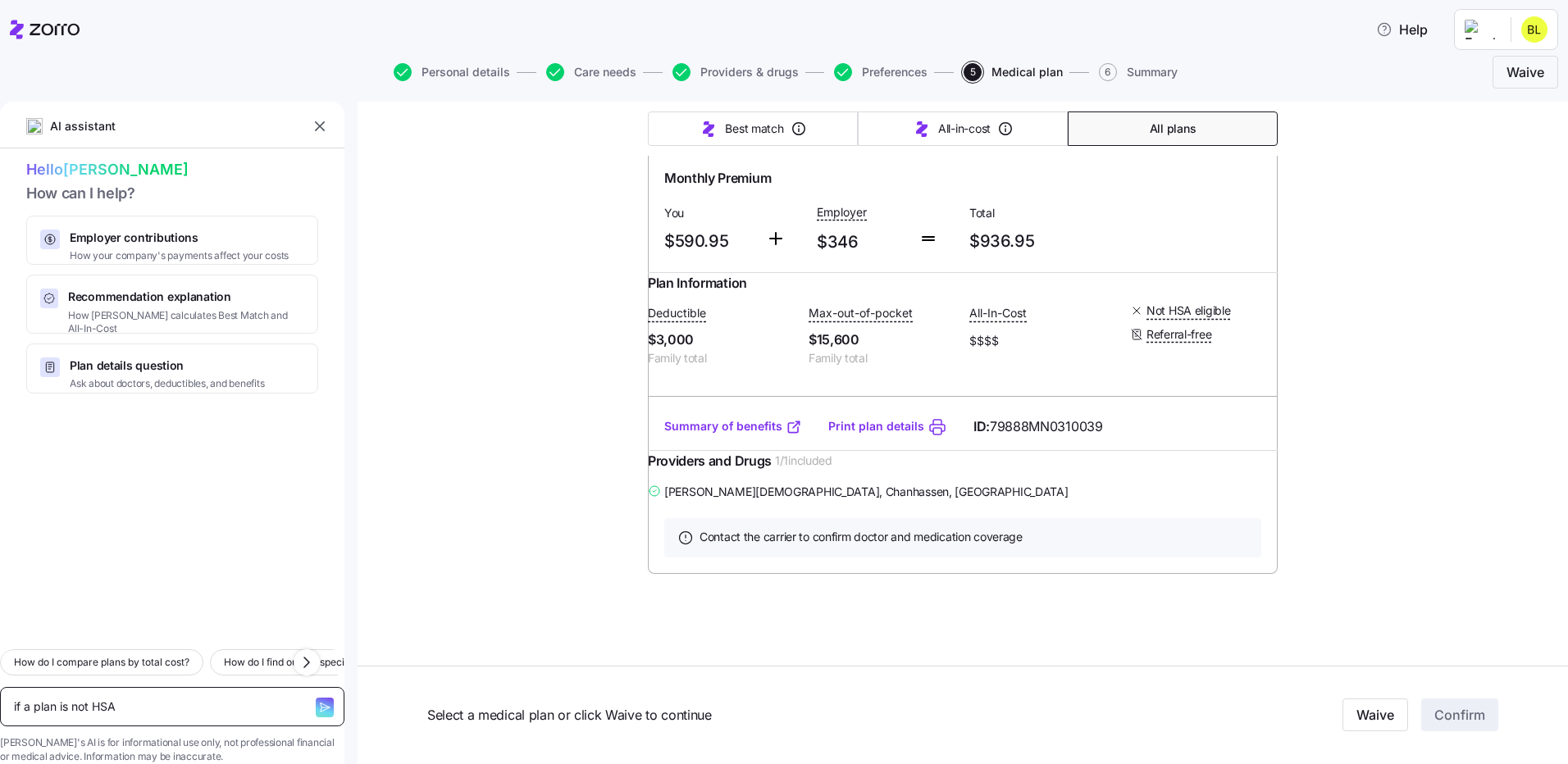
type textarea "x"
type textarea "if a plan is not HSA"
type textarea "x"
type textarea "if a plan is not HSA e"
type textarea "x"
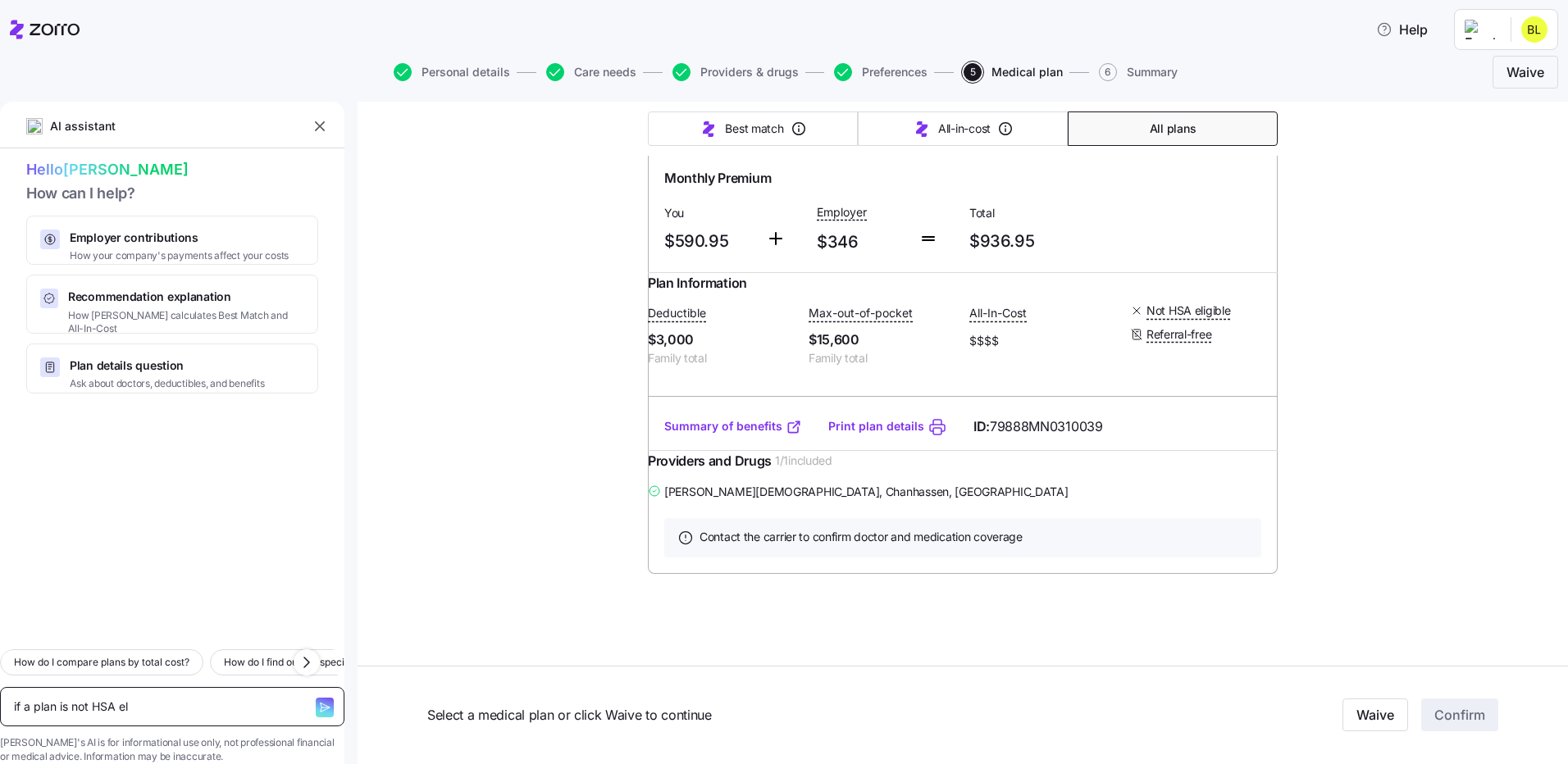
type textarea "if a plan is not HSA elg"
type textarea "x"
type textarea "if a plan is not HSA elgi"
type textarea "x"
type textarea "if a plan is not HSA elg"
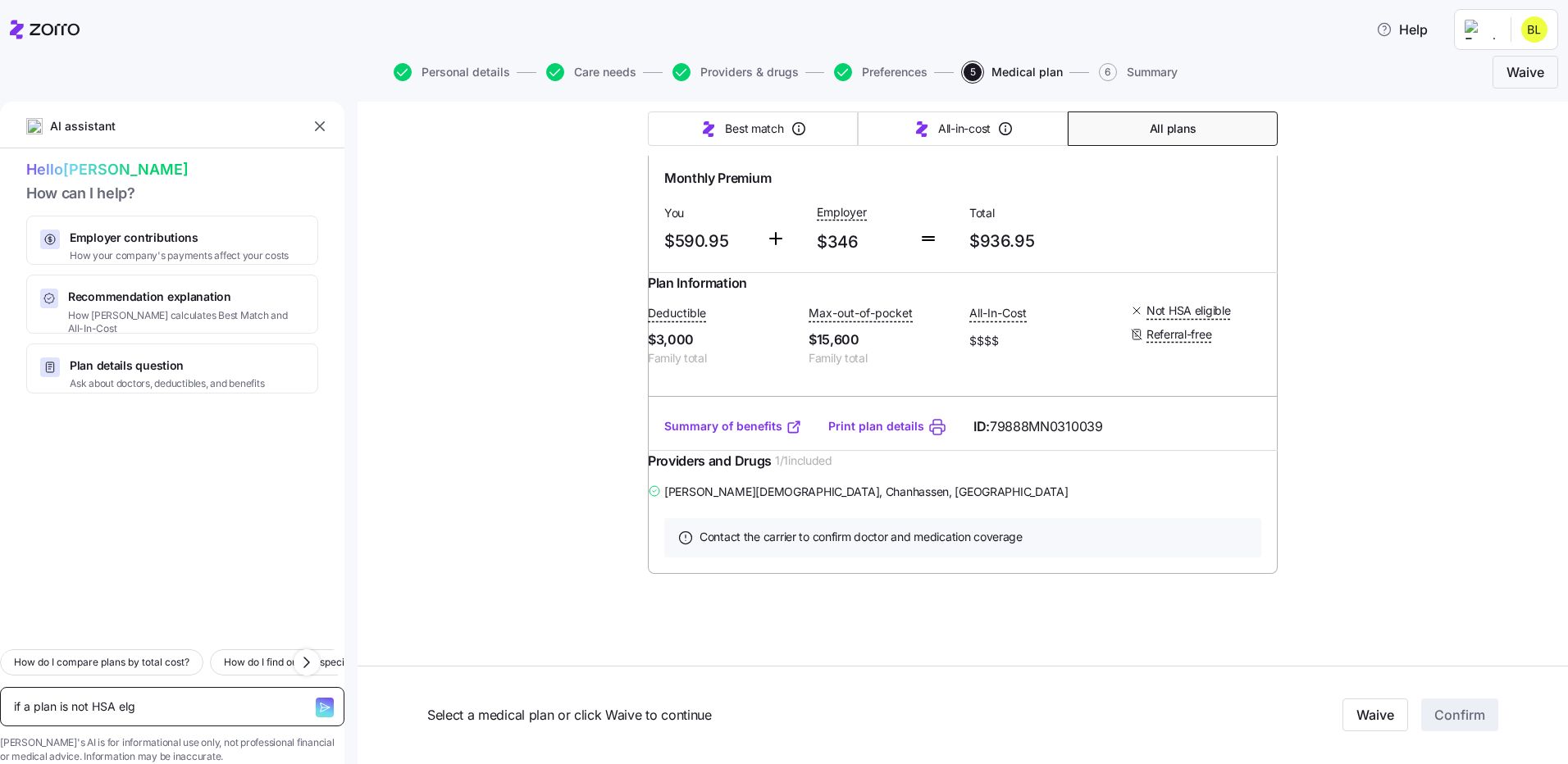
type textarea "x"
type textarea "if a plan is not HSA el"
type textarea "x"
type textarea "if a plan is not HSA elig"
type textarea "x"
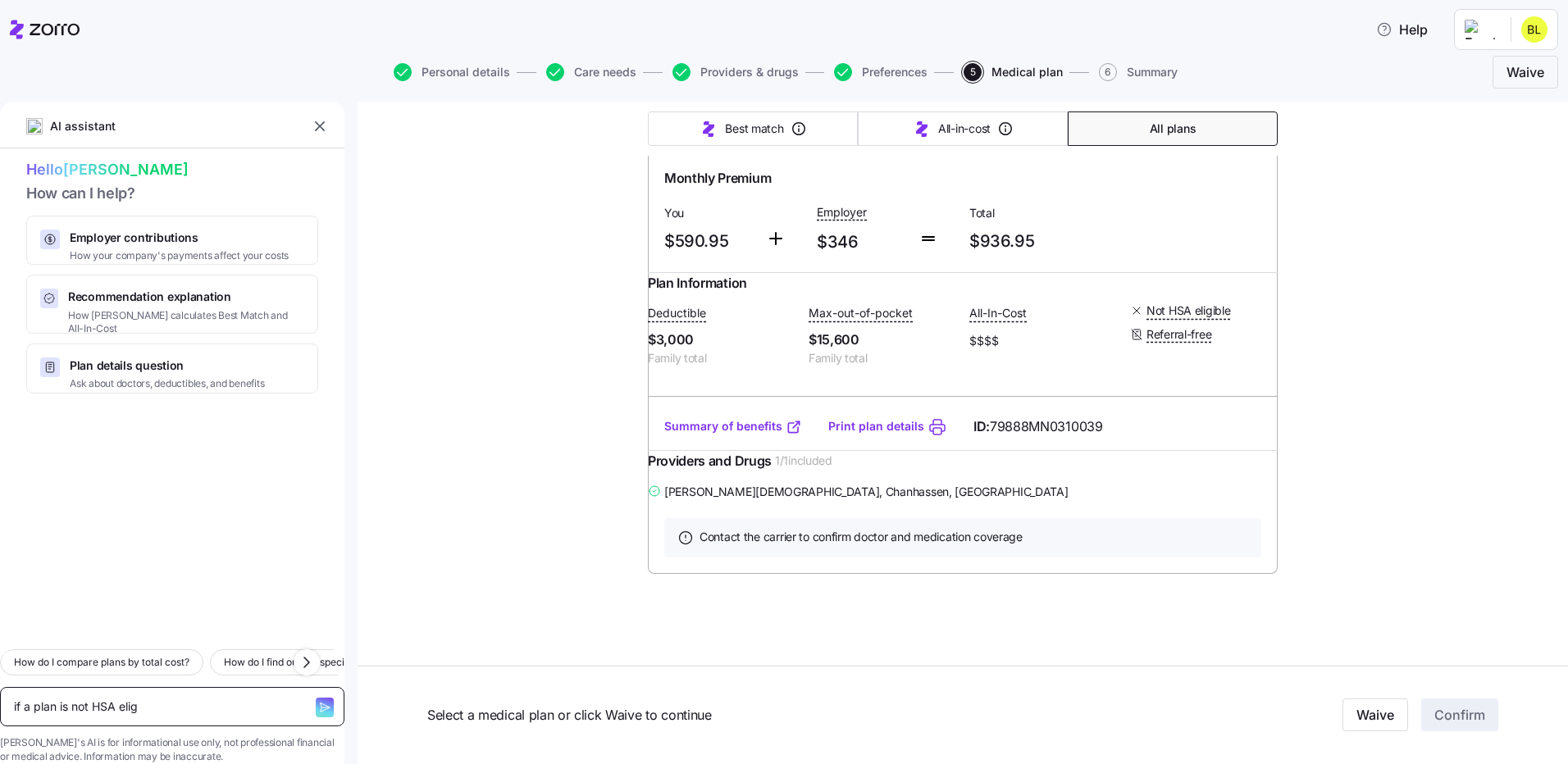
type textarea "if a plan is not HSA eligi"
type textarea "x"
type textarea "if a plan is not HSA eligib"
type textarea "x"
type textarea "if a plan is not HSA eligibl"
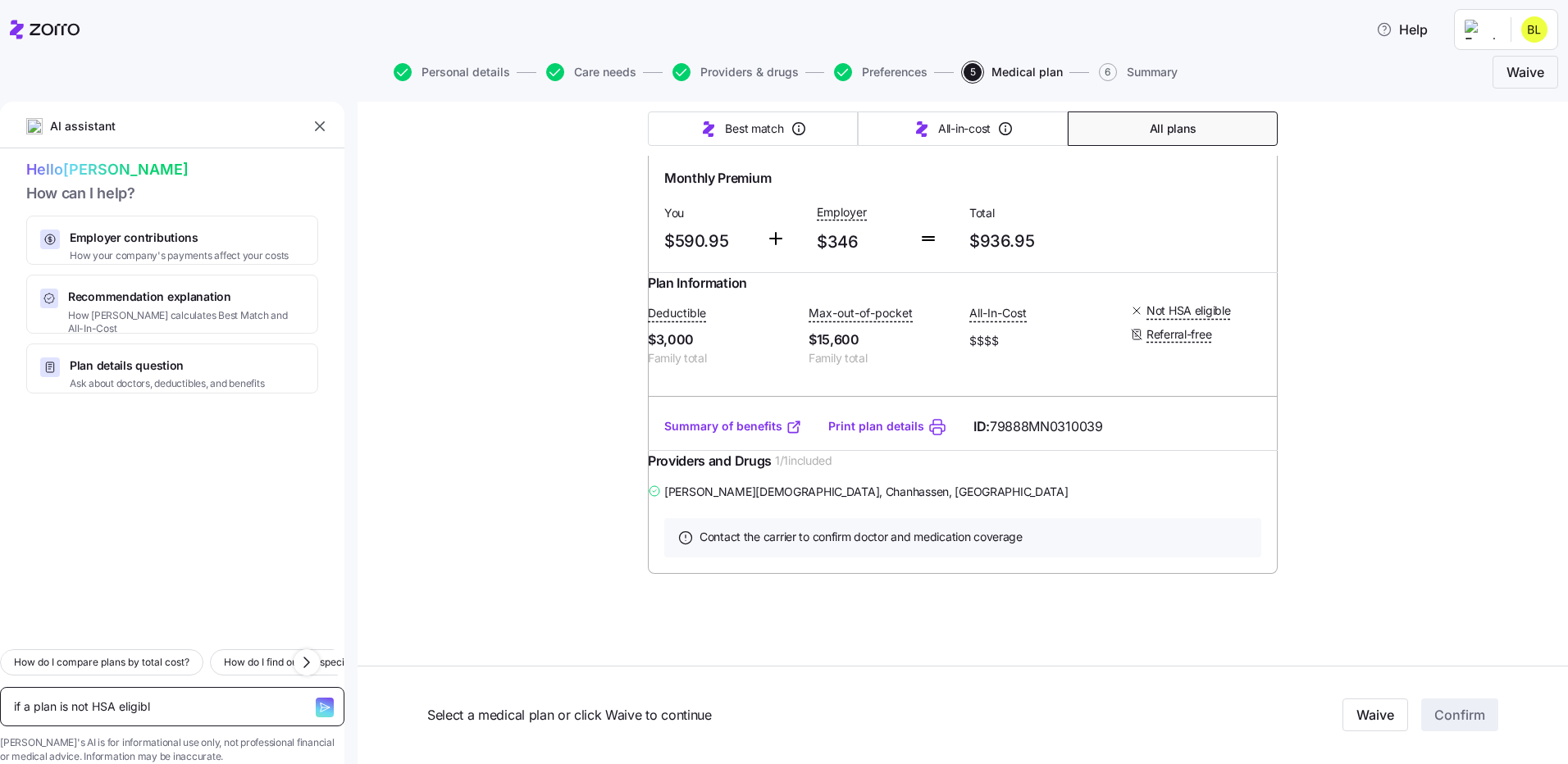
type textarea "x"
type textarea "if a plan is not HSA eligible"
type textarea "x"
type textarea "if a plan is not HSA eligible c"
type textarea "x"
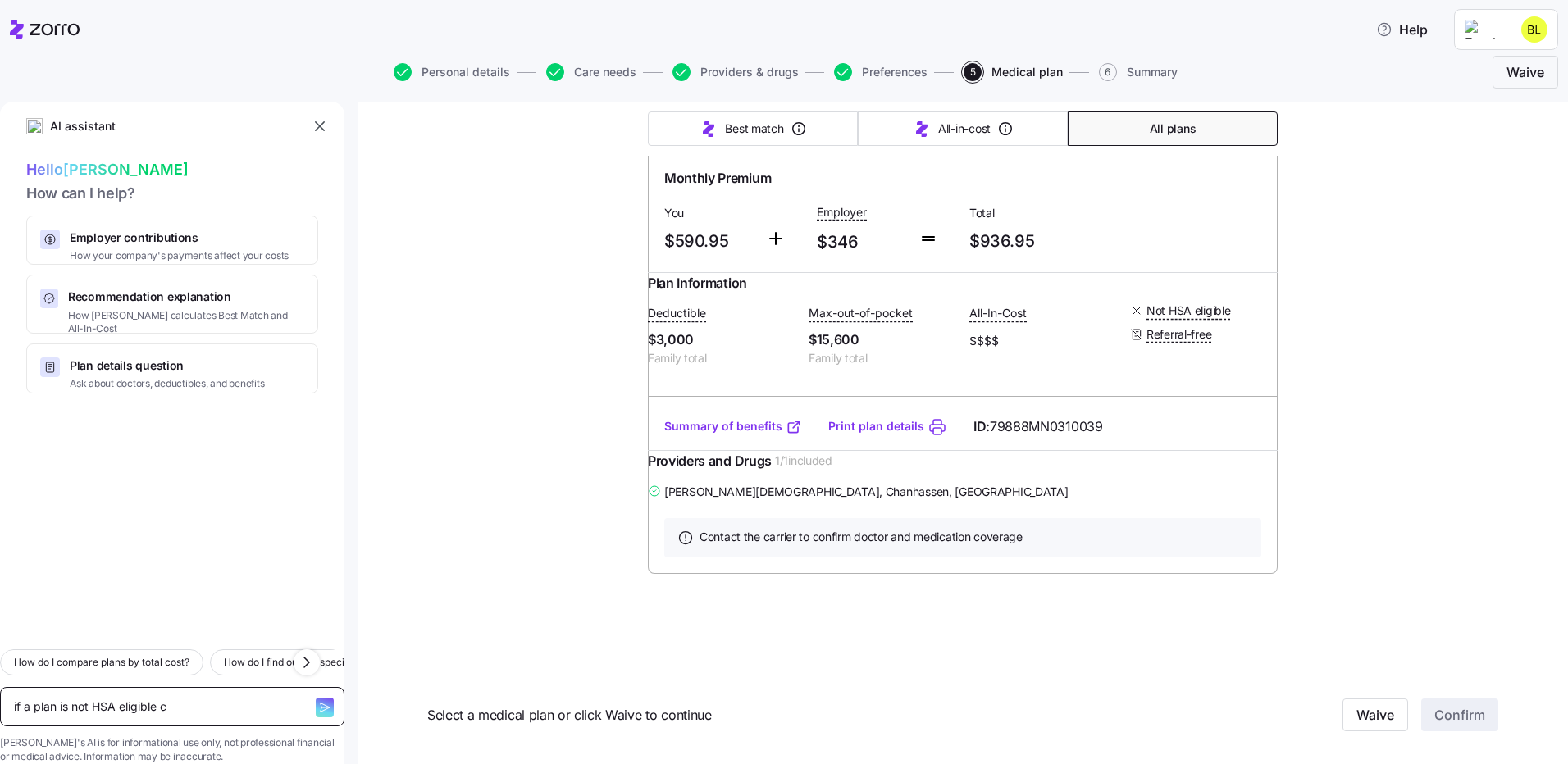
type textarea "if a plan is not HSA eligible ca"
type textarea "x"
type textarea "if a plan is not HSA eligible can"
type textarea "x"
type textarea "if a plan is not HSA eligible can yo"
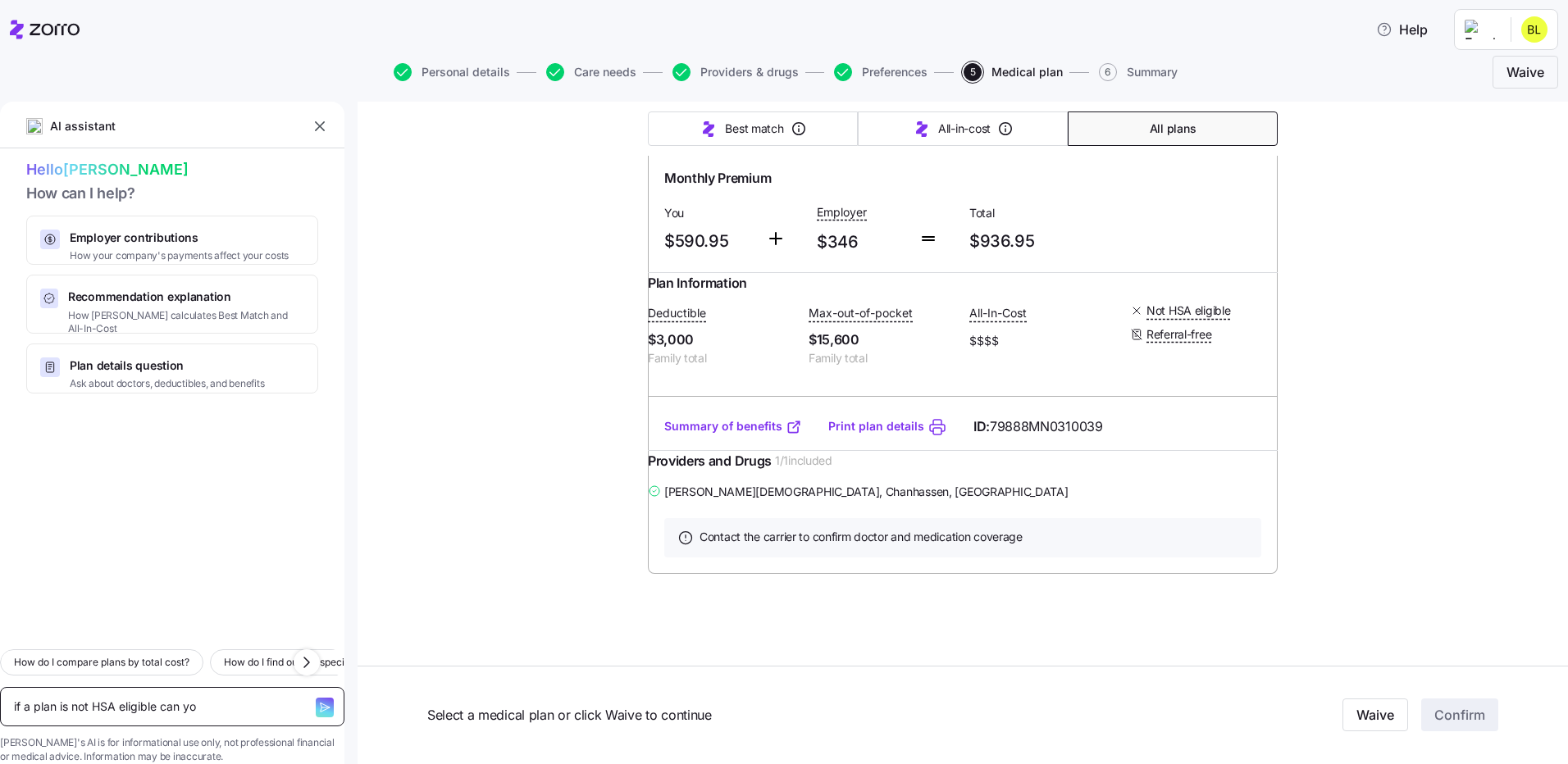
type textarea "x"
type textarea "if a plan is not HSA eligible can y"
type textarea "x"
type textarea "if a plan is not HSA eligible can"
type textarea "x"
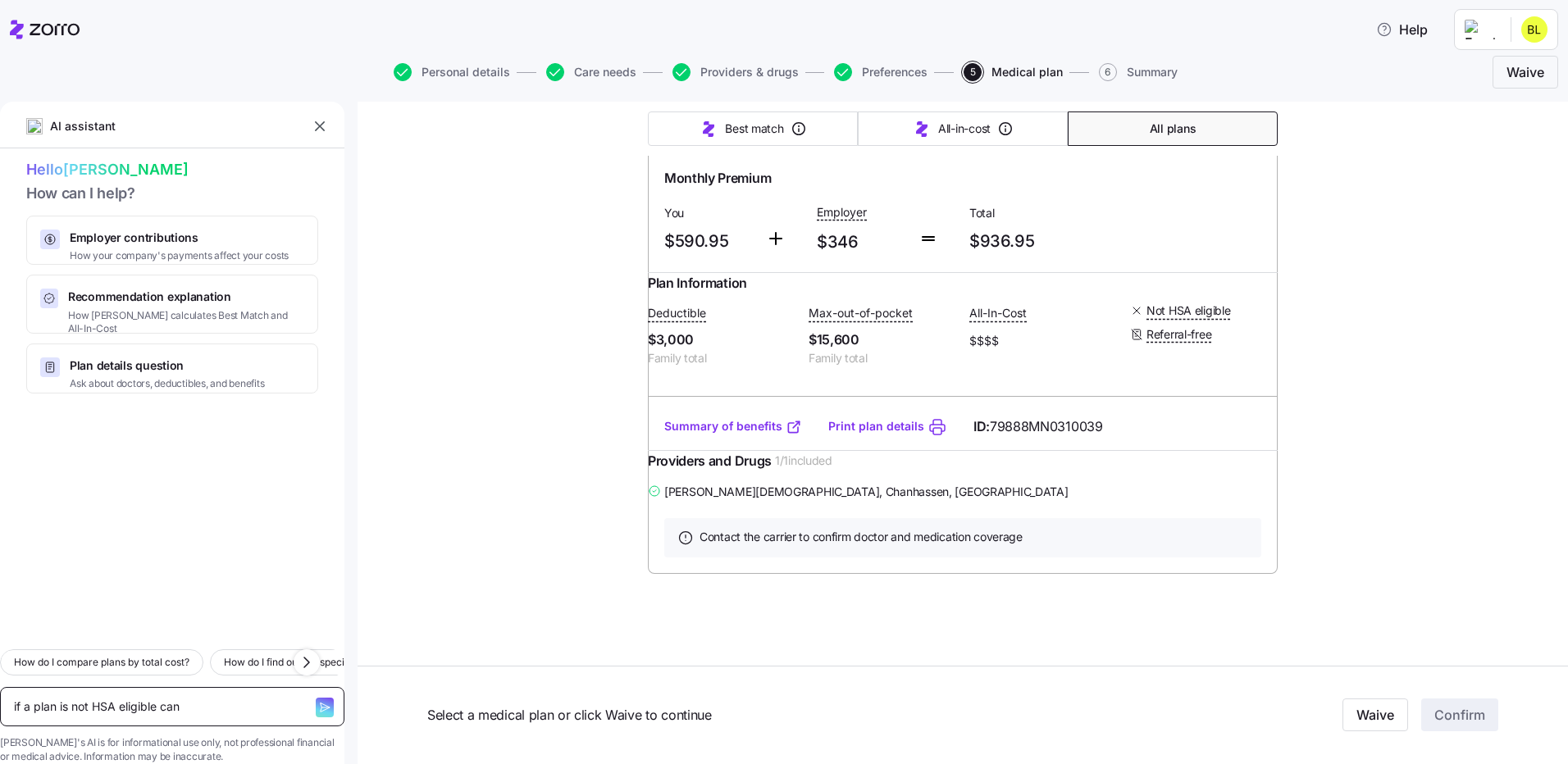
type textarea "if a plan is not HSA eligible can I"
type textarea "x"
type textarea "if a plan is not HSA eligible can I"
type textarea "x"
type textarea "if a plan is not HSA eligible can I s"
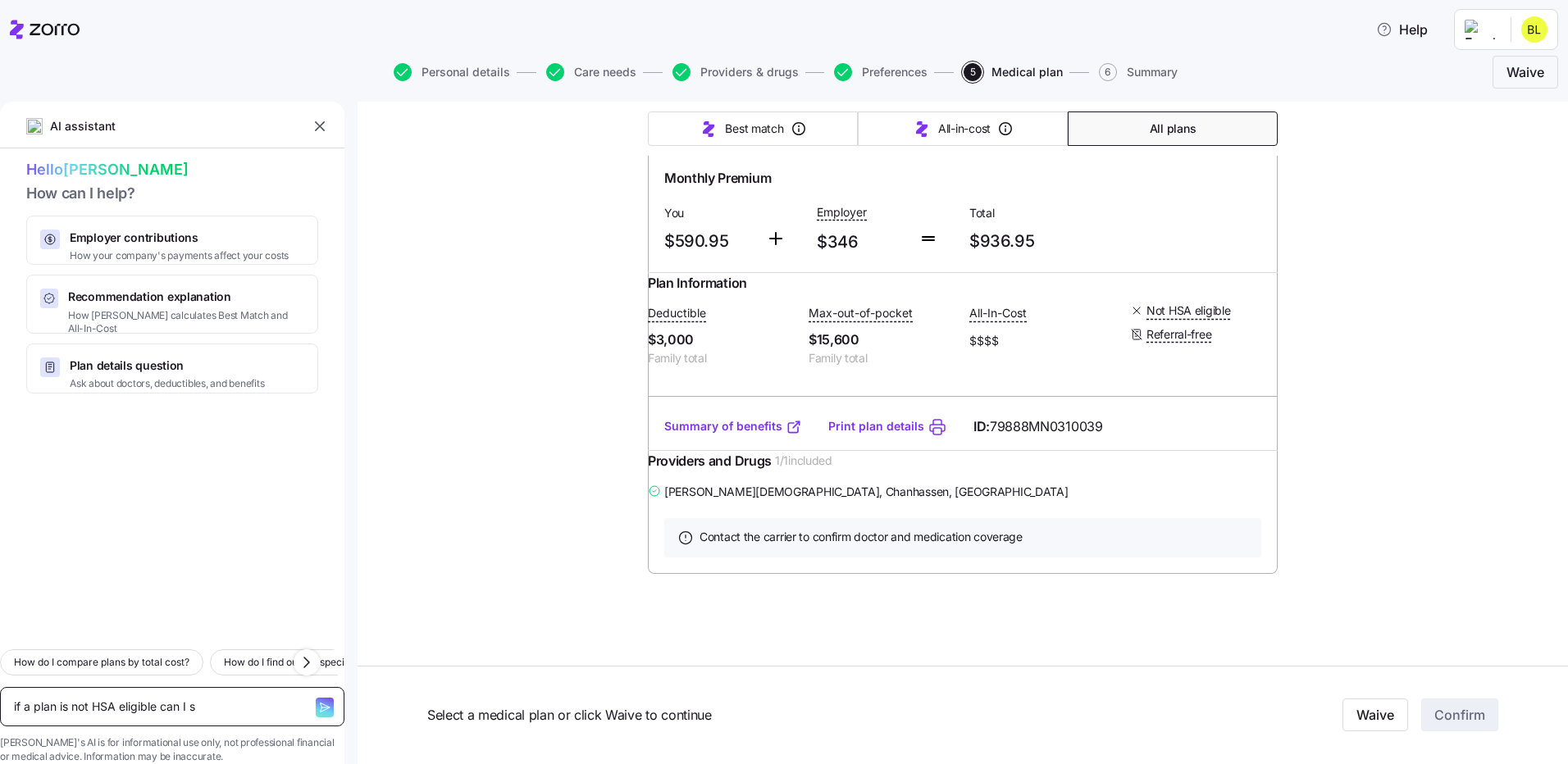
type textarea "x"
type textarea "if a plan is not HSA eligible can I sti"
type textarea "x"
type textarea "if a plan is not HSA eligible can I stil"
type textarea "x"
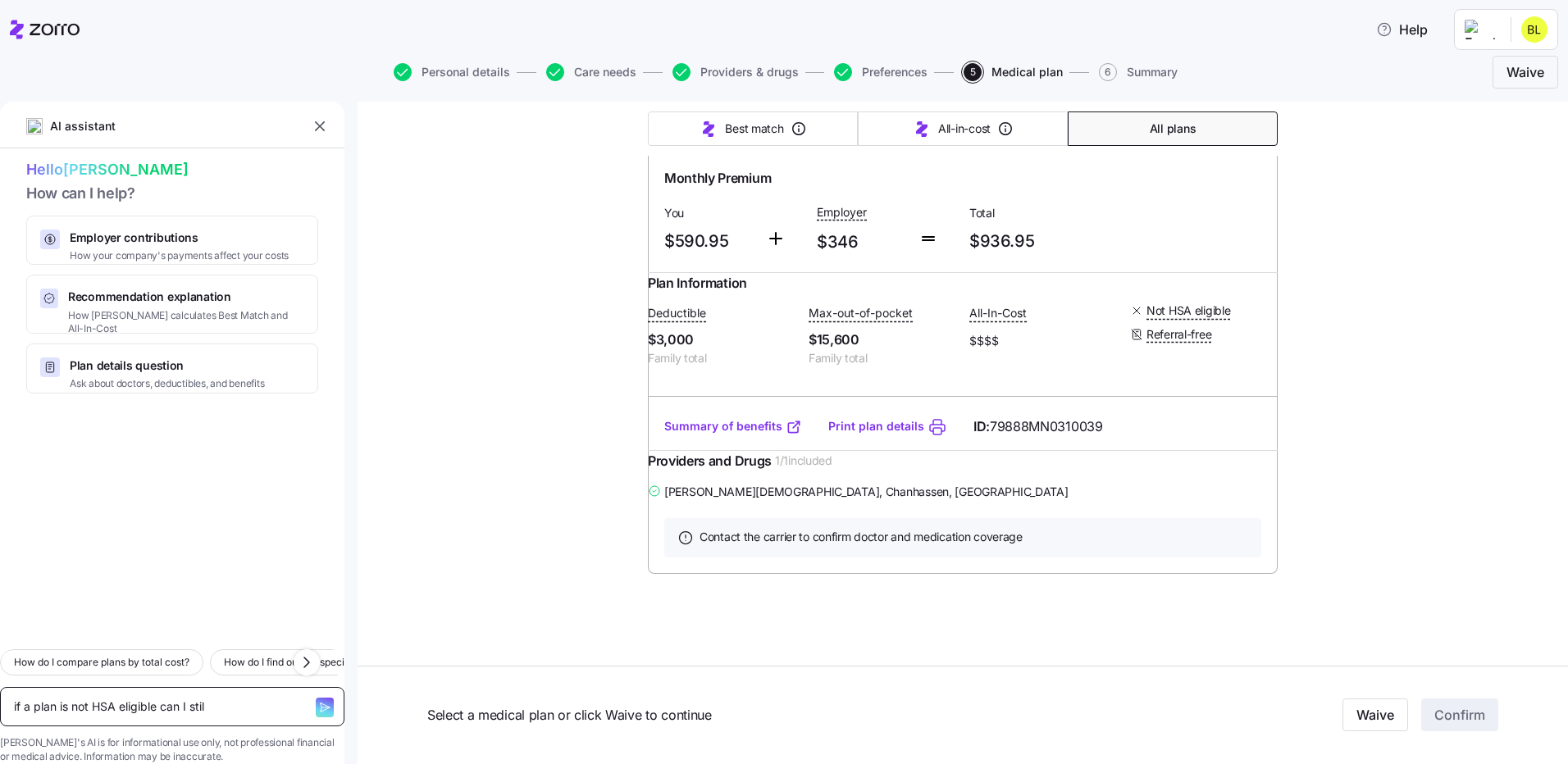
type textarea "if a plan is not HSA eligible can I still"
type textarea "x"
type textarea "if a plan is not HSA eligible can I still"
type textarea "x"
type textarea "if a plan is not HSA eligible can I still f"
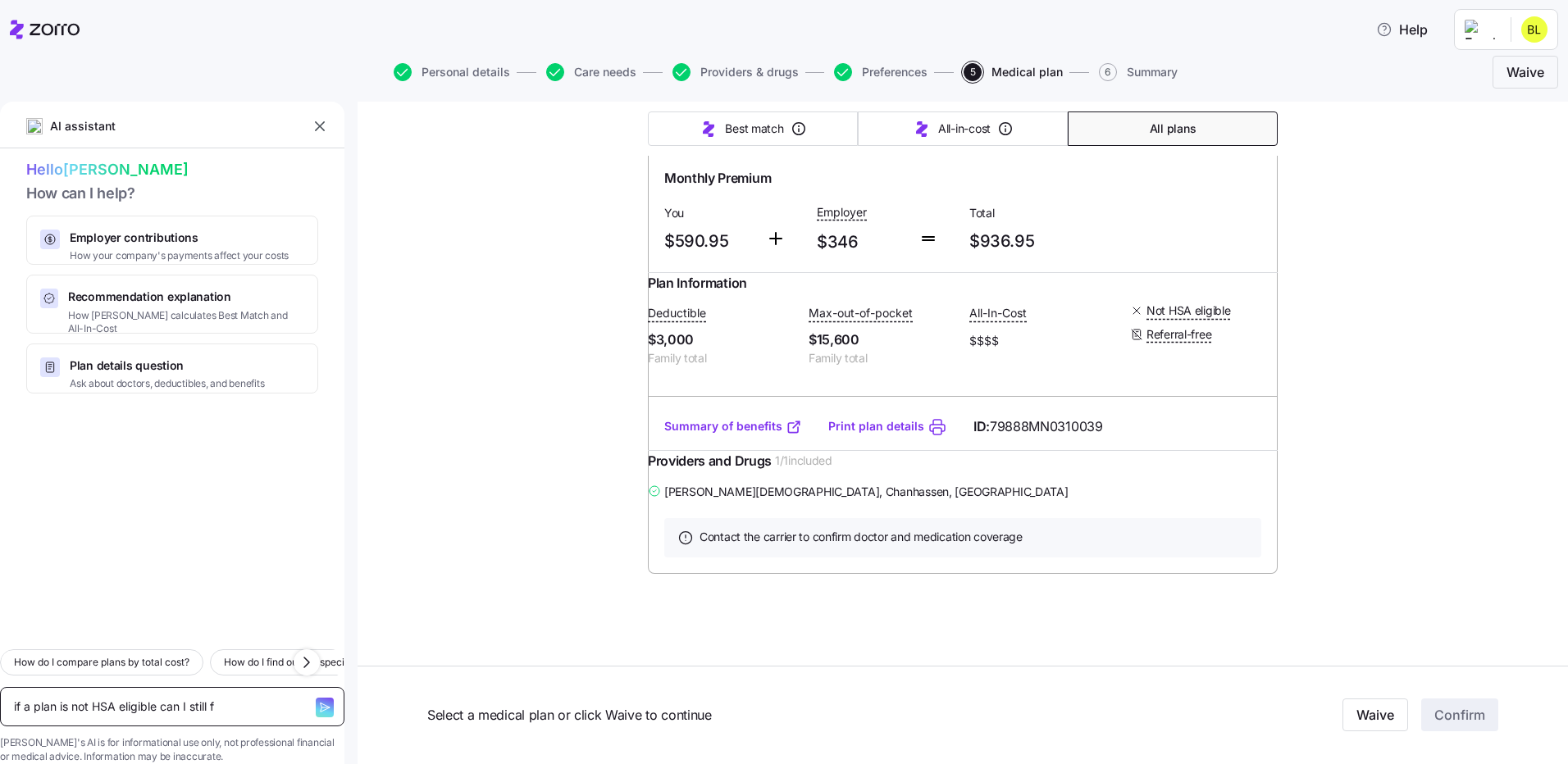
type textarea "x"
type textarea "if a plan is not HSA eligible can I still fu"
type textarea "x"
type textarea "if a plan is not HSA eligible can I still fun"
type textarea "x"
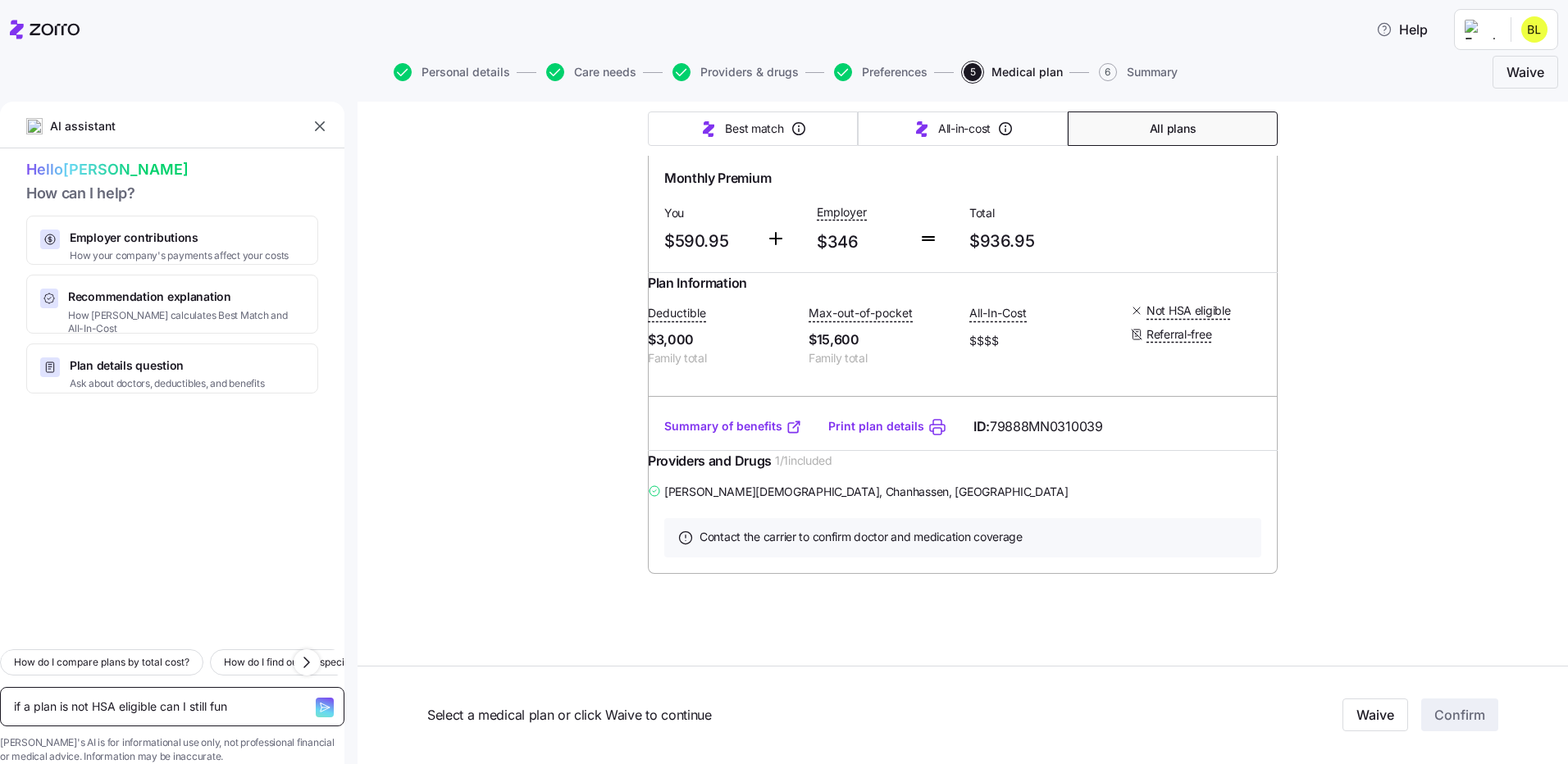
type textarea "if a plan is not HSA eligible can I still fund"
type textarea "x"
type textarea "if a plan is not HSA eligible can I still fund"
type textarea "x"
type textarea "if a plan is not HSA eligible can I still fund o"
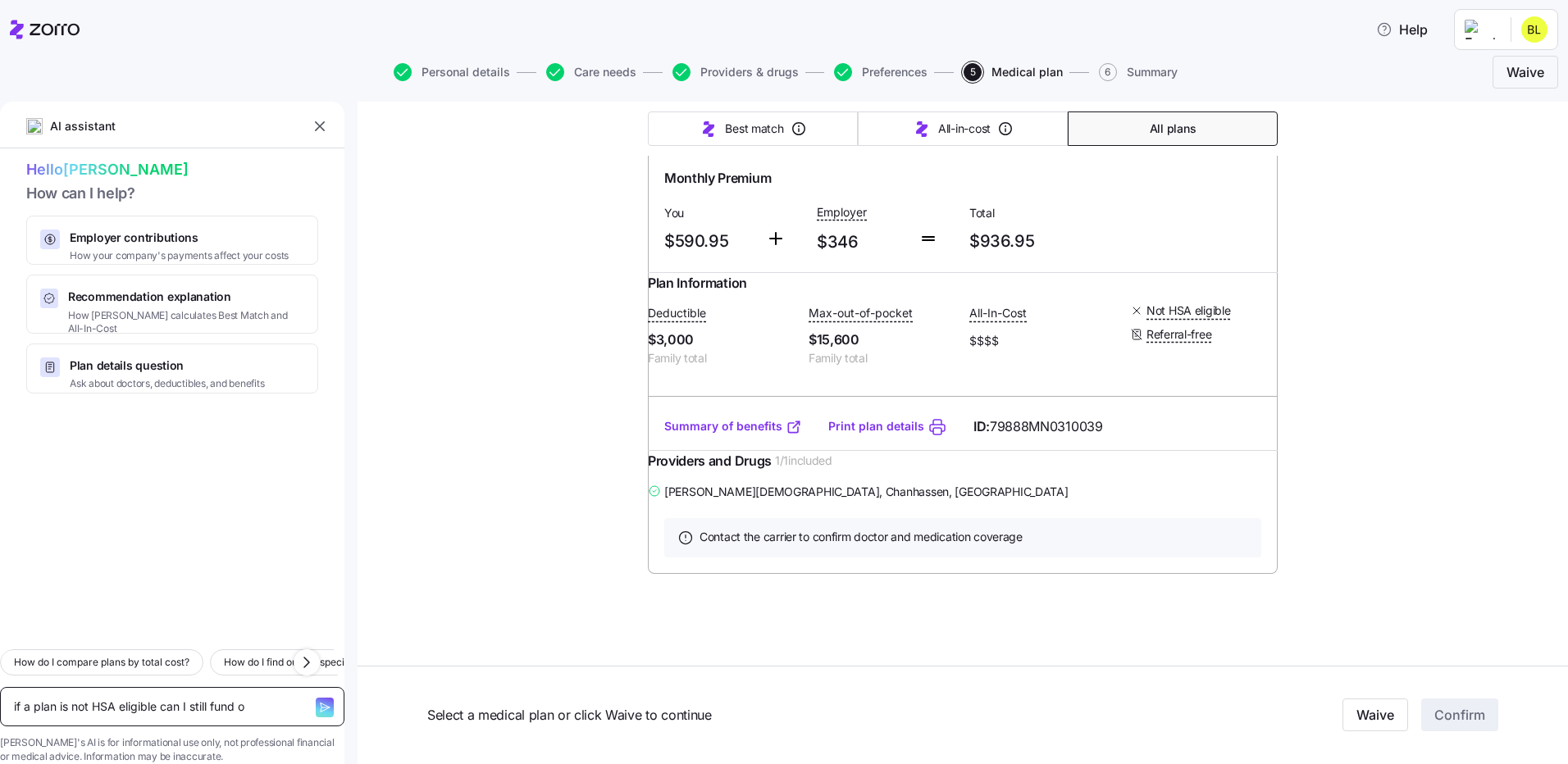
type textarea "x"
type textarea "if a plan is not HSA eligible can I still fund on"
type textarea "x"
type textarea "if a plan is not HSA eligible can I still fund one"
type textarea "x"
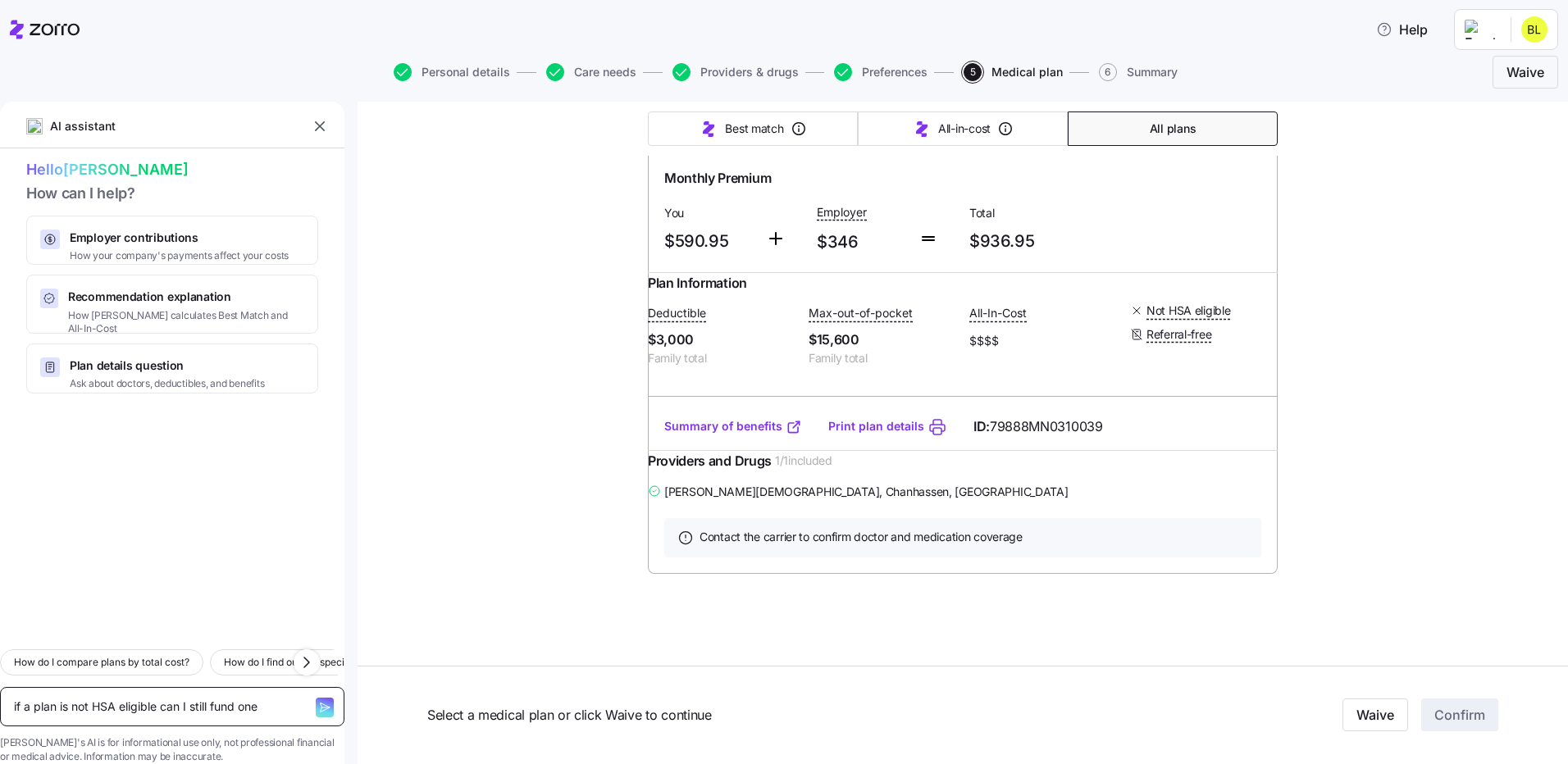
type textarea "if a plan is not HSA eligible can I still fund one o"
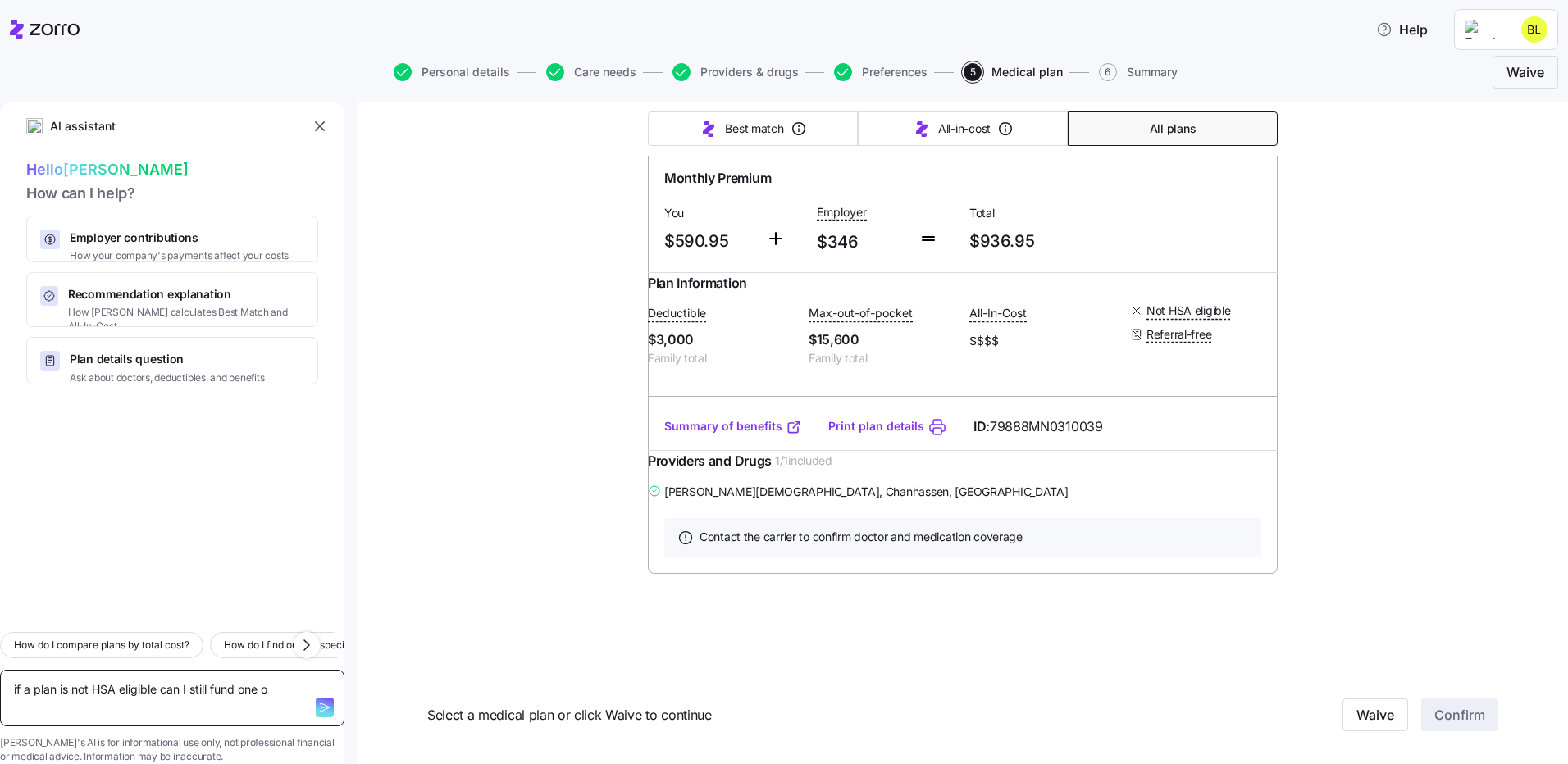
type textarea "x"
type textarea "if a plan is not HSA eligible can I still fund one out"
type textarea "x"
type textarea "if a plan is not HSA eligible can I still fund one outs"
type textarea "x"
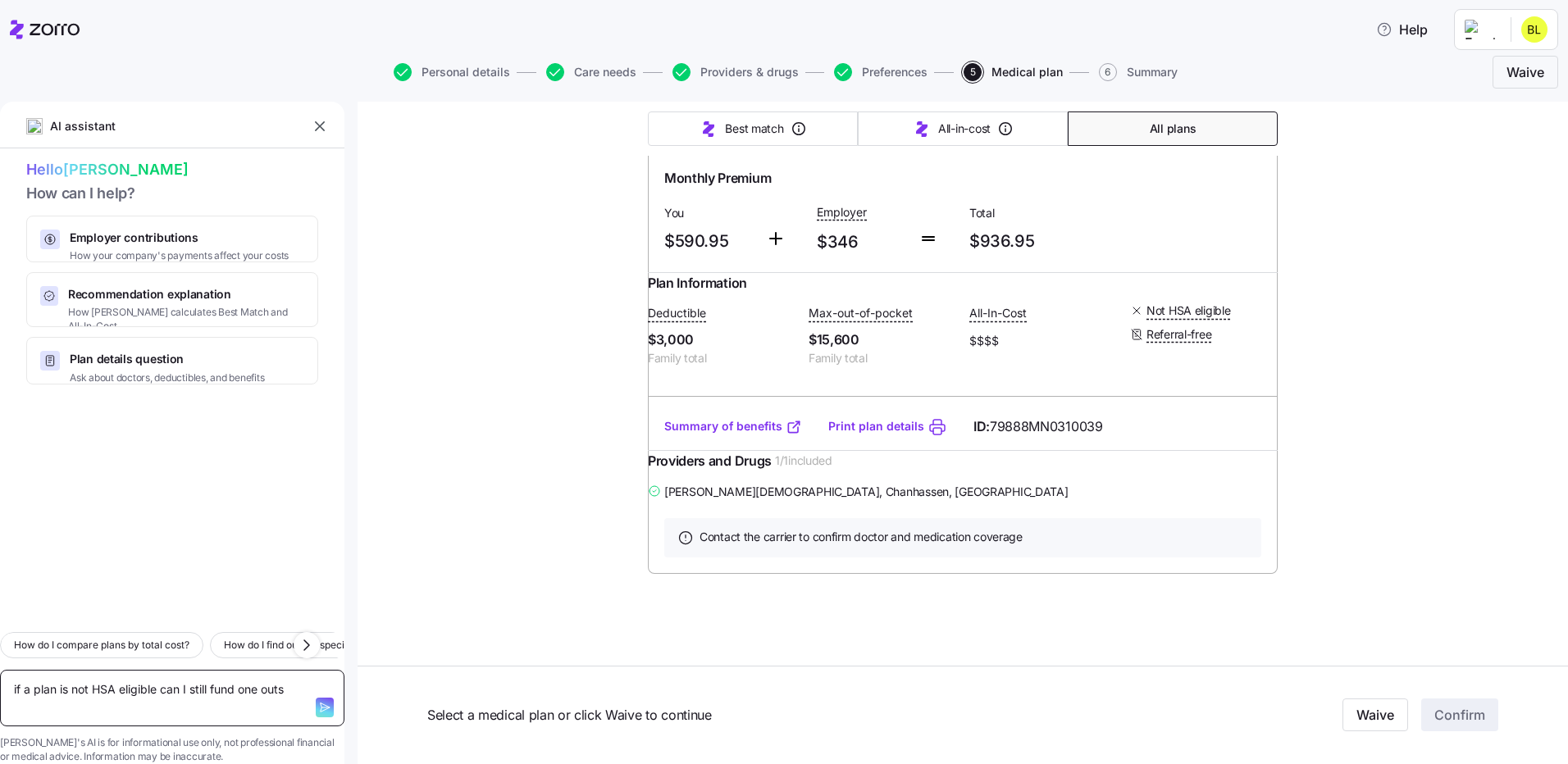
type textarea "if a plan is not HSA eligible can I still fund one outsi"
type textarea "x"
type textarea "if a plan is not HSA eligible can I still fund one outsid"
type textarea "x"
type textarea "if a plan is not HSA eligible can I still fund one outside"
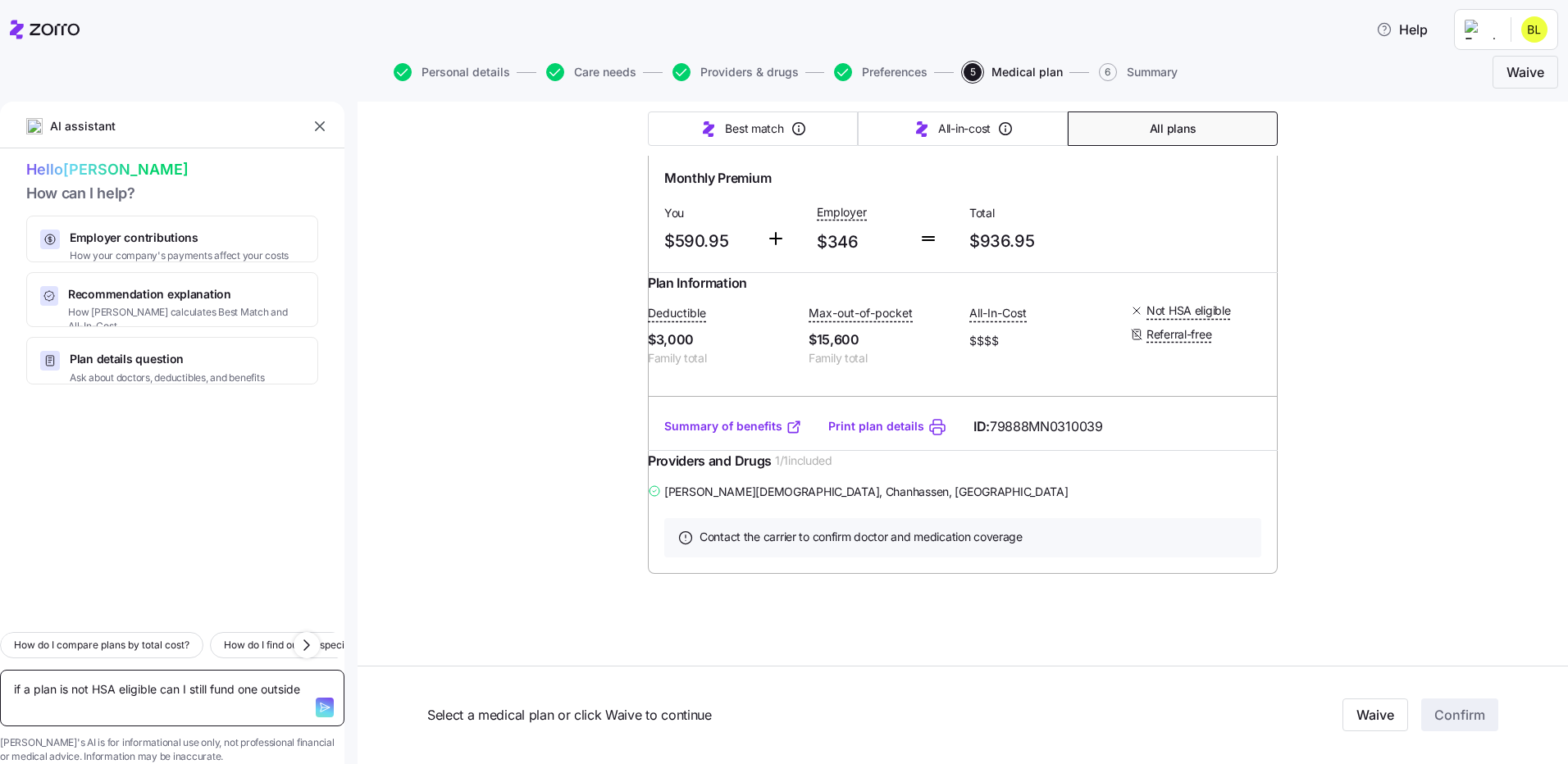
type textarea "x"
type textarea "if a plan is not HSA eligible can I still fund one outside o"
type textarea "x"
type textarea "if a plan is not HSA eligible can I still fund one outside of"
type textarea "x"
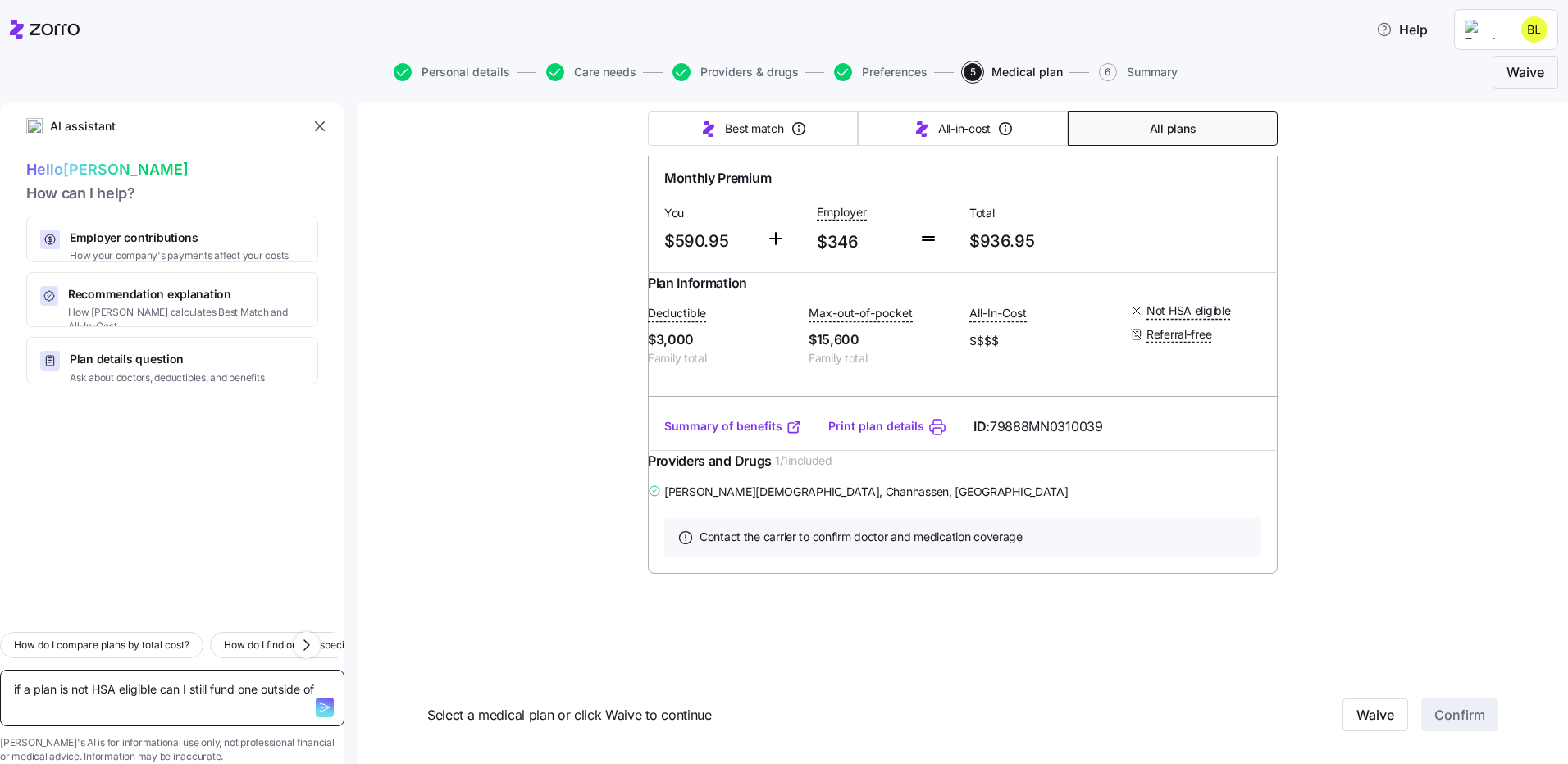
type textarea "if a plan is not HSA eligible can I still fund one outside of"
type textarea "x"
type textarea "if a plan is not HSA eligible can I still fund one outside of t"
type textarea "x"
type textarea "if a plan is not HSA eligible can I still fund one outside of th"
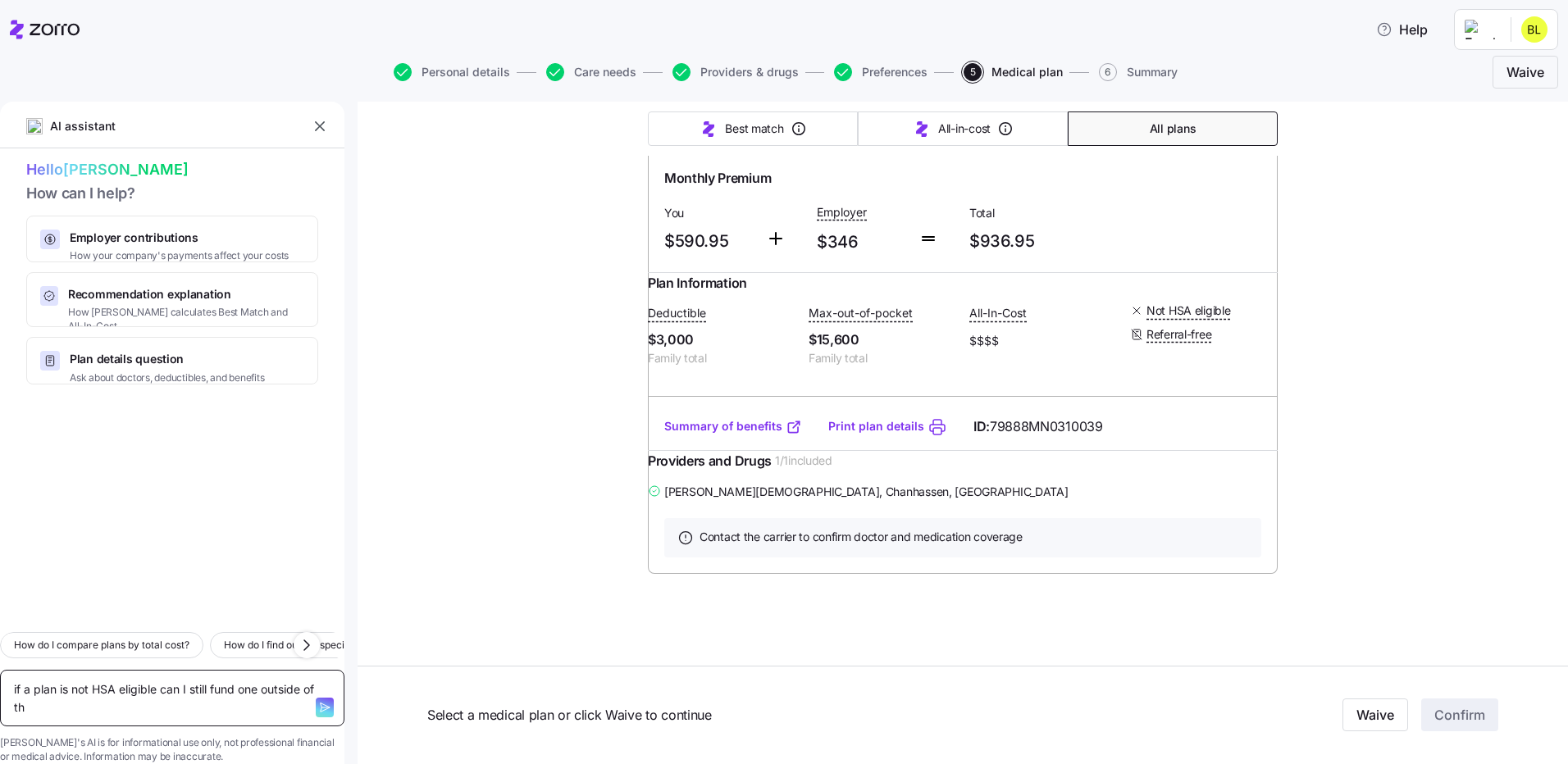
type textarea "x"
type textarea "if a plan is not HSA eligible can I still fund one outside of the"
type textarea "x"
type textarea "if a plan is not HSA eligible can I still fund one outside of the"
type textarea "x"
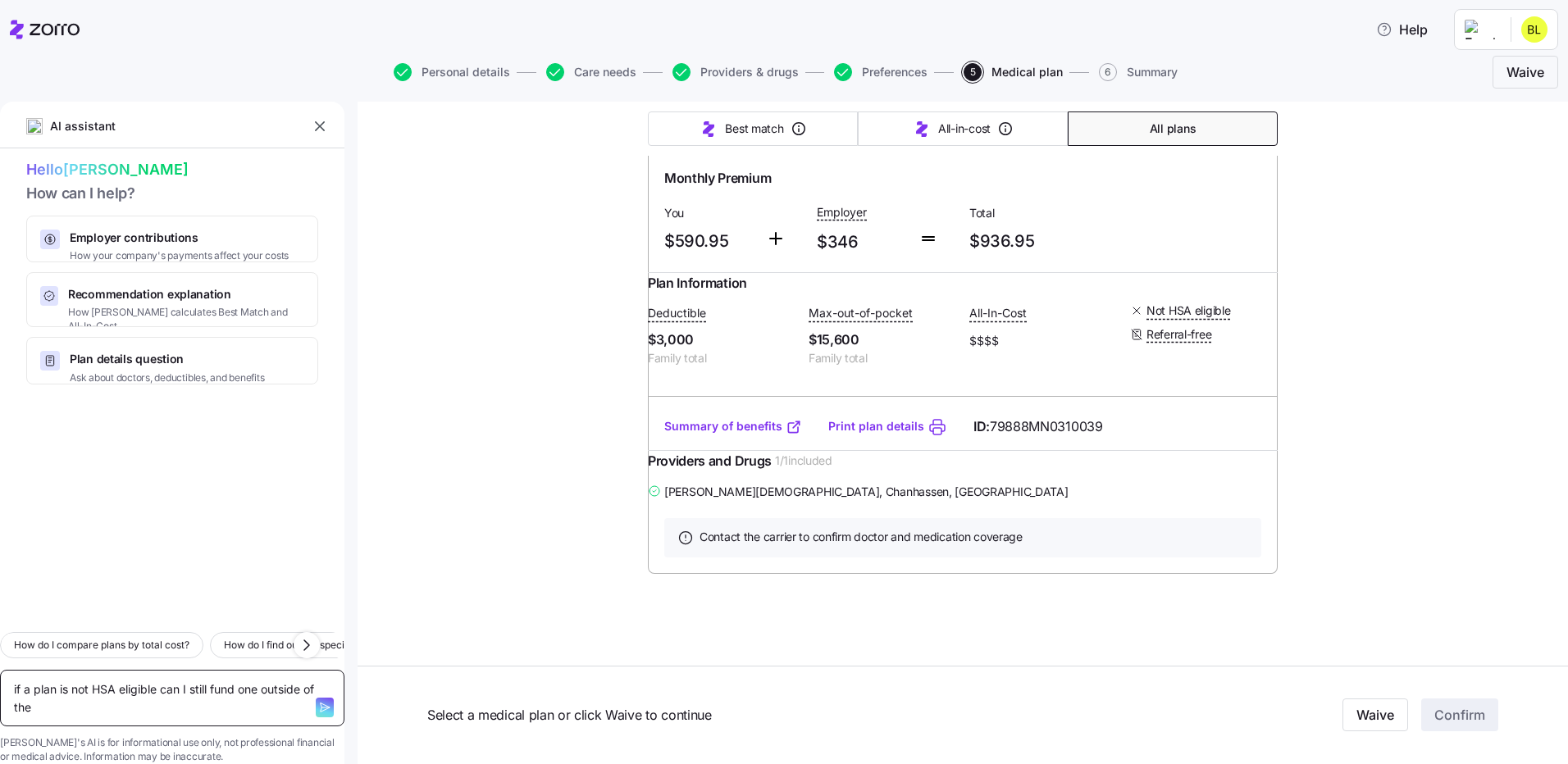
type textarea "if a plan is not HSA eligible can I still fund one outside of the p"
type textarea "x"
type textarea "if a plan is not HSA eligible can I still fund one outside of the pl"
type textarea "x"
type textarea "if a plan is not HSA eligible can I still fund one outside of the pla"
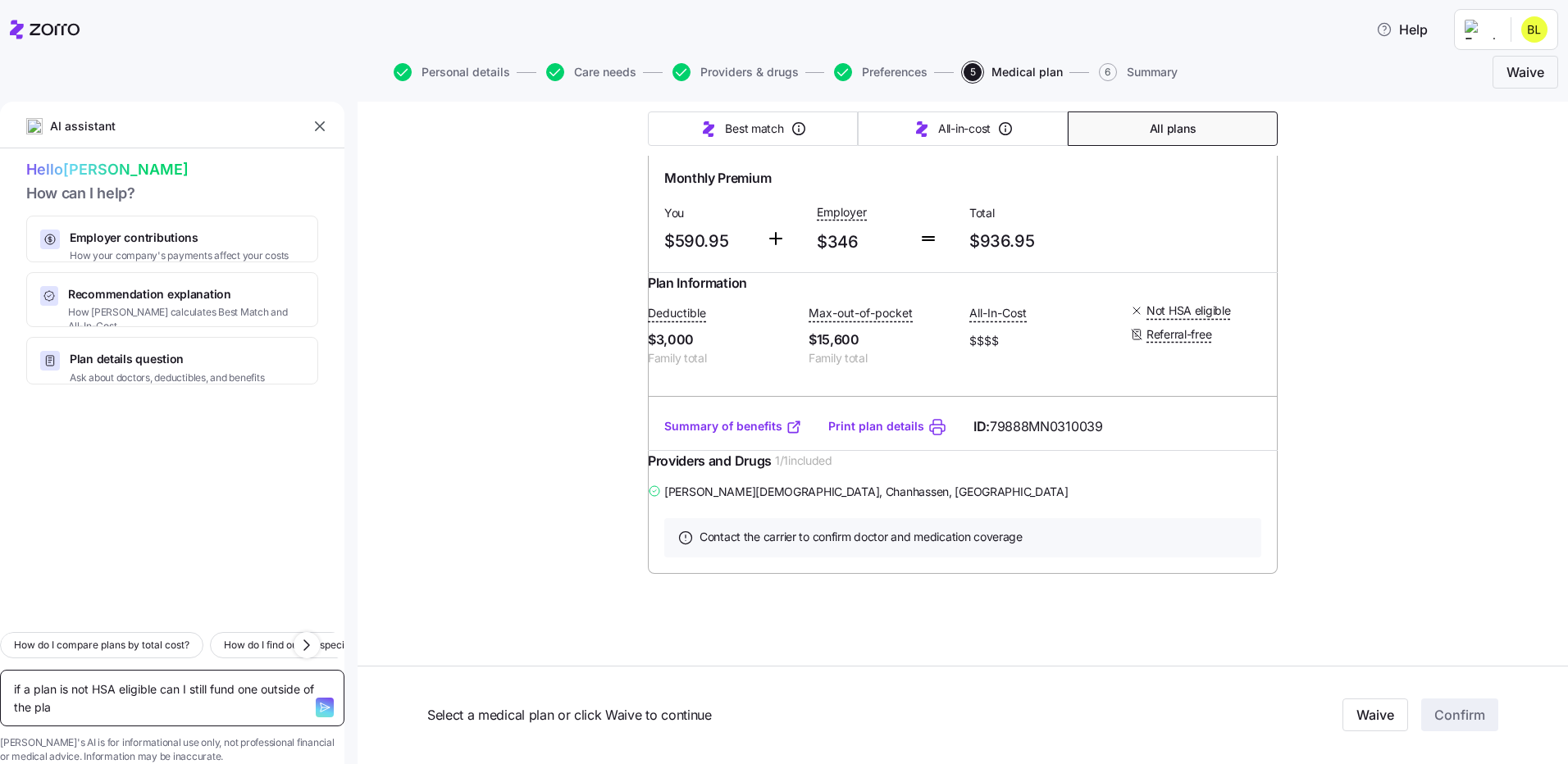
type textarea "x"
type textarea "if a plan is not HSA eligible can I still fund one outside of the plan"
type textarea "x"
type textarea "if a plan is not HSA eligible can I still fund one outside of the plan?"
type textarea "x"
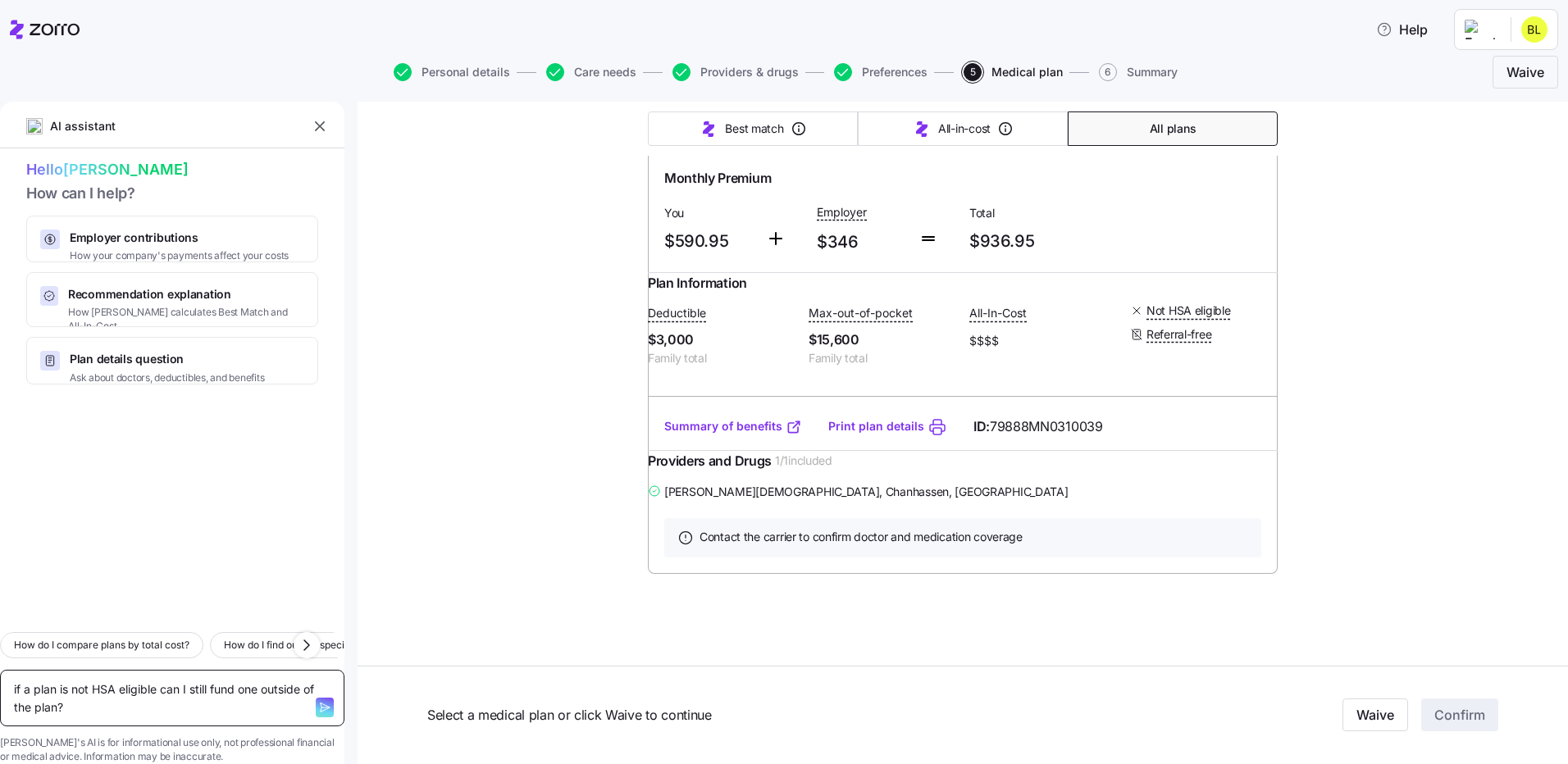
type textarea "if a plan is not HSA eligible can I still fund one outside of the plan?"
type textarea "x"
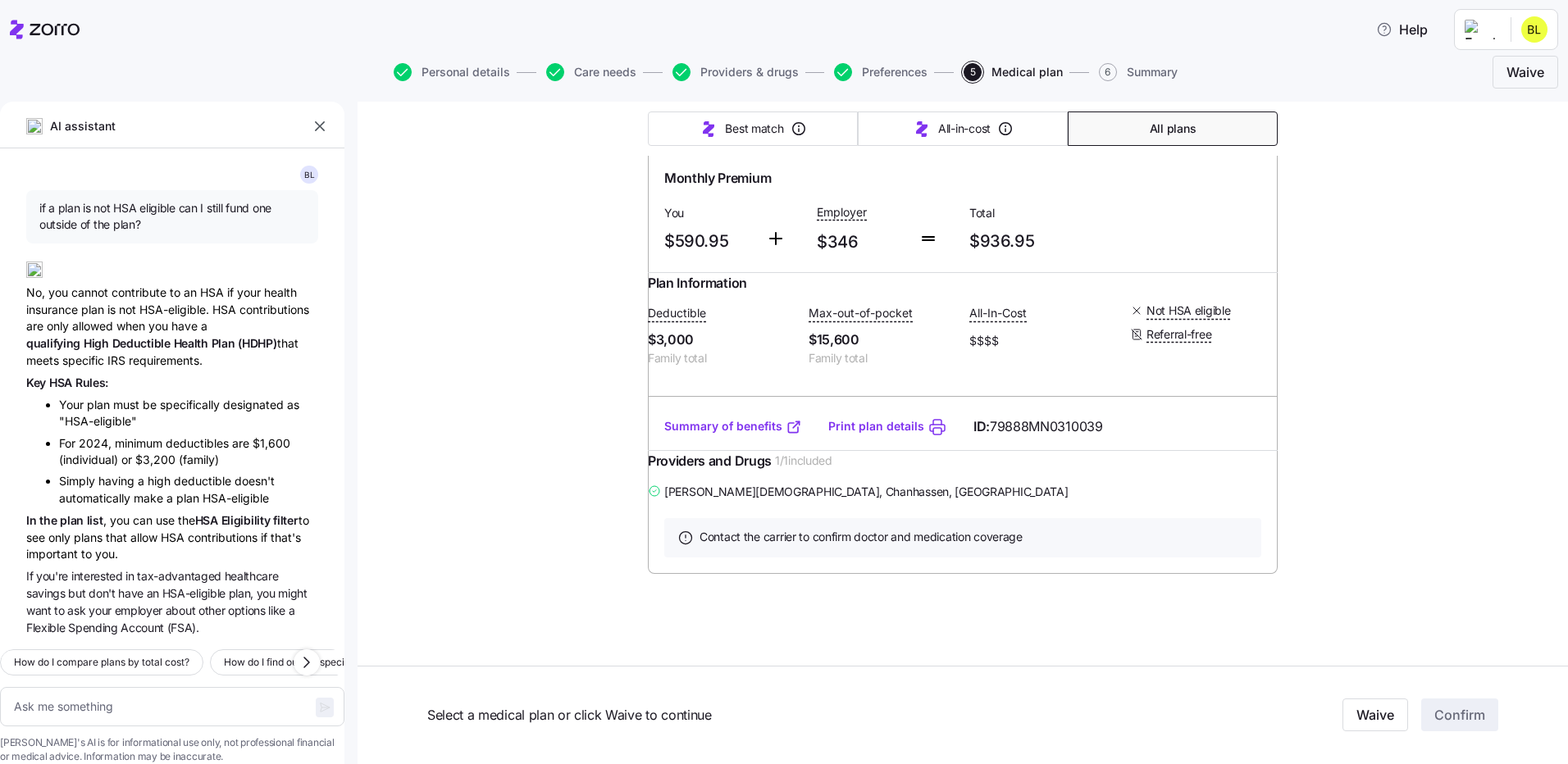
scroll to position [15793, 0]
type textarea "x"
